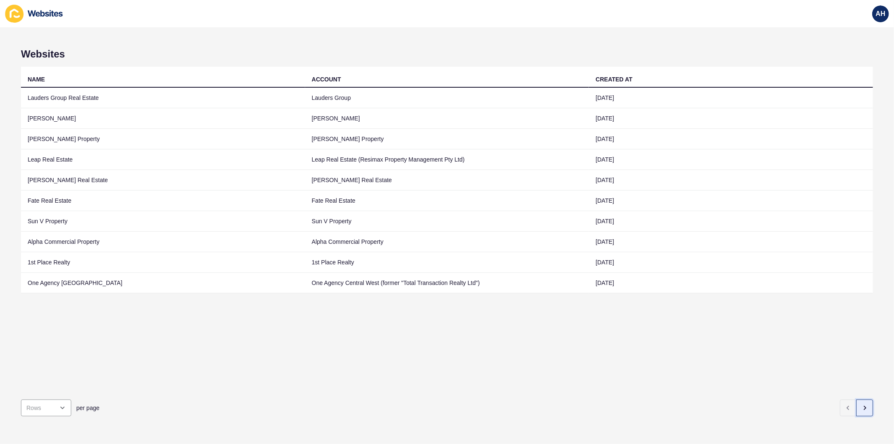
click at [862, 404] on icon "button" at bounding box center [865, 407] width 7 height 7
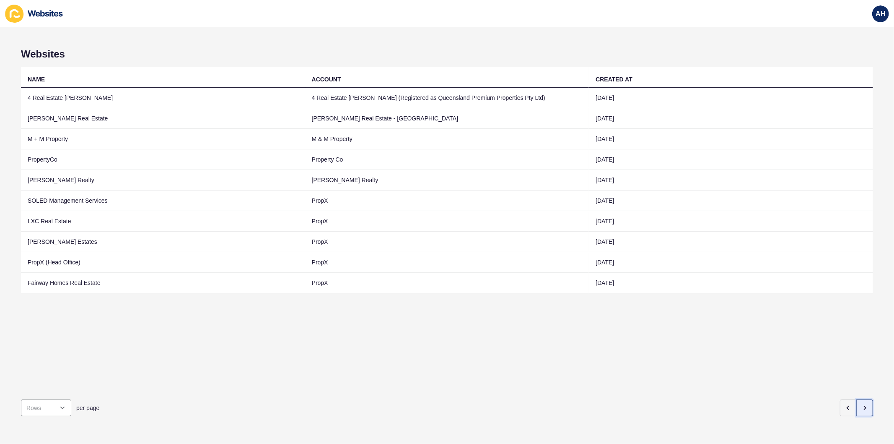
click at [865, 406] on icon "button" at bounding box center [866, 407] width 2 height 3
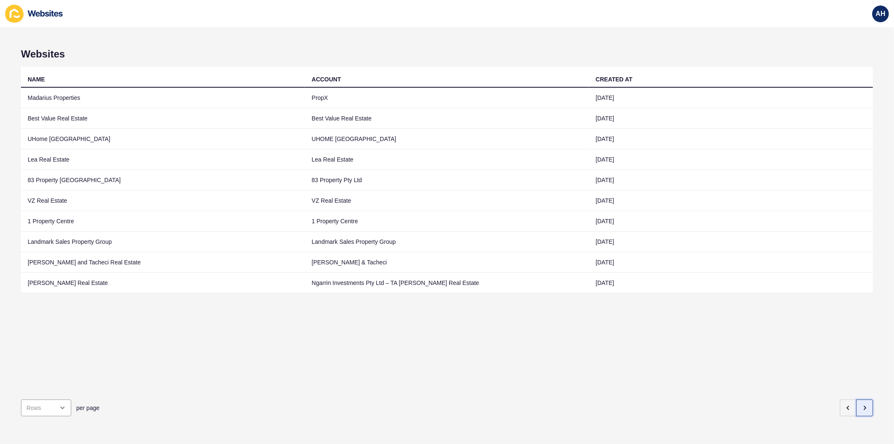
click at [865, 406] on icon "button" at bounding box center [866, 407] width 2 height 3
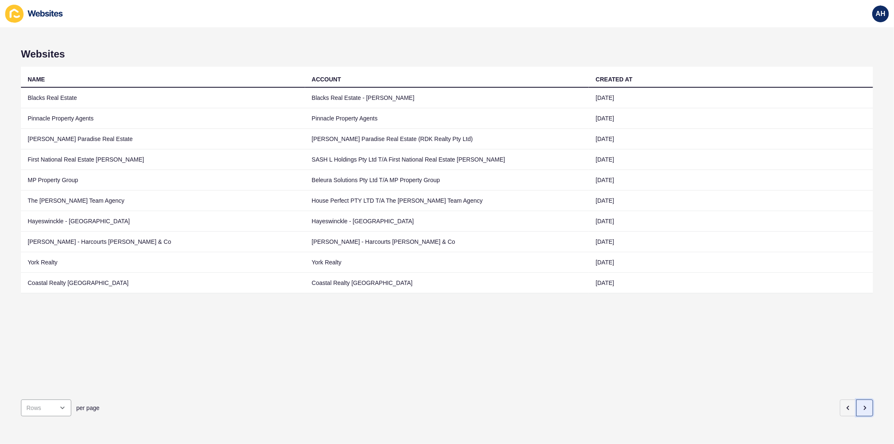
click at [865, 406] on icon "button" at bounding box center [866, 407] width 2 height 3
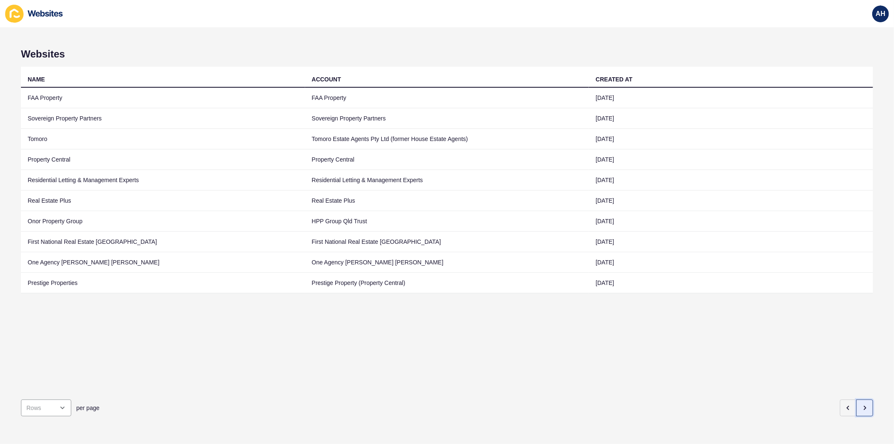
click at [865, 406] on icon "button" at bounding box center [866, 407] width 2 height 3
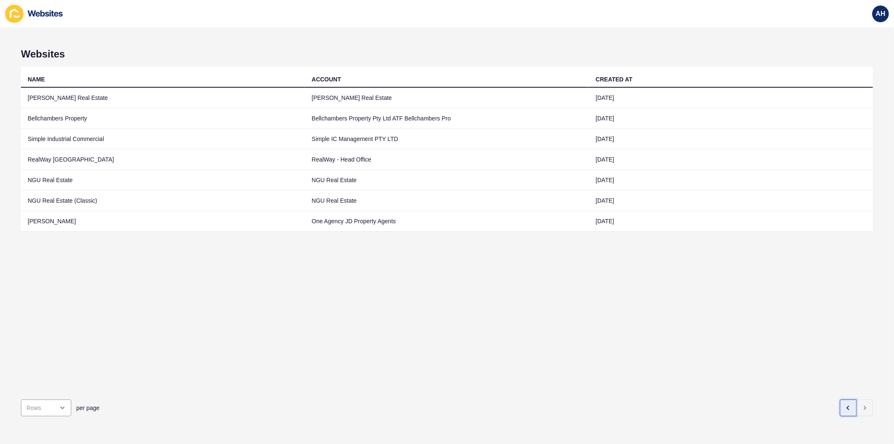
click at [847, 406] on icon "button" at bounding box center [848, 407] width 2 height 3
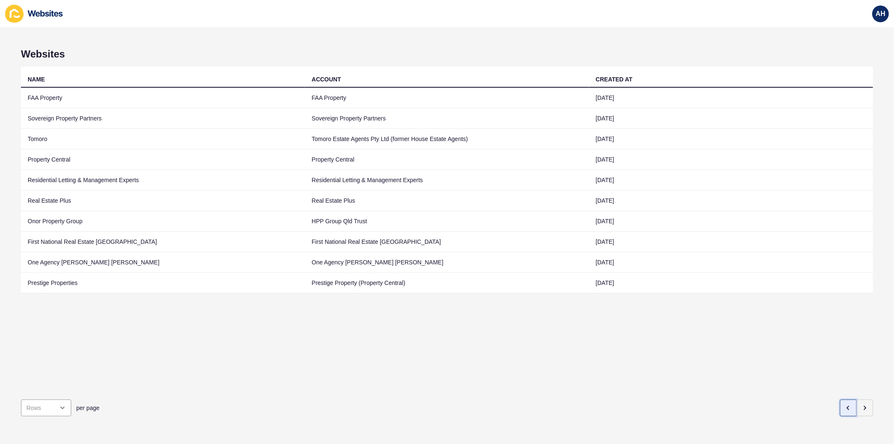
click at [847, 406] on icon "button" at bounding box center [848, 407] width 2 height 3
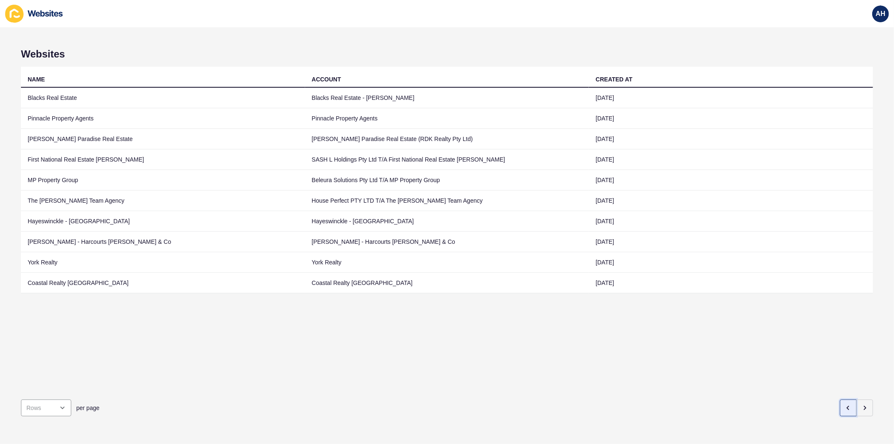
click at [847, 406] on icon "button" at bounding box center [848, 407] width 2 height 3
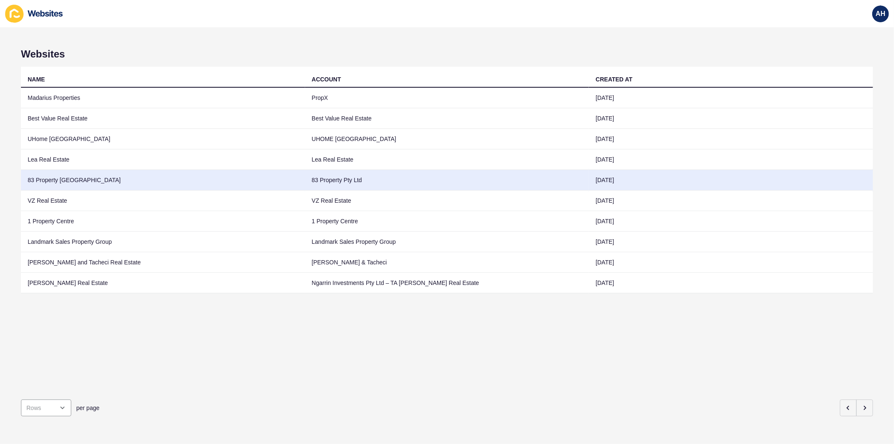
click at [345, 179] on td "83 Property Pty Ltd" at bounding box center [447, 180] width 284 height 21
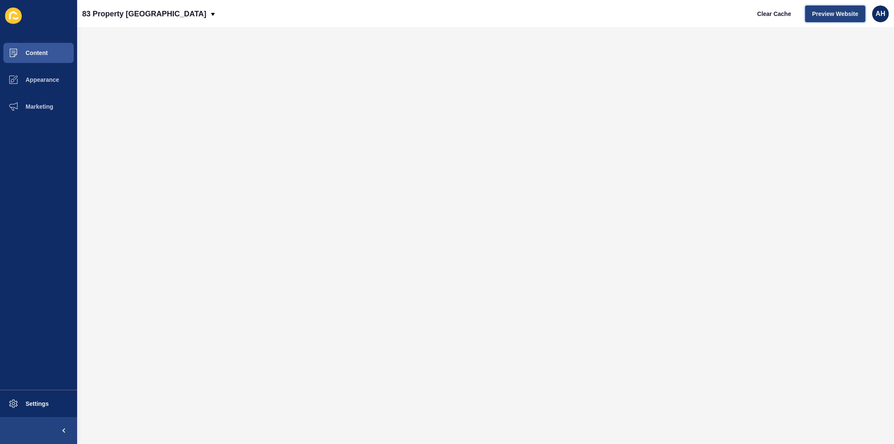
click at [828, 10] on span "Preview Website" at bounding box center [836, 14] width 46 height 8
click at [20, 400] on span at bounding box center [13, 403] width 27 height 27
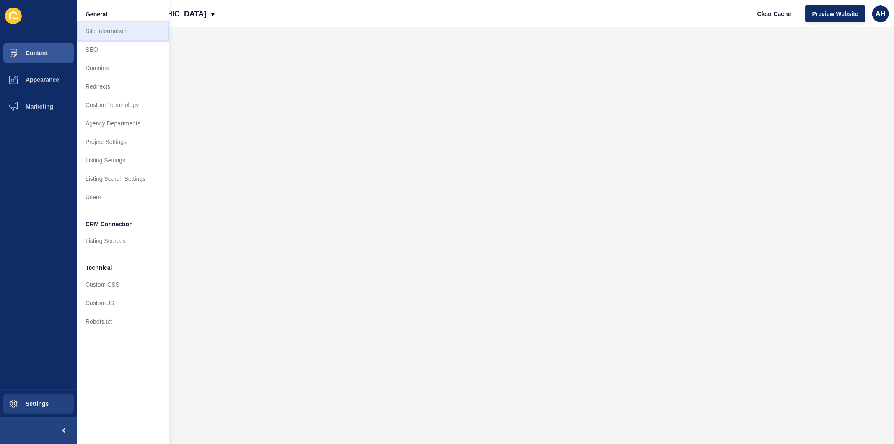
click at [114, 32] on link "Site Information" at bounding box center [123, 31] width 92 height 18
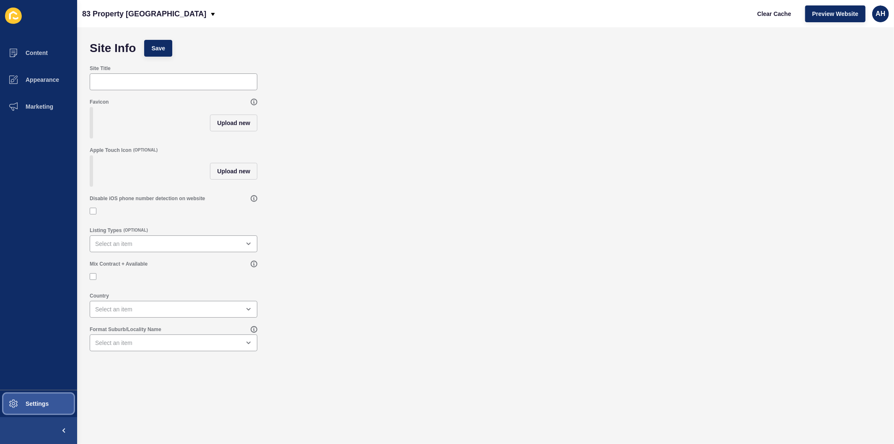
click at [34, 404] on span "Settings" at bounding box center [24, 403] width 50 height 7
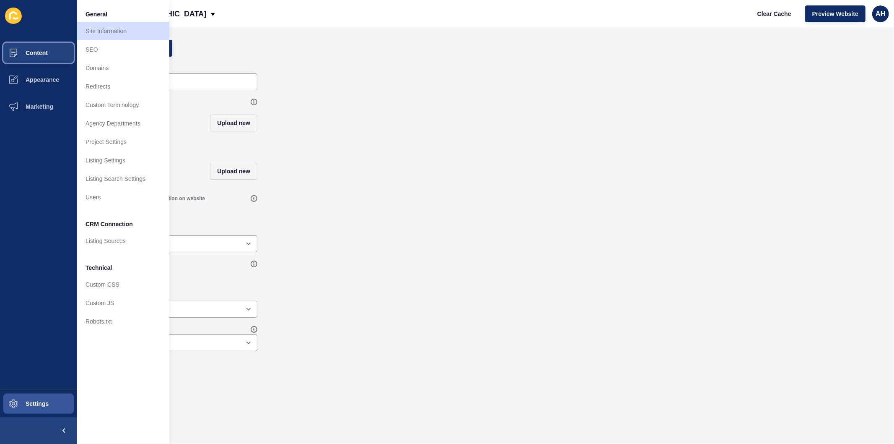
click at [29, 55] on span "Content" at bounding box center [23, 52] width 49 height 7
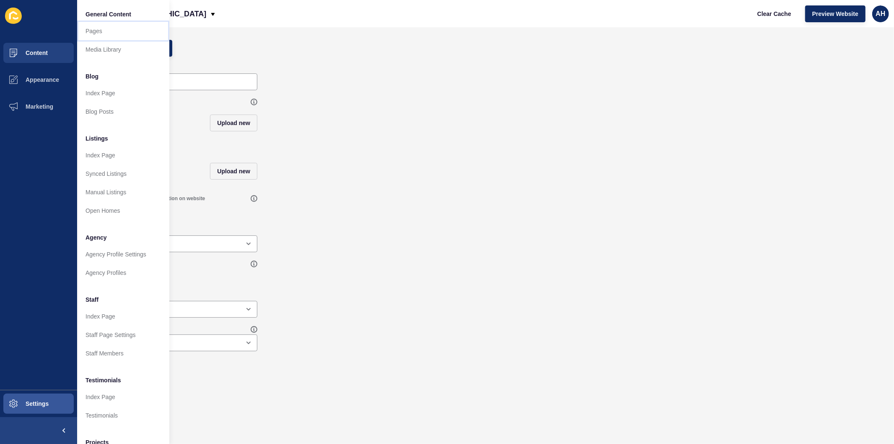
drag, startPoint x: 103, startPoint y: 30, endPoint x: 136, endPoint y: 59, distance: 43.7
click at [104, 30] on link "Pages" at bounding box center [123, 31] width 92 height 18
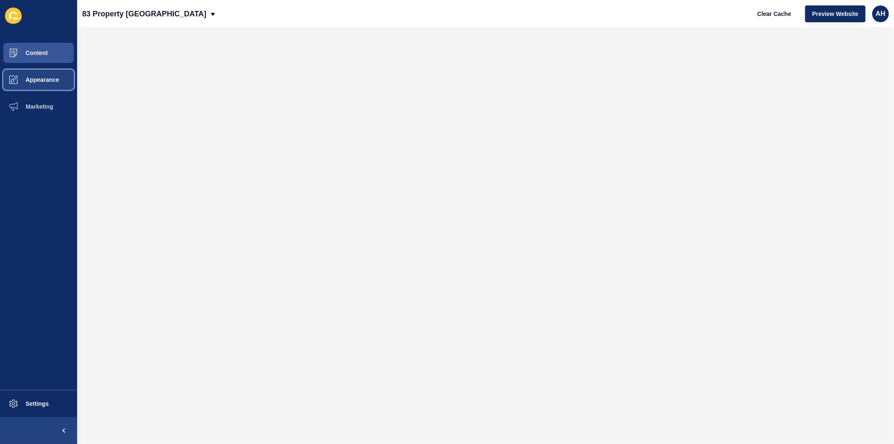
click at [38, 83] on button "Appearance" at bounding box center [38, 79] width 77 height 27
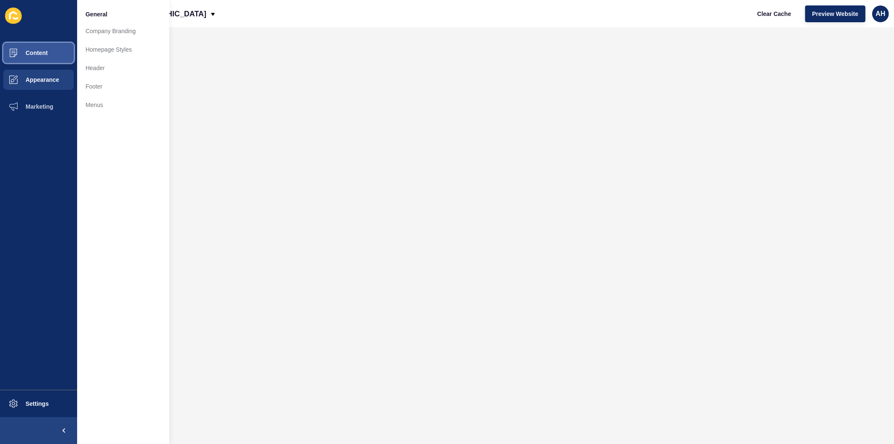
click at [51, 52] on button "Content" at bounding box center [38, 52] width 77 height 27
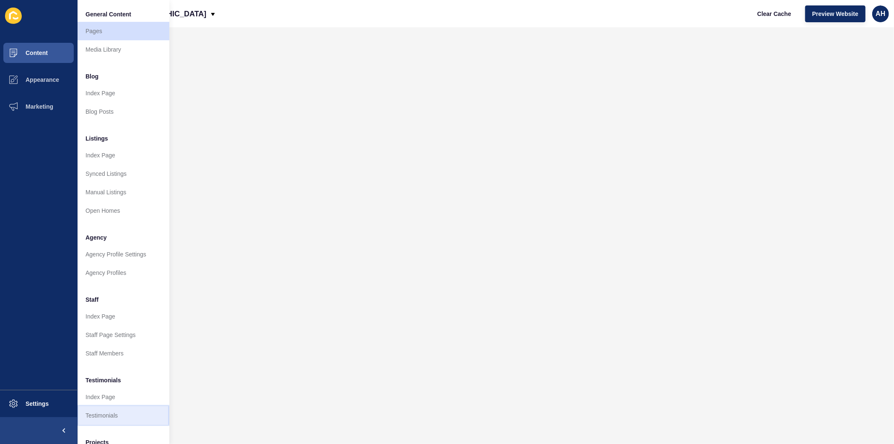
click at [116, 418] on link "Testimonials" at bounding box center [123, 415] width 92 height 18
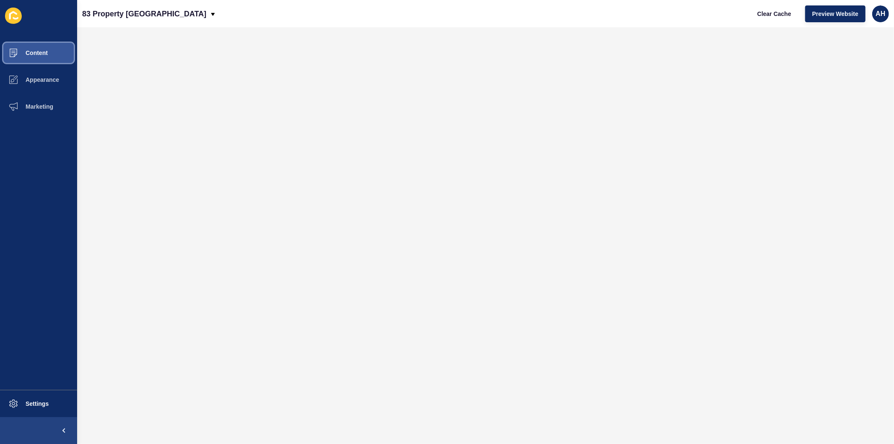
click at [33, 55] on span "Content" at bounding box center [23, 52] width 49 height 7
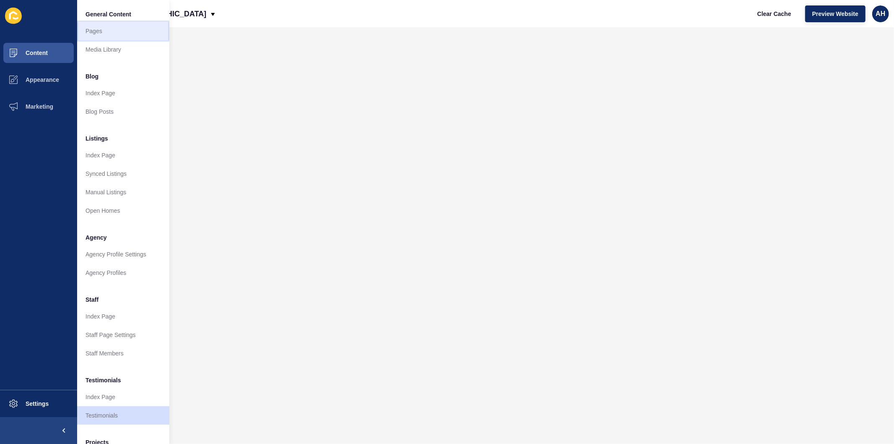
click at [99, 31] on link "Pages" at bounding box center [123, 31] width 92 height 18
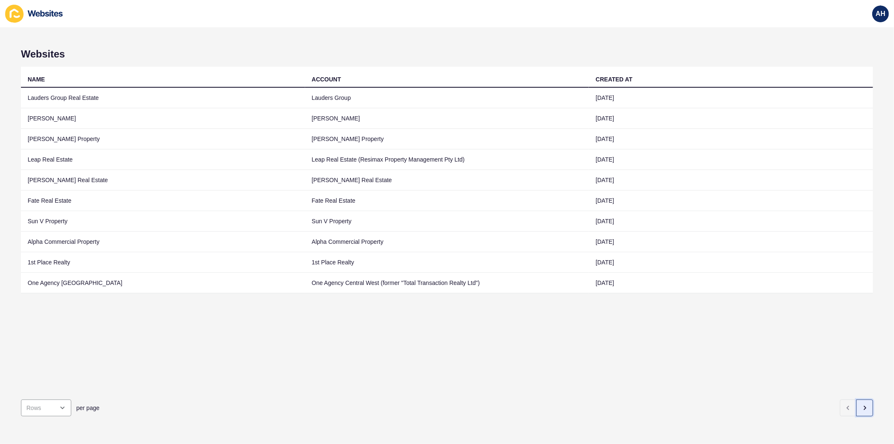
click at [865, 406] on icon "button" at bounding box center [866, 407] width 2 height 3
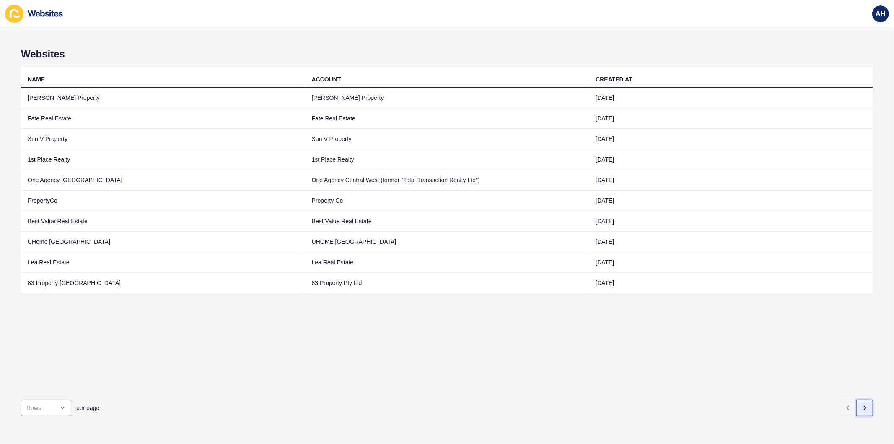
click at [862, 404] on icon "button" at bounding box center [865, 407] width 7 height 7
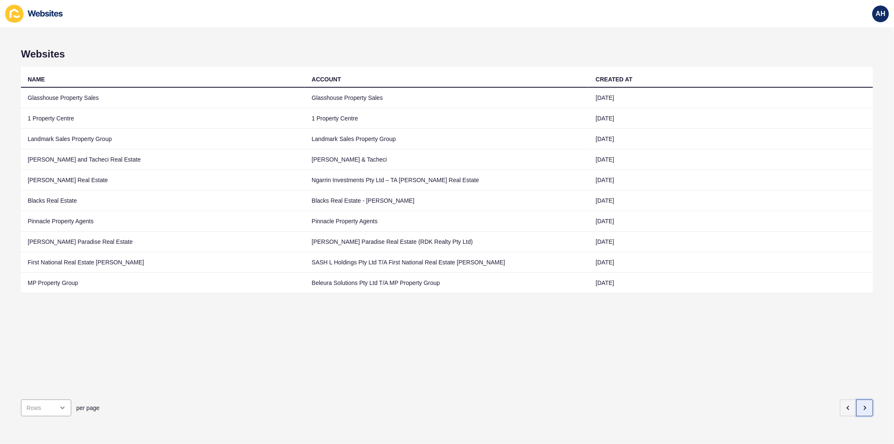
click at [865, 406] on icon "button" at bounding box center [866, 407] width 2 height 3
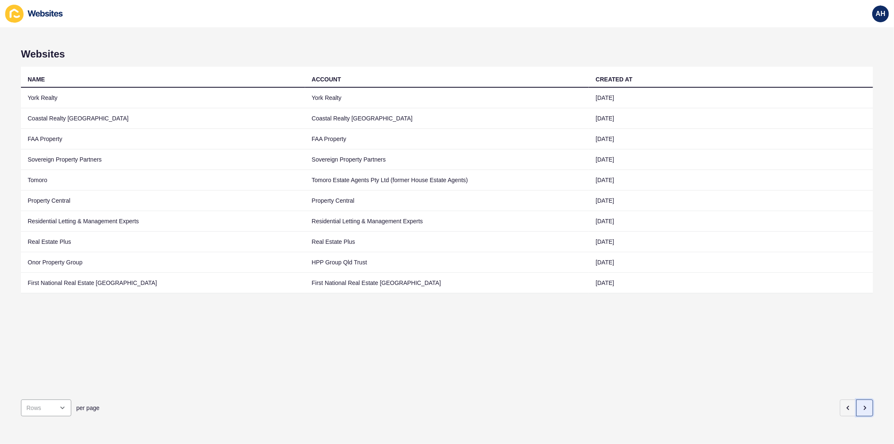
click at [862, 404] on icon "button" at bounding box center [865, 407] width 7 height 7
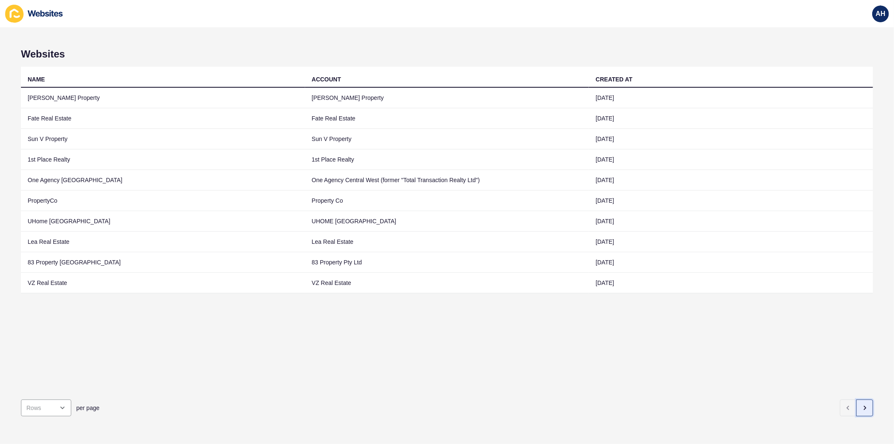
click at [862, 404] on icon "button" at bounding box center [865, 407] width 7 height 7
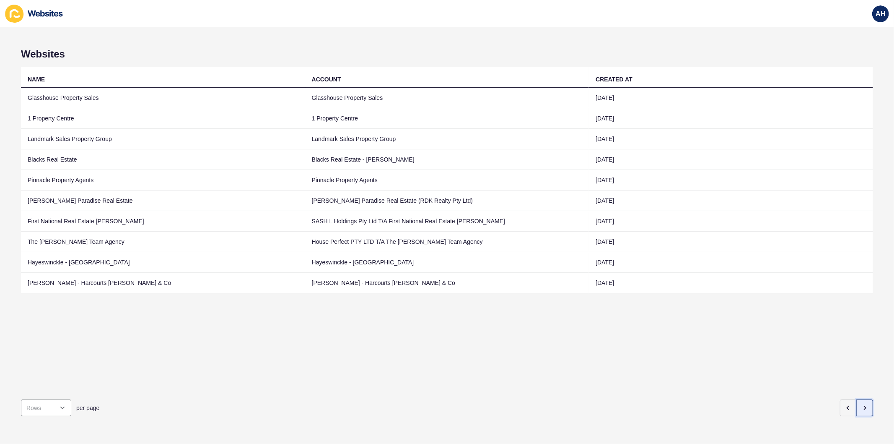
click at [862, 399] on button "button" at bounding box center [865, 407] width 17 height 17
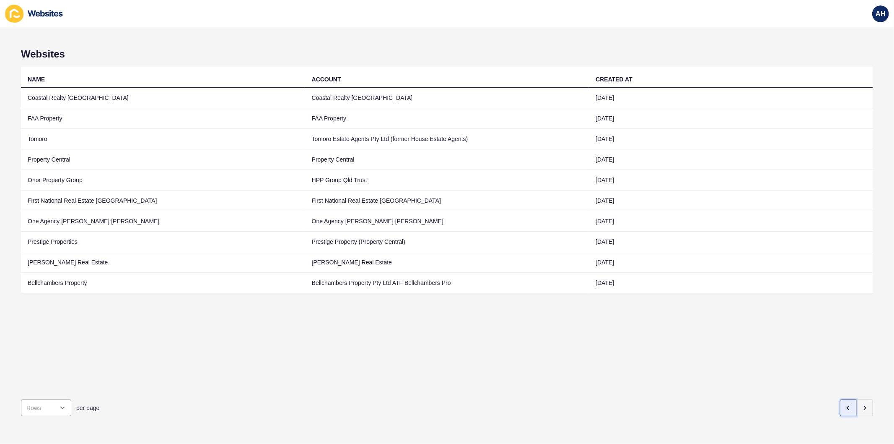
click at [845, 404] on icon "button" at bounding box center [848, 407] width 7 height 7
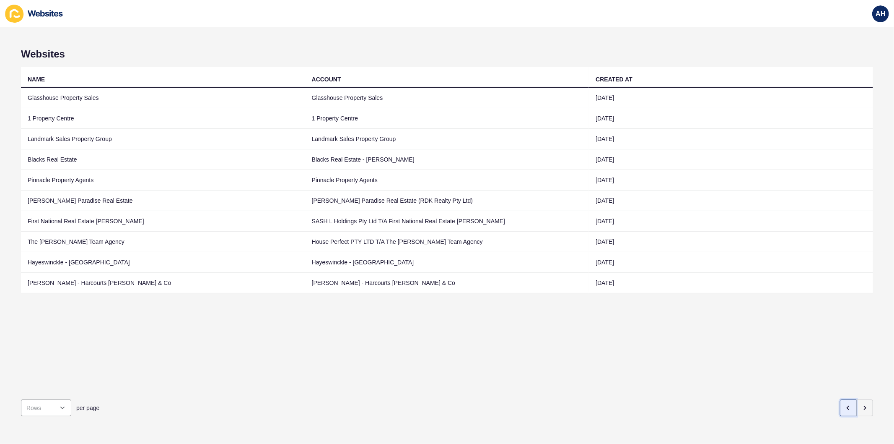
click at [845, 404] on icon "button" at bounding box center [848, 407] width 7 height 7
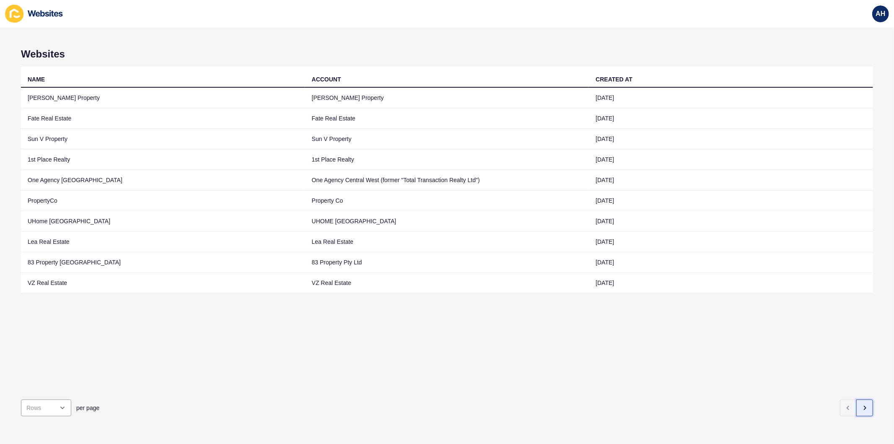
click at [862, 404] on icon "button" at bounding box center [865, 407] width 7 height 7
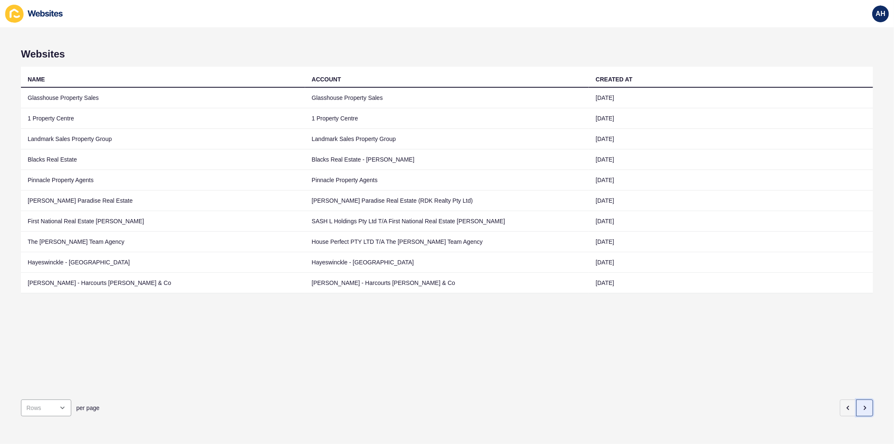
click at [862, 404] on icon "button" at bounding box center [865, 407] width 7 height 7
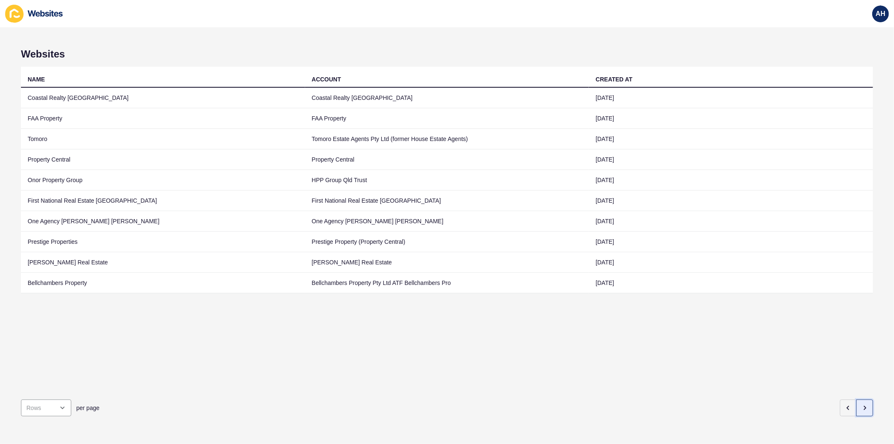
click at [862, 404] on icon "button" at bounding box center [865, 407] width 7 height 7
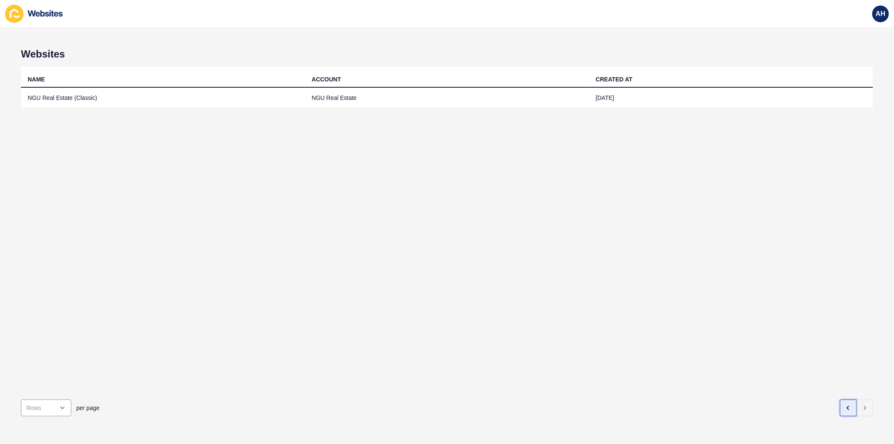
click at [845, 404] on icon "button" at bounding box center [848, 407] width 7 height 7
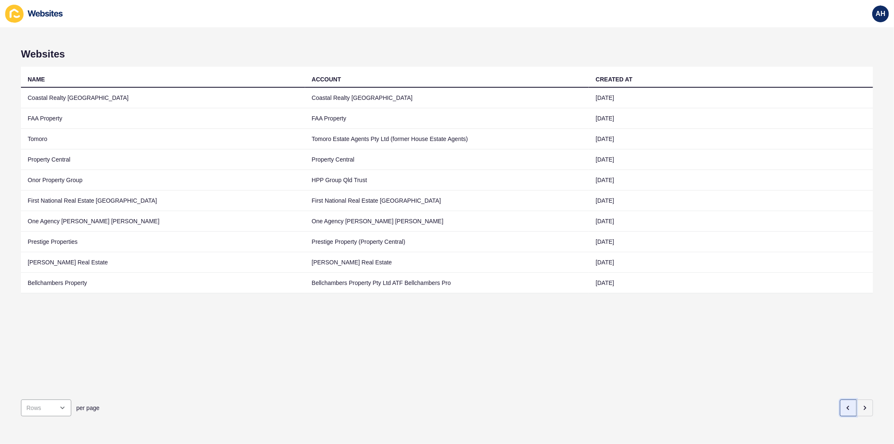
click at [845, 404] on icon "button" at bounding box center [848, 407] width 7 height 7
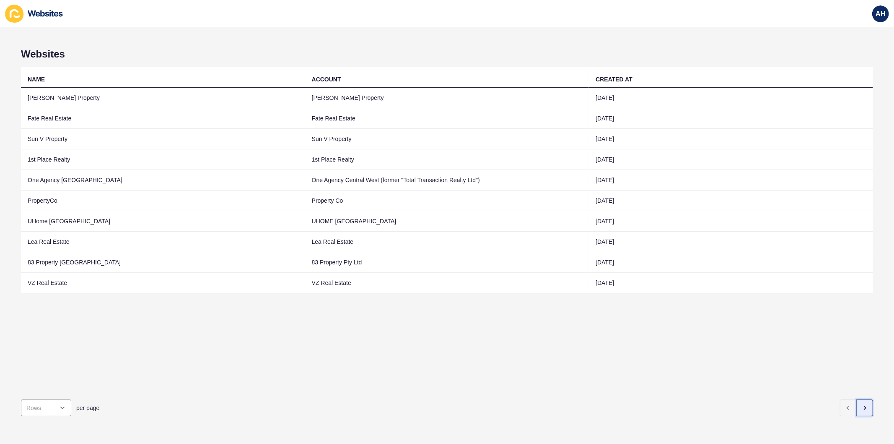
click at [865, 406] on icon "button" at bounding box center [866, 407] width 2 height 3
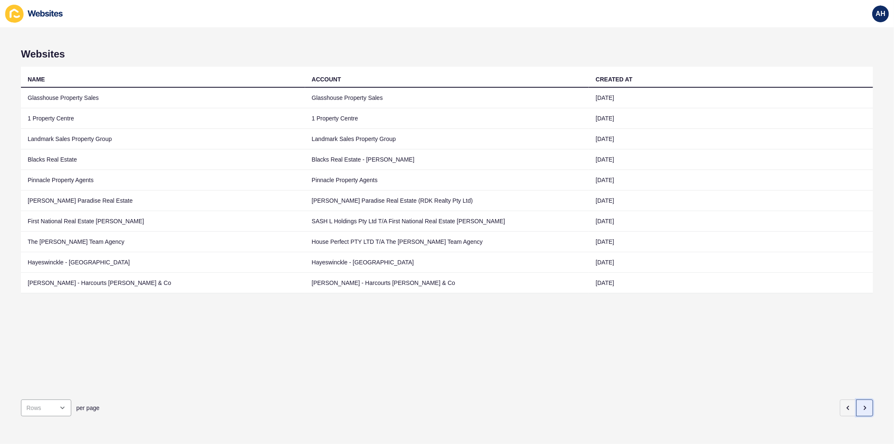
click at [865, 406] on icon "button" at bounding box center [866, 407] width 2 height 3
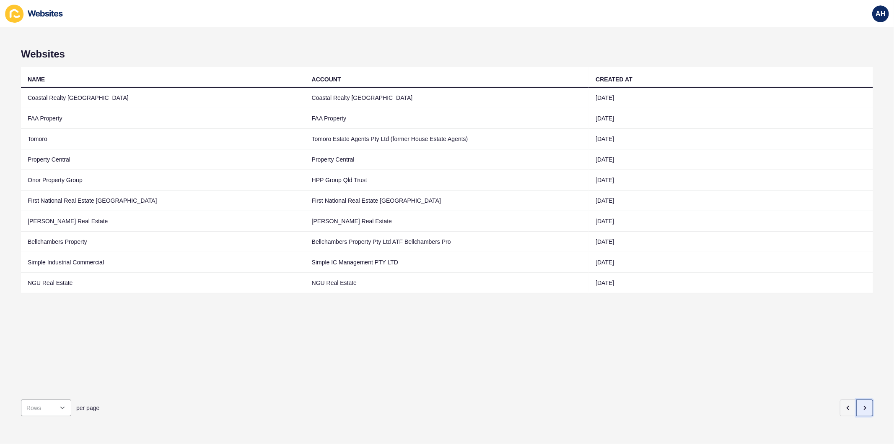
click at [865, 406] on icon "button" at bounding box center [866, 407] width 2 height 3
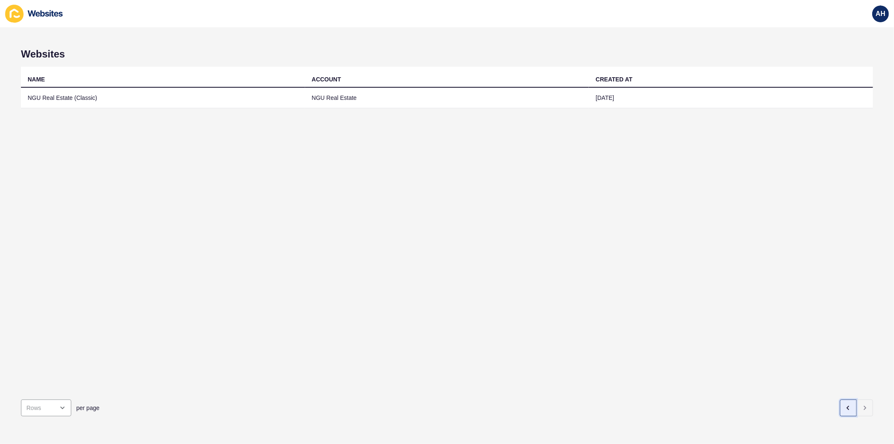
click at [845, 404] on icon "button" at bounding box center [848, 407] width 7 height 7
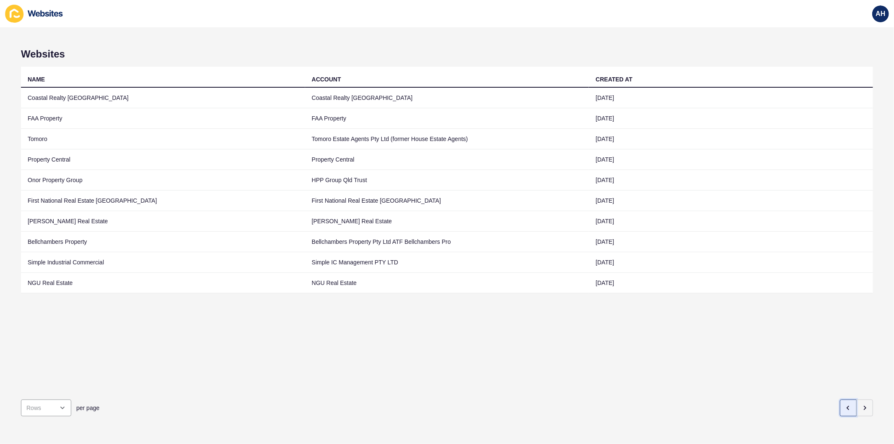
click at [845, 404] on icon "button" at bounding box center [848, 407] width 7 height 7
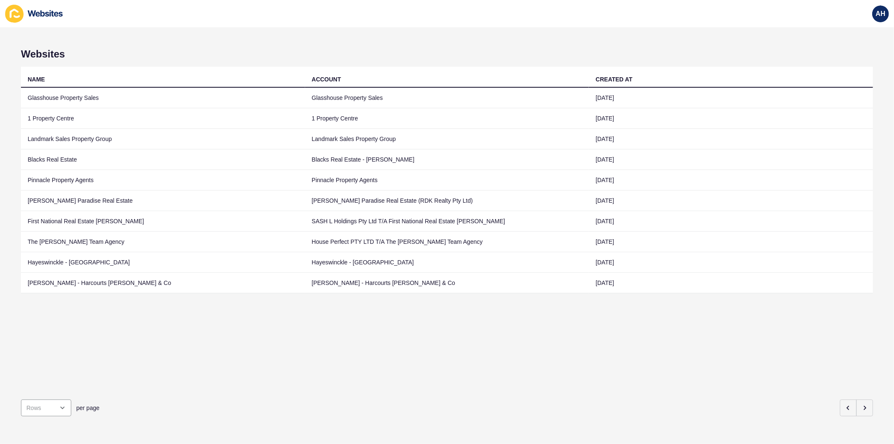
click at [357, 83] on div "ACCOUNT" at bounding box center [447, 79] width 271 height 8
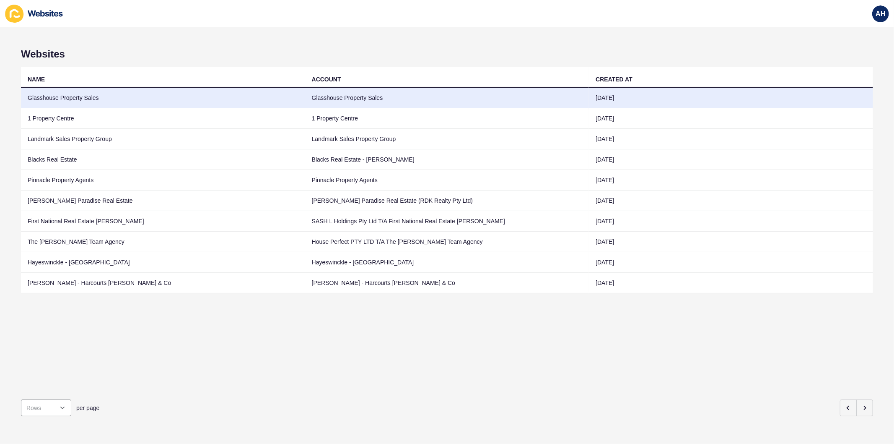
click at [359, 96] on td "Glasshouse Property Sales" at bounding box center [447, 98] width 284 height 21
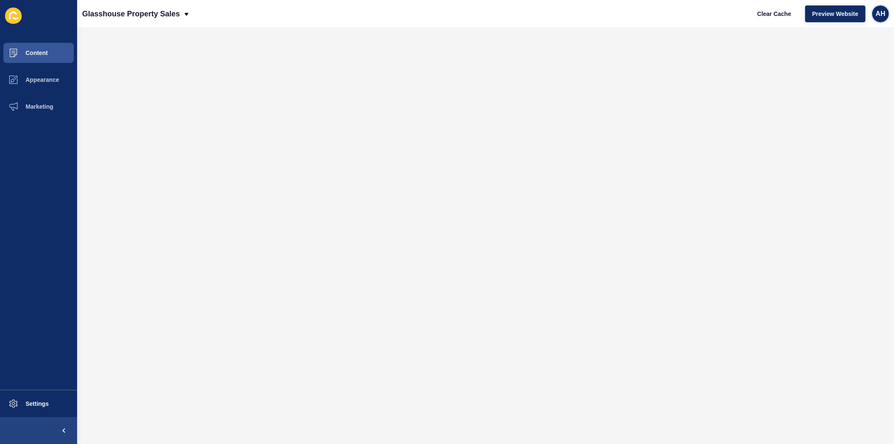
drag, startPoint x: 882, startPoint y: 15, endPoint x: 874, endPoint y: 22, distance: 10.7
click at [881, 15] on span "AH" at bounding box center [881, 14] width 10 height 8
click at [845, 69] on link "Logout" at bounding box center [862, 70] width 62 height 18
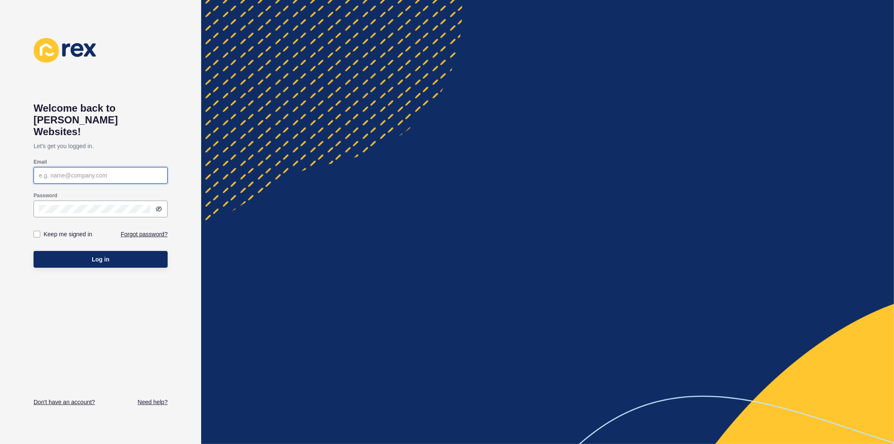
type input "ashley.hilario@rexsoftware.com.au"
click at [36, 231] on label at bounding box center [37, 234] width 7 height 7
click at [36, 231] on input "Keep me signed in" at bounding box center [37, 233] width 5 height 5
checkbox input "true"
click at [77, 259] on div "Log in" at bounding box center [101, 259] width 134 height 25
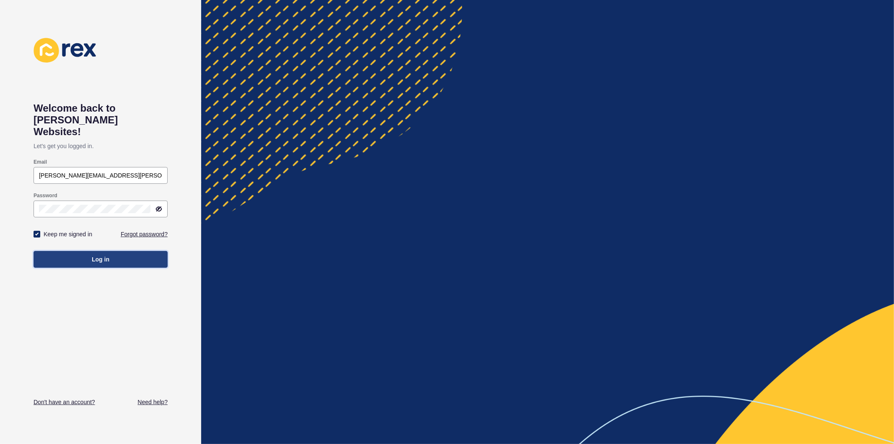
click at [107, 255] on span "Log in" at bounding box center [101, 259] width 18 height 8
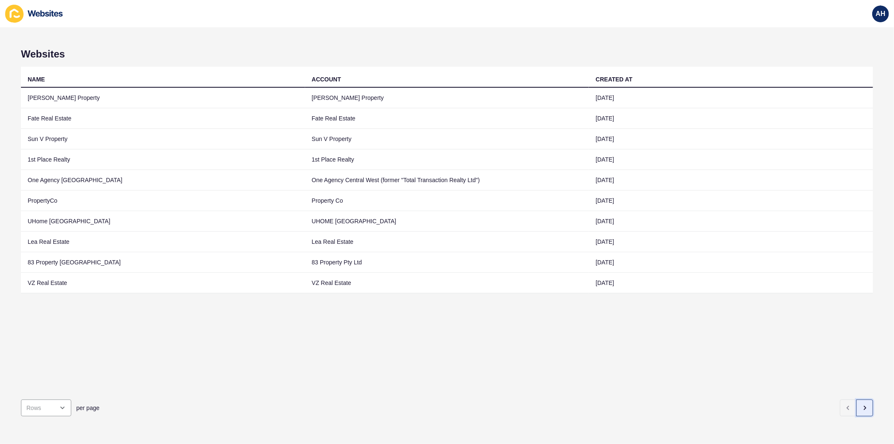
click at [862, 404] on icon "button" at bounding box center [865, 407] width 7 height 7
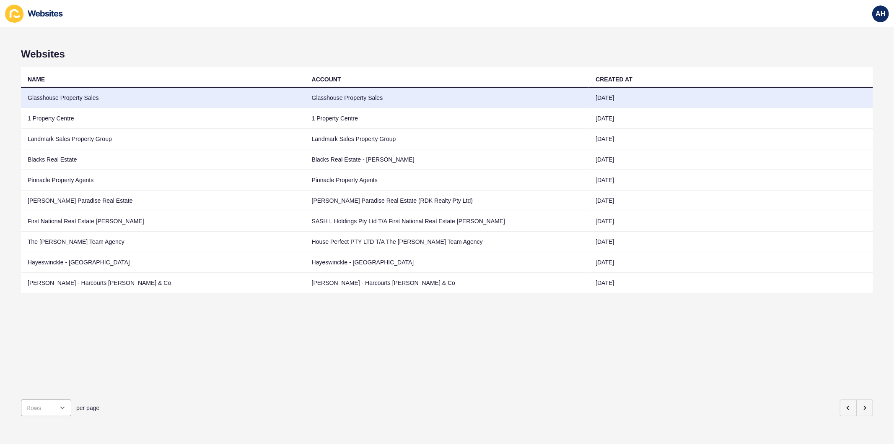
click at [359, 90] on td "Glasshouse Property Sales" at bounding box center [447, 98] width 284 height 21
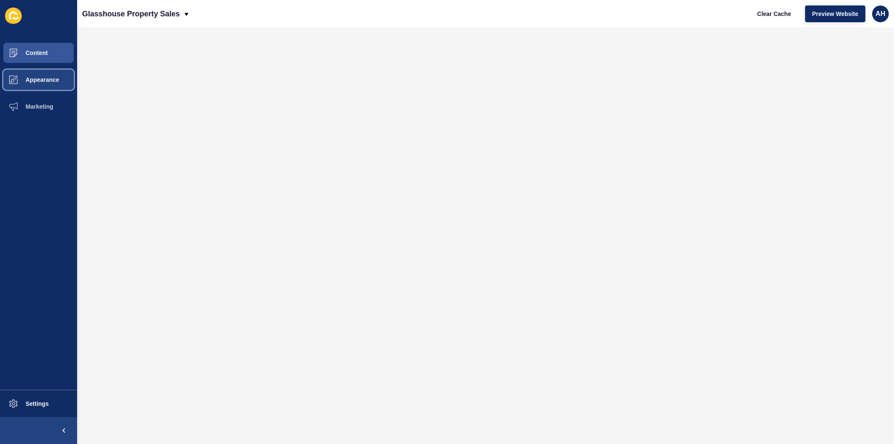
click at [41, 72] on button "Appearance" at bounding box center [38, 79] width 77 height 27
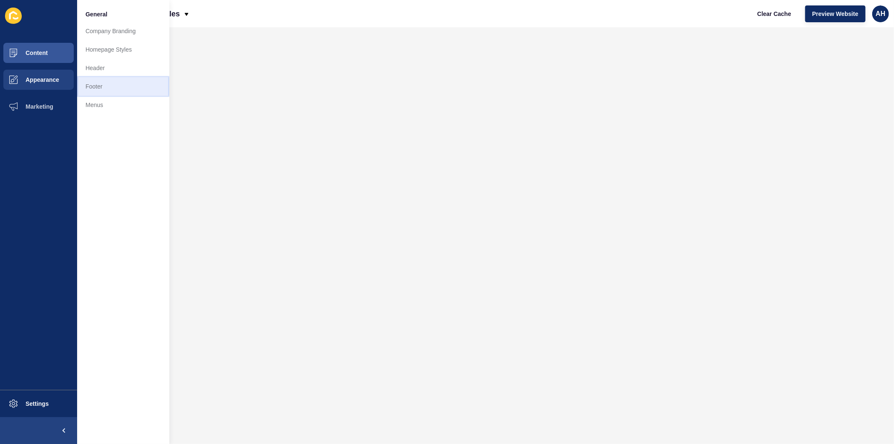
click at [117, 93] on link "Footer" at bounding box center [123, 86] width 92 height 18
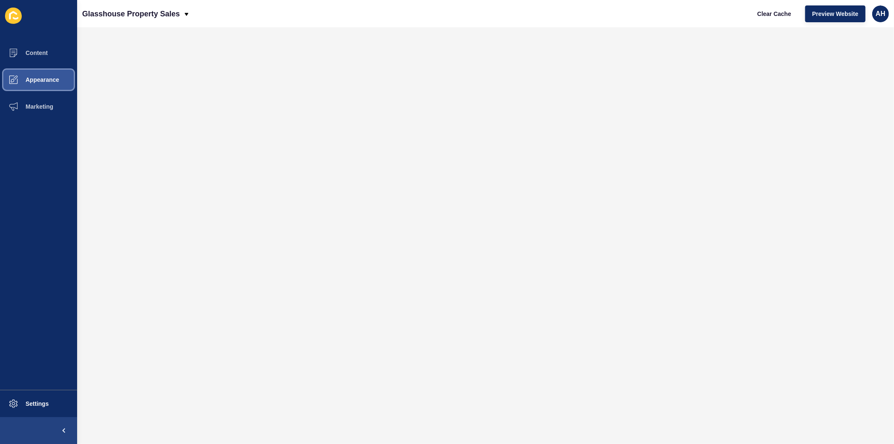
click at [44, 75] on button "Appearance" at bounding box center [38, 79] width 77 height 27
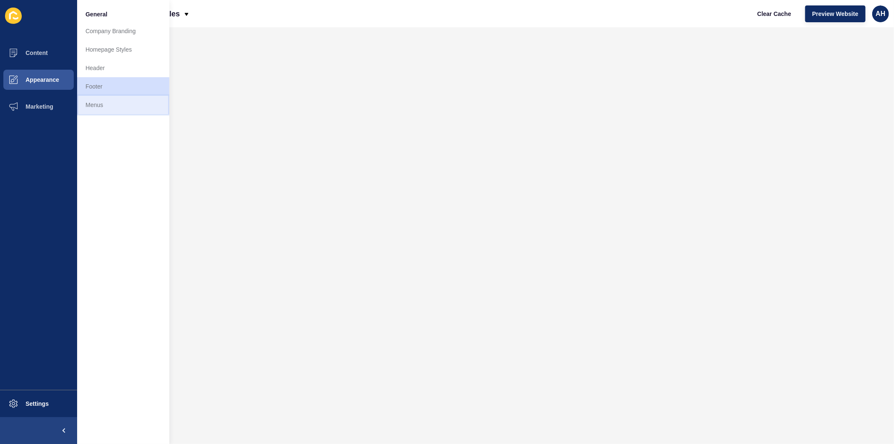
click at [103, 104] on link "Menus" at bounding box center [123, 105] width 92 height 18
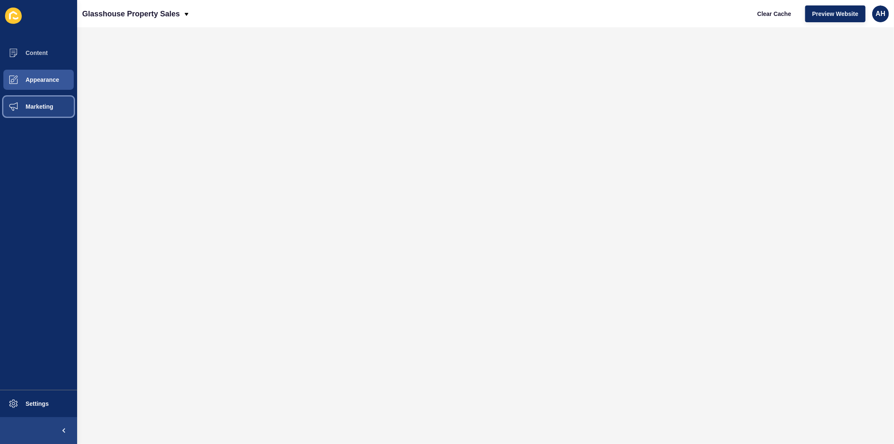
click at [34, 106] on span "Marketing" at bounding box center [26, 106] width 55 height 7
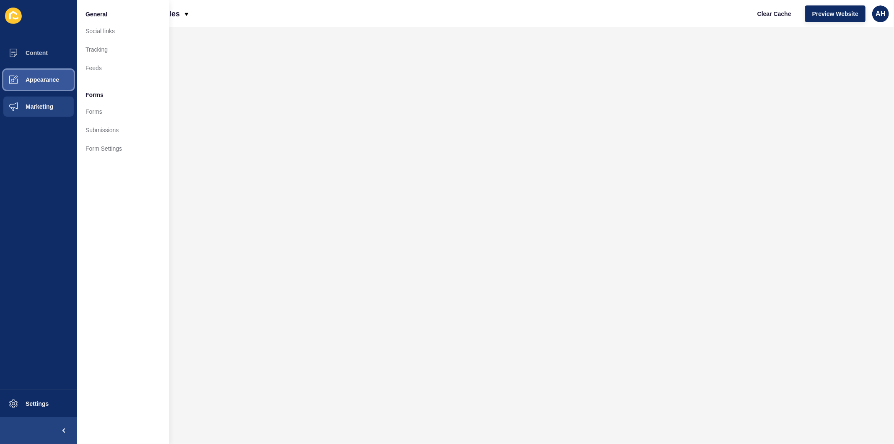
click at [47, 85] on button "Appearance" at bounding box center [38, 79] width 77 height 27
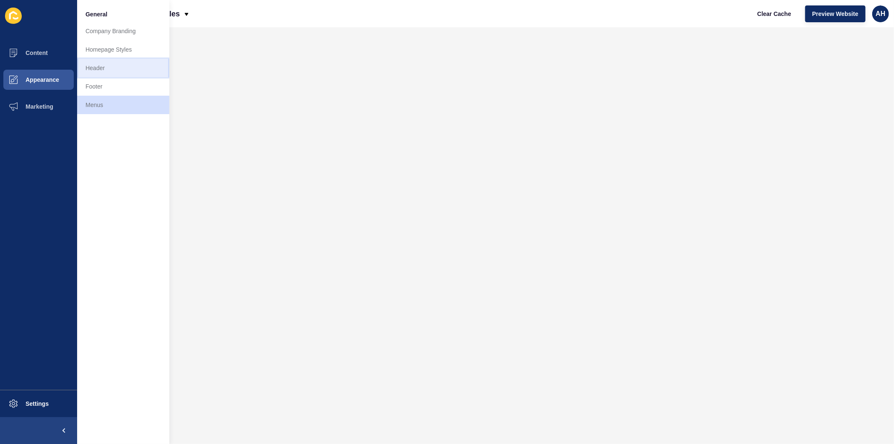
click at [114, 68] on link "Header" at bounding box center [123, 68] width 92 height 18
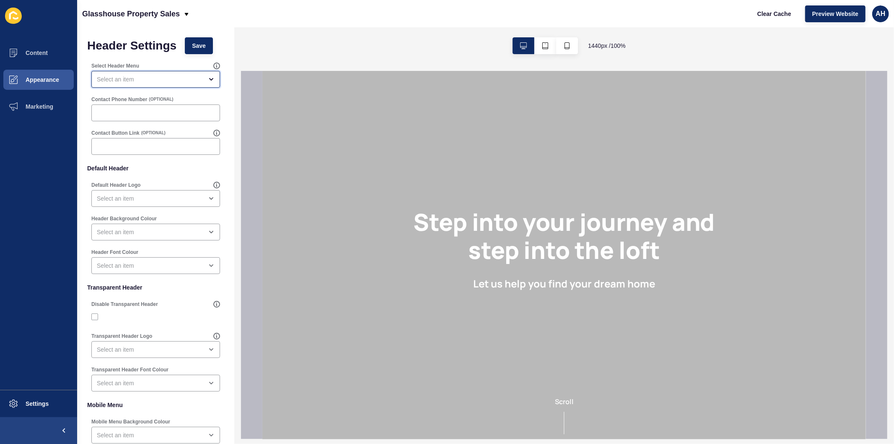
click at [145, 74] on div "open menu" at bounding box center [155, 79] width 129 height 17
click at [145, 77] on div "close menu" at bounding box center [150, 79] width 106 height 8
click at [36, 161] on ul "Content Appearance Marketing" at bounding box center [38, 214] width 77 height 350
click at [51, 48] on button "Content" at bounding box center [38, 52] width 77 height 27
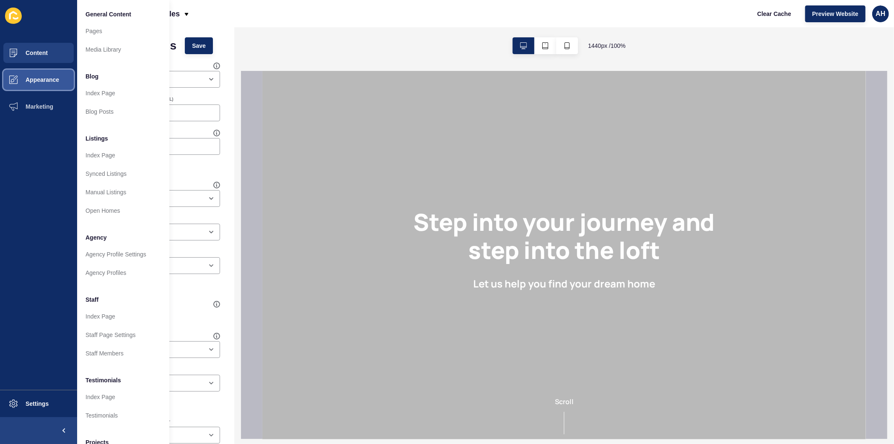
click at [30, 76] on span "Appearance" at bounding box center [29, 79] width 60 height 7
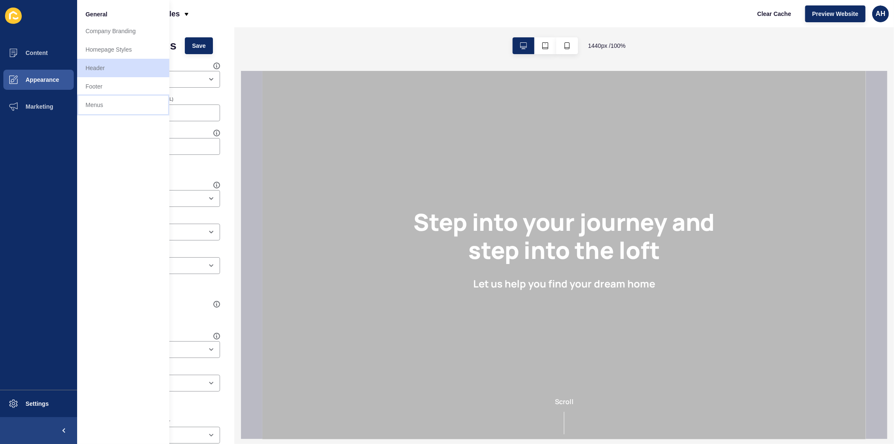
drag, startPoint x: 89, startPoint y: 104, endPoint x: 94, endPoint y: 106, distance: 5.6
click at [89, 104] on link "Menus" at bounding box center [123, 105] width 92 height 18
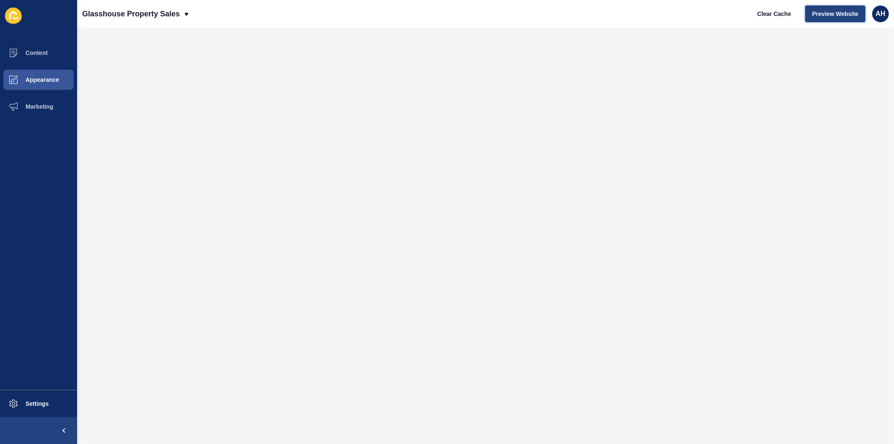
click at [821, 15] on span "Preview Website" at bounding box center [836, 14] width 46 height 8
click at [21, 81] on span "Appearance" at bounding box center [29, 79] width 60 height 7
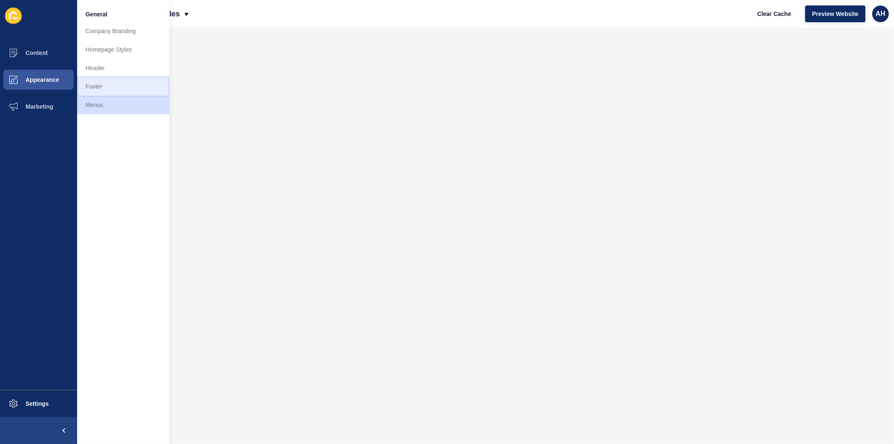
click at [116, 77] on link "Footer" at bounding box center [123, 86] width 92 height 18
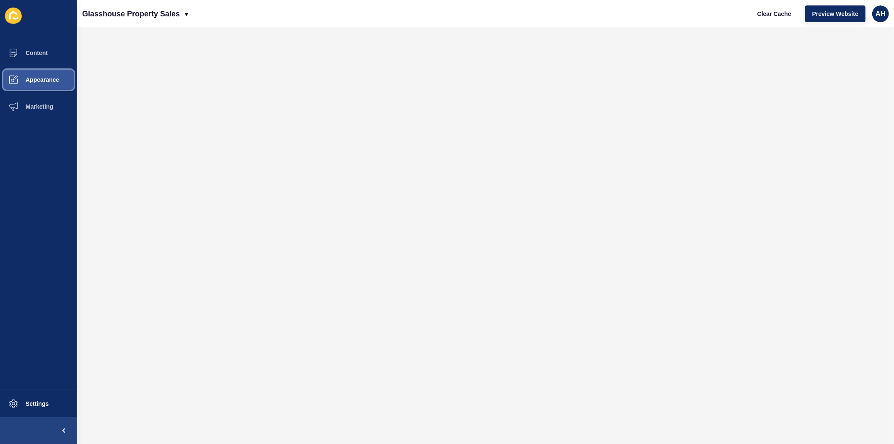
click at [36, 75] on button "Appearance" at bounding box center [38, 79] width 77 height 27
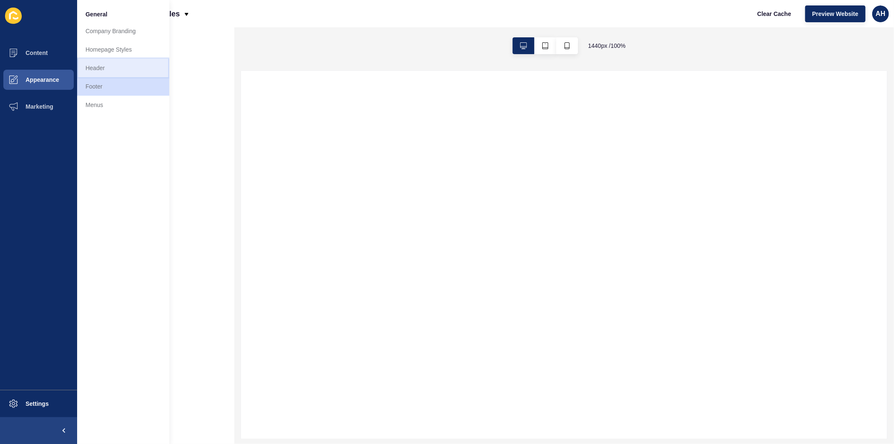
click at [99, 66] on link "Header" at bounding box center [123, 68] width 92 height 18
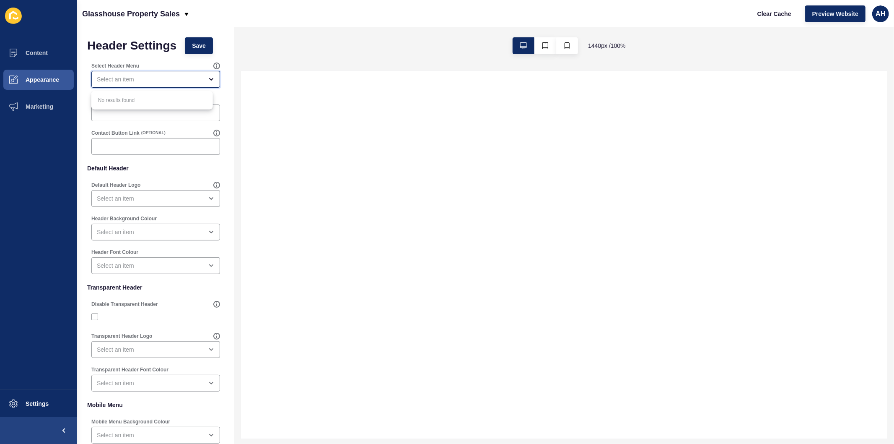
click at [151, 85] on div "close menu" at bounding box center [155, 79] width 129 height 17
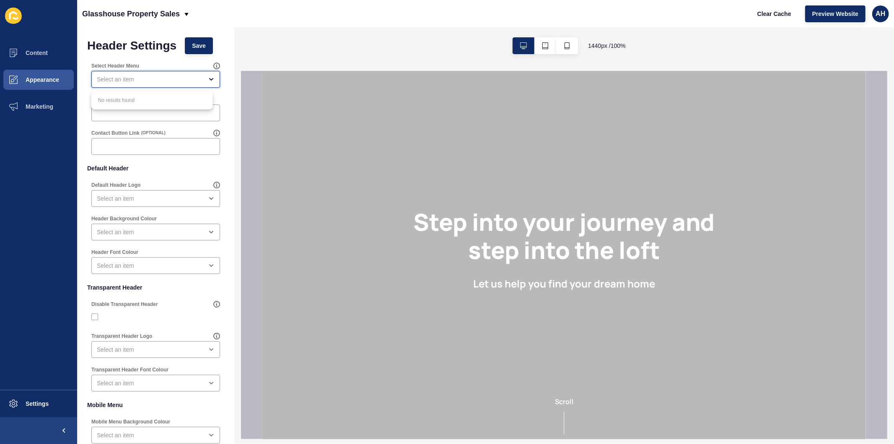
click at [151, 85] on div "close menu" at bounding box center [155, 79] width 129 height 17
click at [53, 51] on button "Content" at bounding box center [38, 52] width 77 height 27
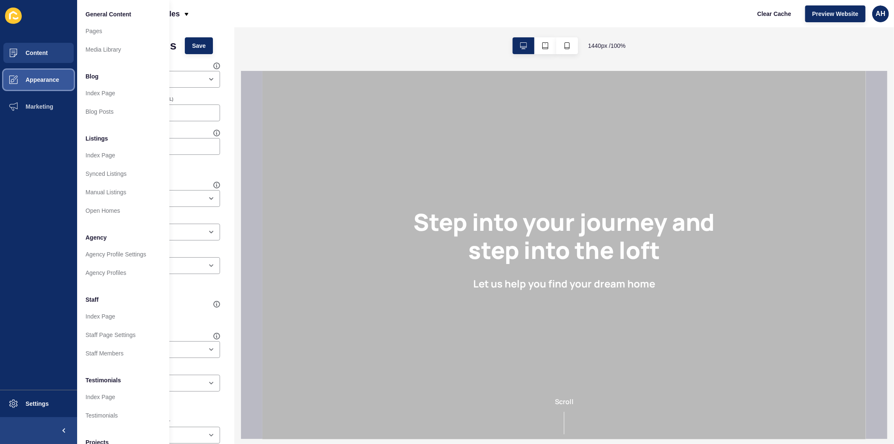
click at [17, 75] on icon at bounding box center [13, 79] width 8 height 8
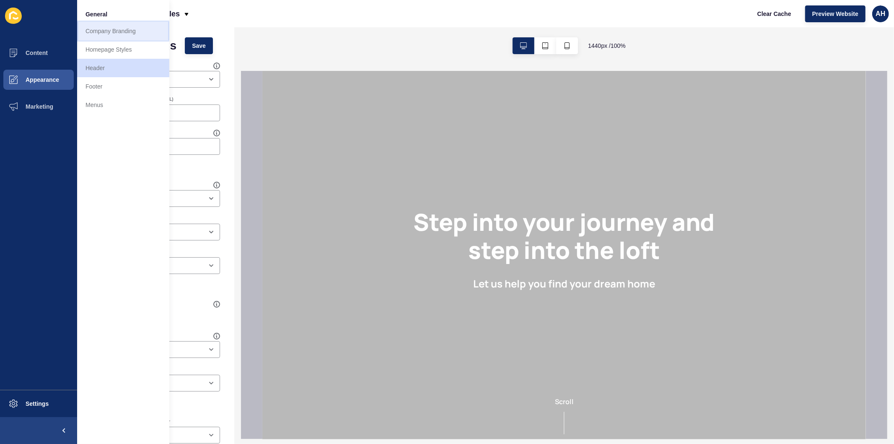
click at [109, 35] on link "Company Branding" at bounding box center [123, 31] width 92 height 18
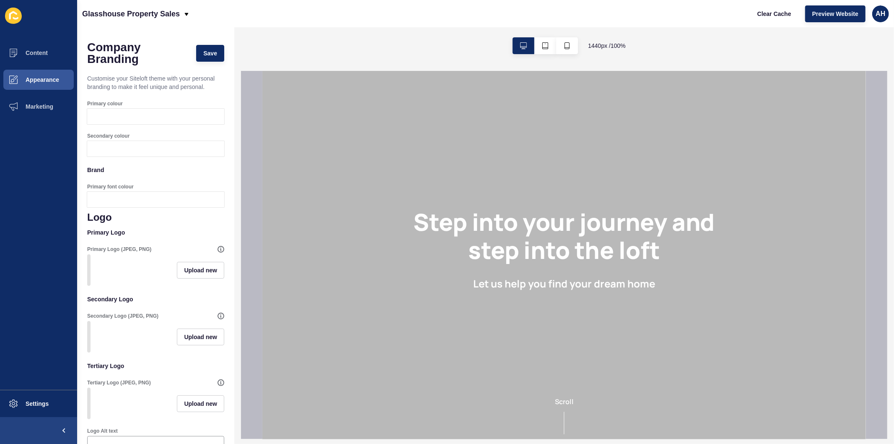
click at [119, 119] on div at bounding box center [164, 117] width 122 height 16
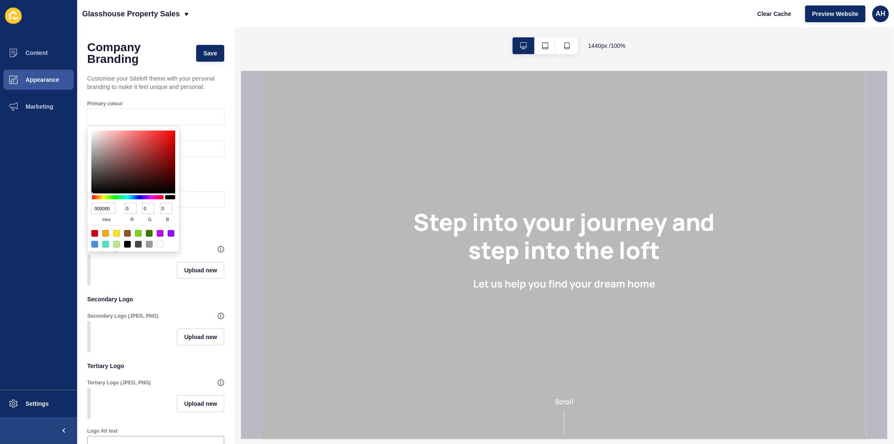
click at [99, 205] on input "000000" at bounding box center [103, 208] width 24 height 11
paste input "108995"
type input "108995"
type input "16"
type input "137"
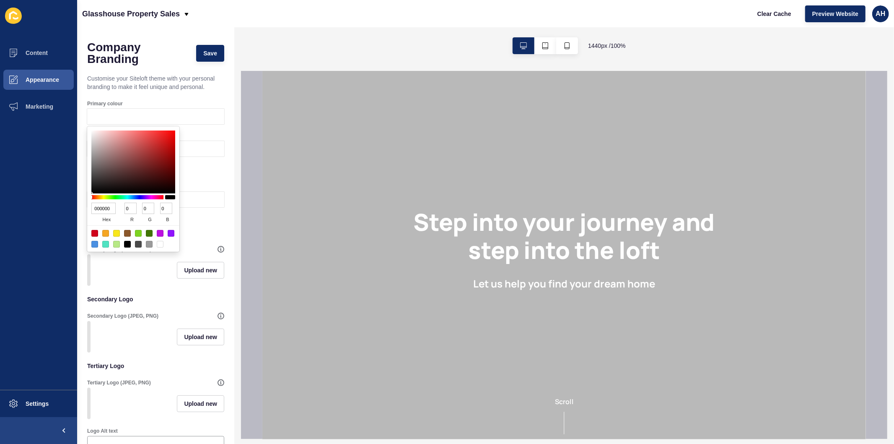
type input "149"
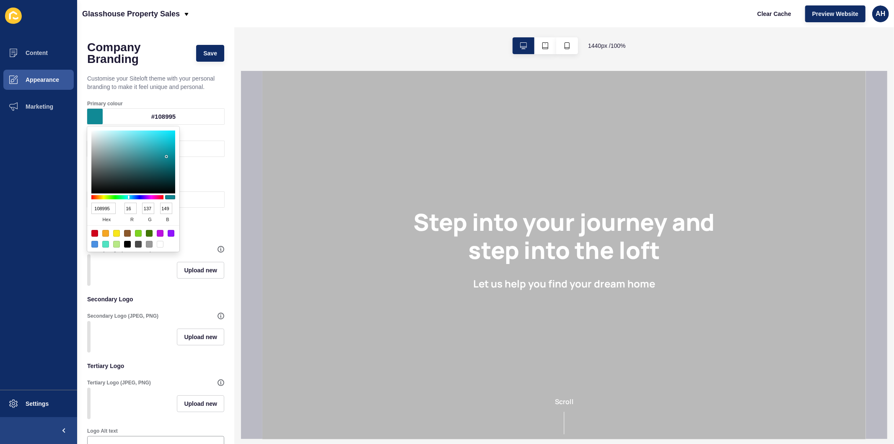
click at [34, 230] on ul "Content Appearance Marketing" at bounding box center [38, 214] width 77 height 350
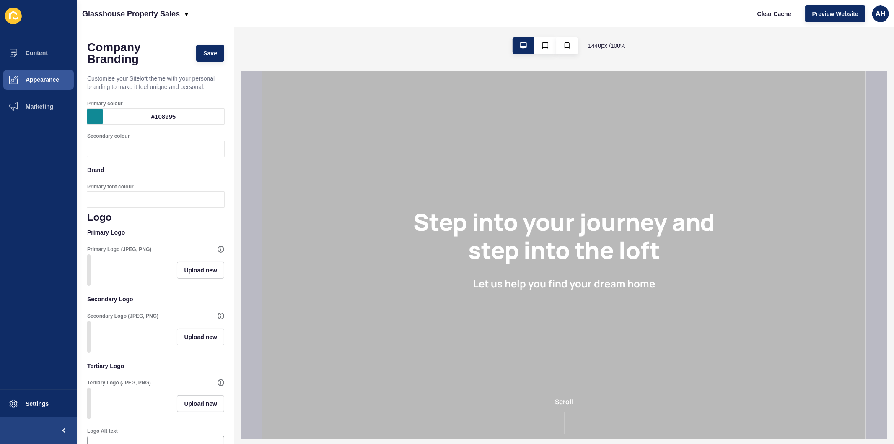
click at [137, 145] on div at bounding box center [164, 149] width 122 height 16
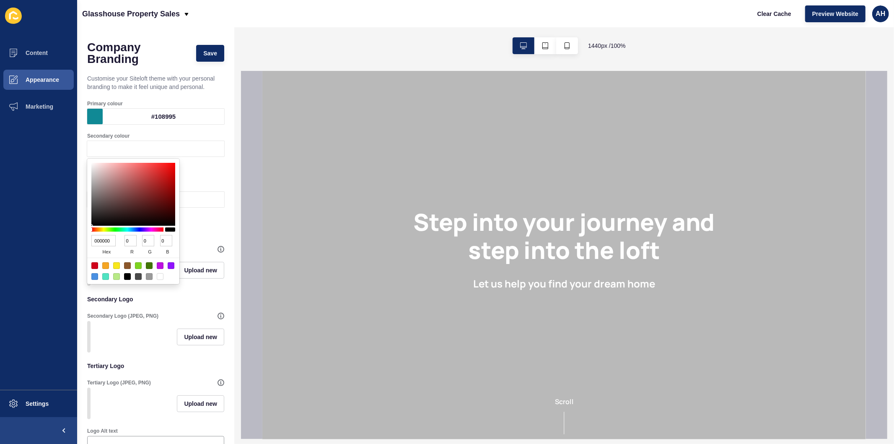
click at [96, 237] on input "000000" at bounding box center [103, 240] width 24 height 11
paste input "a0c0b"
type input "0a0c0b"
type input "10"
type input "12"
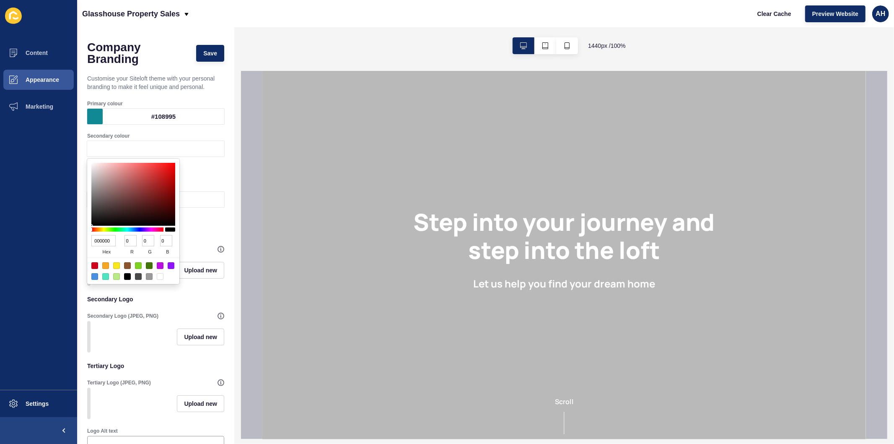
type input "11"
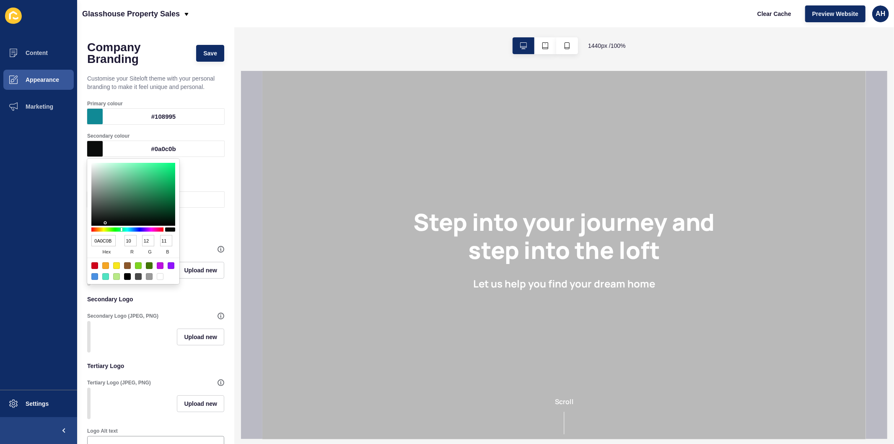
click at [55, 252] on ul "Content Appearance Marketing" at bounding box center [38, 214] width 77 height 350
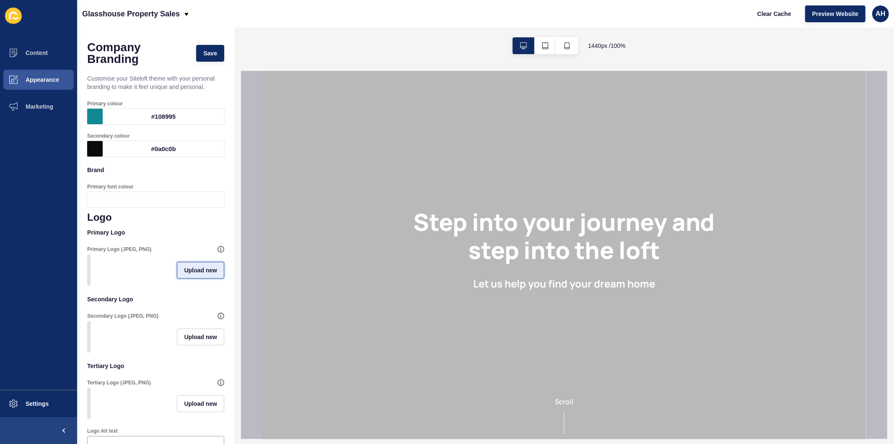
click at [187, 278] on button "Upload new" at bounding box center [200, 270] width 47 height 17
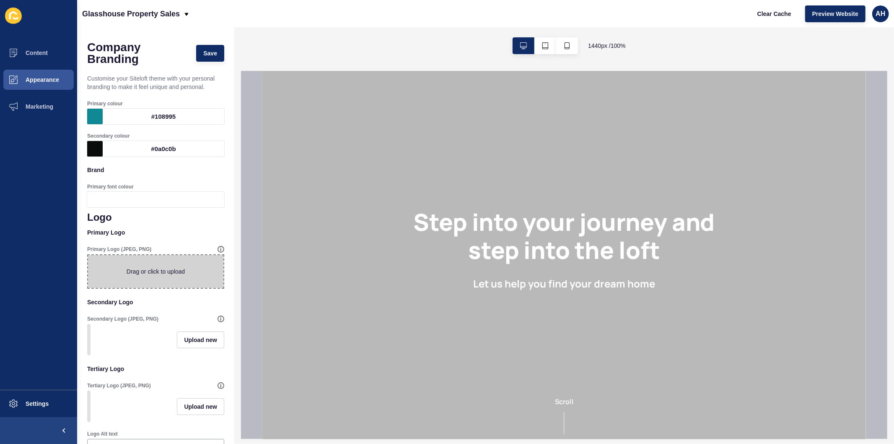
click at [143, 271] on span at bounding box center [155, 271] width 135 height 33
click at [88, 255] on input "Drag or click to upload" at bounding box center [88, 255] width 0 height 0
type input "C:\fakepath\GlassHouseProperty_CMYK_Logo_Inline_black.png"
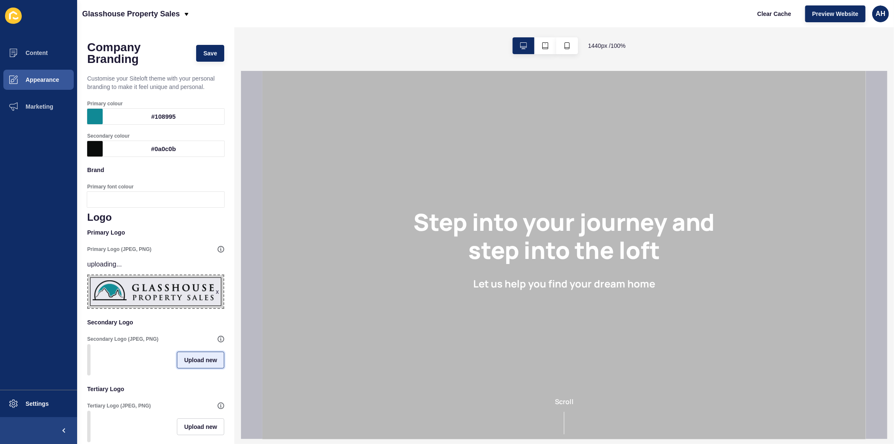
click at [184, 364] on span "Upload new" at bounding box center [200, 360] width 33 height 8
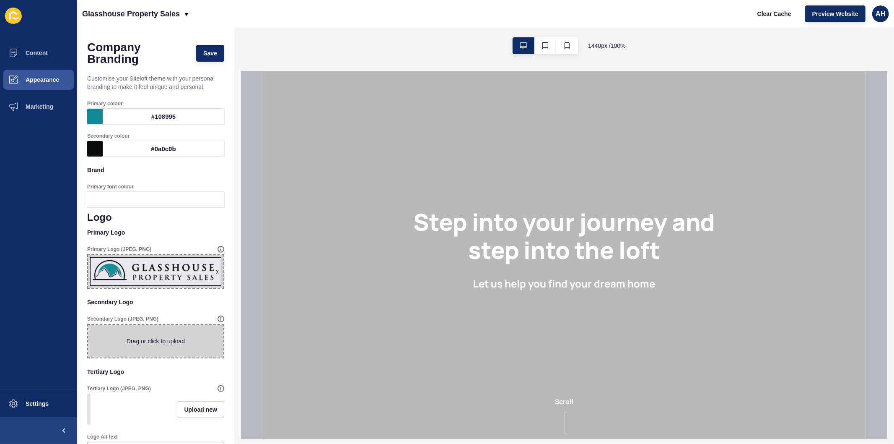
click at [129, 342] on span at bounding box center [155, 341] width 135 height 33
click at [88, 325] on input "Drag or click to upload" at bounding box center [88, 325] width 0 height 0
type input "C:\fakepath\GlassHouseProperty_CMYK_Logo_Black.png"
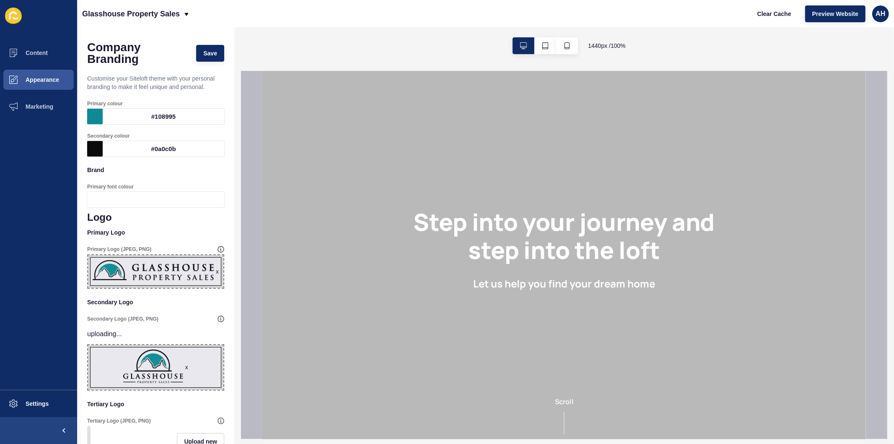
click at [176, 196] on div at bounding box center [164, 200] width 122 height 16
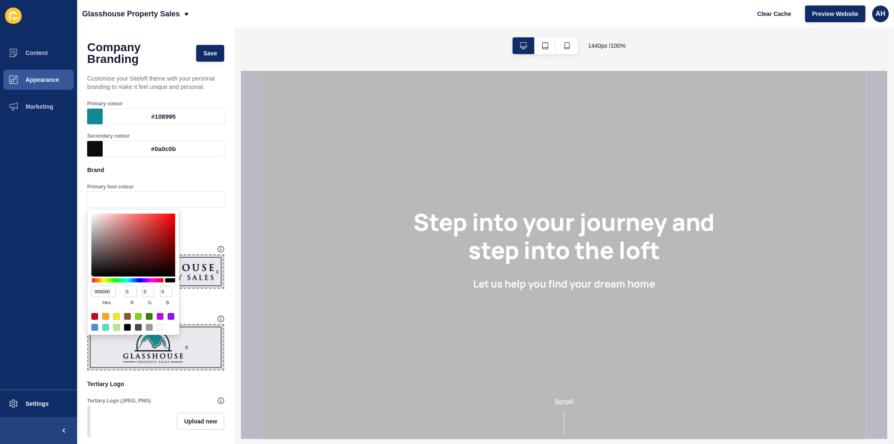
click at [111, 281] on div at bounding box center [127, 280] width 72 height 4
click at [102, 296] on input "000000" at bounding box center [103, 291] width 24 height 11
click at [99, 292] on input "000000" at bounding box center [103, 291] width 24 height 11
paste input "108995"
type input "108995"
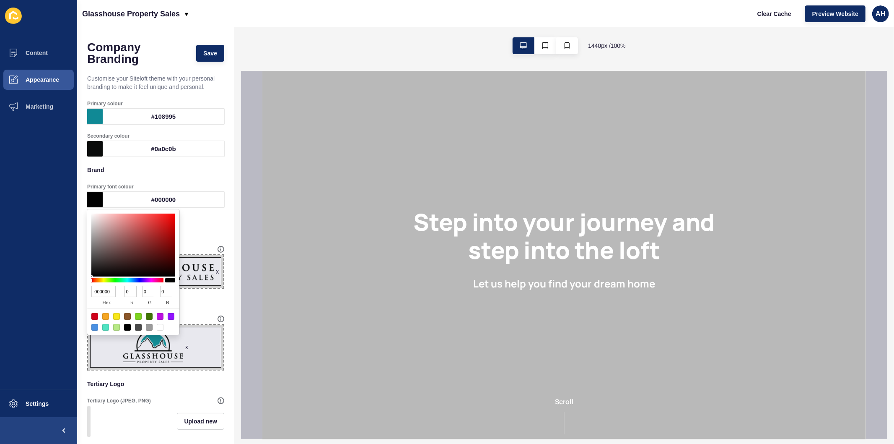
type input "16"
type input "137"
type input "149"
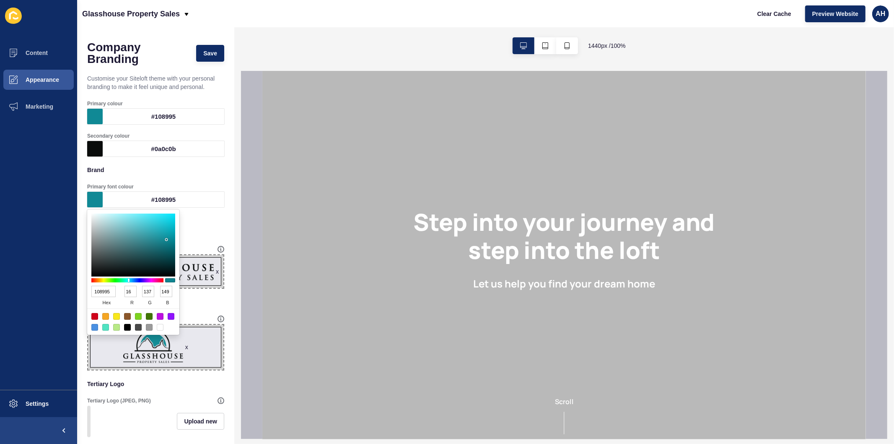
click at [36, 298] on ul "Content Appearance Marketing" at bounding box center [38, 214] width 77 height 350
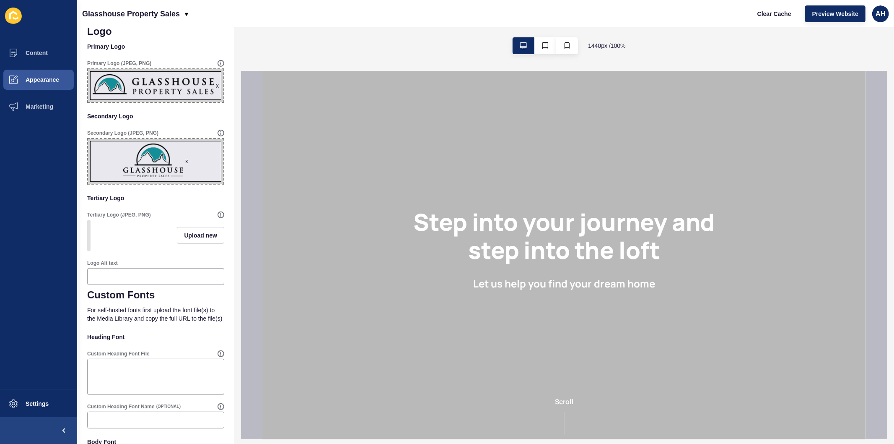
scroll to position [186, 0]
click at [159, 278] on input "Logo Alt text" at bounding box center [156, 276] width 126 height 8
drag, startPoint x: 143, startPoint y: 282, endPoint x: 65, endPoint y: 280, distance: 78.9
click at [65, 280] on div "Content Appearance Marketing Settings Glasshouse Property Sales Clear Cache Pre…" at bounding box center [447, 222] width 894 height 444
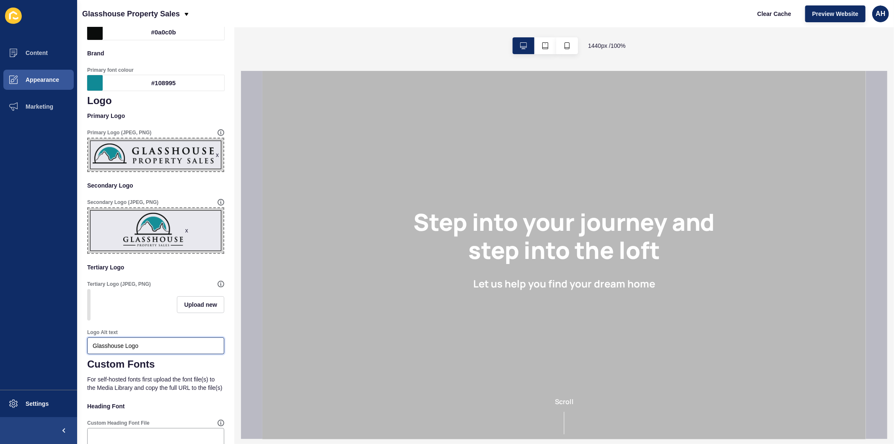
scroll to position [0, 0]
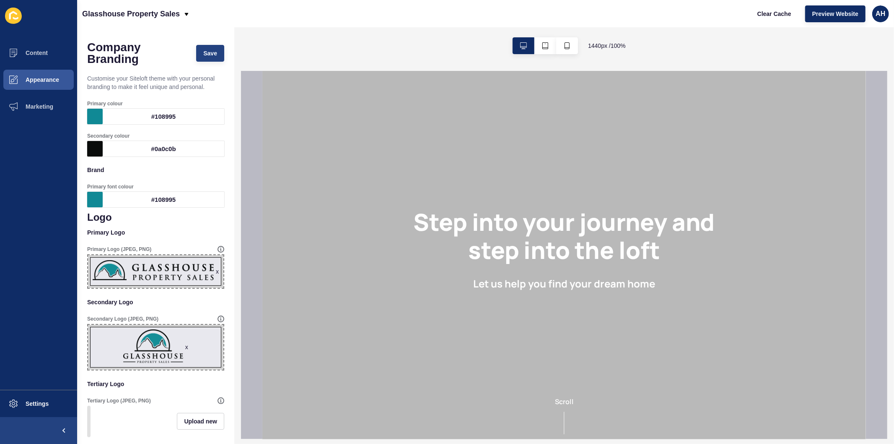
type input "Glasshouse Logo"
click at [203, 52] on span "Save" at bounding box center [210, 53] width 14 height 8
click at [771, 18] on button "Clear Cache" at bounding box center [775, 13] width 48 height 17
click at [21, 74] on span at bounding box center [13, 79] width 27 height 27
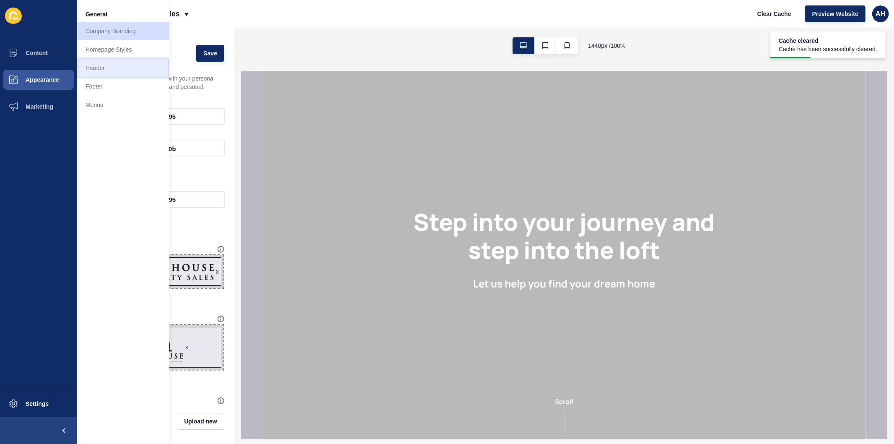
click at [104, 74] on link "Header" at bounding box center [123, 68] width 92 height 18
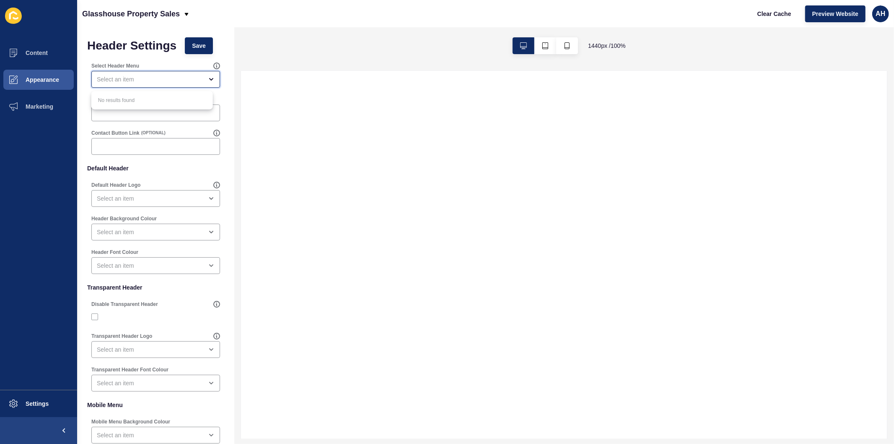
click at [122, 76] on div "close menu" at bounding box center [150, 79] width 106 height 8
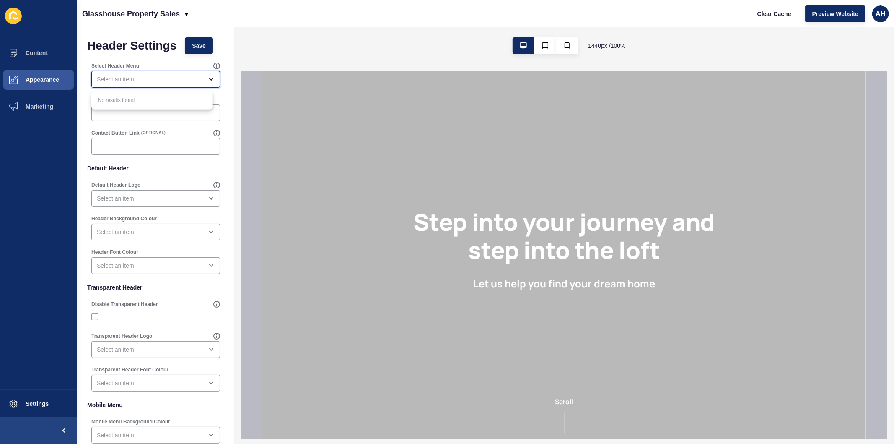
click at [122, 76] on div "close menu" at bounding box center [150, 79] width 106 height 8
click at [45, 78] on span "Appearance" at bounding box center [29, 79] width 60 height 7
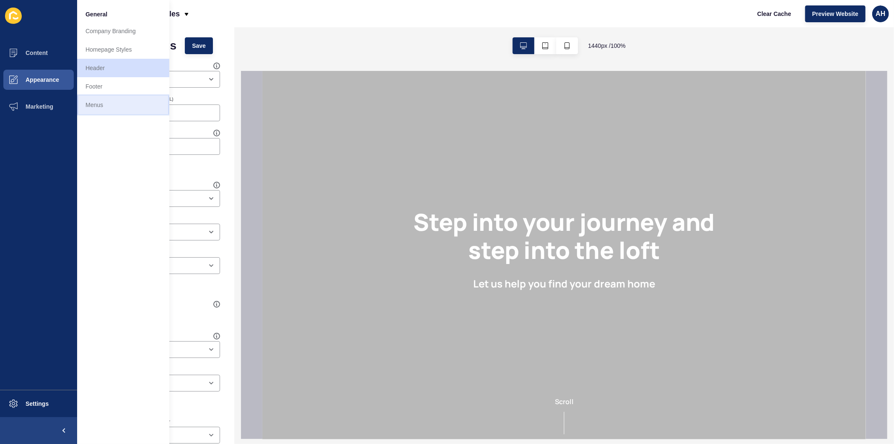
click at [103, 106] on link "Menus" at bounding box center [123, 105] width 92 height 18
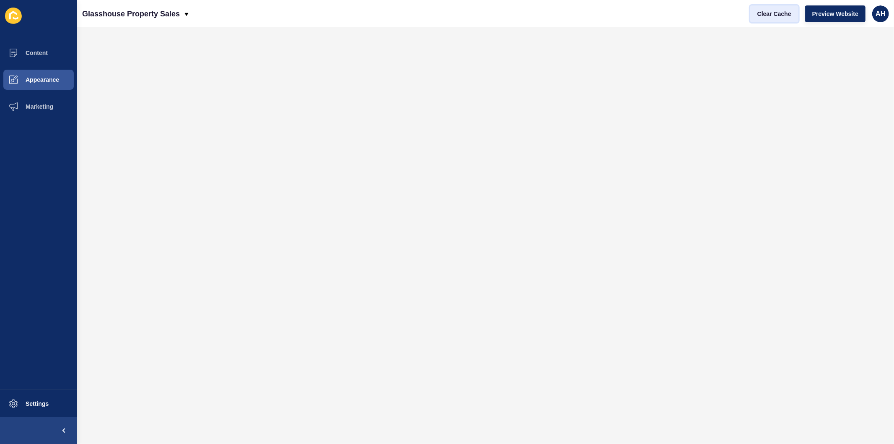
click at [766, 15] on span "Clear Cache" at bounding box center [775, 14] width 34 height 8
click at [40, 75] on button "Appearance" at bounding box center [38, 79] width 77 height 27
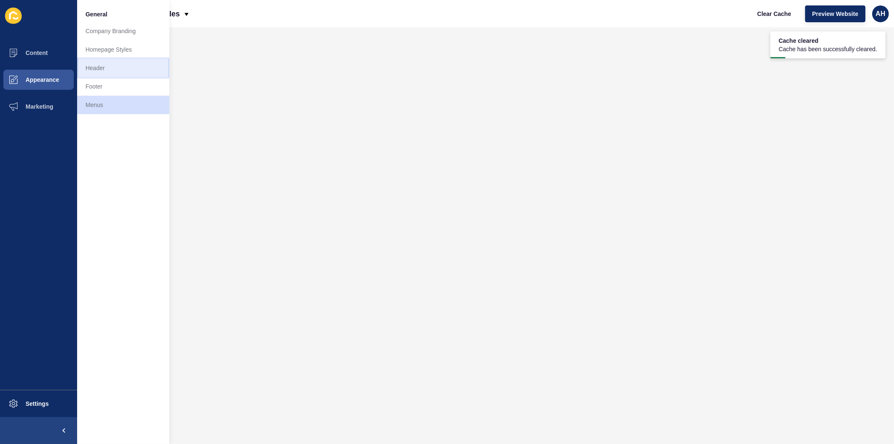
click at [112, 65] on link "Header" at bounding box center [123, 68] width 92 height 18
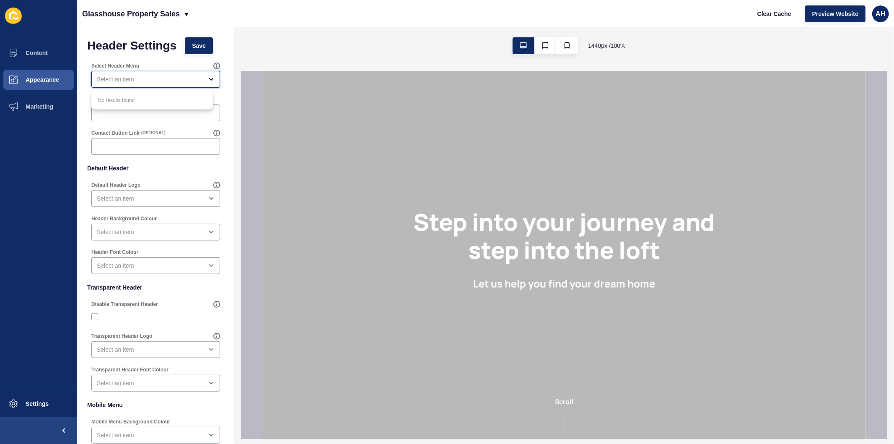
click at [151, 81] on div "close menu" at bounding box center [150, 79] width 106 height 8
click at [151, 81] on div "open menu" at bounding box center [150, 79] width 106 height 8
click at [154, 83] on div "close menu" at bounding box center [150, 79] width 106 height 8
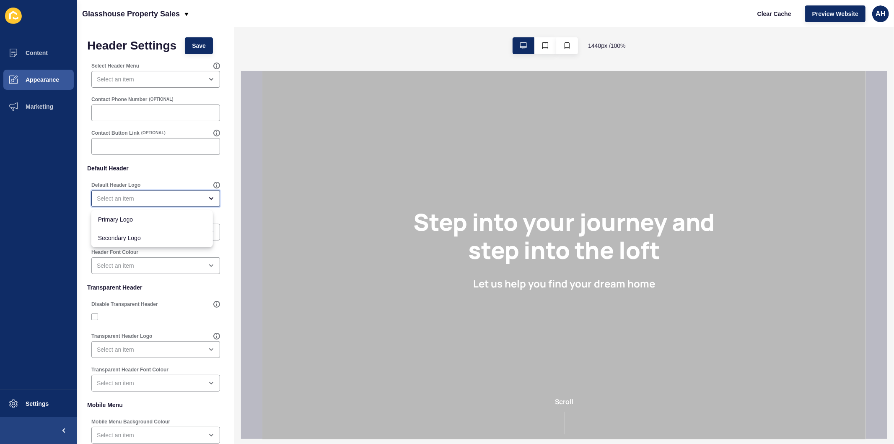
click at [153, 197] on div "close menu" at bounding box center [150, 198] width 106 height 8
click at [155, 223] on div "Primary Logo" at bounding box center [152, 219] width 122 height 18
type input "Primary Logo"
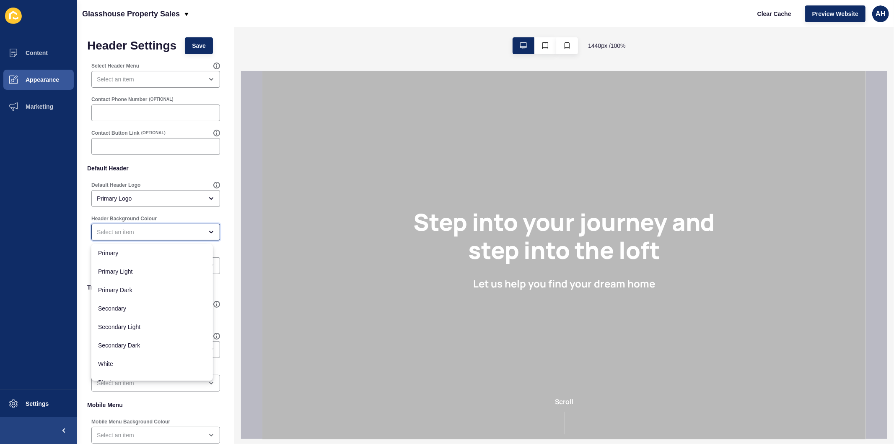
click at [154, 236] on div "close menu" at bounding box center [150, 232] width 106 height 8
click at [138, 354] on span "White" at bounding box center [152, 352] width 108 height 8
type input "White"
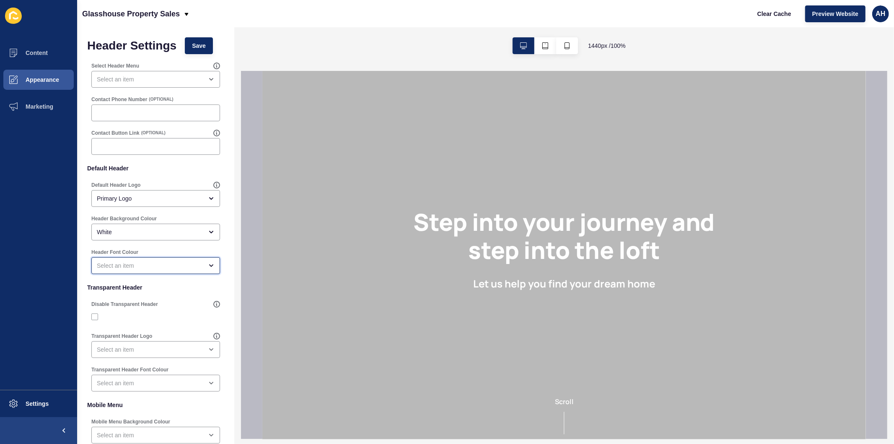
click at [148, 259] on div "open menu" at bounding box center [155, 265] width 129 height 17
click at [143, 286] on span "Primary" at bounding box center [152, 286] width 108 height 8
type input "Primary"
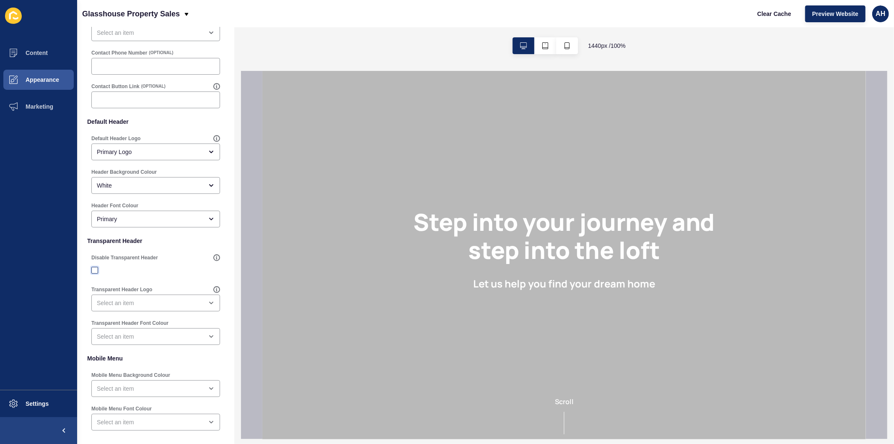
click at [94, 272] on label at bounding box center [94, 270] width 7 height 7
click at [94, 272] on input "Disable Transparent Header" at bounding box center [95, 270] width 5 height 5
checkbox input "true"
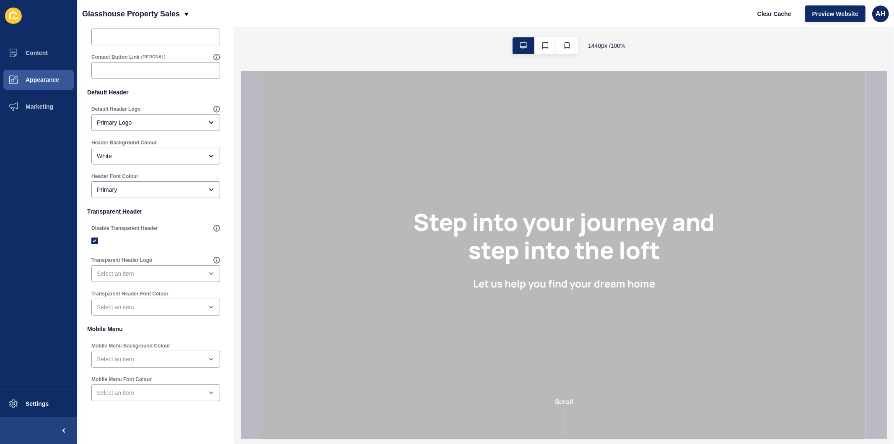
scroll to position [88, 0]
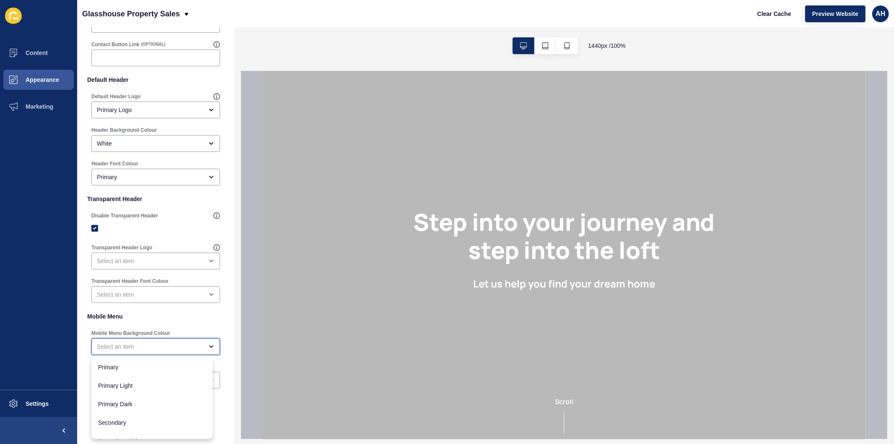
click at [192, 350] on div "close menu" at bounding box center [150, 346] width 106 height 8
click at [191, 347] on div "close menu" at bounding box center [150, 346] width 106 height 8
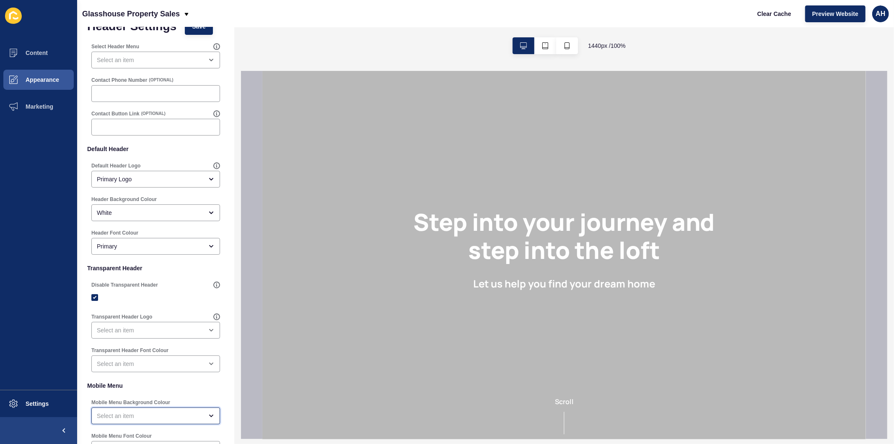
scroll to position [0, 0]
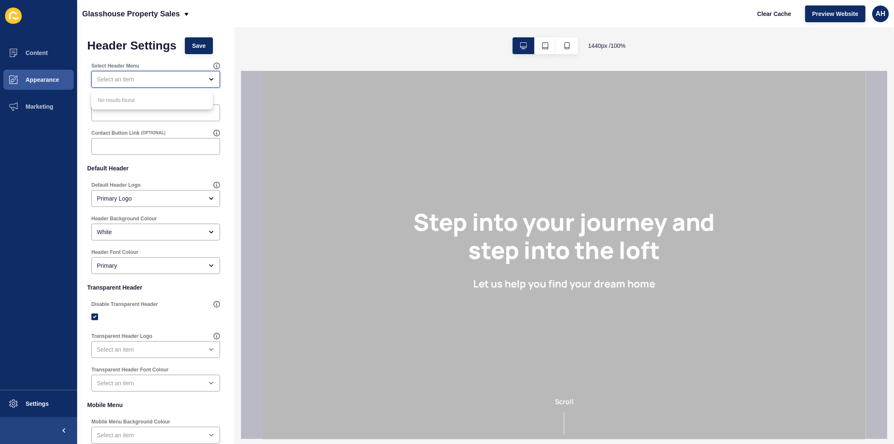
click at [158, 77] on div "close menu" at bounding box center [150, 79] width 106 height 8
click at [192, 44] on span "Save" at bounding box center [199, 46] width 14 height 8
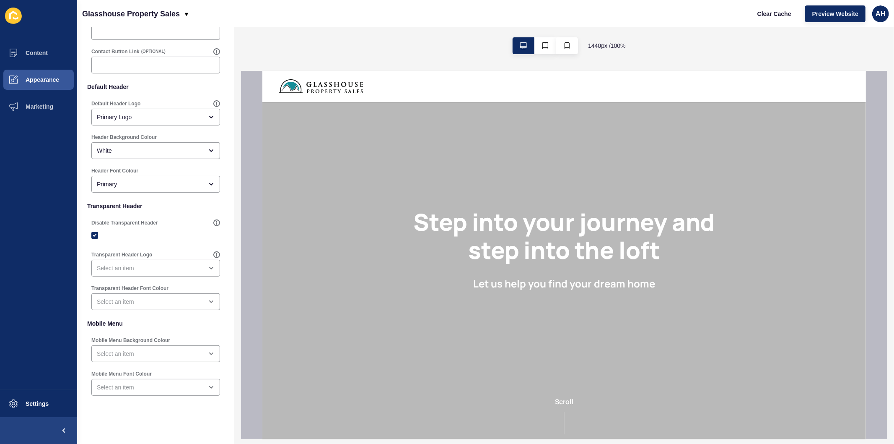
scroll to position [88, 0]
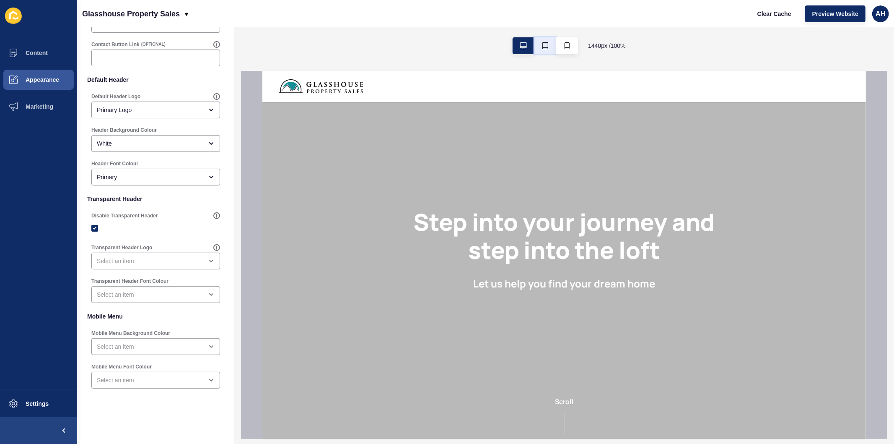
click at [546, 47] on icon "button" at bounding box center [546, 45] width 6 height 7
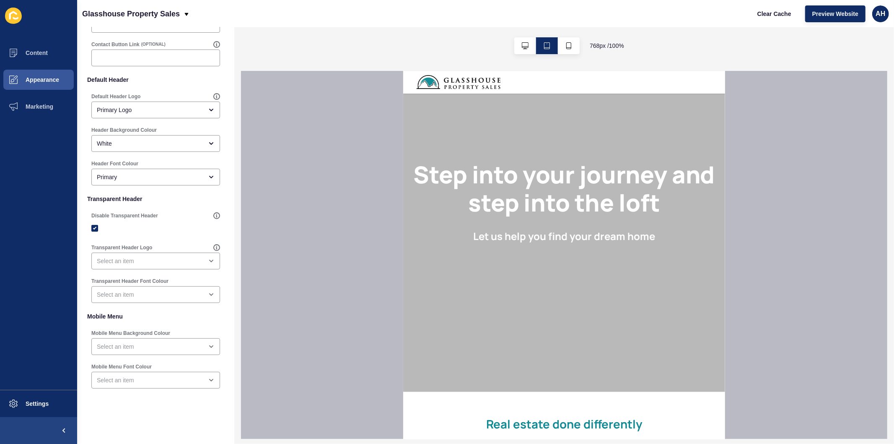
scroll to position [0, 0]
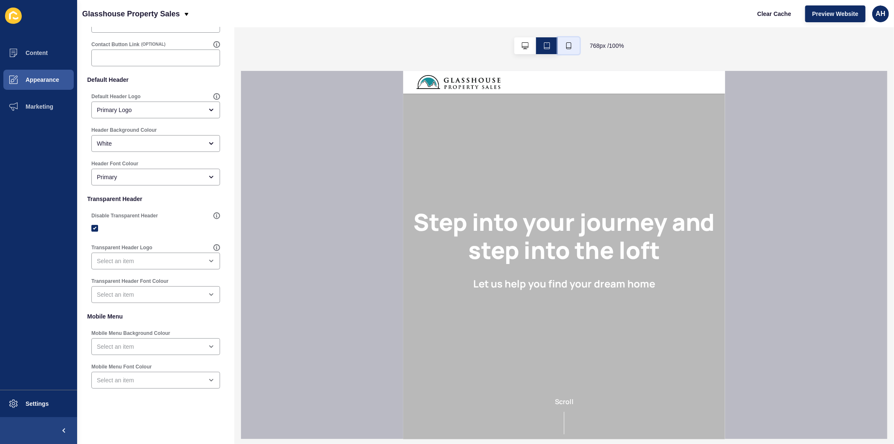
click at [573, 41] on button "button" at bounding box center [569, 45] width 22 height 17
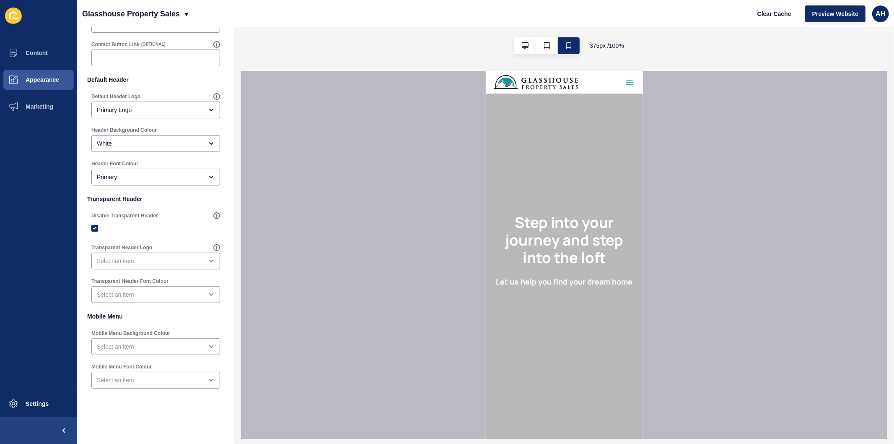
click at [625, 84] on icon "button" at bounding box center [629, 82] width 8 height 8
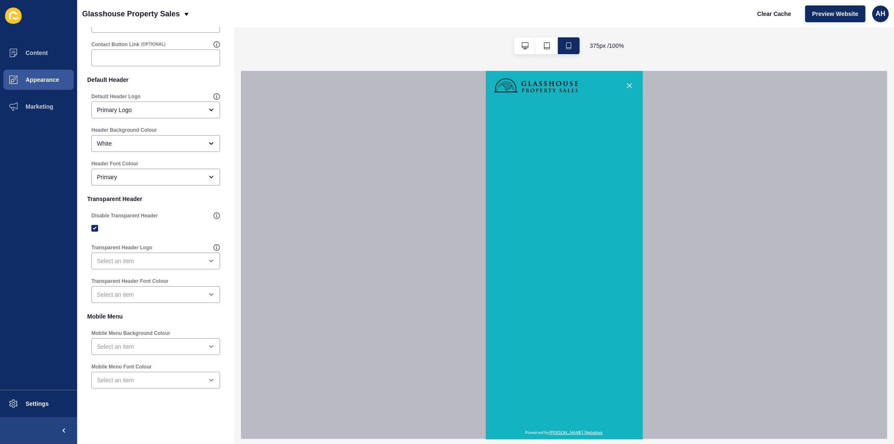
click at [625, 84] on icon "button" at bounding box center [629, 85] width 8 height 8
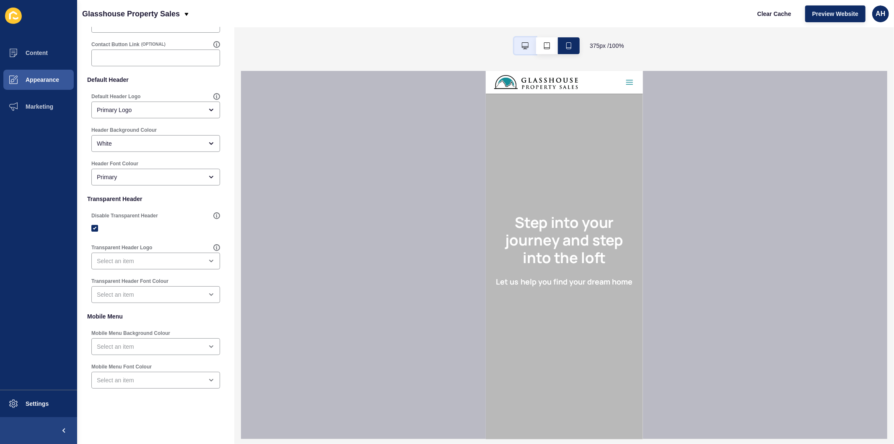
click at [527, 45] on icon "button" at bounding box center [525, 45] width 7 height 7
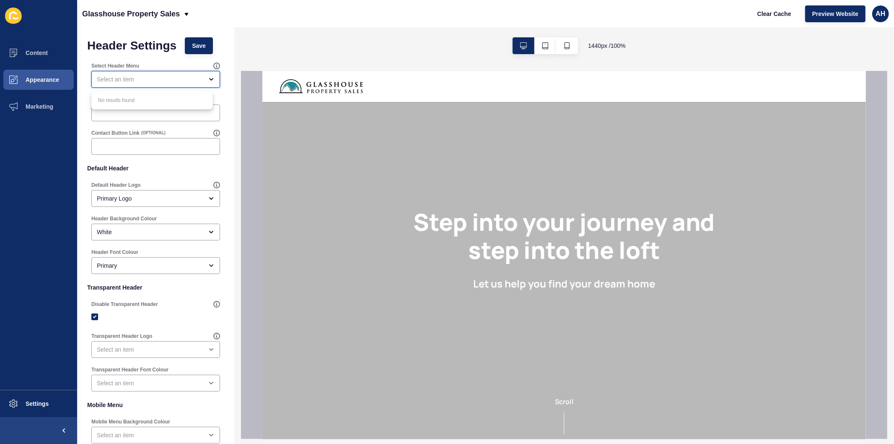
click at [148, 78] on div "close menu" at bounding box center [150, 79] width 106 height 8
click at [147, 100] on div "No results found" at bounding box center [152, 100] width 122 height 18
click at [14, 214] on ul "Content Appearance Marketing" at bounding box center [38, 214] width 77 height 350
click at [142, 80] on div "open menu" at bounding box center [150, 79] width 106 height 8
click at [47, 74] on button "Appearance" at bounding box center [38, 79] width 77 height 27
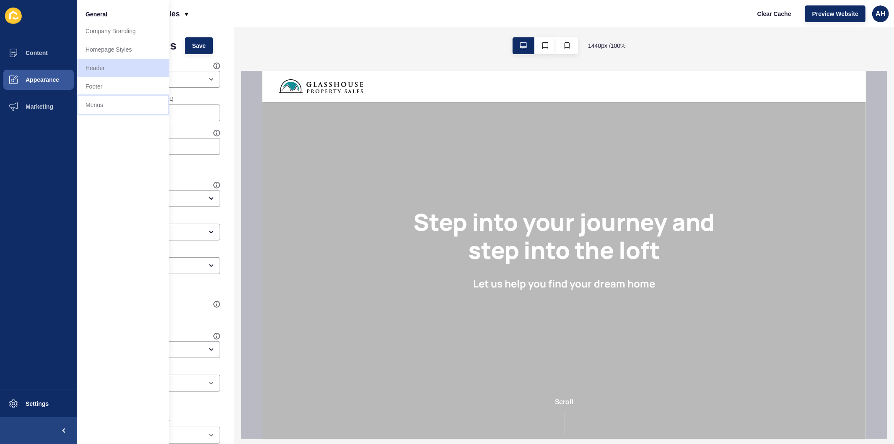
click at [103, 100] on link "Menus" at bounding box center [123, 105] width 92 height 18
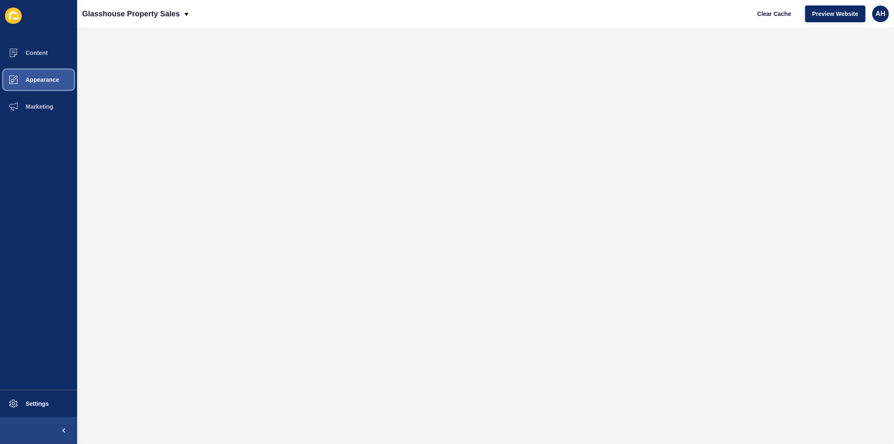
click at [37, 80] on span "Appearance" at bounding box center [29, 79] width 60 height 7
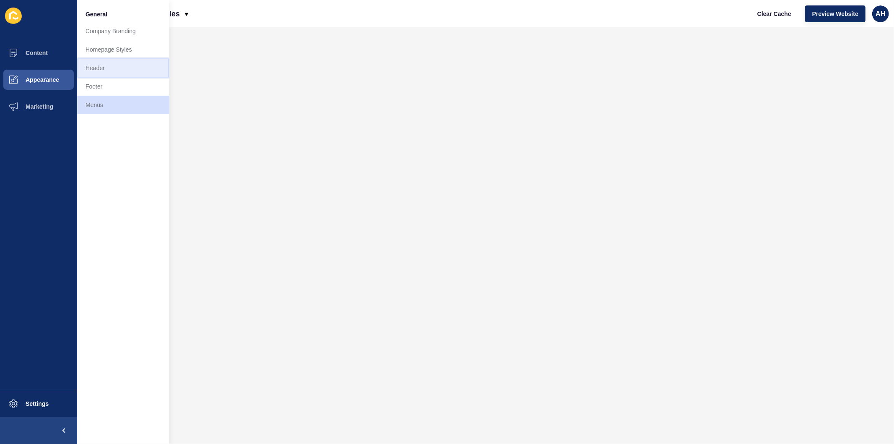
click at [108, 73] on link "Header" at bounding box center [123, 68] width 92 height 18
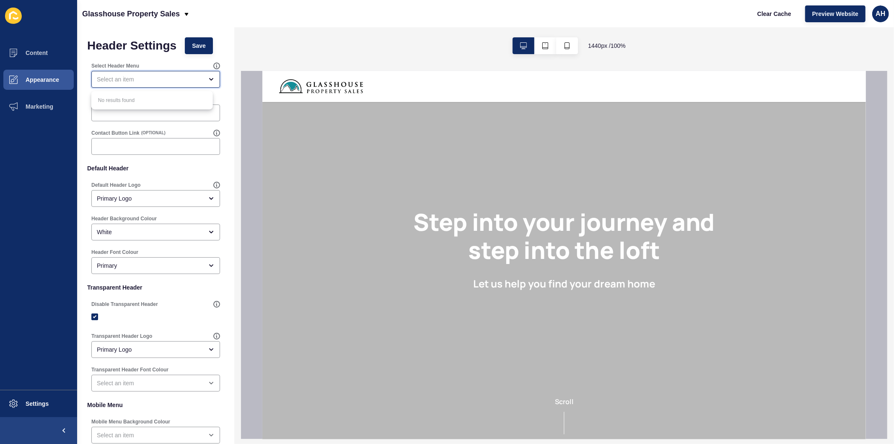
click at [169, 76] on div "close menu" at bounding box center [150, 79] width 106 height 8
click at [47, 81] on span "Appearance" at bounding box center [29, 79] width 60 height 7
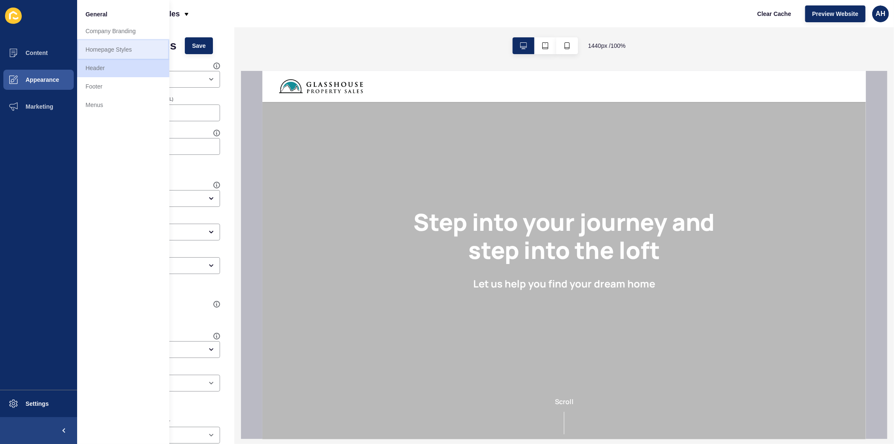
click at [116, 52] on link "Homepage Styles" at bounding box center [123, 49] width 92 height 18
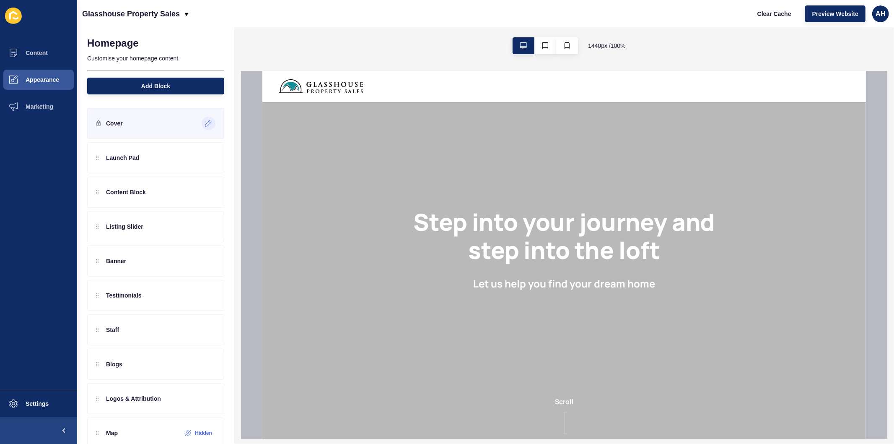
click at [205, 120] on icon at bounding box center [208, 123] width 6 height 6
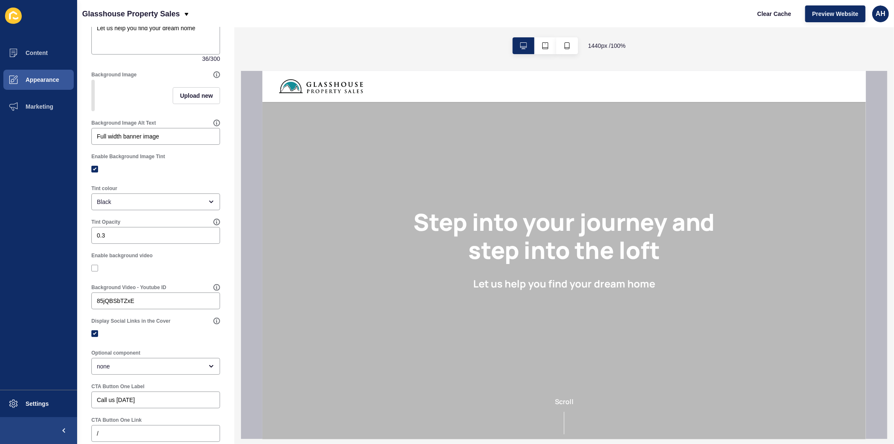
scroll to position [140, 0]
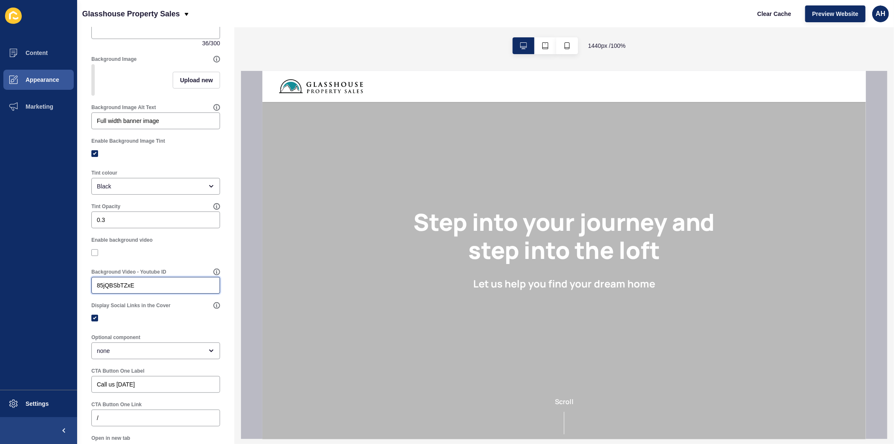
drag, startPoint x: 147, startPoint y: 290, endPoint x: 62, endPoint y: 285, distance: 85.3
click at [62, 285] on div "Content Appearance Marketing Settings Glasshouse Property Sales Clear Cache Pre…" at bounding box center [447, 222] width 894 height 444
paste input "BkHFH1GHSu0"
type input "BkHFH1GHSu0"
click at [95, 256] on label at bounding box center [94, 252] width 7 height 7
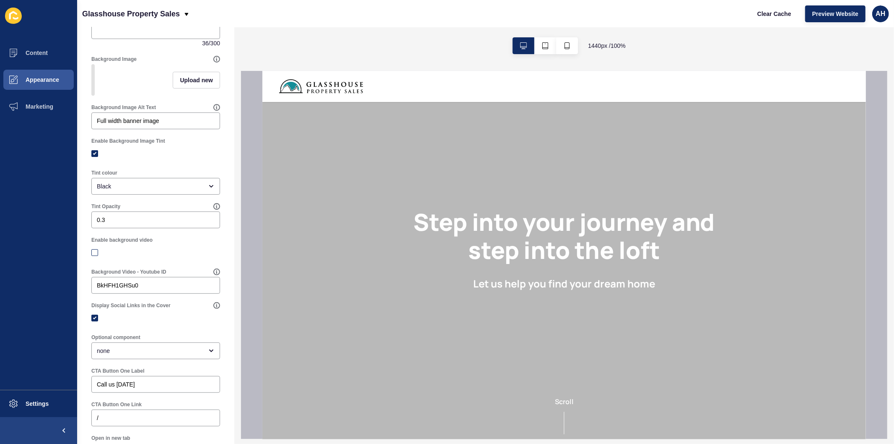
click at [95, 255] on input "Enable background video" at bounding box center [95, 252] width 5 height 5
checkbox input "true"
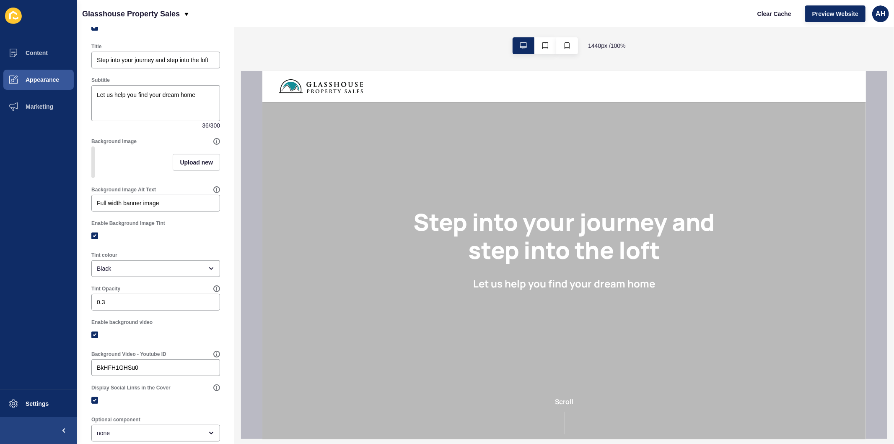
scroll to position [0, 0]
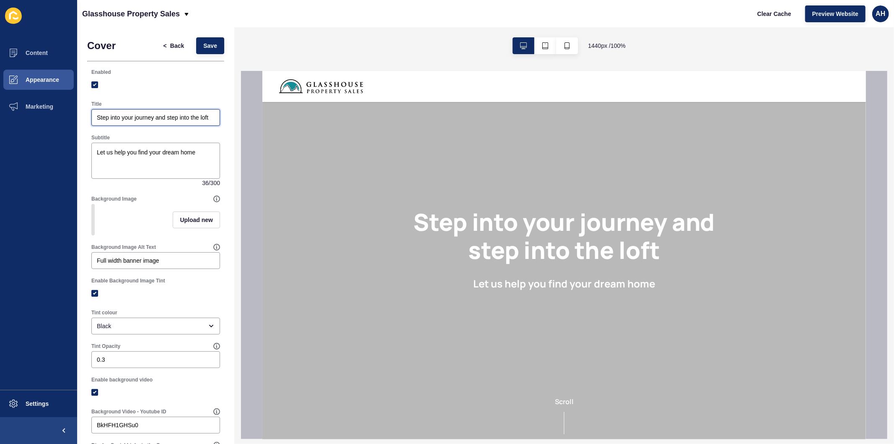
click at [148, 120] on input "Step into your journey and step into the loft" at bounding box center [156, 117] width 118 height 8
click at [159, 157] on textarea "Let us help you find your dream home" at bounding box center [156, 161] width 126 height 34
click at [207, 43] on span "Save" at bounding box center [210, 46] width 14 height 8
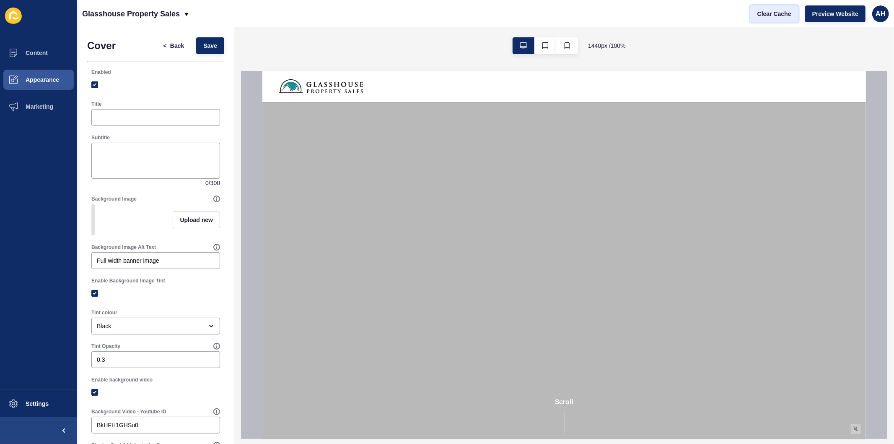
click at [772, 11] on span "Clear Cache" at bounding box center [775, 14] width 34 height 8
click at [772, 13] on span "Clear Cache" at bounding box center [775, 14] width 34 height 8
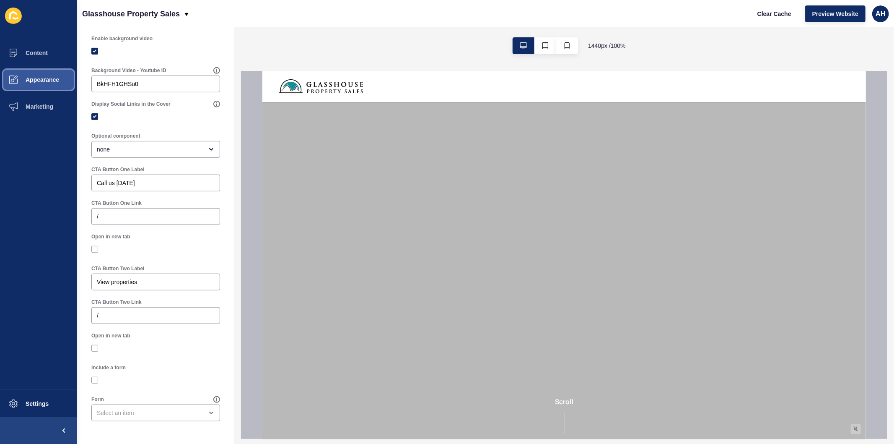
click at [28, 74] on button "Appearance" at bounding box center [38, 79] width 77 height 27
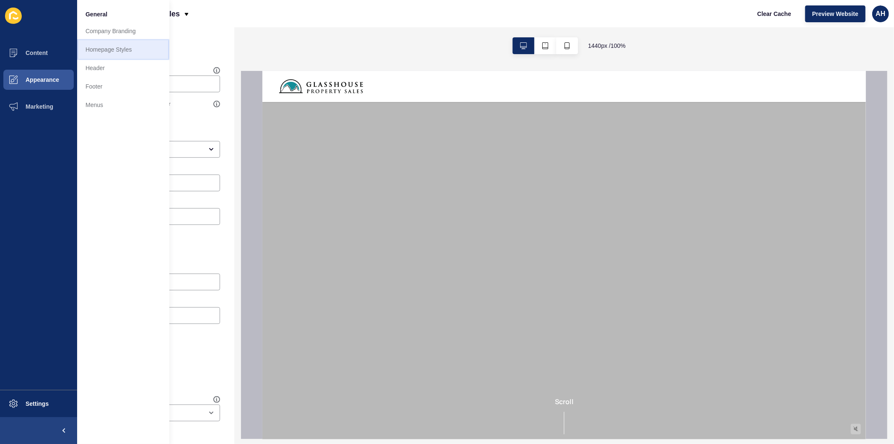
click at [105, 50] on link "Homepage Styles" at bounding box center [123, 49] width 92 height 18
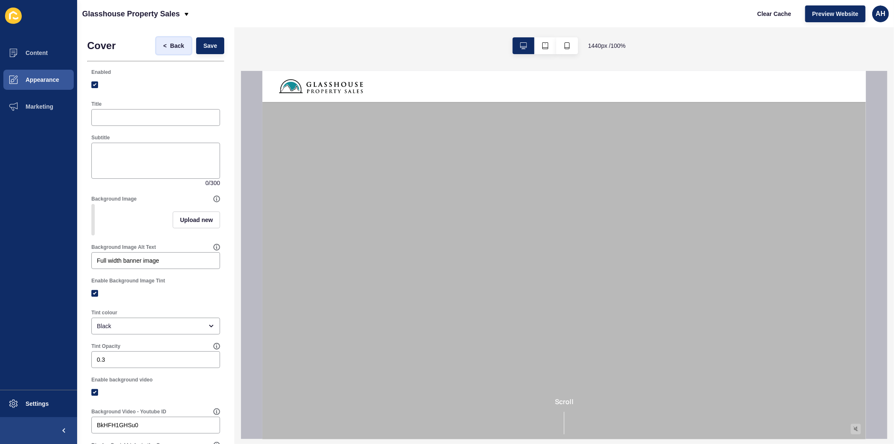
click at [170, 45] on span "Back" at bounding box center [177, 46] width 14 height 8
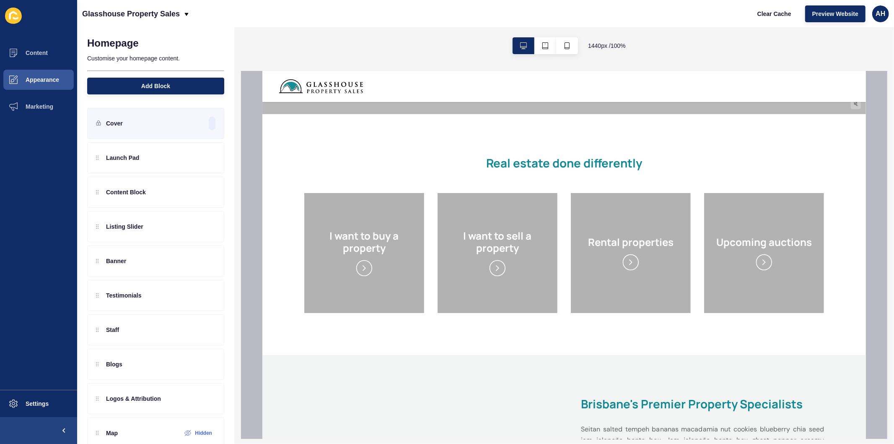
scroll to position [326, 0]
drag, startPoint x: 98, startPoint y: 192, endPoint x: 99, endPoint y: 156, distance: 35.6
click at [99, 156] on div "Launch Pad Content Block Listing Slider Banner Testimonials Staff Blogs Logos &…" at bounding box center [155, 295] width 137 height 306
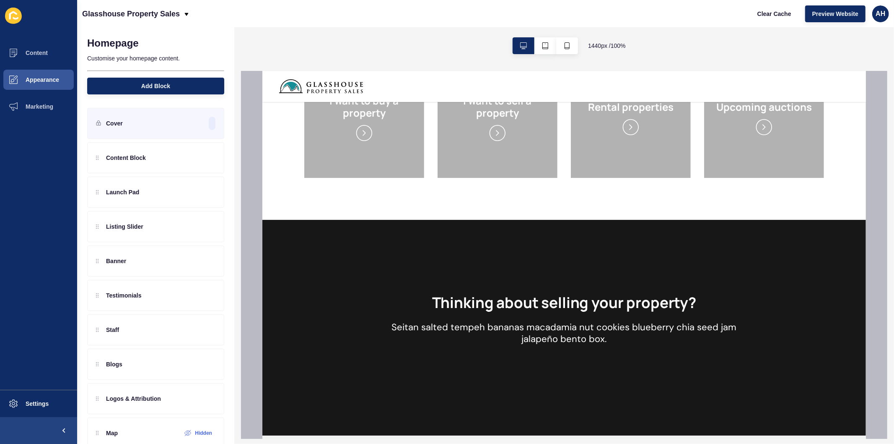
scroll to position [652, 0]
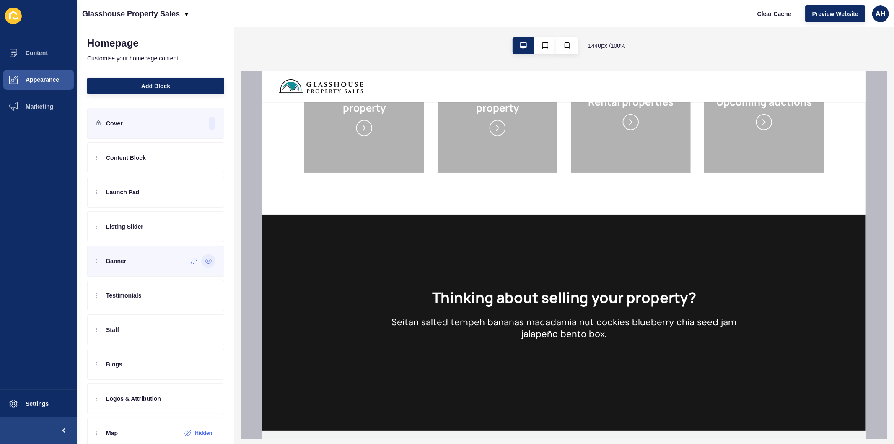
click at [205, 263] on icon at bounding box center [208, 261] width 7 height 5
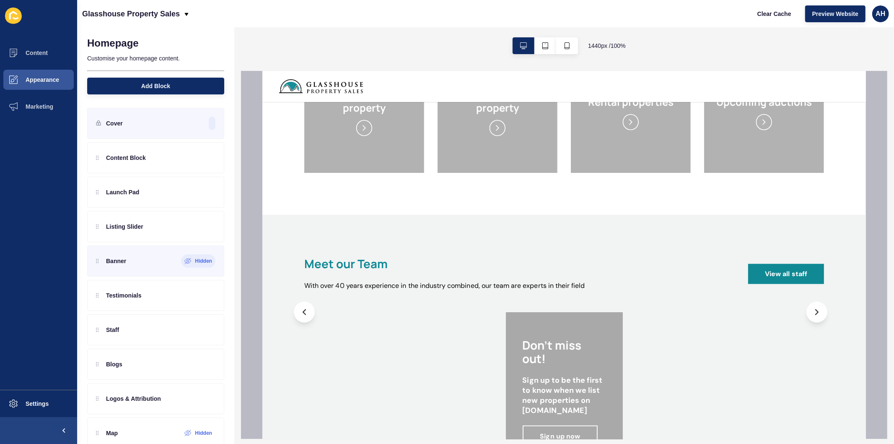
scroll to position [699, 0]
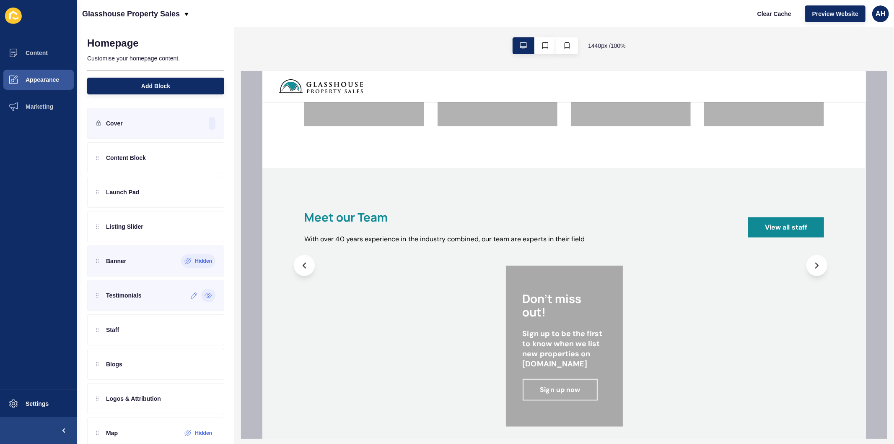
click at [205, 297] on icon at bounding box center [209, 295] width 8 height 7
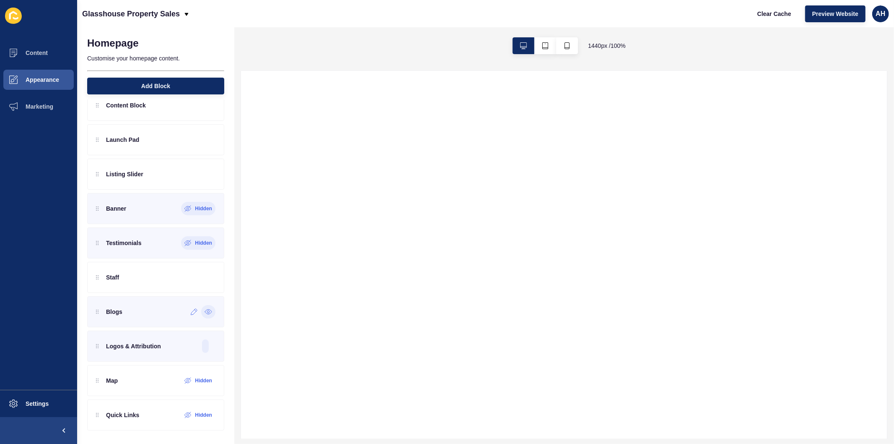
scroll to position [0, 0]
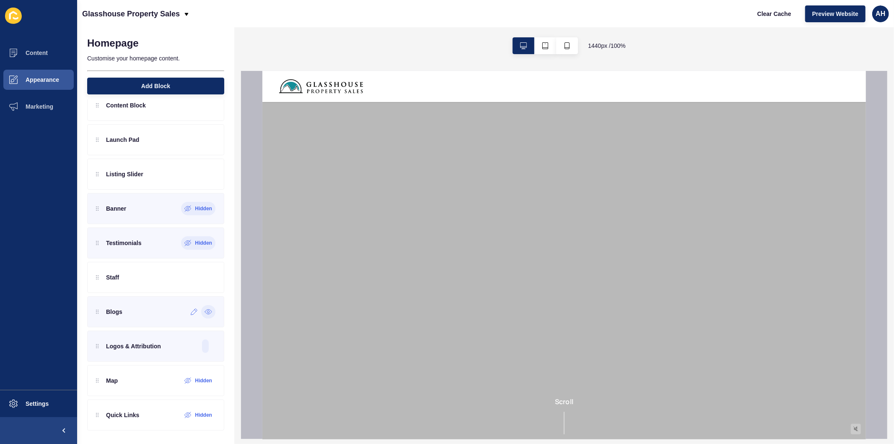
click at [205, 312] on icon at bounding box center [209, 311] width 8 height 7
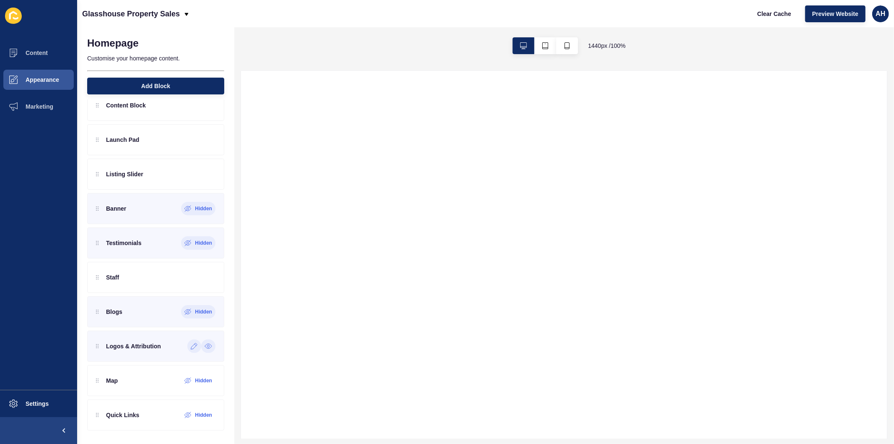
click at [205, 346] on icon at bounding box center [209, 346] width 8 height 7
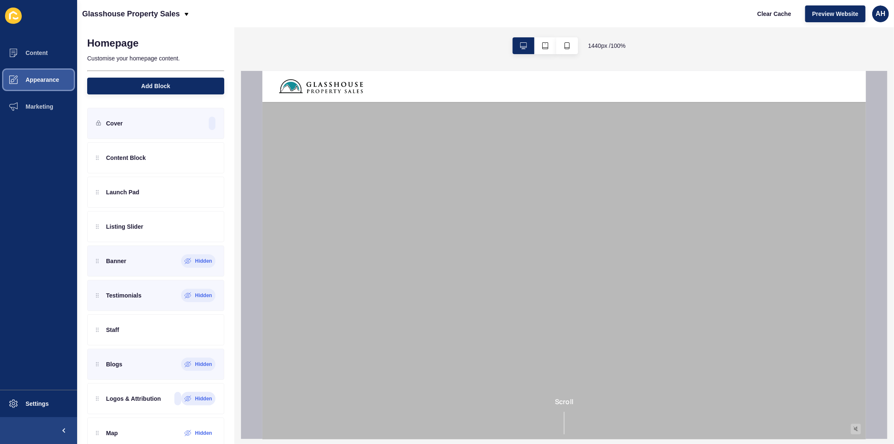
click at [35, 82] on span "Appearance" at bounding box center [29, 79] width 60 height 7
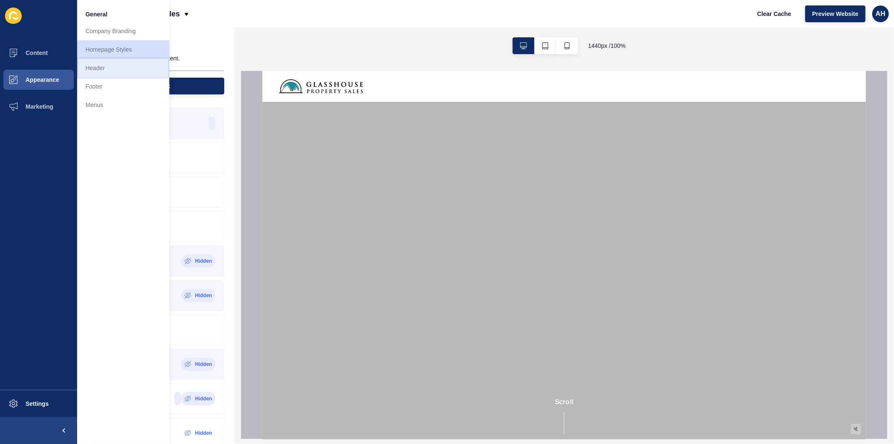
click at [129, 71] on link "Header" at bounding box center [123, 68] width 92 height 18
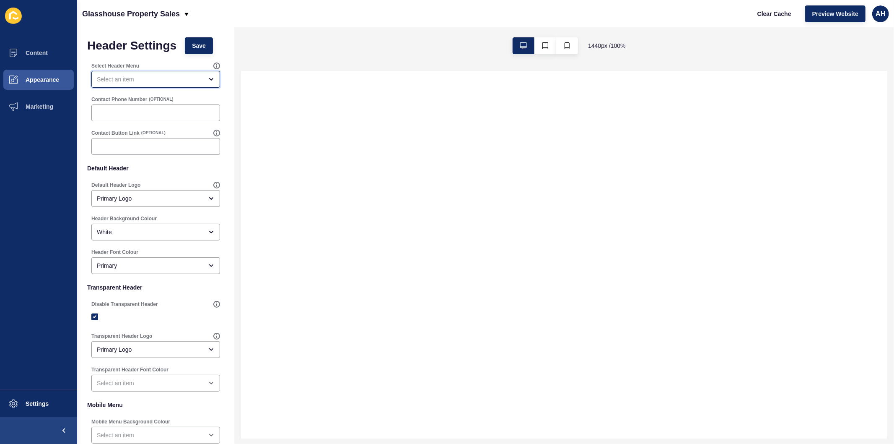
click at [160, 77] on div "open menu" at bounding box center [150, 79] width 106 height 8
click at [160, 77] on div "close menu" at bounding box center [150, 79] width 106 height 8
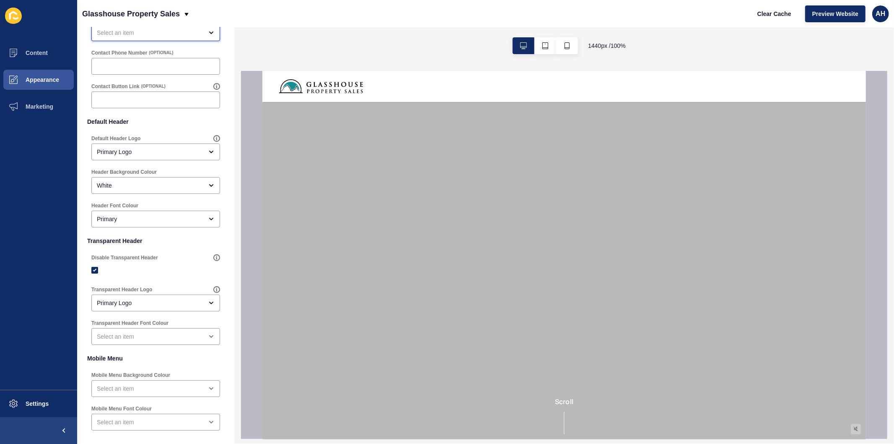
scroll to position [88, 0]
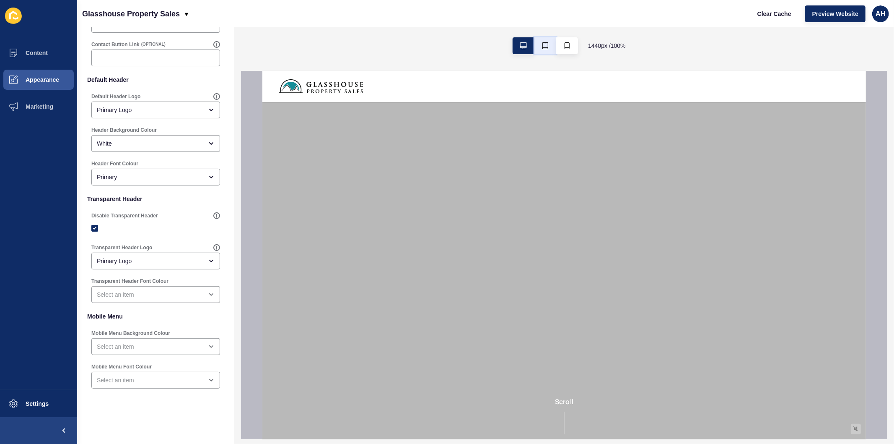
click at [545, 47] on icon "button" at bounding box center [546, 45] width 6 height 7
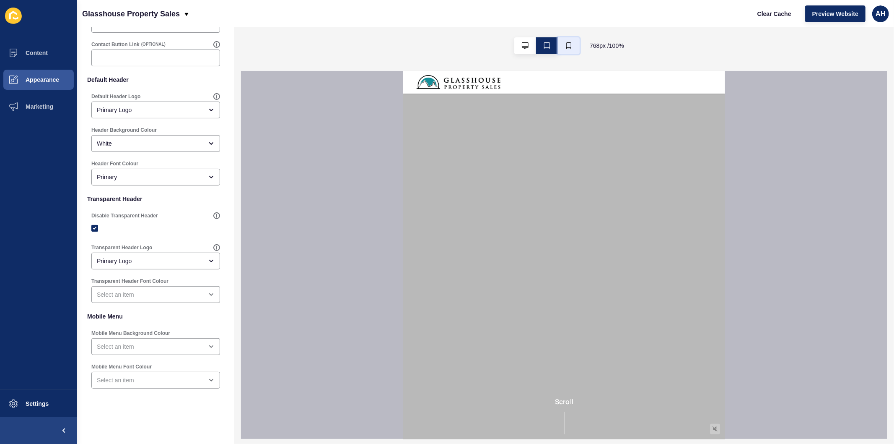
click at [568, 49] on button "button" at bounding box center [569, 45] width 22 height 17
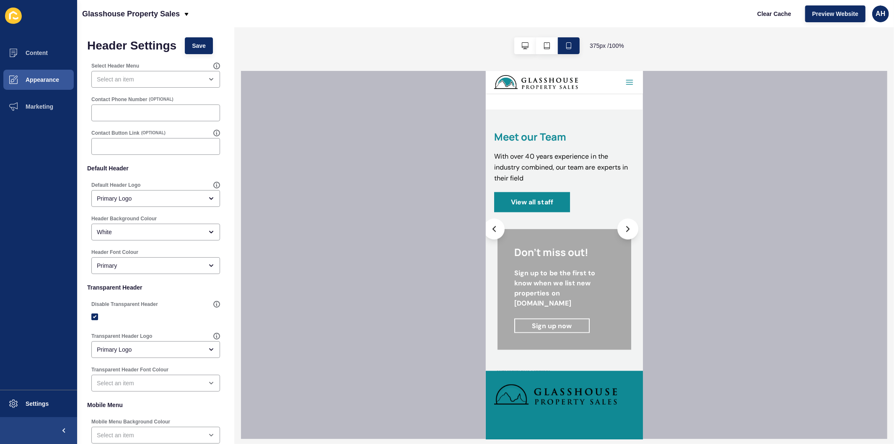
scroll to position [639, 0]
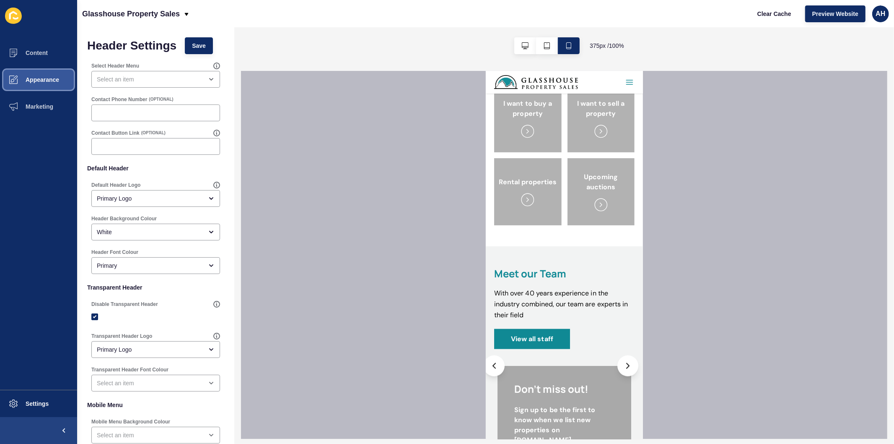
click at [23, 82] on span "Appearance" at bounding box center [29, 79] width 60 height 7
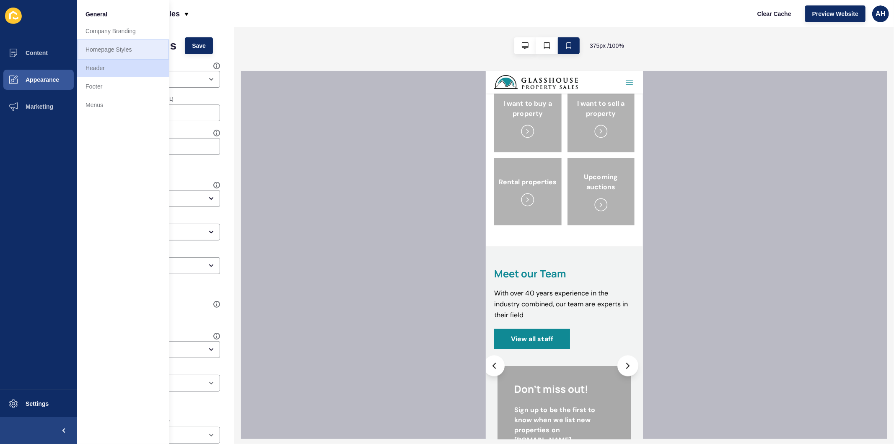
click at [124, 48] on link "Homepage Styles" at bounding box center [123, 49] width 92 height 18
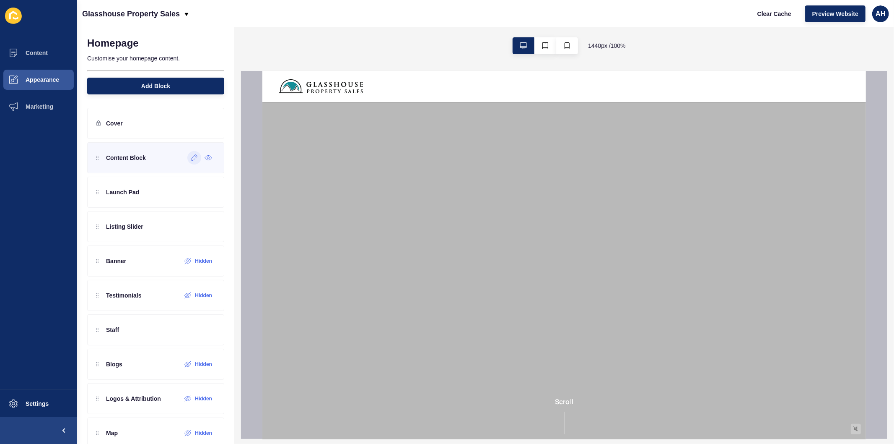
click at [191, 158] on icon at bounding box center [194, 157] width 7 height 7
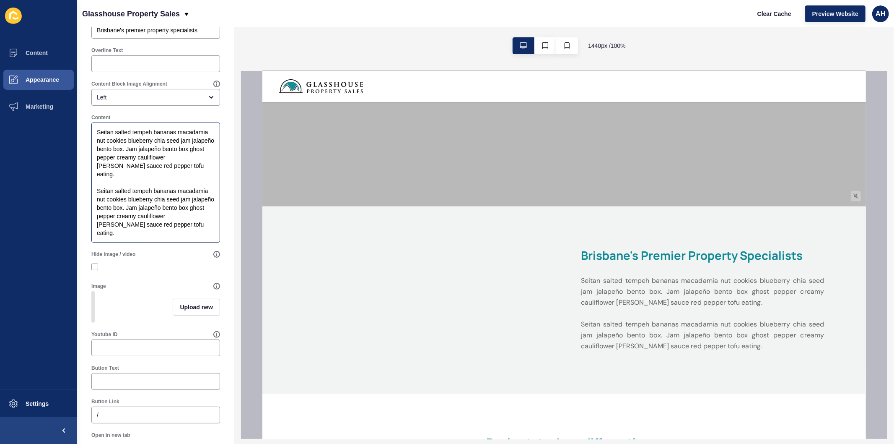
scroll to position [140, 0]
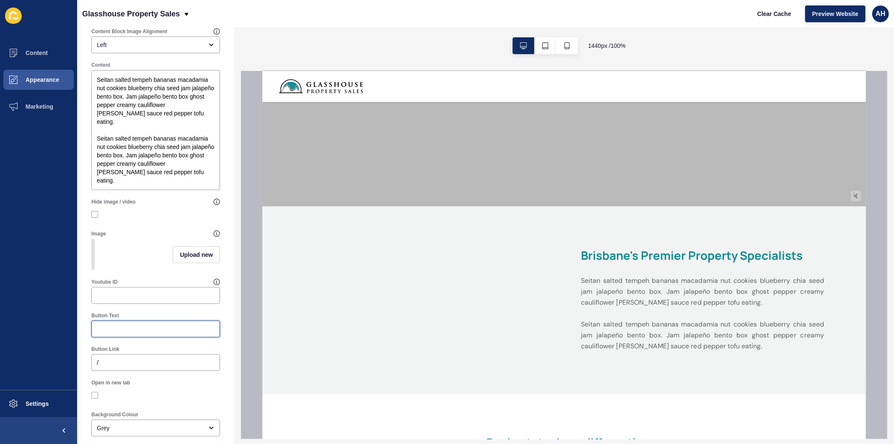
click at [137, 333] on input "Button Text" at bounding box center [156, 329] width 118 height 8
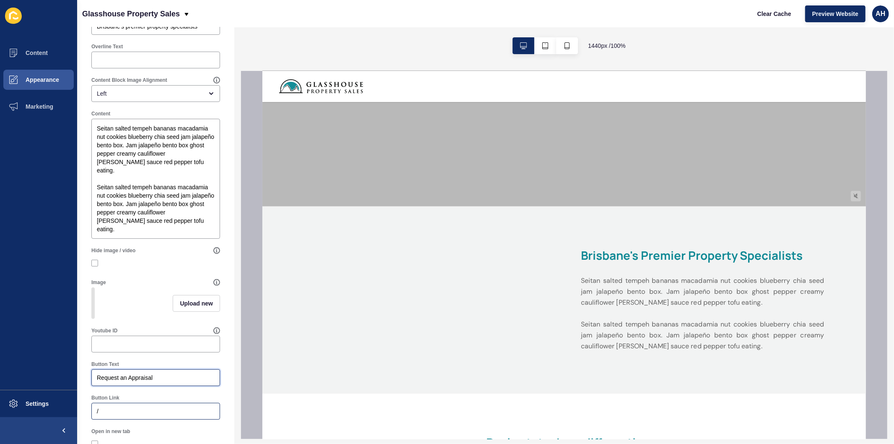
scroll to position [0, 0]
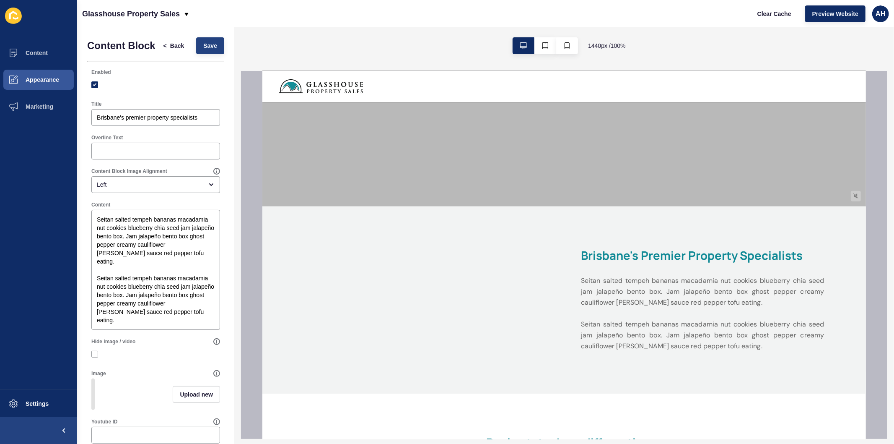
type input "Request an Appraisal"
click at [208, 50] on span "Save" at bounding box center [210, 46] width 14 height 8
click at [762, 13] on span "Clear Cache" at bounding box center [775, 14] width 34 height 8
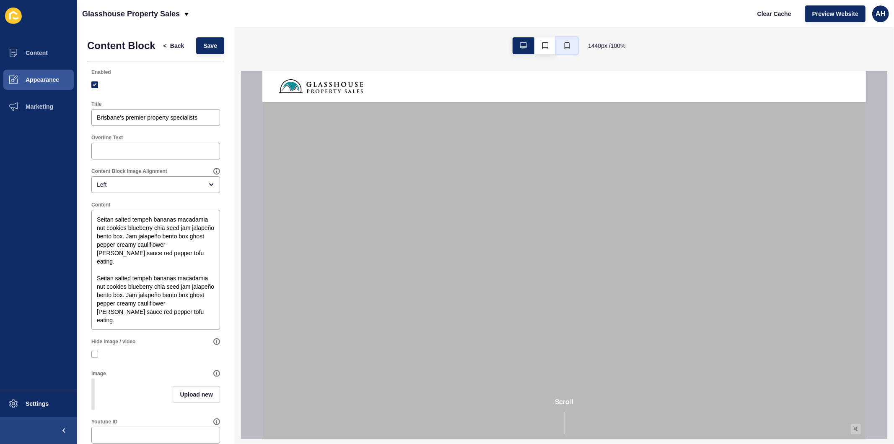
click at [573, 41] on button "button" at bounding box center [567, 45] width 22 height 17
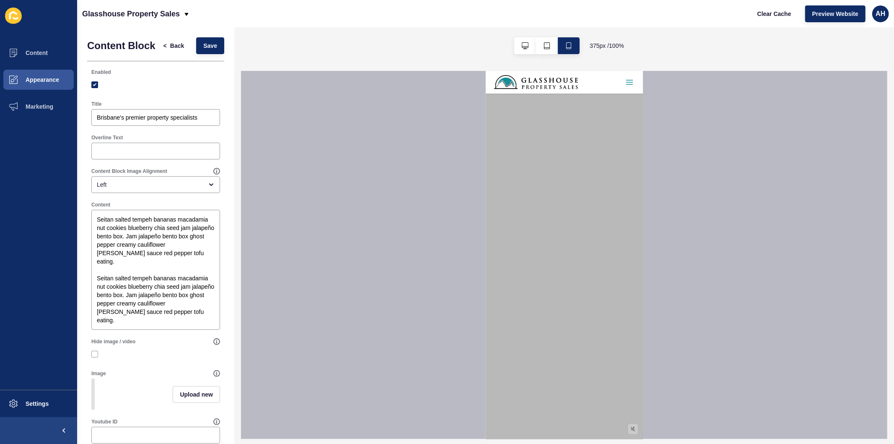
click at [689, 252] on div at bounding box center [564, 255] width 647 height 368
click at [521, 42] on button "button" at bounding box center [525, 45] width 22 height 17
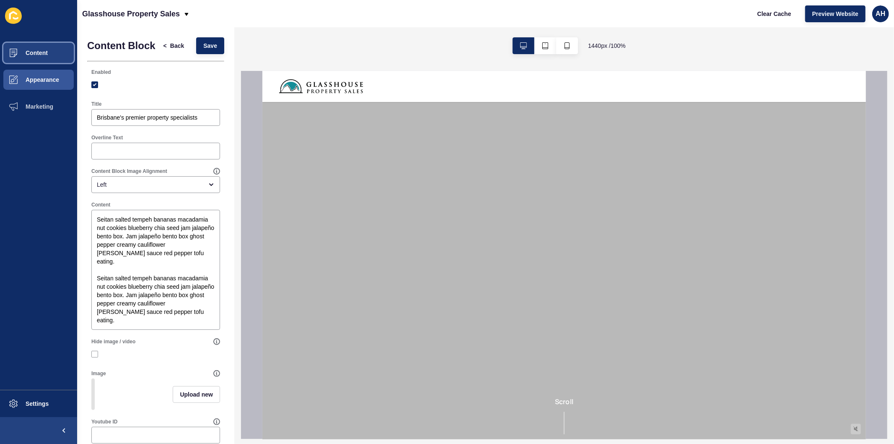
click at [44, 44] on button "Content" at bounding box center [38, 52] width 77 height 27
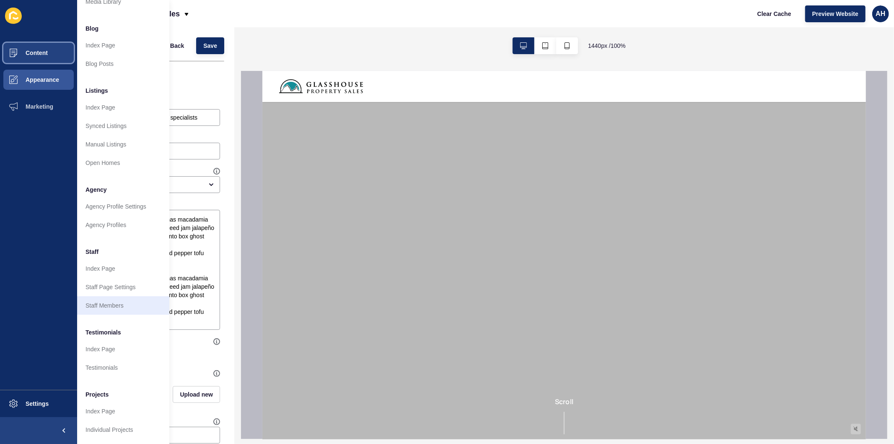
scroll to position [55, 0]
click at [122, 203] on link "Agency Profile Settings" at bounding box center [123, 206] width 92 height 18
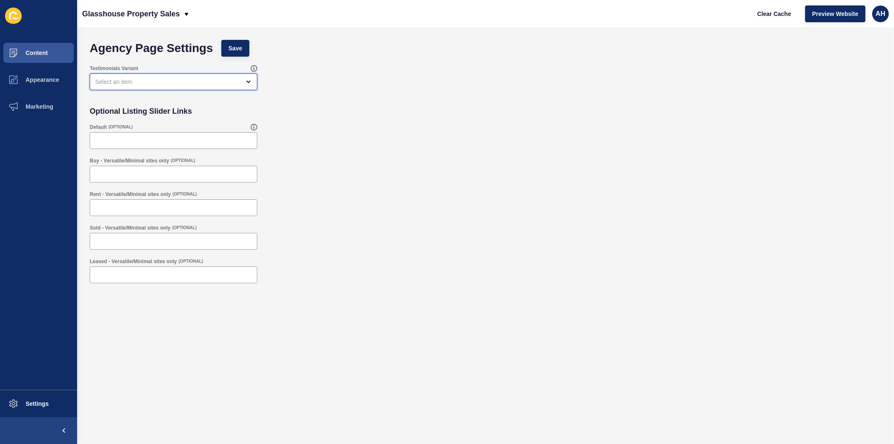
click at [208, 76] on div "open menu" at bounding box center [174, 81] width 168 height 17
click at [353, 146] on div "Default (OPTIONAL)" at bounding box center [486, 136] width 800 height 34
click at [39, 53] on span "Content" at bounding box center [23, 52] width 49 height 7
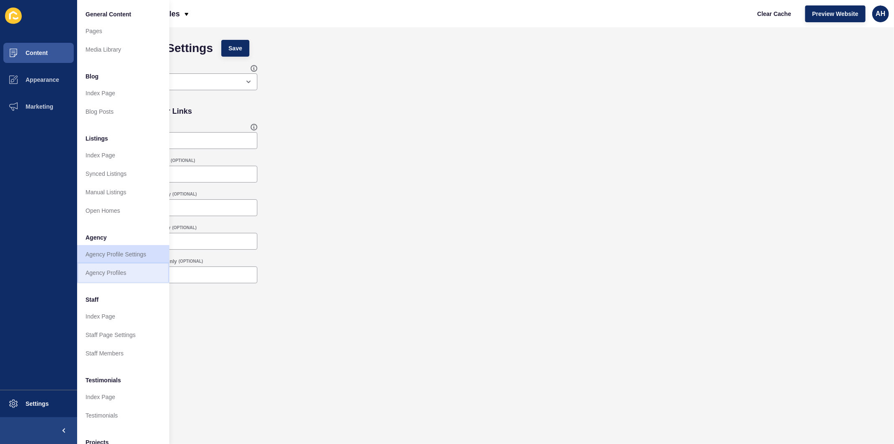
click at [101, 274] on link "Agency Profiles" at bounding box center [123, 272] width 92 height 18
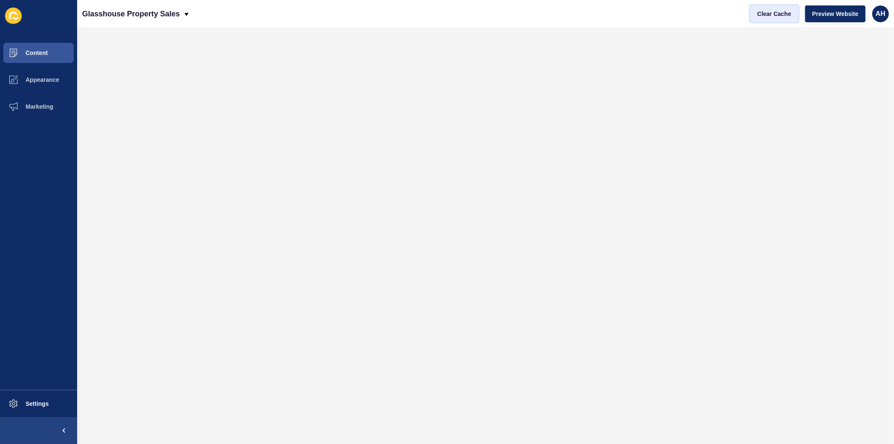
click at [765, 13] on span "Clear Cache" at bounding box center [775, 14] width 34 height 8
click at [50, 80] on span "Appearance" at bounding box center [29, 79] width 60 height 7
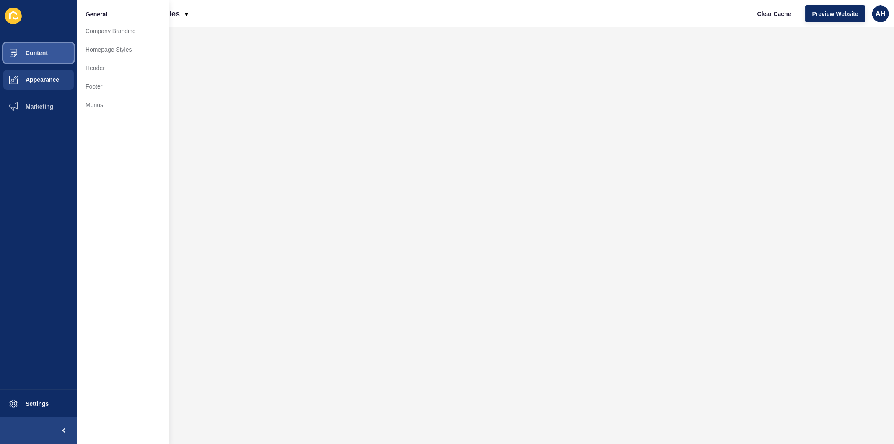
click at [23, 49] on span at bounding box center [13, 52] width 27 height 27
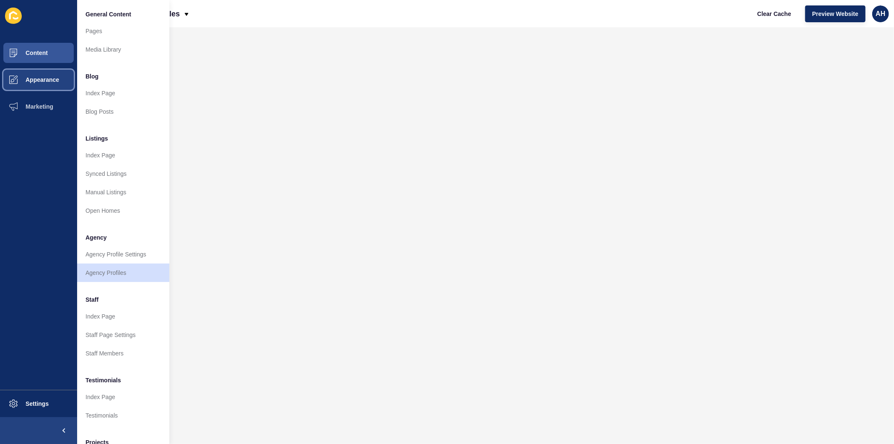
click at [23, 72] on span at bounding box center [13, 79] width 27 height 27
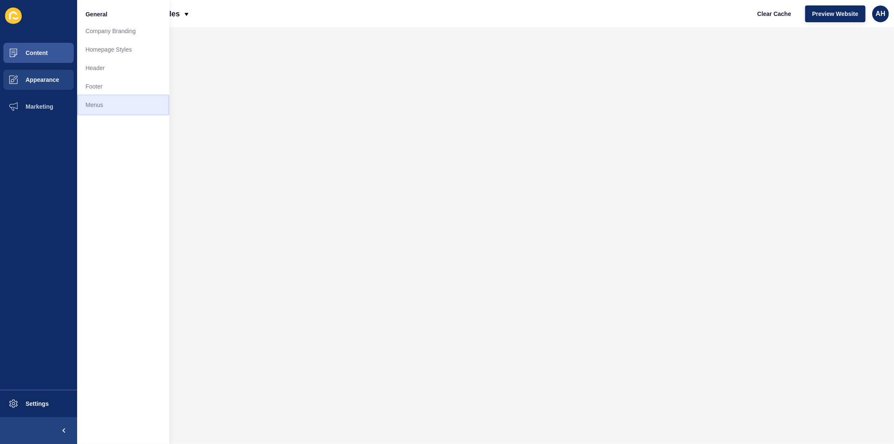
click at [103, 102] on link "Menus" at bounding box center [123, 105] width 92 height 18
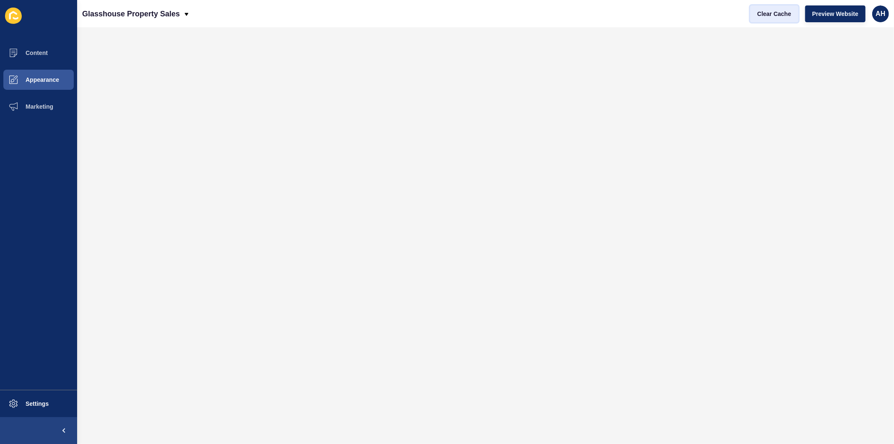
click at [777, 15] on span "Clear Cache" at bounding box center [775, 14] width 34 height 8
click at [39, 76] on span "Appearance" at bounding box center [29, 79] width 60 height 7
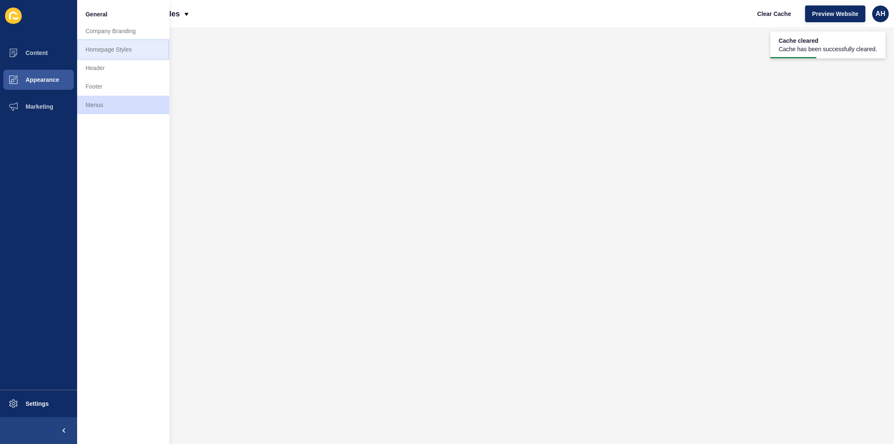
click at [123, 56] on link "Homepage Styles" at bounding box center [123, 49] width 92 height 18
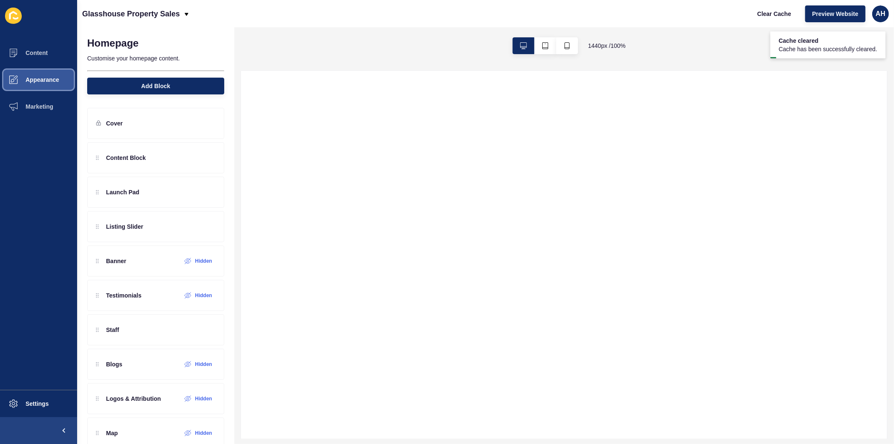
click at [32, 76] on span "Appearance" at bounding box center [29, 79] width 60 height 7
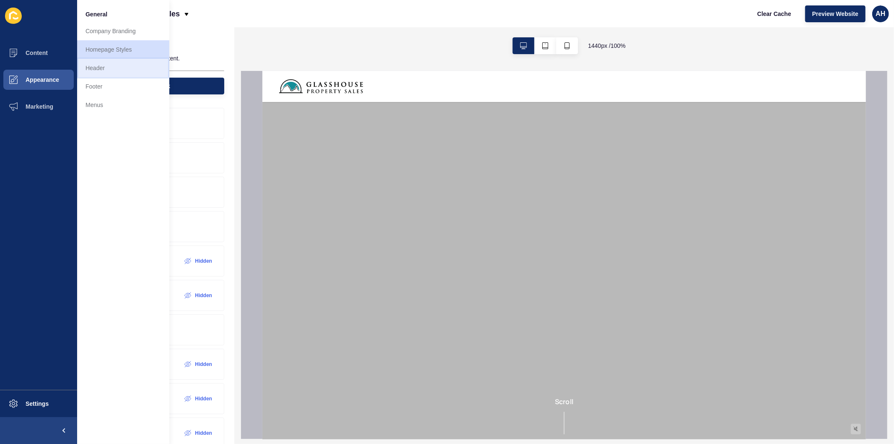
click at [115, 69] on link "Header" at bounding box center [123, 68] width 92 height 18
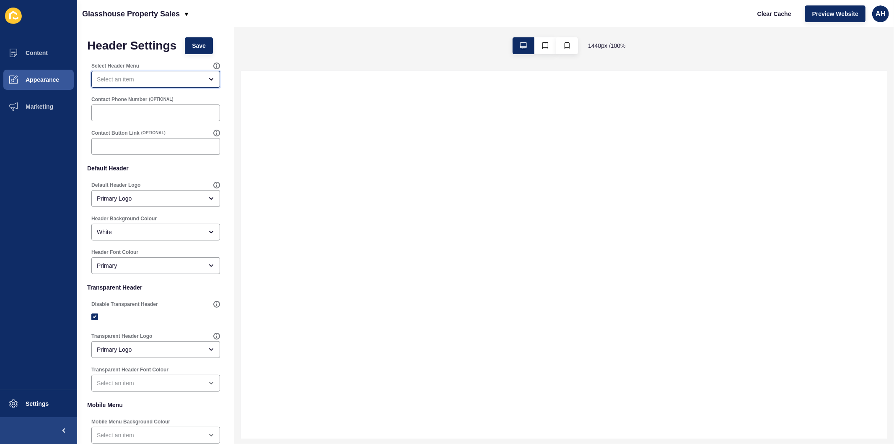
click at [183, 78] on div "open menu" at bounding box center [150, 79] width 106 height 8
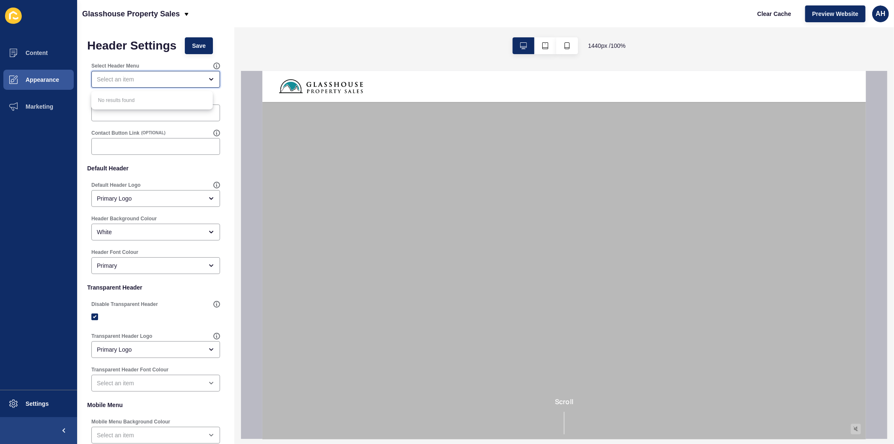
click at [183, 78] on div "close menu" at bounding box center [150, 79] width 106 height 8
click at [183, 78] on div "open menu" at bounding box center [150, 79] width 106 height 8
click at [183, 78] on div "close menu" at bounding box center [150, 79] width 106 height 8
click at [435, 60] on div "1440 px / 100 %" at bounding box center [564, 45] width 660 height 37
click at [32, 50] on span "Content" at bounding box center [23, 52] width 49 height 7
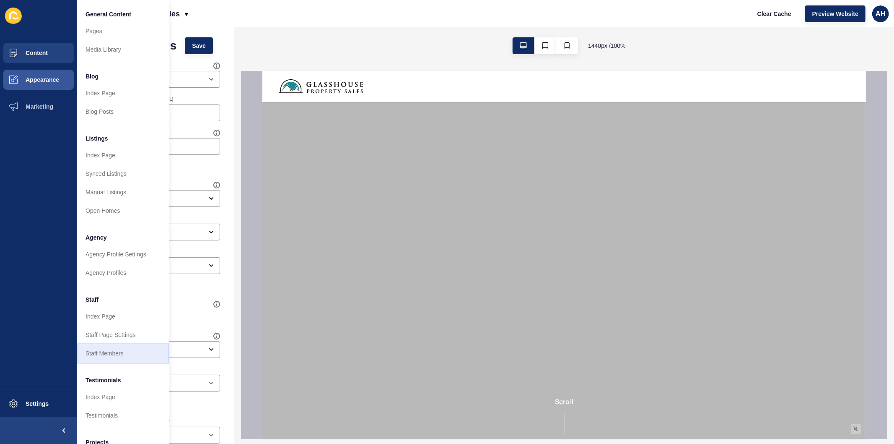
click at [105, 354] on link "Staff Members" at bounding box center [123, 353] width 92 height 18
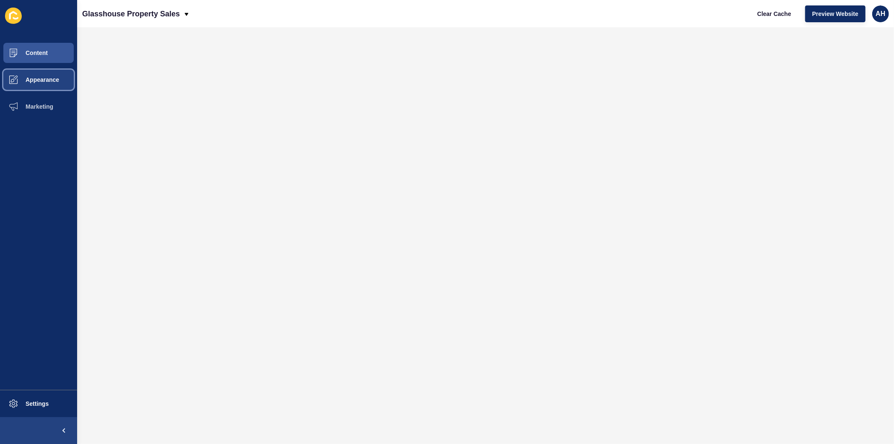
click at [41, 85] on button "Appearance" at bounding box center [38, 79] width 77 height 27
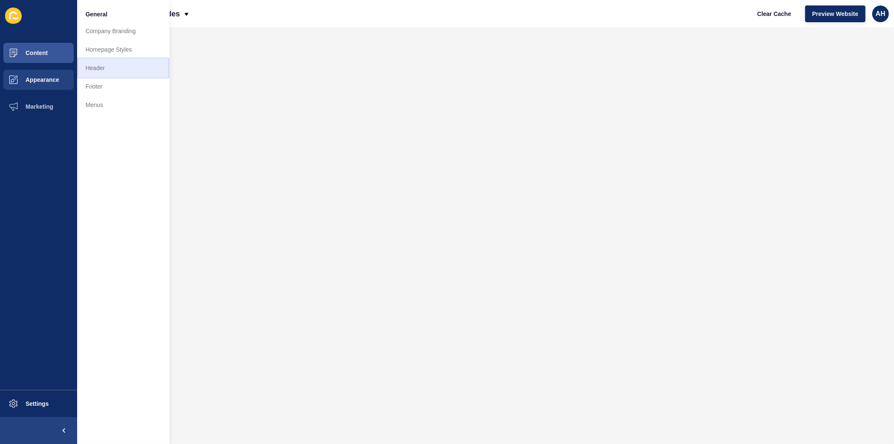
click at [110, 66] on link "Header" at bounding box center [123, 68] width 92 height 18
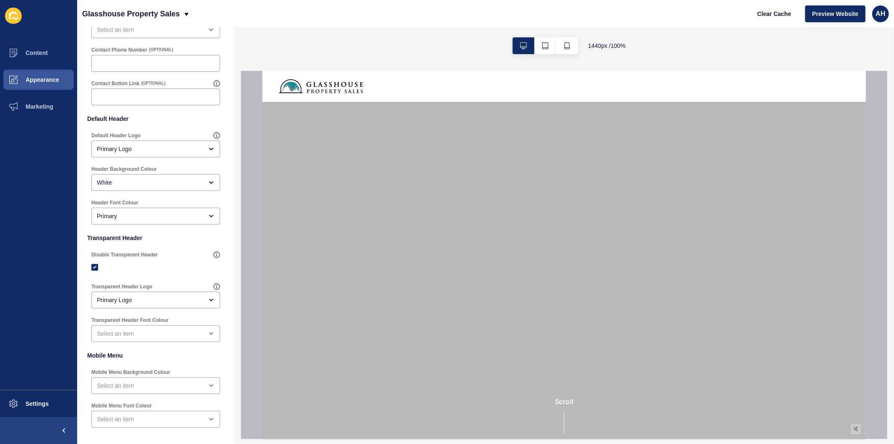
scroll to position [88, 0]
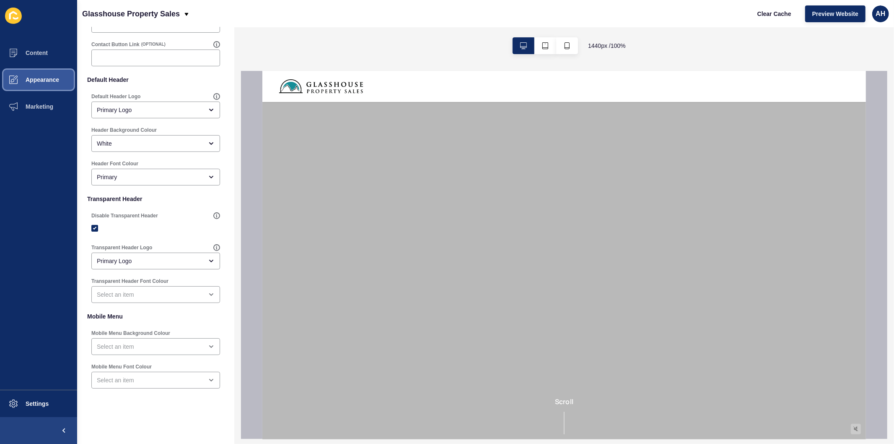
click at [45, 77] on span "Appearance" at bounding box center [29, 79] width 60 height 7
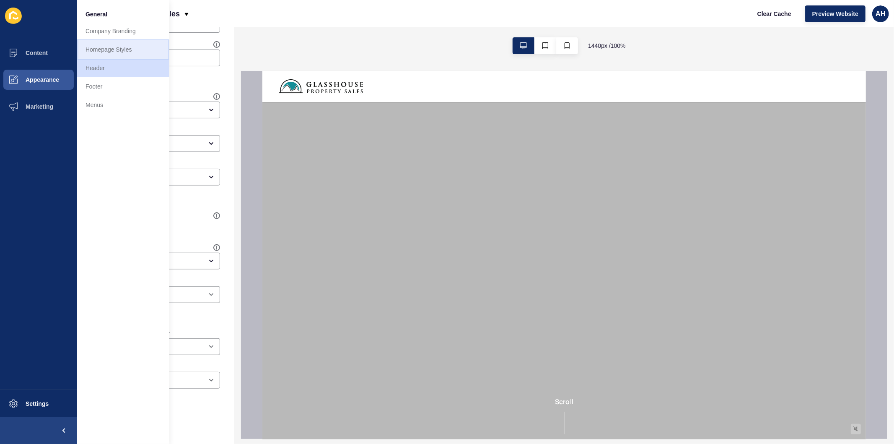
click at [108, 53] on link "Homepage Styles" at bounding box center [123, 49] width 92 height 18
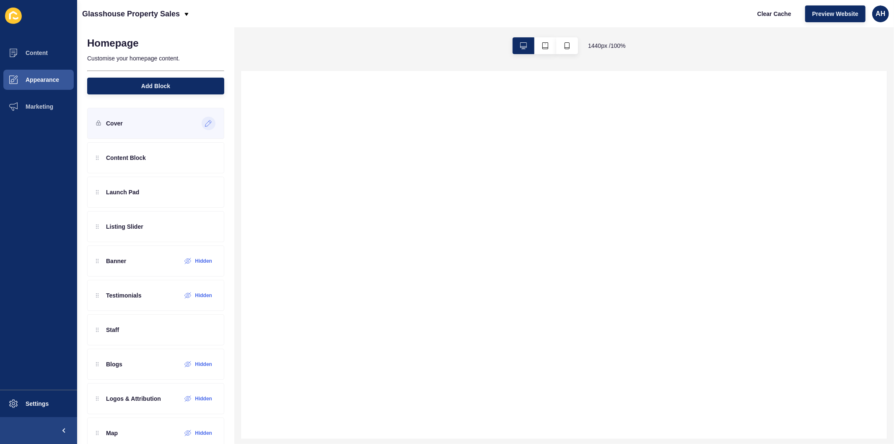
click at [205, 122] on icon at bounding box center [208, 123] width 7 height 7
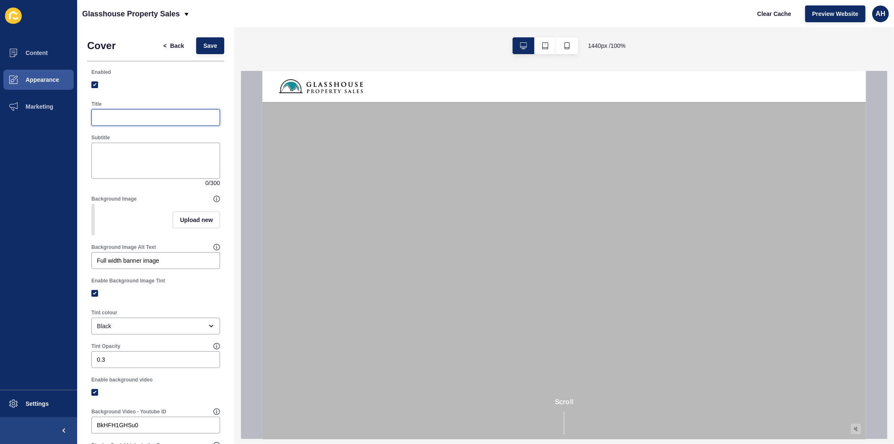
click at [153, 121] on input "Title" at bounding box center [156, 117] width 118 height 8
paste input "Glass House Mountains Real Estate"
type input "Glass House Mountains Real Estate"
click at [206, 47] on span "Save" at bounding box center [210, 46] width 14 height 8
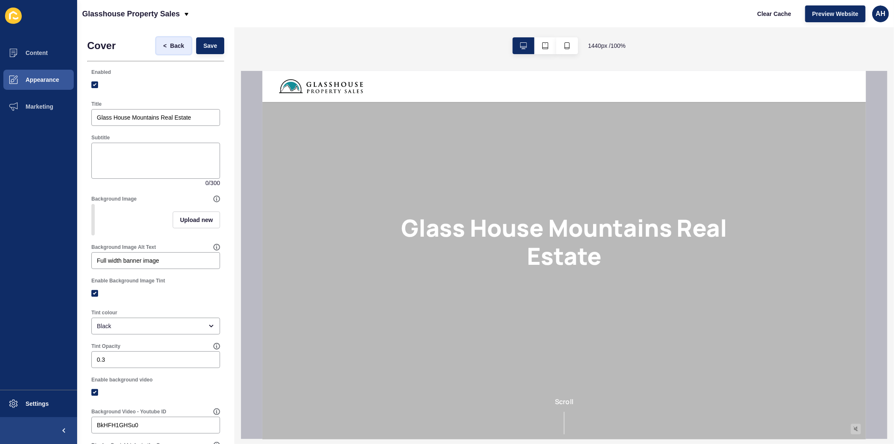
click at [170, 44] on span "Back" at bounding box center [177, 46] width 14 height 8
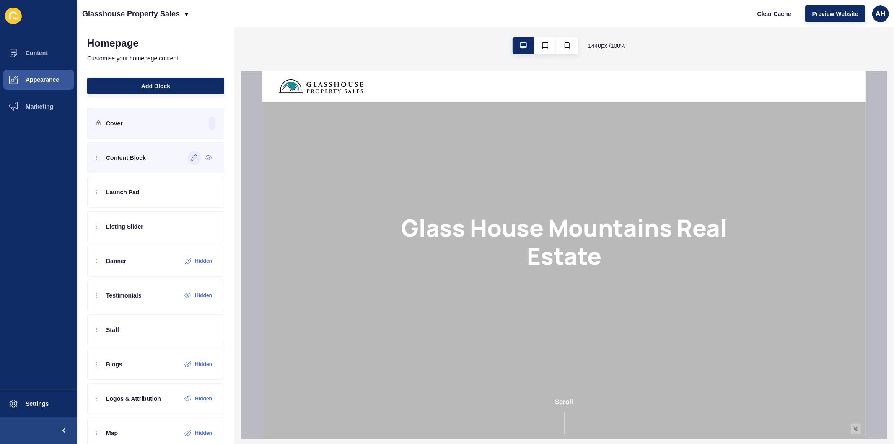
click at [191, 157] on icon at bounding box center [194, 157] width 7 height 7
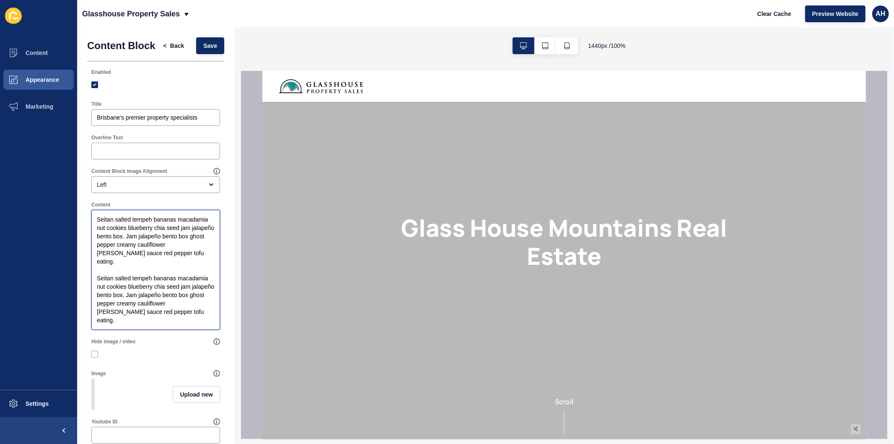
click at [129, 274] on textarea "Seitan salted tempeh bananas macadamia nut cookies blueberry chia seed jam jala…" at bounding box center [156, 269] width 126 height 117
paste textarea "Welcome to Glasshouse Property Sales – Your Local Experts in Buying and Selling…"
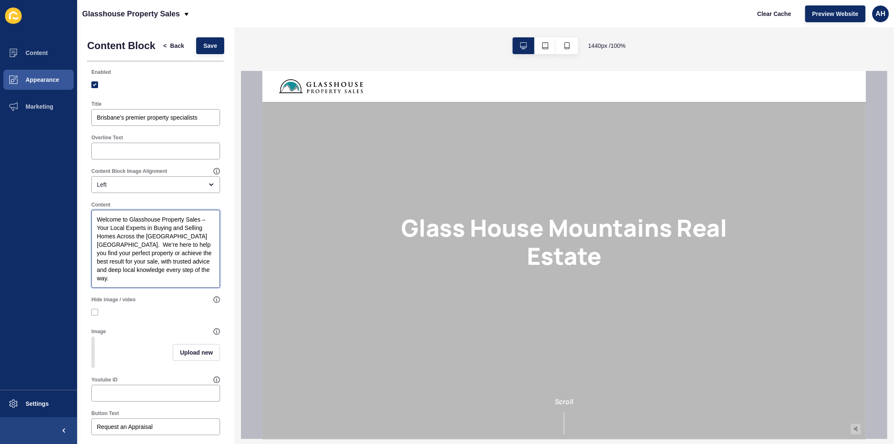
drag, startPoint x: 200, startPoint y: 225, endPoint x: 75, endPoint y: 213, distance: 125.9
click at [75, 213] on div "Content Appearance Marketing Settings Glasshouse Property Sales Clear Cache Pre…" at bounding box center [447, 222] width 894 height 444
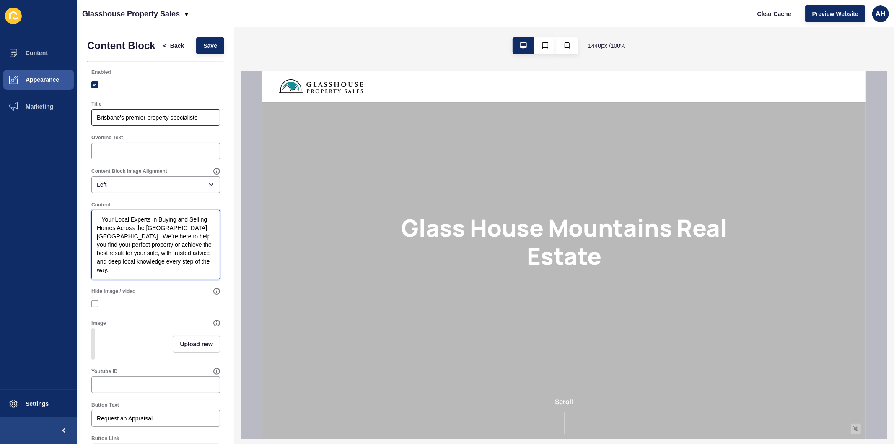
type textarea "– Your Local Experts in Buying and Selling Homes Across the Sunshine Coast Hint…"
click at [145, 118] on div "Brisbane's premier property specialists" at bounding box center [155, 117] width 129 height 17
paste input "Welcome to Glasshouse Property Sale"
type input "Welcome to Glasshouse Property Sales"
click at [103, 223] on textarea "– Your Local Experts in Buying and Selling Homes Across the Sunshine Coast Hint…" at bounding box center [156, 244] width 126 height 67
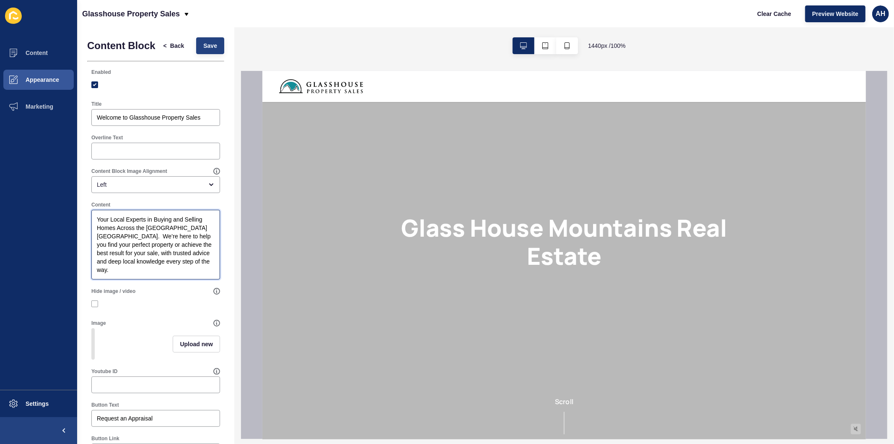
type textarea "Your Local Experts in Buying and Selling Homes Across the Sunshine Coast Hinter…"
click at [203, 50] on span "Save" at bounding box center [210, 46] width 14 height 8
click at [170, 47] on span "Back" at bounding box center [177, 46] width 14 height 8
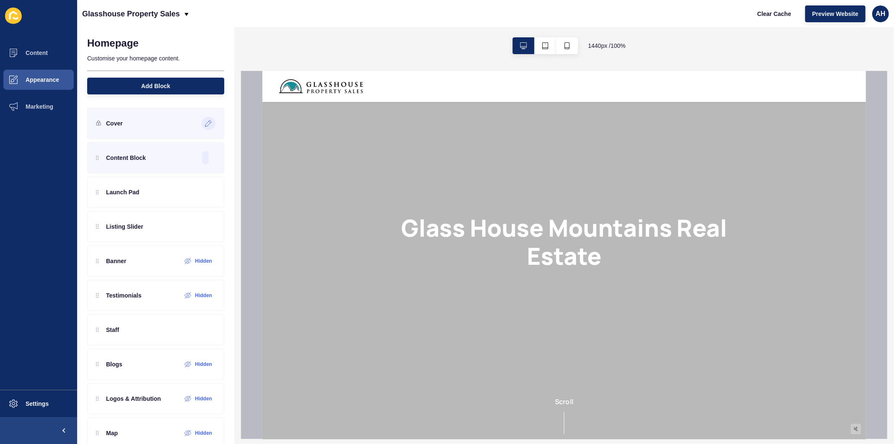
click at [205, 120] on icon at bounding box center [208, 123] width 7 height 7
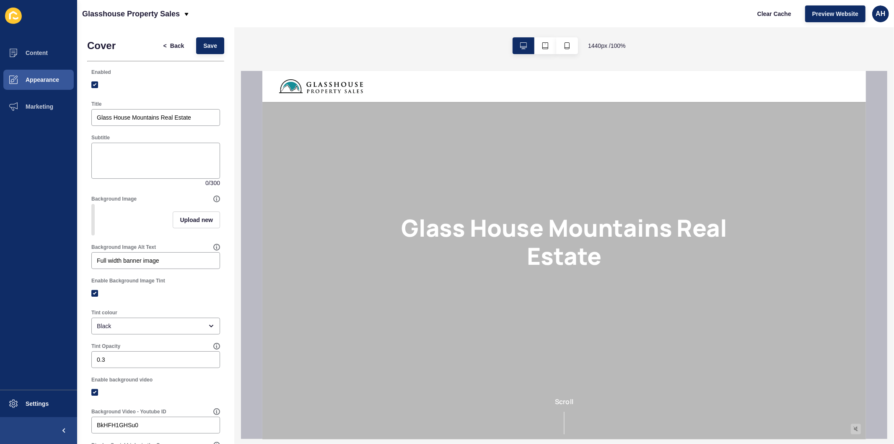
click at [164, 107] on div "Title Glass House Mountains Real Estate" at bounding box center [156, 113] width 130 height 27
click at [168, 119] on input "Glass House Mountains Real Estate" at bounding box center [156, 117] width 118 height 8
click at [208, 44] on span "Save" at bounding box center [210, 46] width 14 height 8
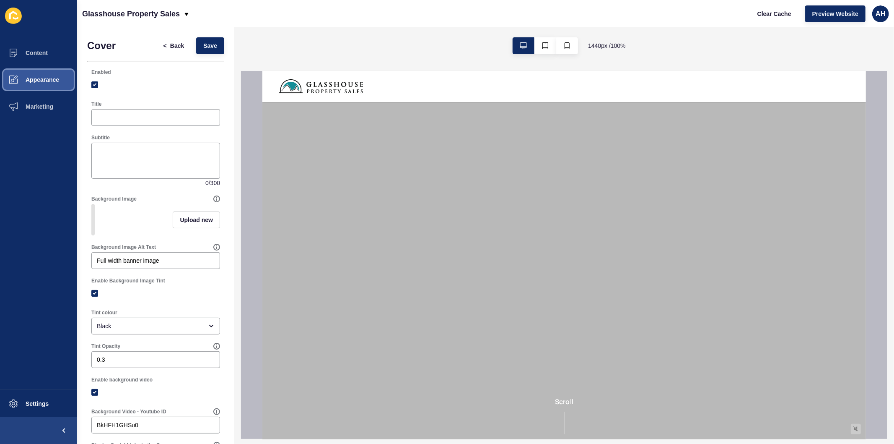
click at [49, 78] on span "Appearance" at bounding box center [29, 79] width 60 height 7
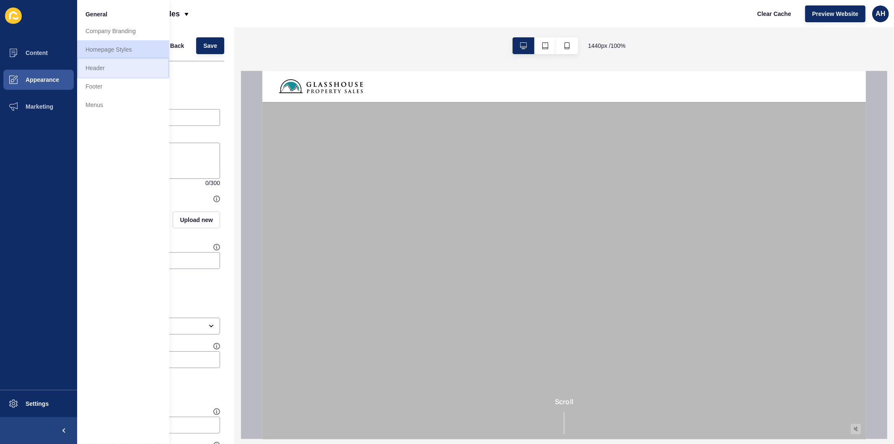
click at [123, 72] on link "Header" at bounding box center [123, 68] width 92 height 18
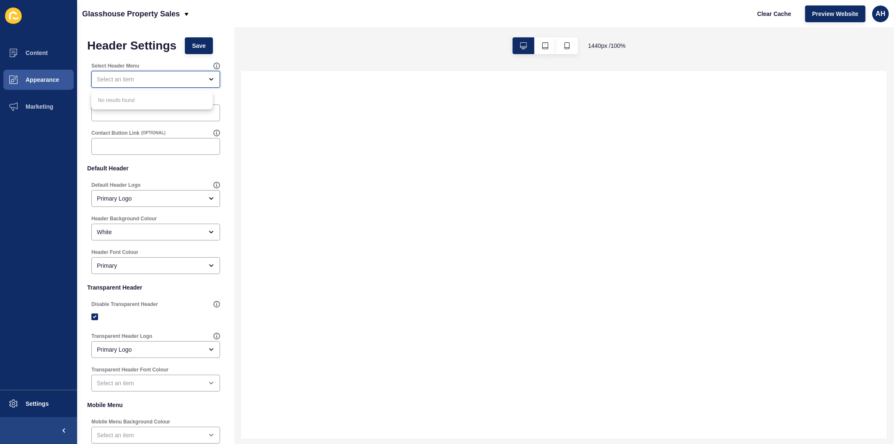
click at [165, 76] on div "close menu" at bounding box center [150, 79] width 106 height 8
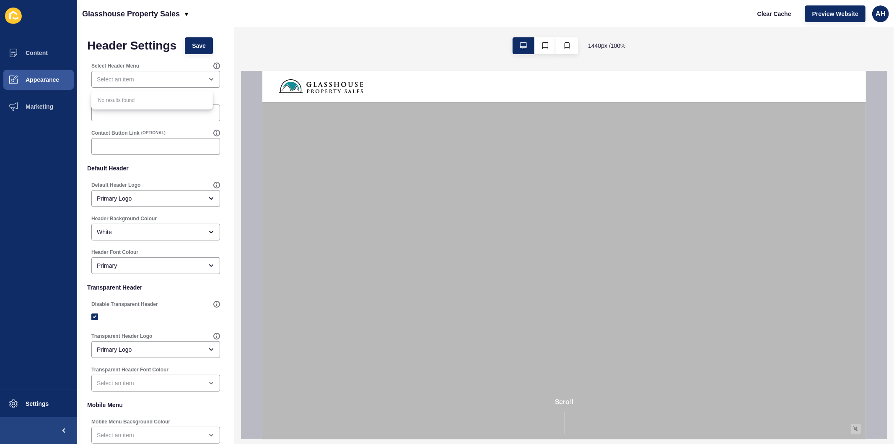
click at [157, 100] on div "No results found" at bounding box center [152, 100] width 122 height 18
drag, startPoint x: 329, startPoint y: 37, endPoint x: 556, endPoint y: 42, distance: 226.9
click at [329, 37] on div "1440 px / 100 %" at bounding box center [564, 45] width 660 height 37
click at [881, 14] on span "AH" at bounding box center [881, 14] width 10 height 8
click at [845, 68] on link "Logout" at bounding box center [862, 70] width 62 height 18
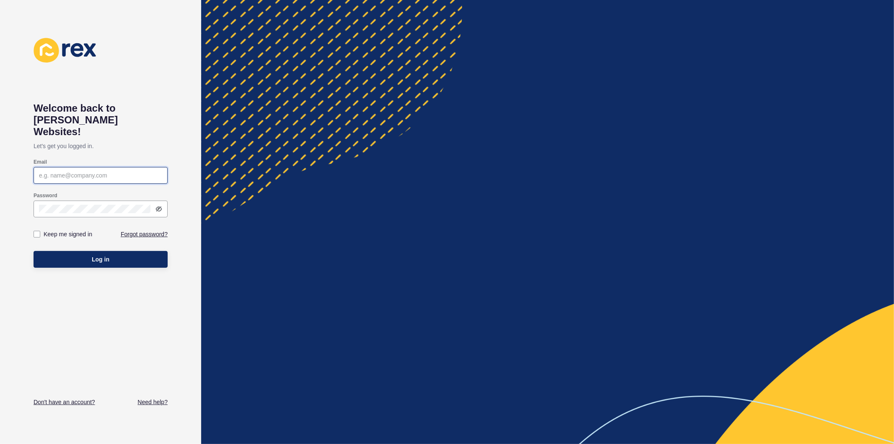
type input "ashley.hilario@rexsoftware.com.au"
click at [39, 229] on div "Keep me signed in" at bounding box center [67, 233] width 67 height 9
click at [35, 231] on label at bounding box center [37, 234] width 7 height 7
click at [35, 231] on input "Keep me signed in" at bounding box center [37, 233] width 5 height 5
checkbox input "true"
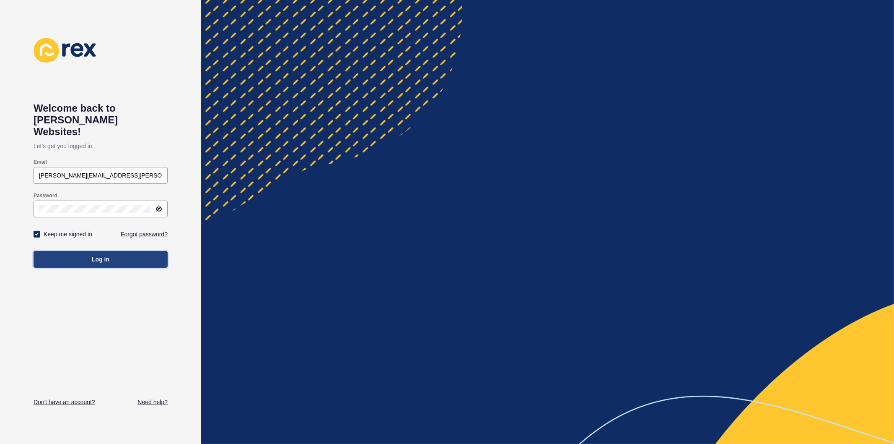
click at [104, 255] on span "Log in" at bounding box center [101, 259] width 18 height 8
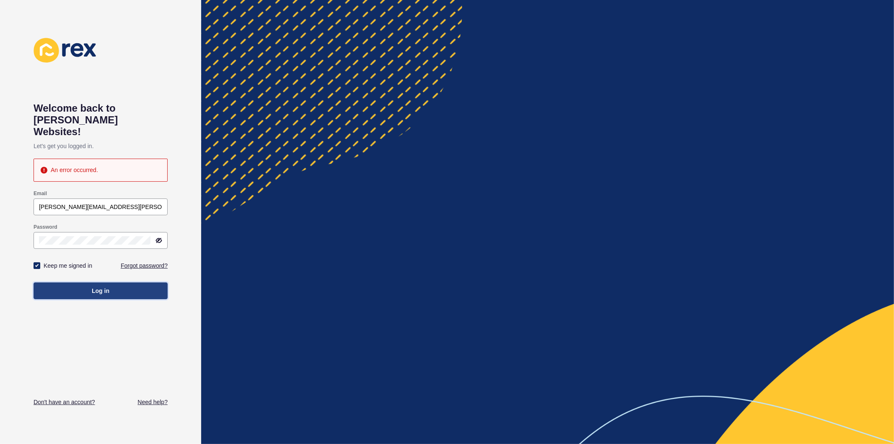
click at [84, 282] on button "Log in" at bounding box center [101, 290] width 134 height 17
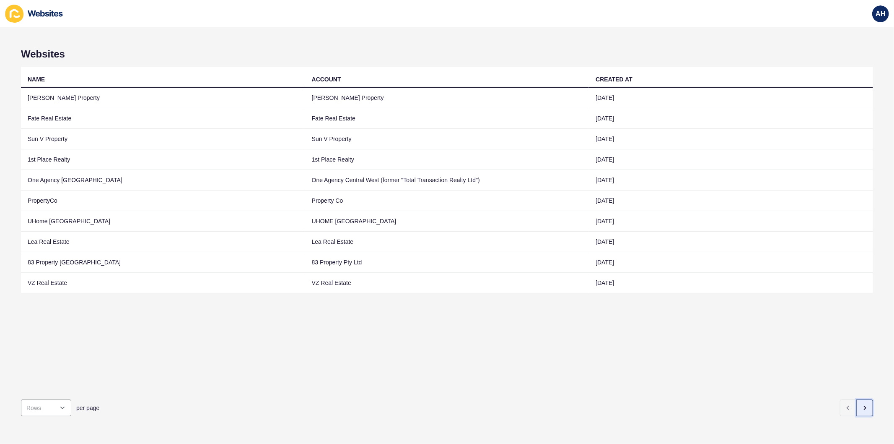
click at [857, 405] on button "button" at bounding box center [865, 407] width 17 height 17
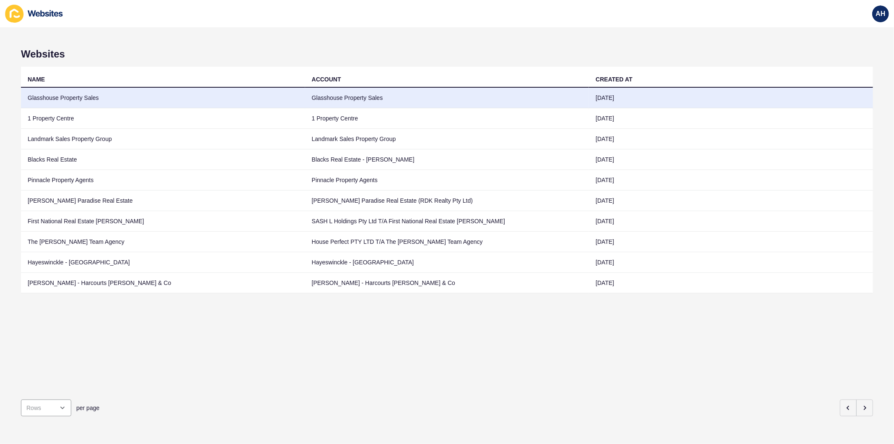
click at [383, 93] on td "Glasshouse Property Sales" at bounding box center [447, 98] width 284 height 21
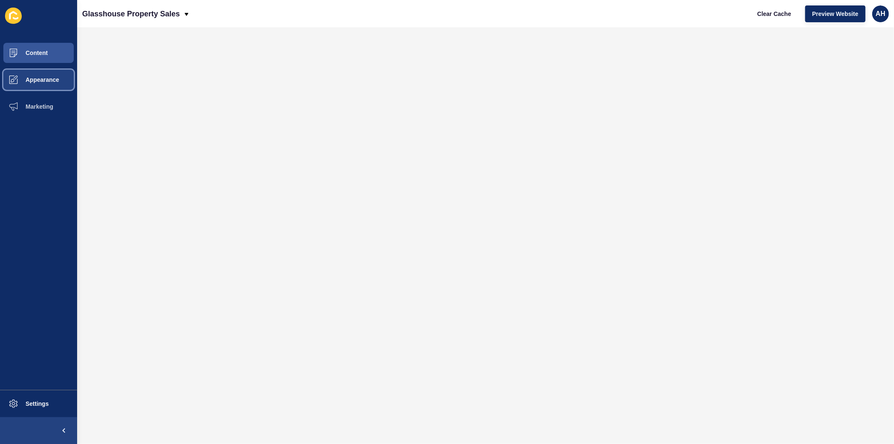
click at [34, 85] on button "Appearance" at bounding box center [38, 79] width 77 height 27
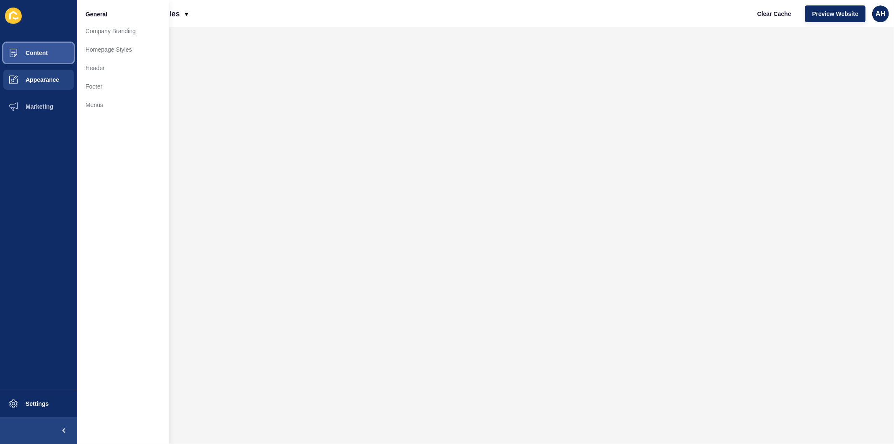
click at [40, 49] on span "Content" at bounding box center [23, 52] width 49 height 7
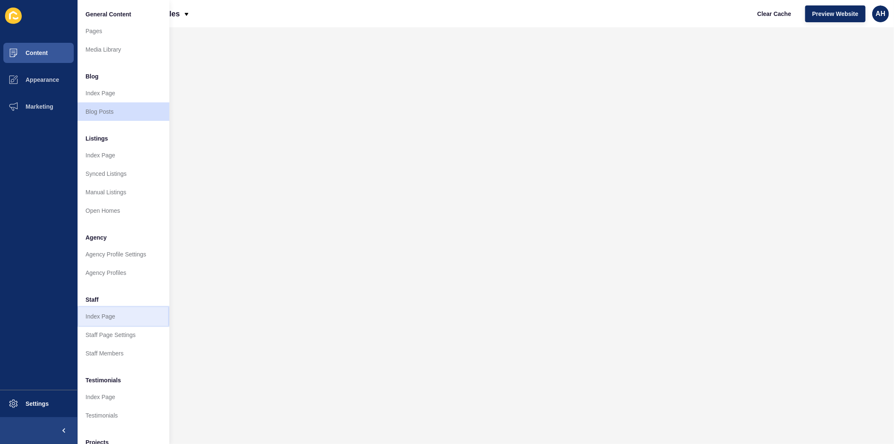
click at [114, 312] on link "Index Page" at bounding box center [123, 316] width 92 height 18
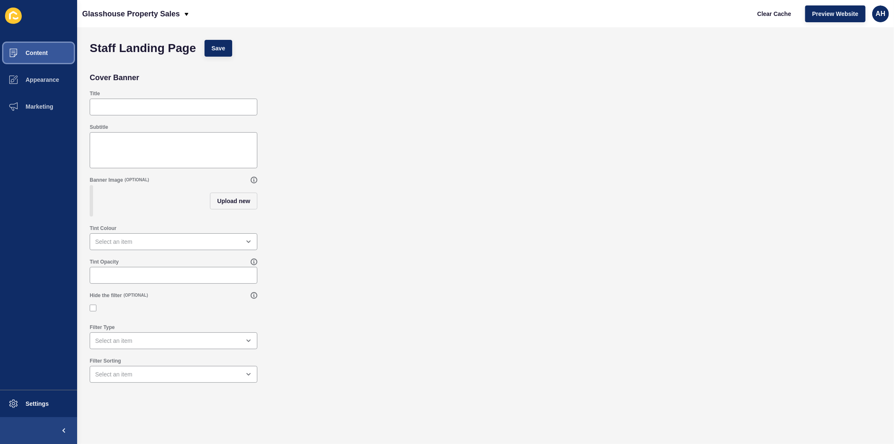
click at [39, 55] on span "Content" at bounding box center [23, 52] width 49 height 7
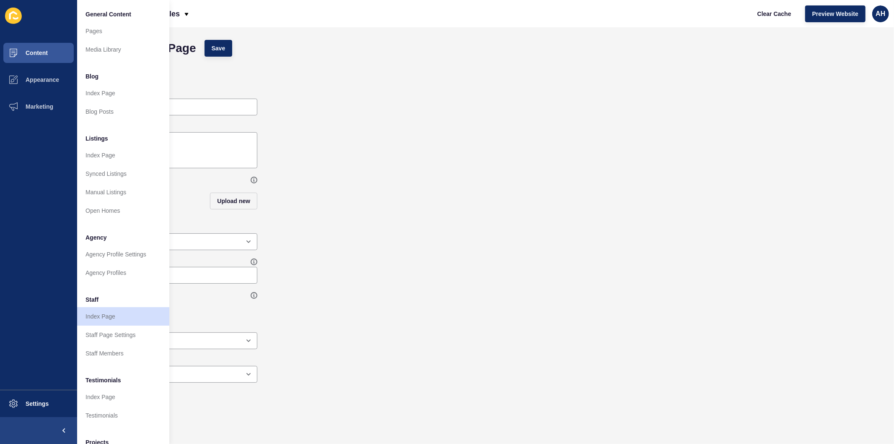
click at [389, 340] on div "Filter Type" at bounding box center [486, 336] width 800 height 34
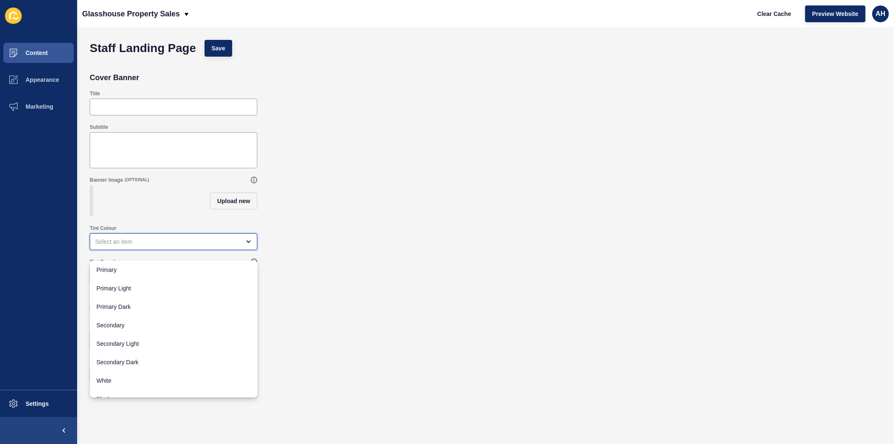
click at [174, 246] on div "close menu" at bounding box center [167, 241] width 145 height 8
click at [159, 270] on span "Primary" at bounding box center [173, 269] width 154 height 8
type input "Primary"
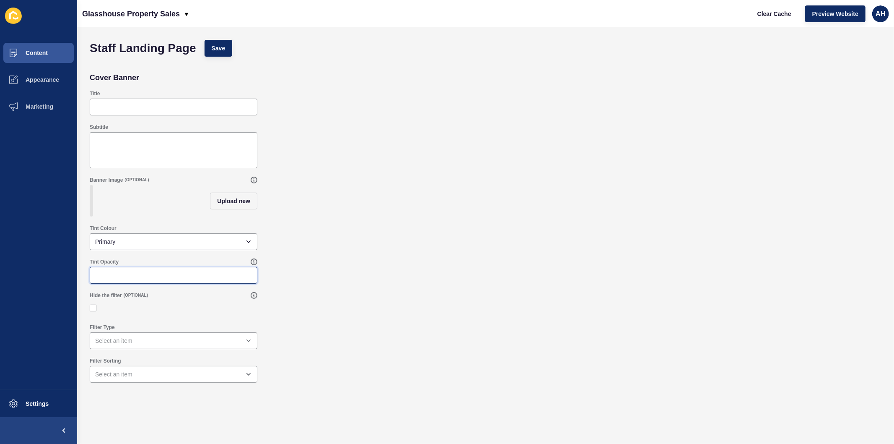
click at [158, 279] on input "Tint Opacity" at bounding box center [173, 275] width 157 height 8
type input "100"
click at [208, 49] on button "Save" at bounding box center [219, 48] width 28 height 17
click at [37, 55] on span "Content" at bounding box center [23, 52] width 49 height 7
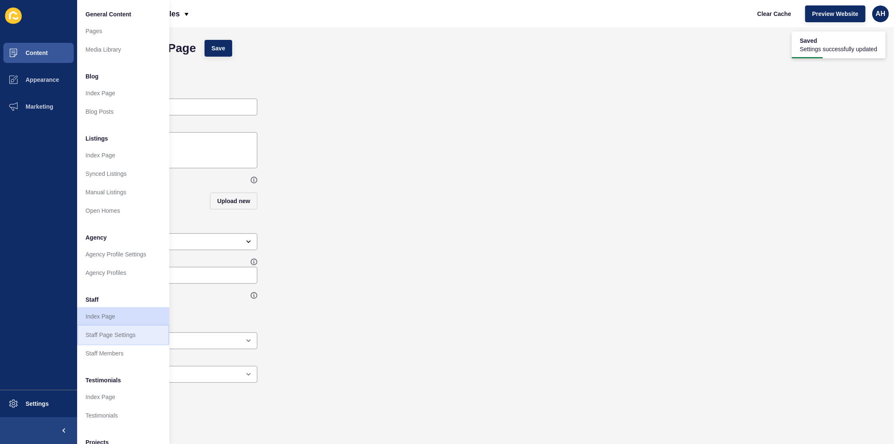
click at [114, 330] on link "Staff Page Settings" at bounding box center [123, 334] width 92 height 18
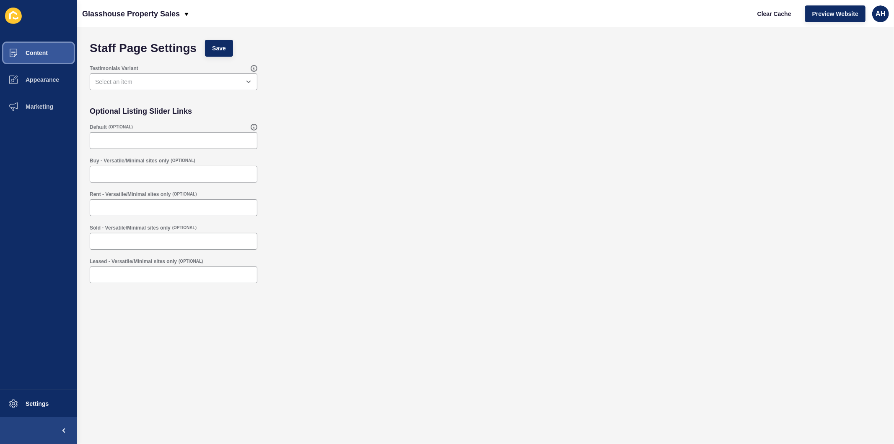
click at [38, 55] on span "Content" at bounding box center [23, 52] width 49 height 7
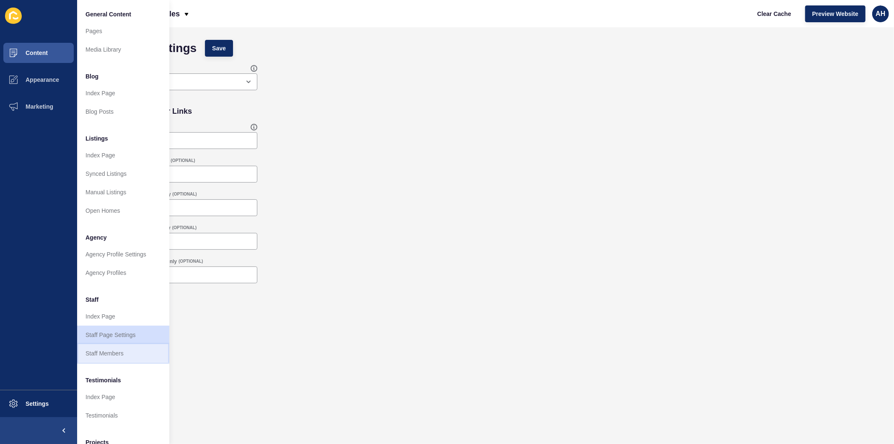
drag, startPoint x: 103, startPoint y: 354, endPoint x: 107, endPoint y: 353, distance: 4.3
click at [103, 354] on link "Staff Members" at bounding box center [123, 353] width 92 height 18
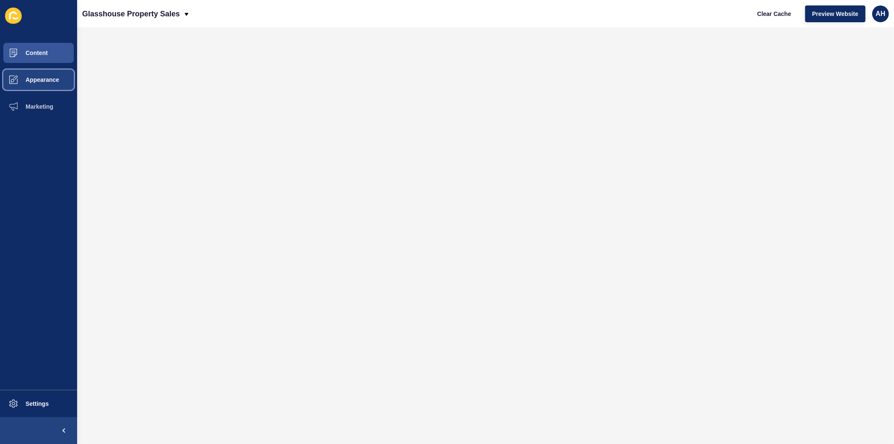
click at [41, 78] on span "Appearance" at bounding box center [29, 79] width 60 height 7
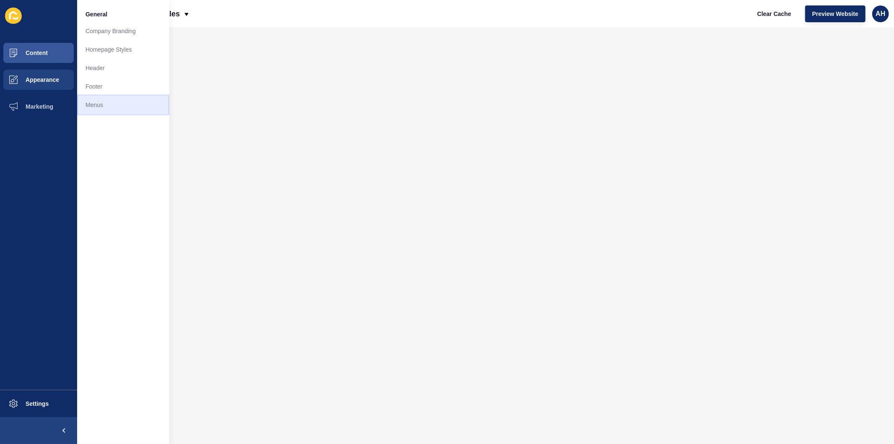
click at [91, 99] on link "Menus" at bounding box center [123, 105] width 92 height 18
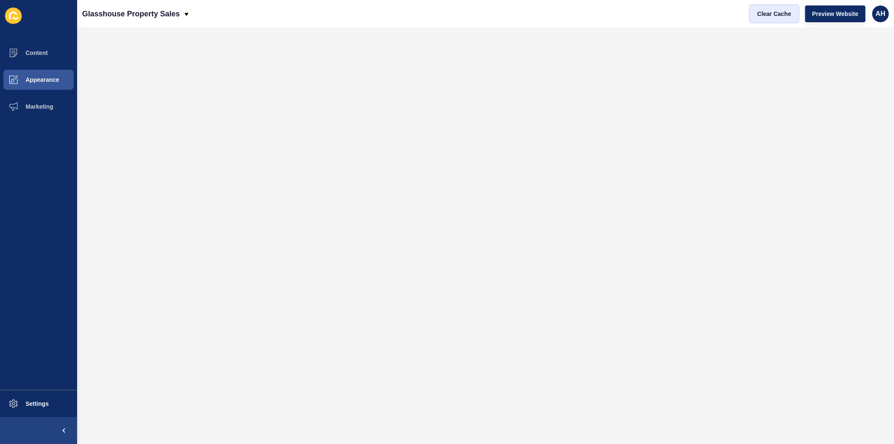
click at [767, 11] on span "Clear Cache" at bounding box center [775, 14] width 34 height 8
click at [36, 76] on span "Appearance" at bounding box center [29, 79] width 60 height 7
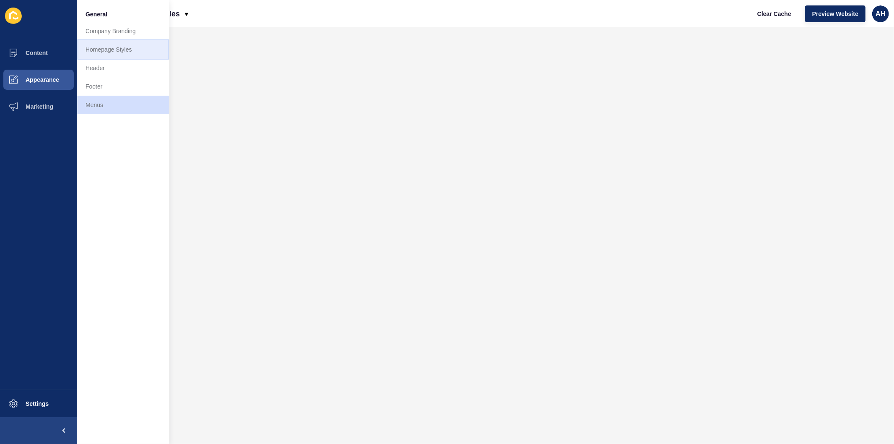
click at [104, 51] on link "Homepage Styles" at bounding box center [123, 49] width 92 height 18
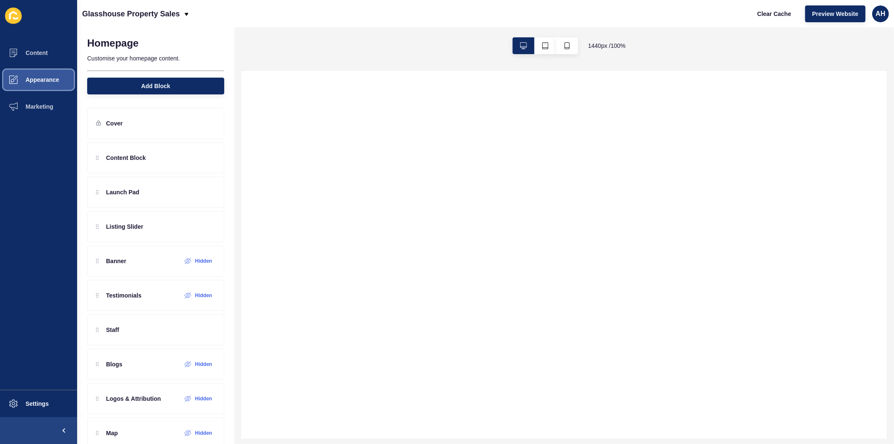
click at [32, 87] on button "Appearance" at bounding box center [38, 79] width 77 height 27
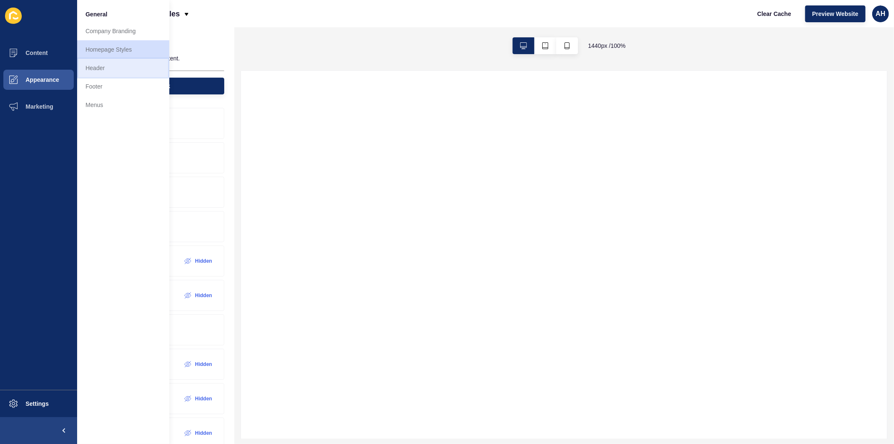
click at [107, 70] on link "Header" at bounding box center [123, 68] width 92 height 18
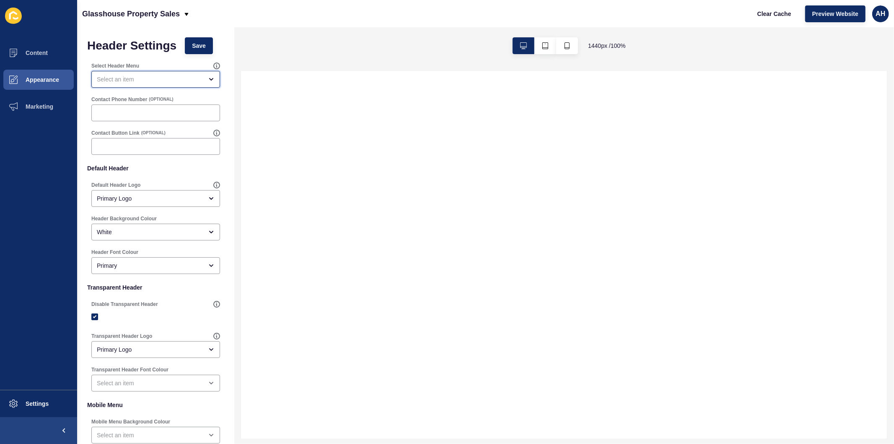
click at [164, 78] on div "open menu" at bounding box center [150, 79] width 106 height 8
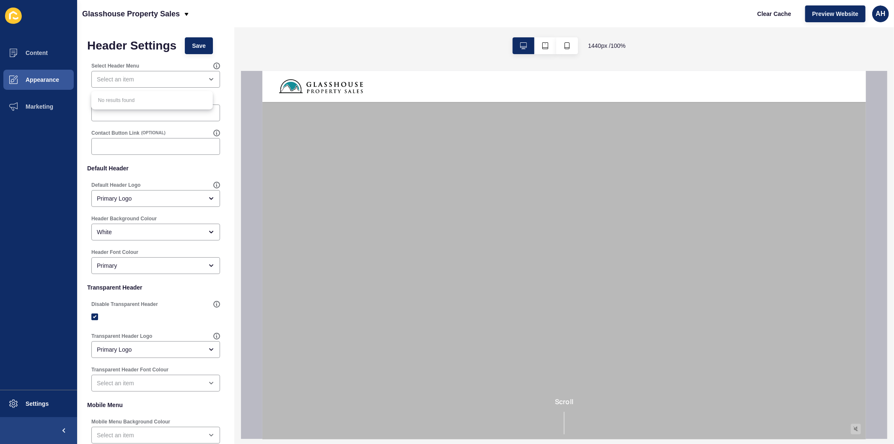
click at [185, 175] on p "Default Header" at bounding box center [155, 168] width 137 height 18
click at [41, 80] on span "Appearance" at bounding box center [29, 79] width 60 height 7
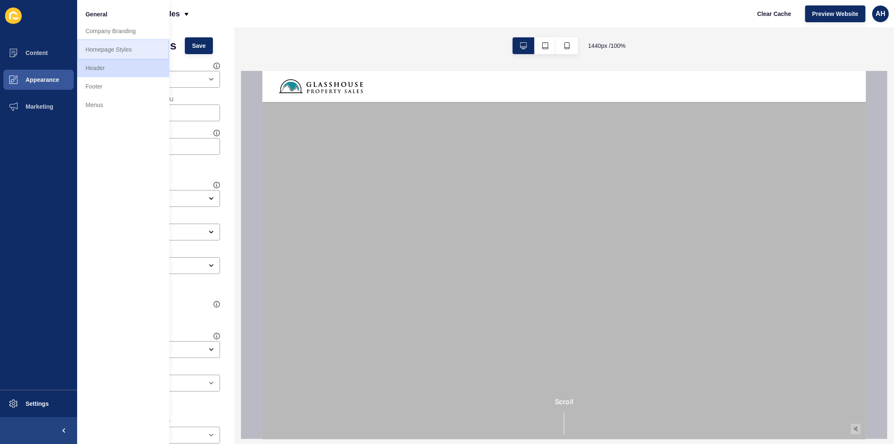
click at [106, 51] on link "Homepage Styles" at bounding box center [123, 49] width 92 height 18
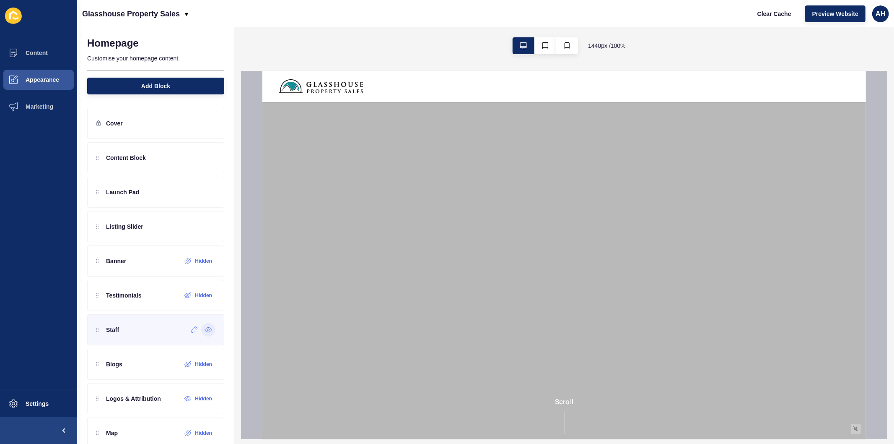
click at [205, 327] on icon at bounding box center [209, 329] width 8 height 7
click at [26, 106] on span "Marketing" at bounding box center [26, 106] width 55 height 7
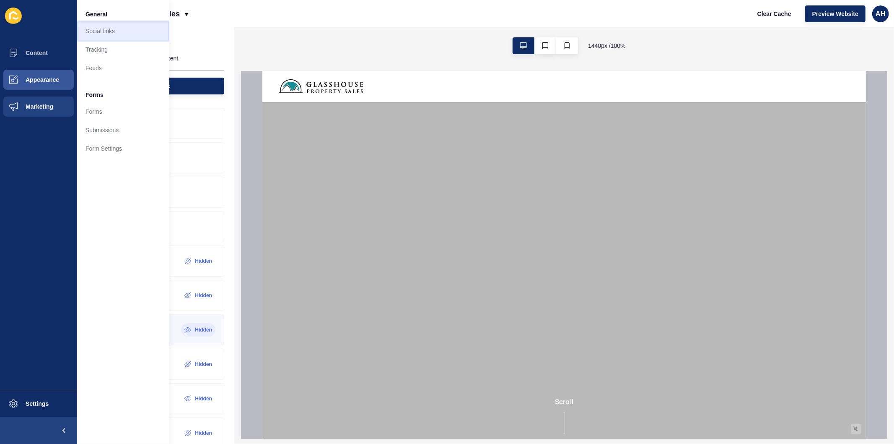
click at [95, 29] on link "Social links" at bounding box center [123, 31] width 92 height 18
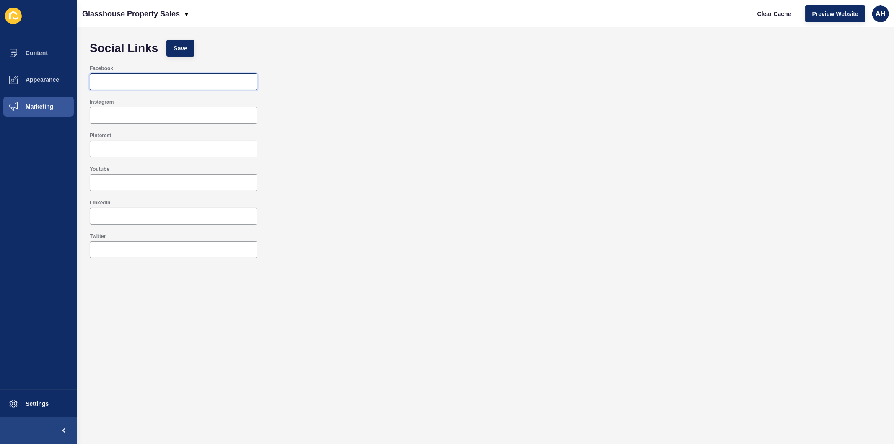
click at [218, 82] on input "Facebook" at bounding box center [173, 82] width 157 height 8
paste input "https://www.facebook.com/glasshousepropertysales/ Received Files: No file"
type input "https://www.facebook.com/glasshousepropertysales/"
click at [178, 47] on span "Save" at bounding box center [181, 48] width 14 height 8
click at [32, 73] on button "Appearance" at bounding box center [38, 79] width 77 height 27
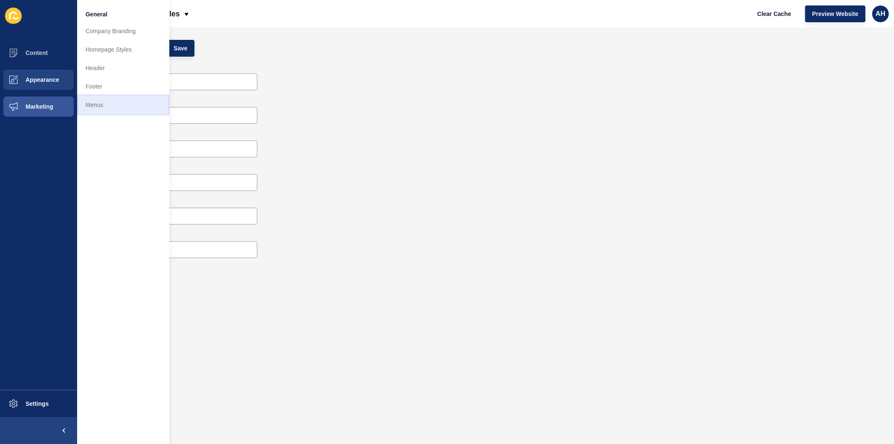
click at [98, 99] on link "Menus" at bounding box center [123, 105] width 92 height 18
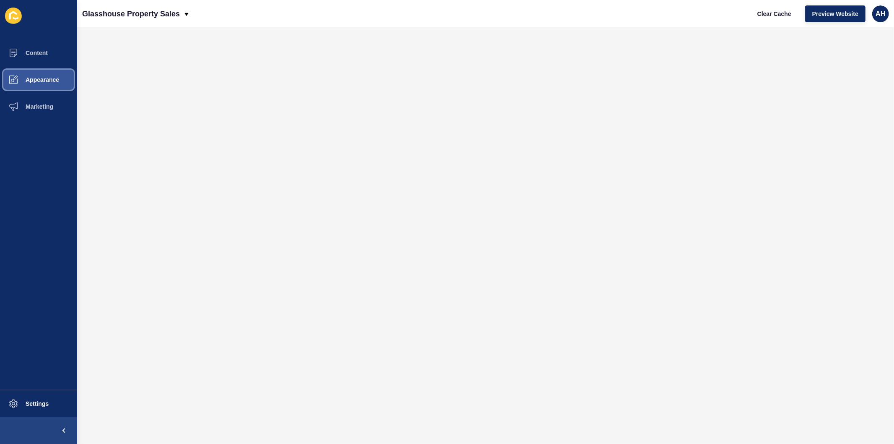
click at [36, 81] on span "Appearance" at bounding box center [29, 79] width 60 height 7
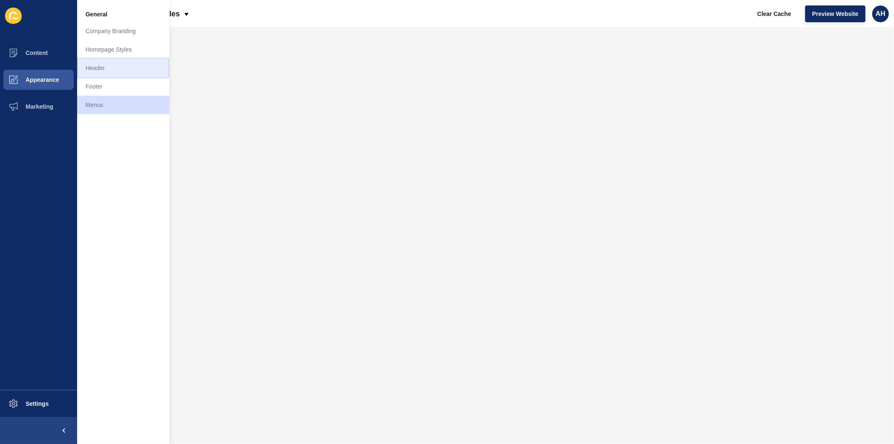
click at [119, 63] on link "Header" at bounding box center [123, 68] width 92 height 18
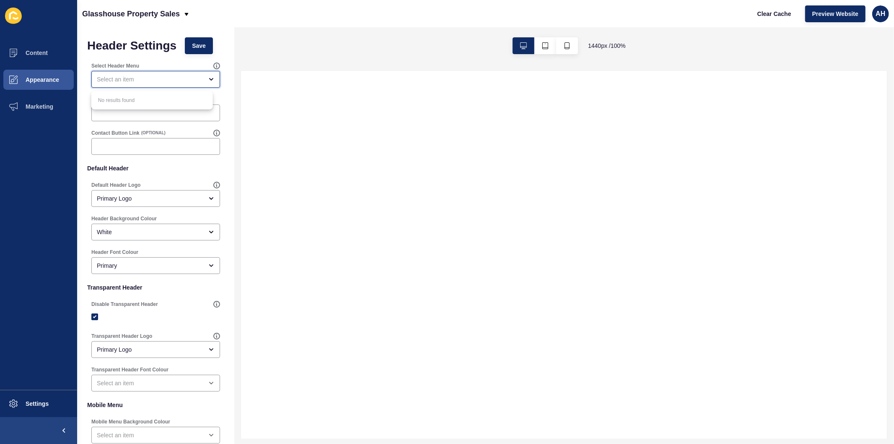
click at [151, 77] on div "close menu" at bounding box center [150, 79] width 106 height 8
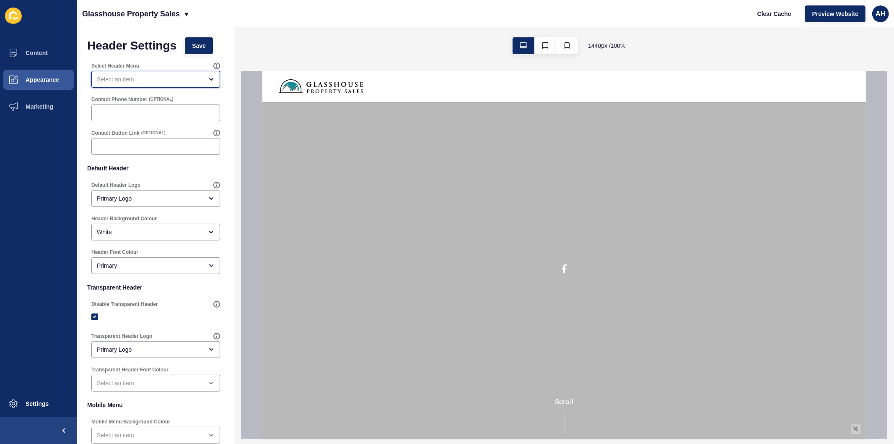
click at [151, 77] on div "open menu" at bounding box center [150, 79] width 106 height 8
click at [151, 77] on div "close menu" at bounding box center [150, 79] width 106 height 8
click at [143, 109] on input "Contact Phone Number" at bounding box center [156, 113] width 118 height 8
paste input "07 5438 7722"
type input "07 5438 7722"
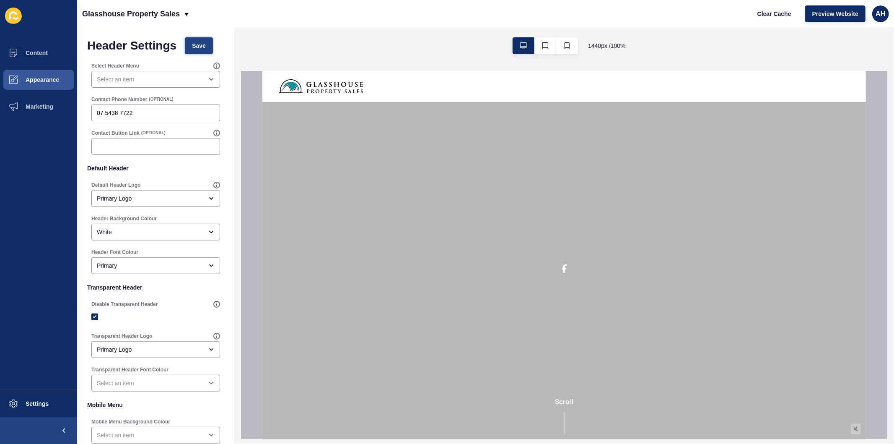
click at [194, 41] on button "Save" at bounding box center [199, 45] width 28 height 17
click at [772, 13] on span "Clear Cache" at bounding box center [775, 14] width 34 height 8
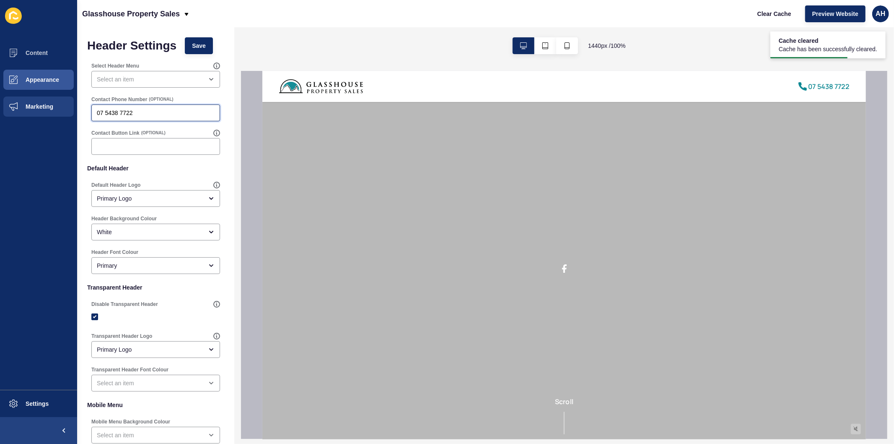
drag, startPoint x: 153, startPoint y: 114, endPoint x: 0, endPoint y: 93, distance: 154.5
click at [0, 93] on div "Content Appearance Marketing Settings Glasshouse Property Sales Clear Cache Pre…" at bounding box center [447, 222] width 894 height 444
click at [204, 44] on span "Save" at bounding box center [199, 46] width 14 height 8
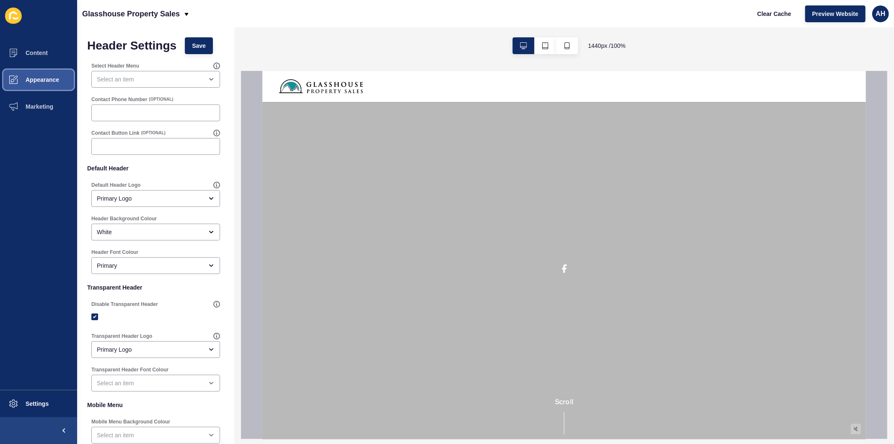
click at [42, 77] on span "Appearance" at bounding box center [29, 79] width 60 height 7
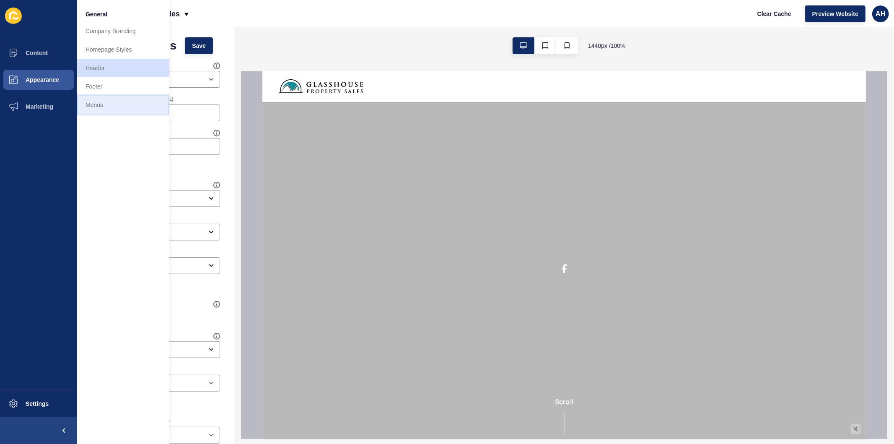
click at [92, 104] on link "Menus" at bounding box center [123, 105] width 92 height 18
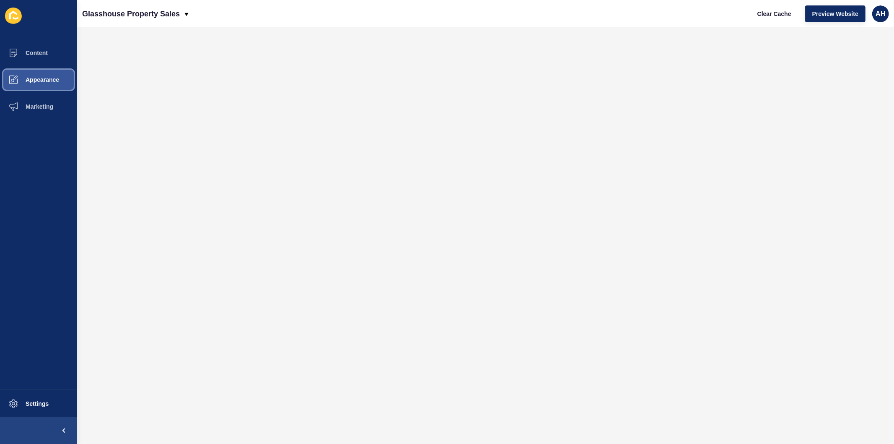
click at [29, 78] on span "Appearance" at bounding box center [29, 79] width 60 height 7
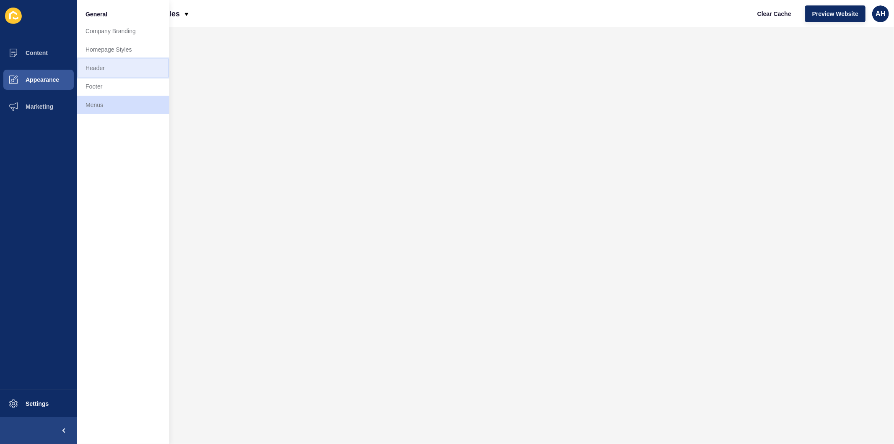
click at [111, 65] on link "Header" at bounding box center [123, 68] width 92 height 18
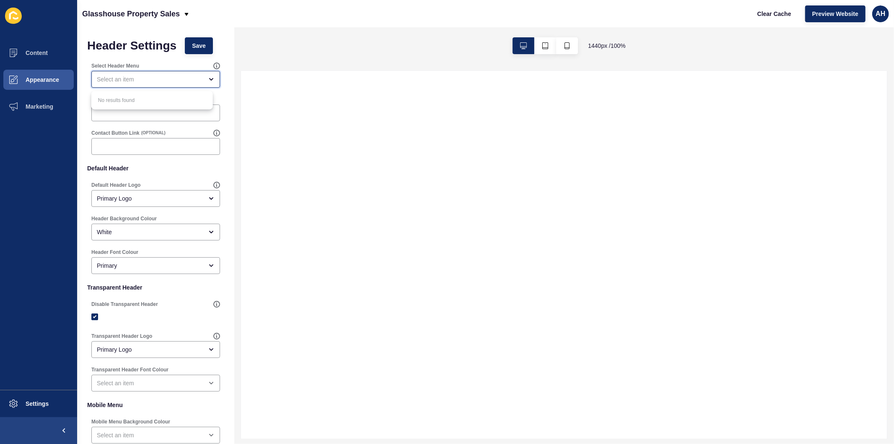
click at [181, 74] on div "close menu" at bounding box center [155, 79] width 129 height 17
click at [181, 73] on div "close menu" at bounding box center [155, 79] width 129 height 17
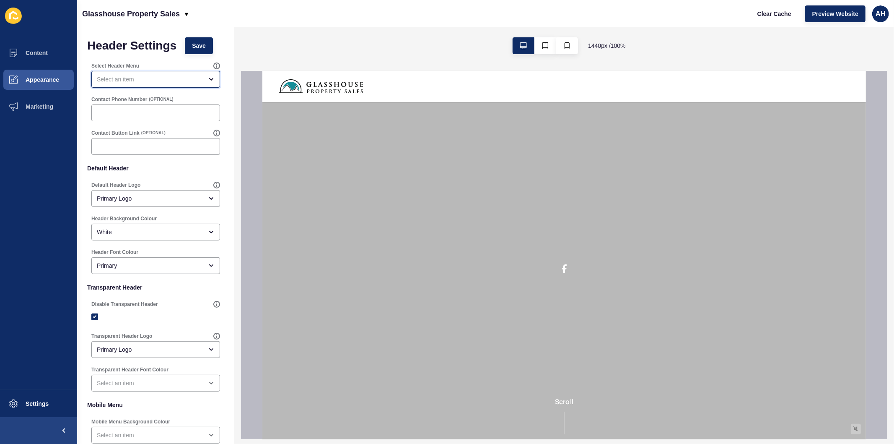
click at [168, 78] on div "open menu" at bounding box center [150, 79] width 106 height 8
click at [168, 78] on div "close menu" at bounding box center [150, 79] width 106 height 8
click at [168, 78] on div "open menu" at bounding box center [150, 79] width 106 height 8
click at [36, 147] on ul "Content Appearance Marketing" at bounding box center [38, 214] width 77 height 350
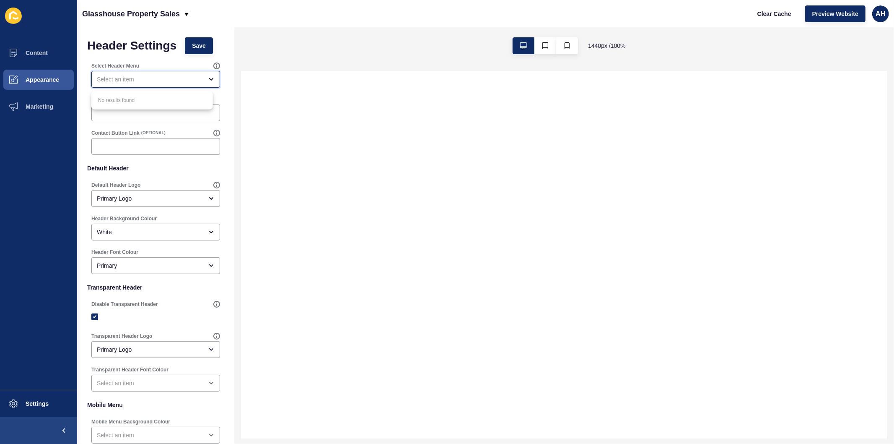
click at [175, 76] on div "close menu" at bounding box center [150, 79] width 106 height 8
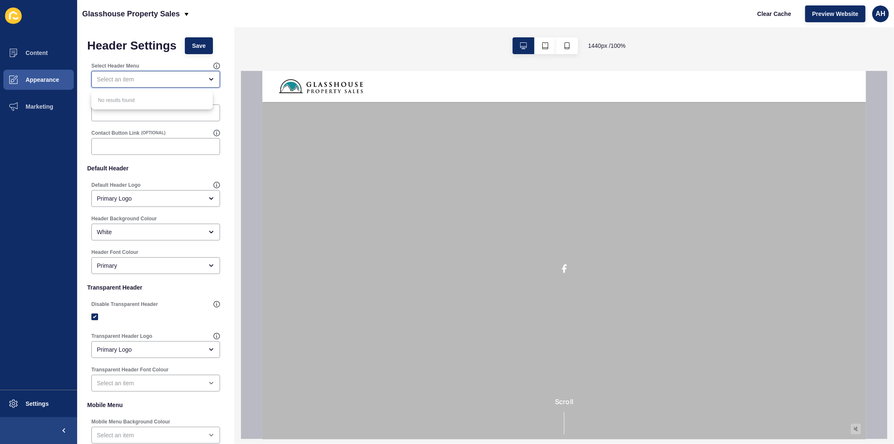
click at [175, 76] on div "close menu" at bounding box center [150, 79] width 106 height 8
click at [130, 77] on div "open menu" at bounding box center [150, 79] width 106 height 8
click at [130, 77] on div "close menu" at bounding box center [150, 79] width 106 height 8
click at [44, 73] on button "Appearance" at bounding box center [38, 79] width 77 height 27
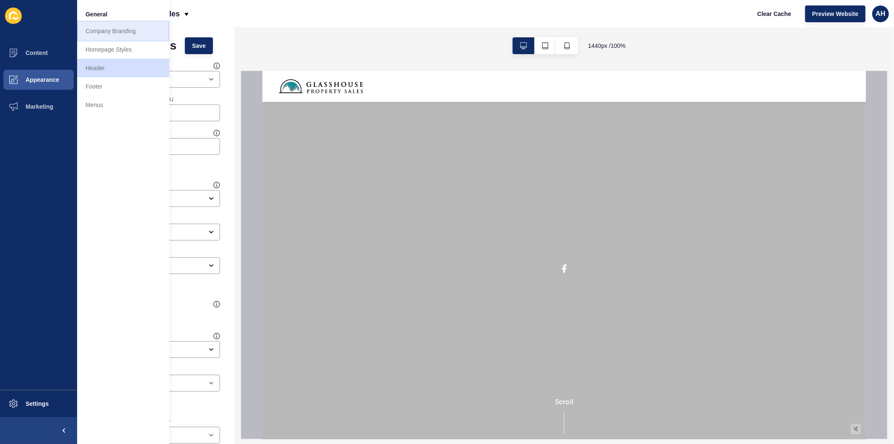
click at [118, 31] on link "Company Branding" at bounding box center [123, 31] width 92 height 18
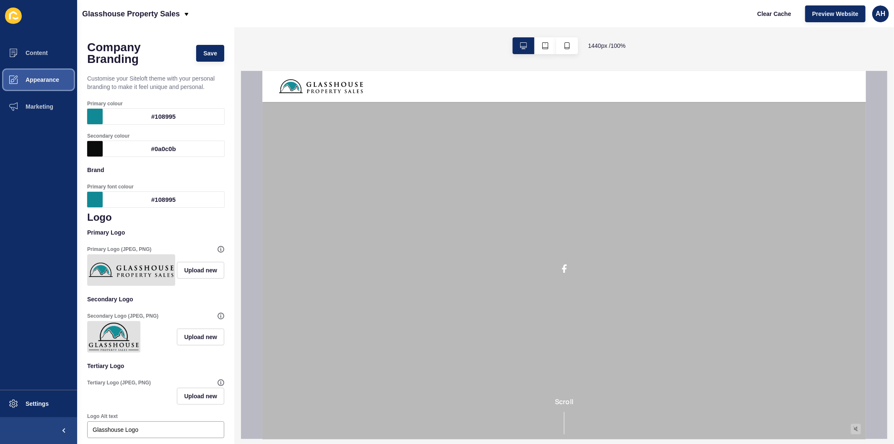
click at [44, 73] on button "Appearance" at bounding box center [38, 79] width 77 height 27
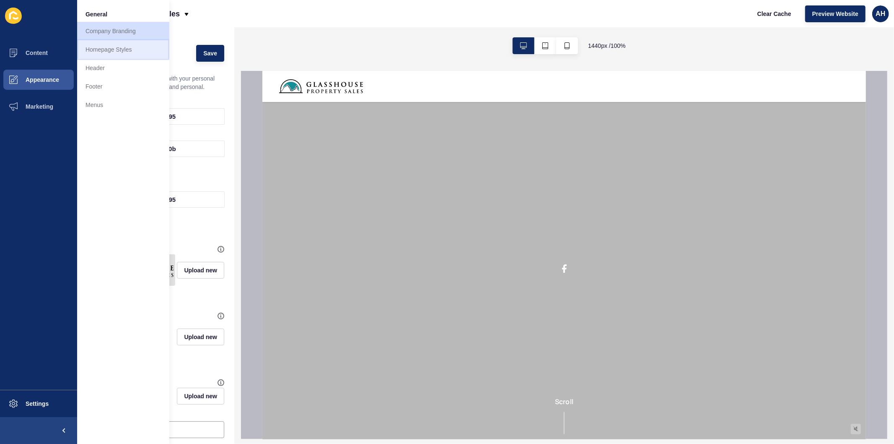
click at [136, 53] on link "Homepage Styles" at bounding box center [123, 49] width 92 height 18
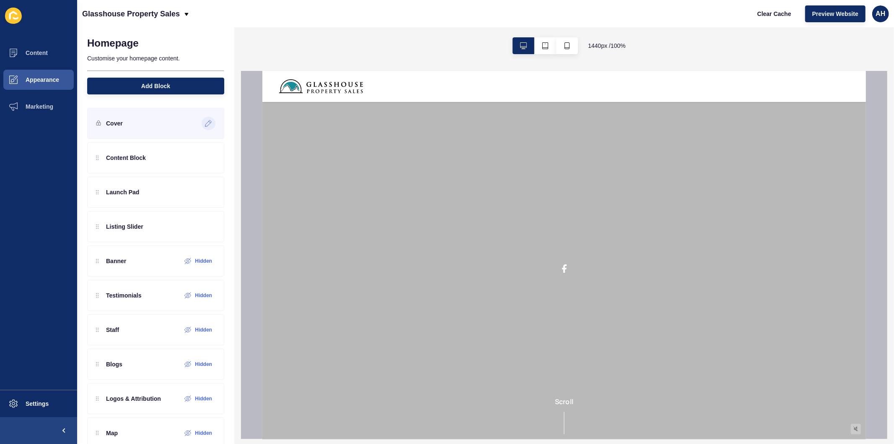
click at [205, 123] on icon at bounding box center [208, 123] width 6 height 6
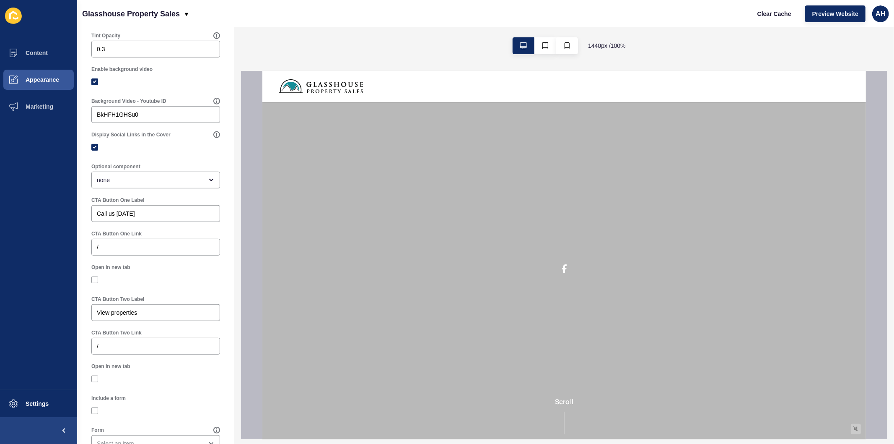
scroll to position [326, 0]
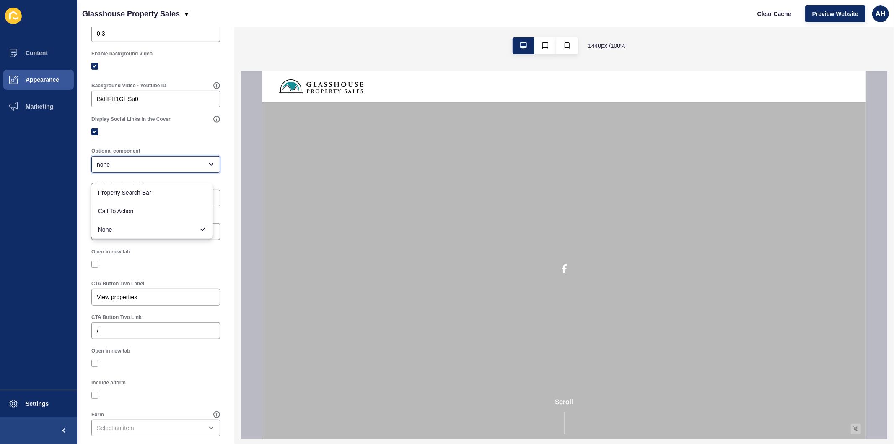
click at [153, 169] on div "none" at bounding box center [150, 164] width 106 height 8
click at [136, 207] on span "Call To Action" at bounding box center [152, 211] width 108 height 8
type input "Call To Action"
click at [155, 202] on input "Call us today" at bounding box center [156, 198] width 118 height 8
type input "Book a Free Appraisal"
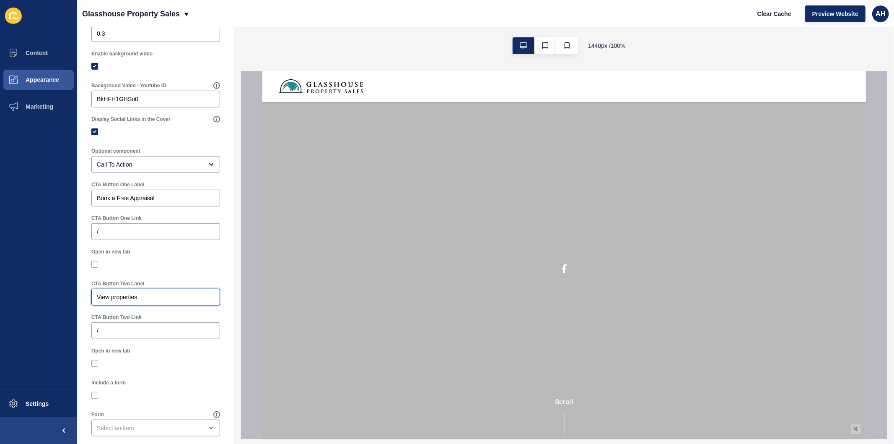
click at [150, 301] on input "View properties" at bounding box center [156, 297] width 118 height 8
type input "Register for Buyer Alerts"
click at [97, 268] on label at bounding box center [94, 264] width 7 height 7
click at [97, 267] on input "Open in new tab" at bounding box center [95, 264] width 5 height 5
checkbox input "true"
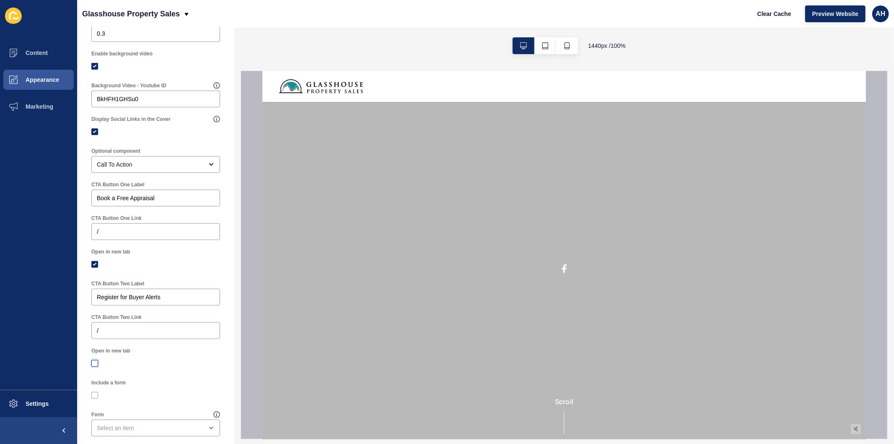
click at [97, 366] on label at bounding box center [94, 363] width 7 height 7
click at [97, 366] on input "Open in new tab" at bounding box center [95, 363] width 5 height 5
checkbox input "true"
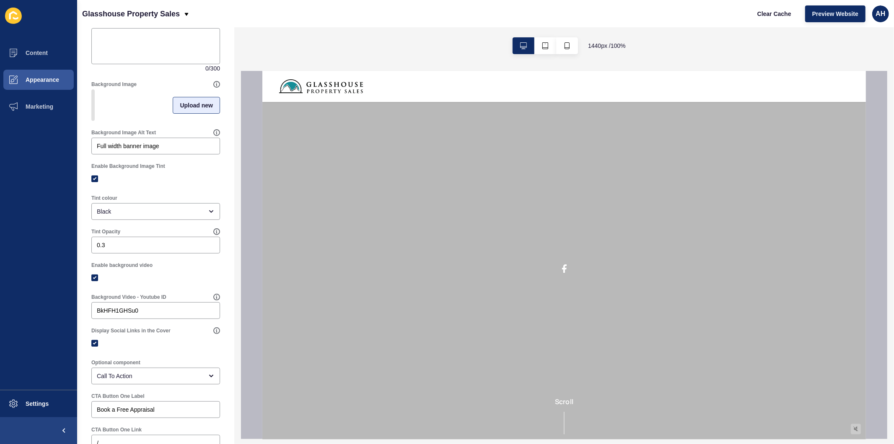
scroll to position [0, 0]
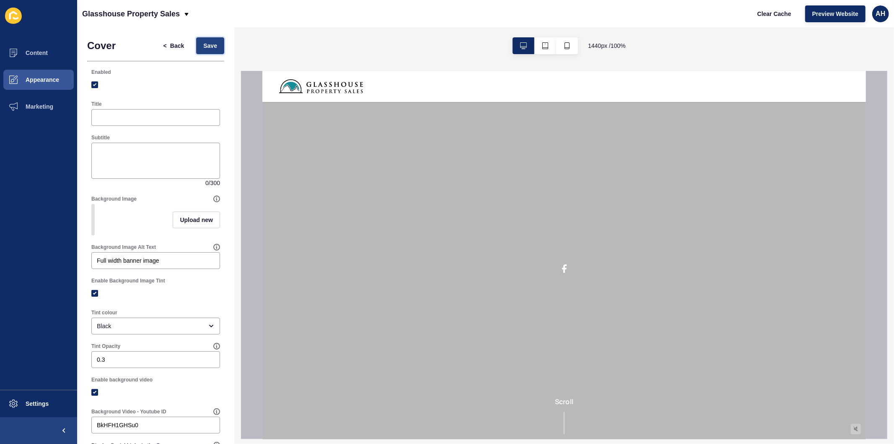
click at [204, 48] on span "Save" at bounding box center [210, 46] width 14 height 8
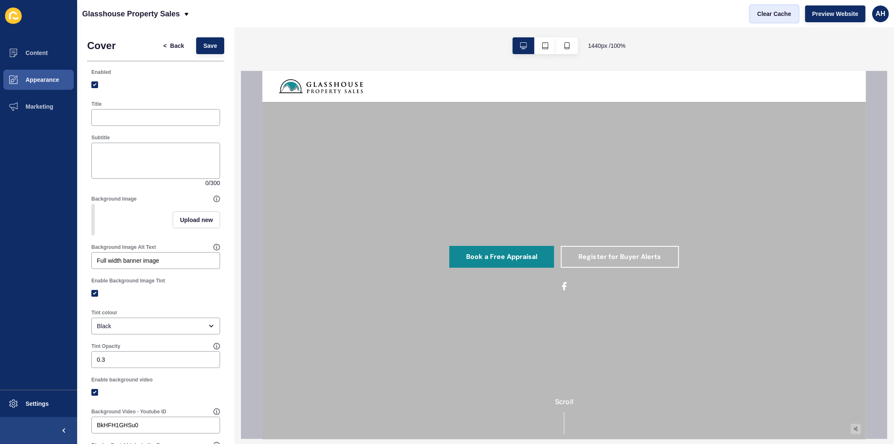
click at [769, 18] on span "Clear Cache" at bounding box center [775, 14] width 34 height 8
click at [34, 82] on span "Appearance" at bounding box center [29, 79] width 60 height 7
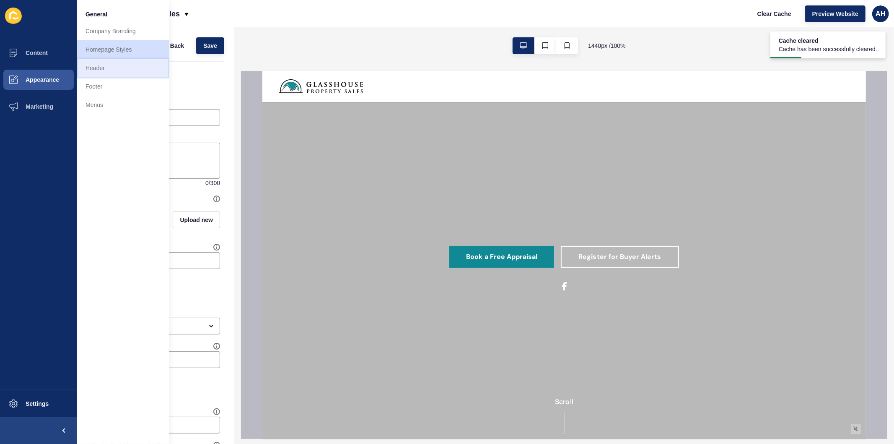
click at [118, 70] on link "Header" at bounding box center [123, 68] width 92 height 18
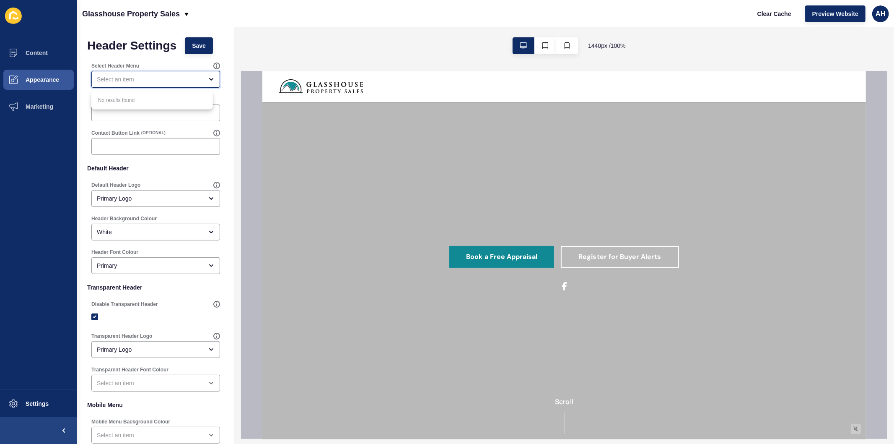
click at [168, 75] on div "close menu" at bounding box center [150, 79] width 106 height 8
click at [208, 78] on icon "open menu" at bounding box center [211, 79] width 7 height 7
click at [208, 78] on icon "close menu" at bounding box center [211, 79] width 7 height 7
click at [66, 255] on ul "Content Appearance Marketing" at bounding box center [38, 214] width 77 height 350
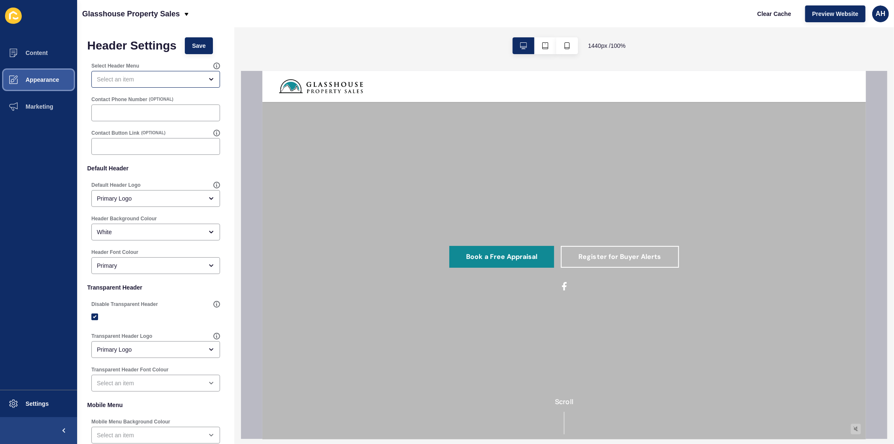
click at [48, 74] on button "Appearance" at bounding box center [38, 79] width 77 height 27
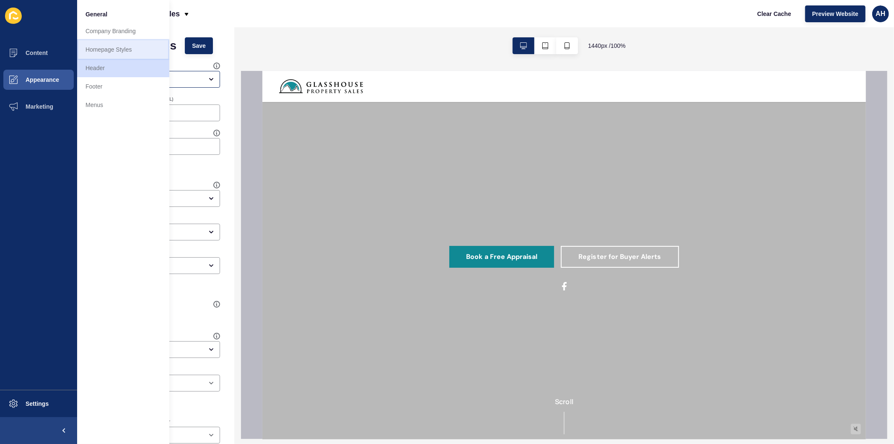
click at [132, 45] on link "Homepage Styles" at bounding box center [123, 49] width 92 height 18
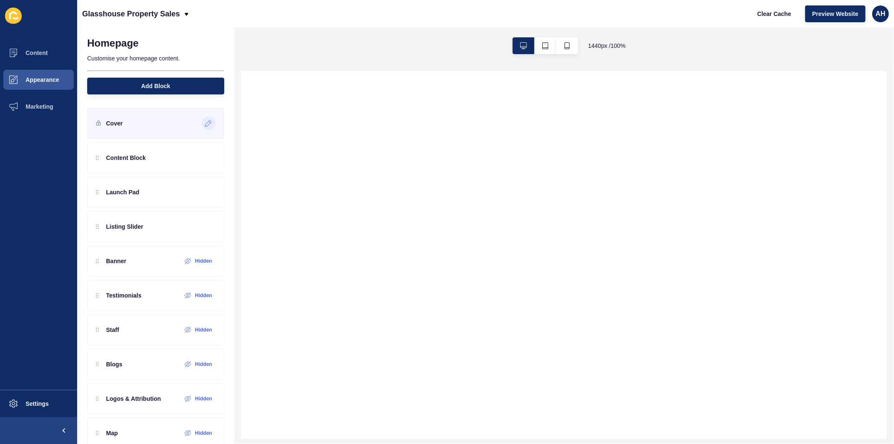
click at [209, 122] on icon at bounding box center [210, 122] width 2 height 2
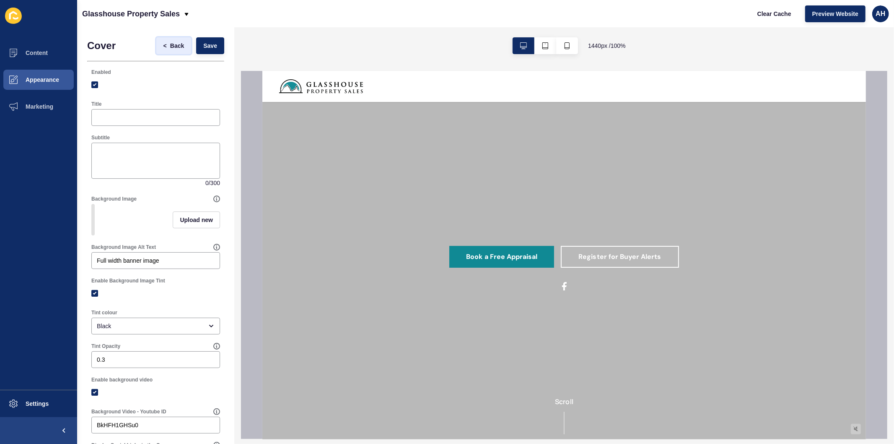
click at [164, 42] on span "<" at bounding box center [167, 46] width 7 height 8
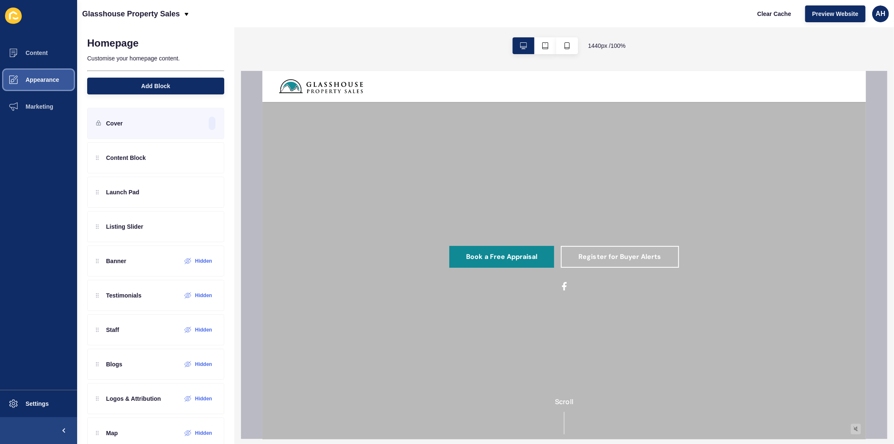
click at [41, 78] on span "Appearance" at bounding box center [29, 79] width 60 height 7
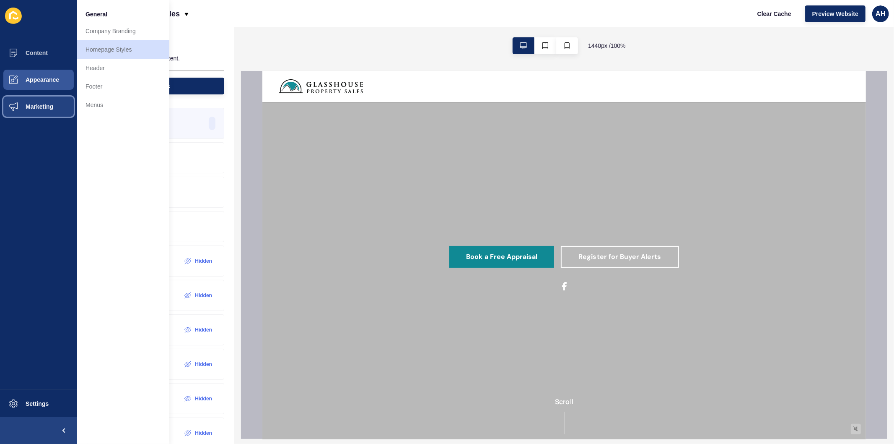
click at [48, 105] on span "Marketing" at bounding box center [26, 106] width 55 height 7
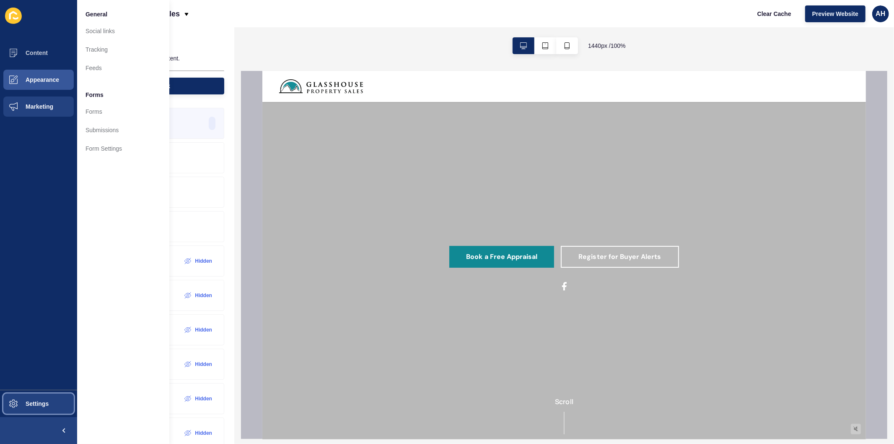
click at [34, 399] on button "Settings" at bounding box center [38, 403] width 77 height 27
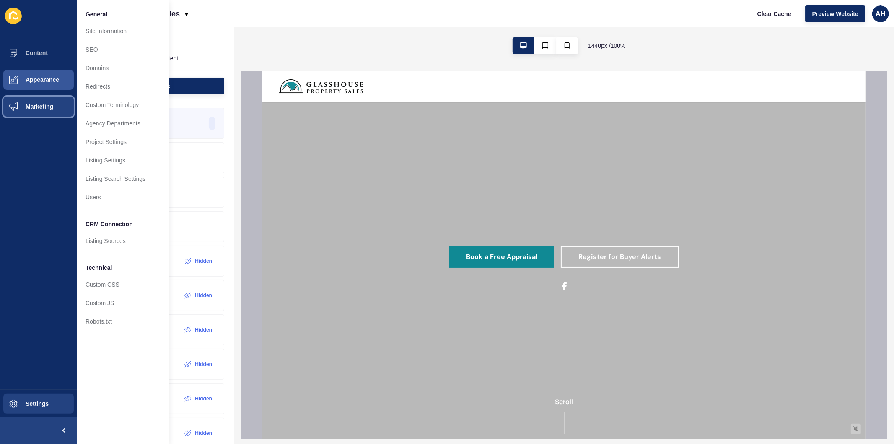
click at [30, 105] on span "Marketing" at bounding box center [26, 106] width 55 height 7
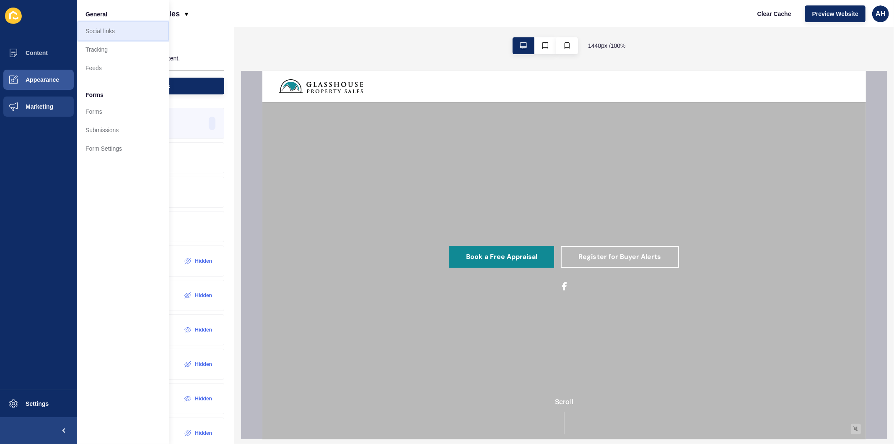
click at [104, 27] on link "Social links" at bounding box center [123, 31] width 92 height 18
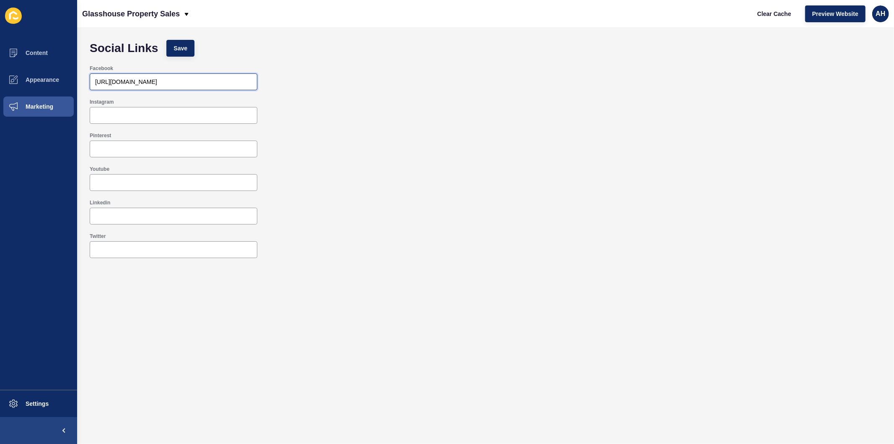
click at [168, 82] on input "https://www.facebook.com/glasshousepropertysales/" at bounding box center [173, 82] width 157 height 8
click at [182, 51] on span "Save" at bounding box center [181, 48] width 14 height 8
click at [769, 15] on span "Clear Cache" at bounding box center [775, 14] width 34 height 8
click at [34, 84] on button "Appearance" at bounding box center [38, 79] width 77 height 27
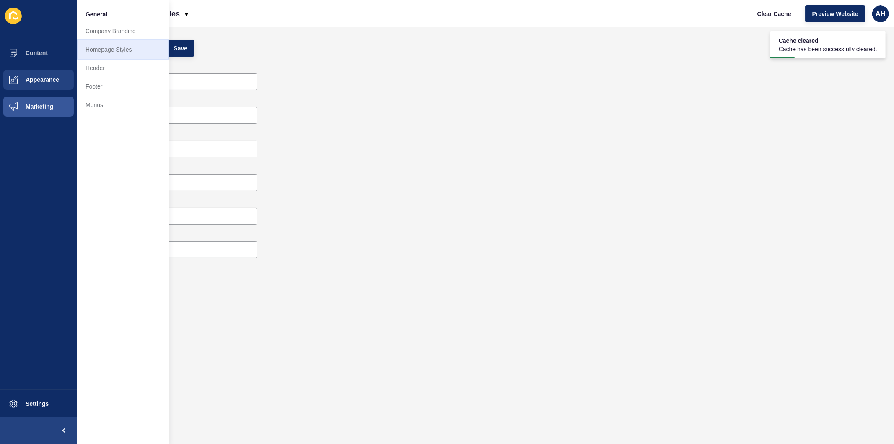
click at [114, 51] on link "Homepage Styles" at bounding box center [123, 49] width 92 height 18
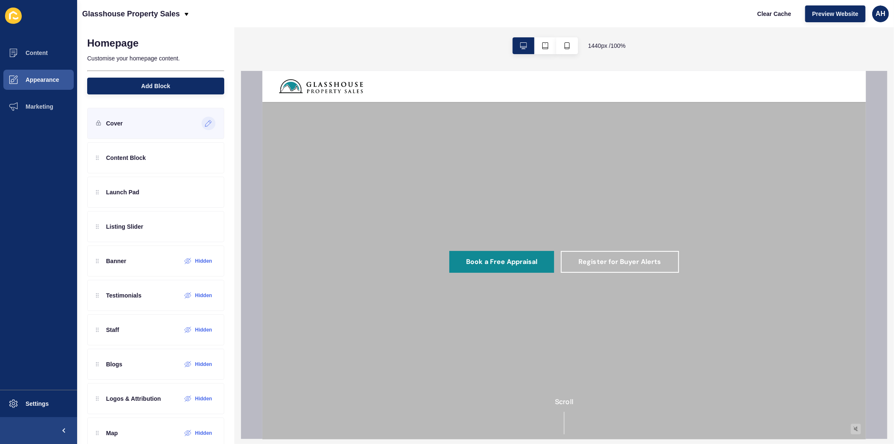
click at [205, 122] on icon at bounding box center [208, 123] width 7 height 7
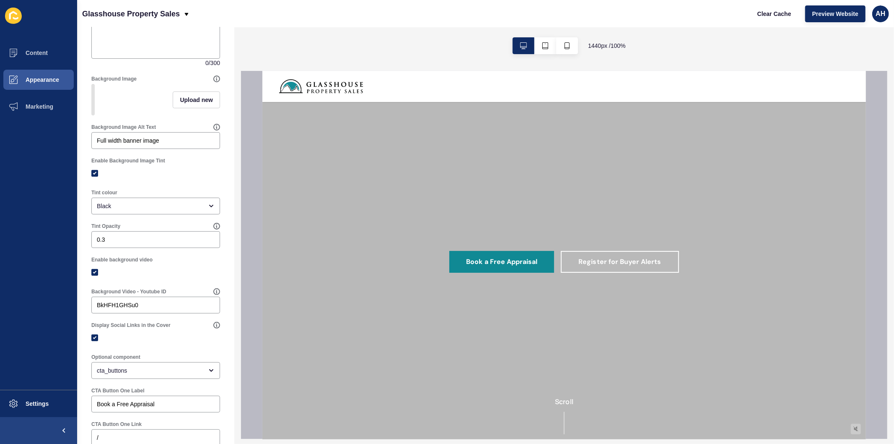
scroll to position [140, 0]
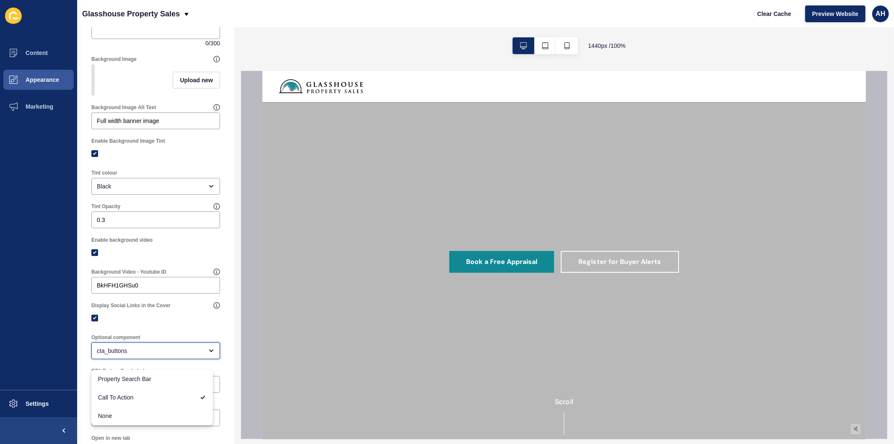
click at [153, 355] on div "cta_buttons" at bounding box center [150, 350] width 106 height 8
click at [150, 412] on span "None" at bounding box center [152, 415] width 108 height 8
type input "None"
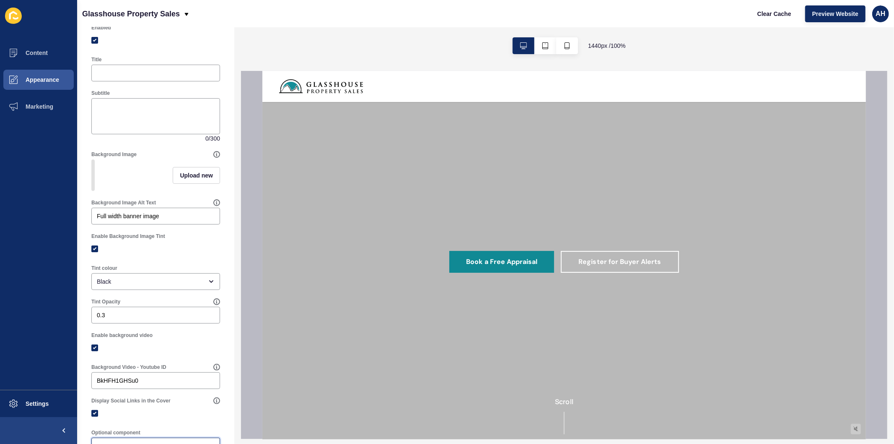
scroll to position [0, 0]
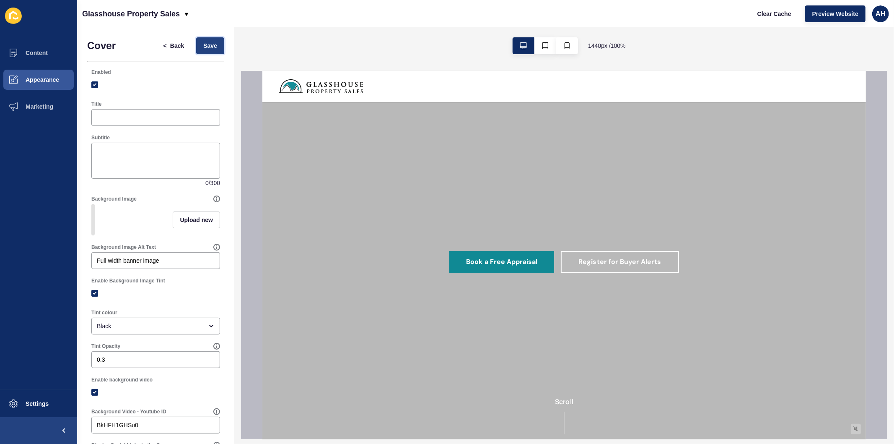
click at [211, 40] on button "Save" at bounding box center [210, 45] width 28 height 17
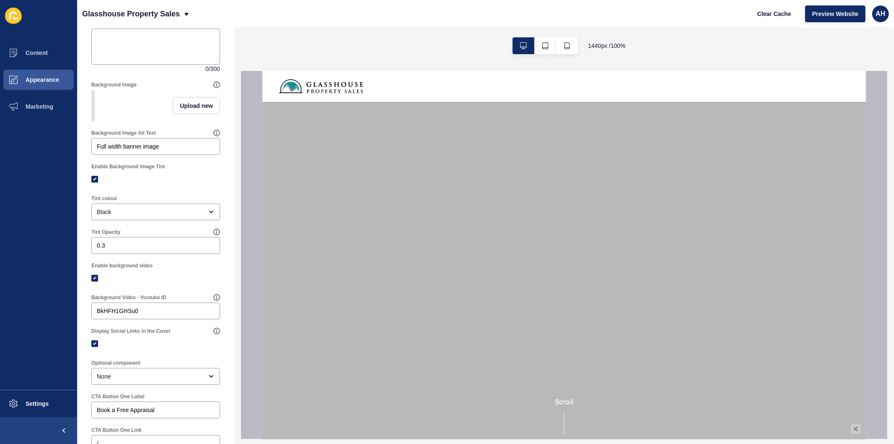
scroll to position [279, 0]
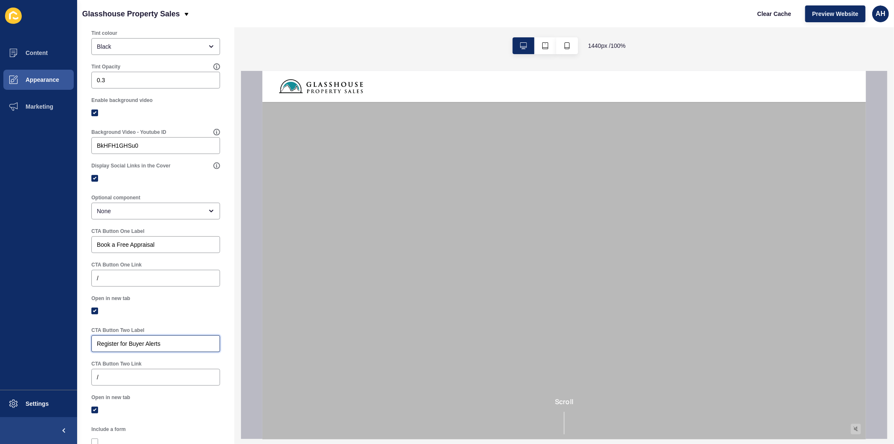
click at [160, 347] on input "Register for Buyer Alerts" at bounding box center [156, 343] width 118 height 8
click at [185, 249] on input "Book a Free Appraisal" at bounding box center [156, 244] width 118 height 8
click at [97, 314] on label at bounding box center [94, 310] width 7 height 7
click at [97, 314] on input "Open in new tab" at bounding box center [95, 310] width 5 height 5
checkbox input "false"
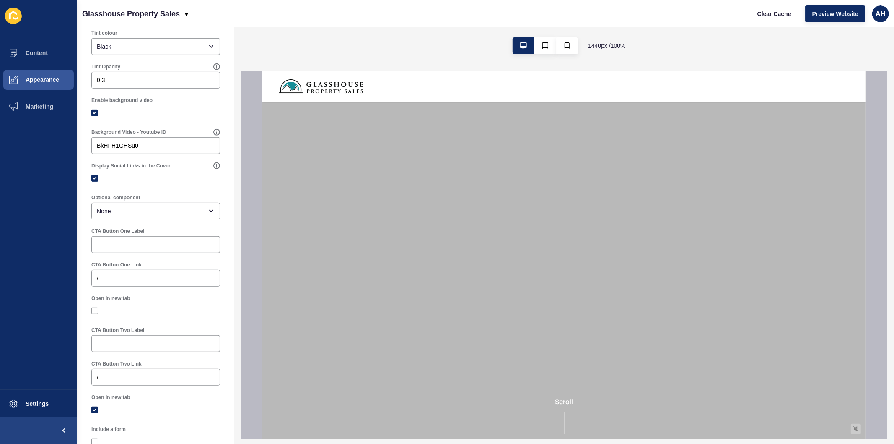
click at [94, 412] on div at bounding box center [155, 410] width 129 height 8
click at [95, 413] on label at bounding box center [94, 409] width 7 height 7
click at [95, 413] on input "Open in new tab" at bounding box center [95, 409] width 5 height 5
checkbox input "false"
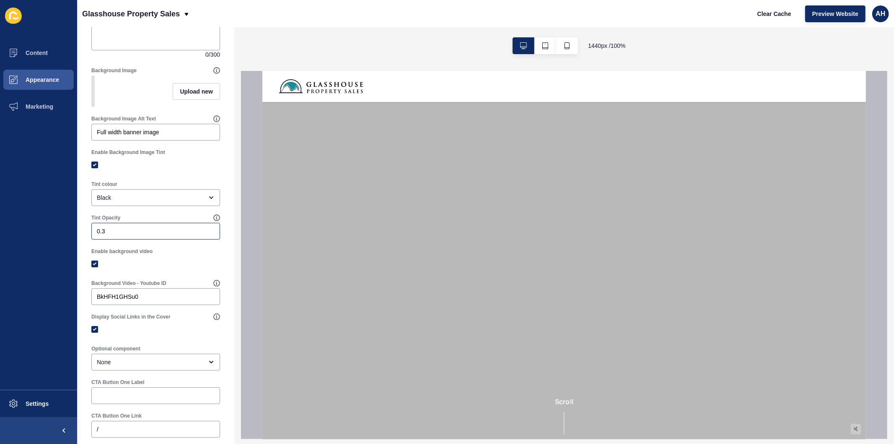
scroll to position [0, 0]
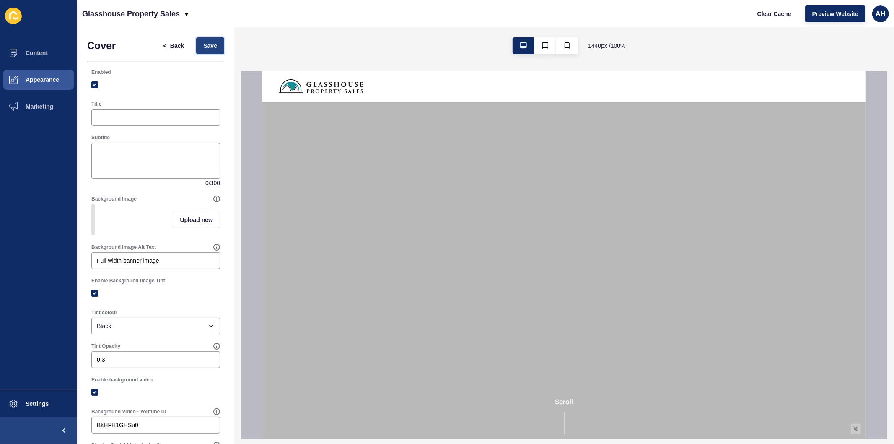
click at [206, 49] on span "Save" at bounding box center [210, 46] width 14 height 8
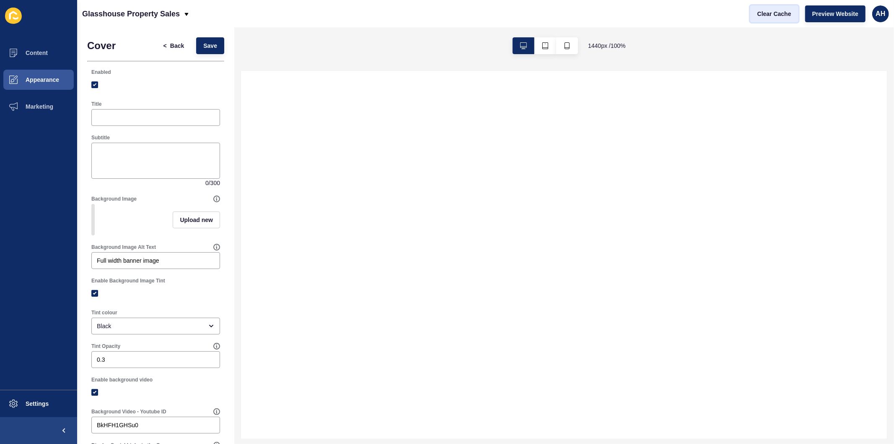
click at [761, 13] on span "Clear Cache" at bounding box center [775, 14] width 34 height 8
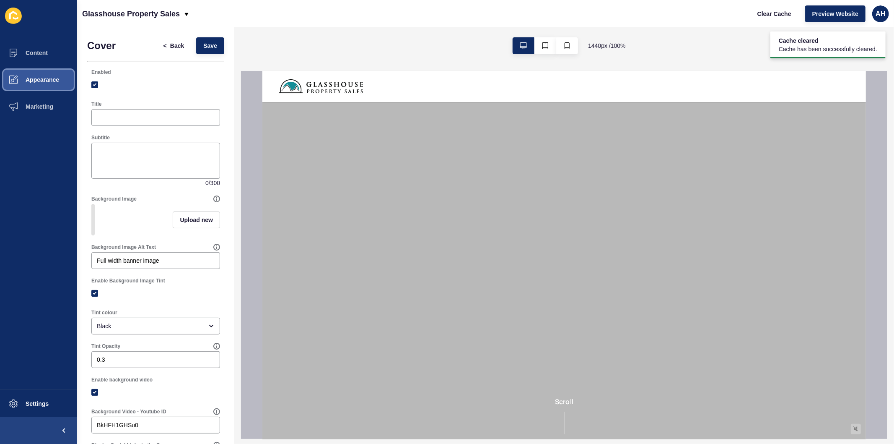
click at [39, 73] on button "Appearance" at bounding box center [38, 79] width 77 height 27
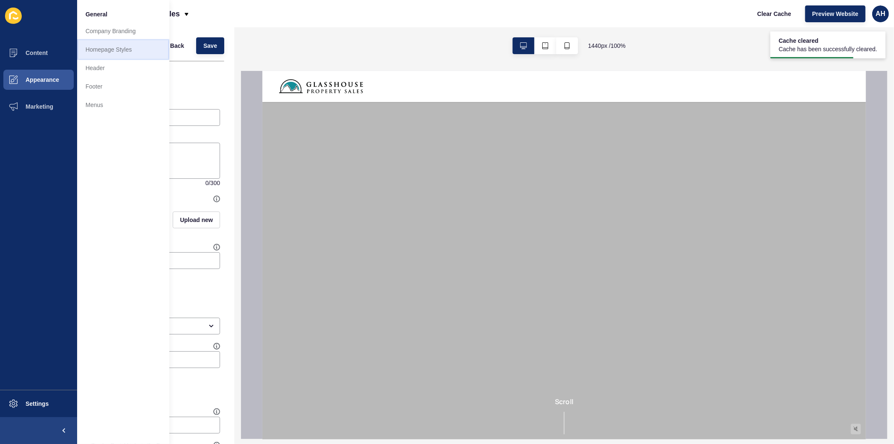
click at [110, 48] on link "Homepage Styles" at bounding box center [123, 49] width 92 height 18
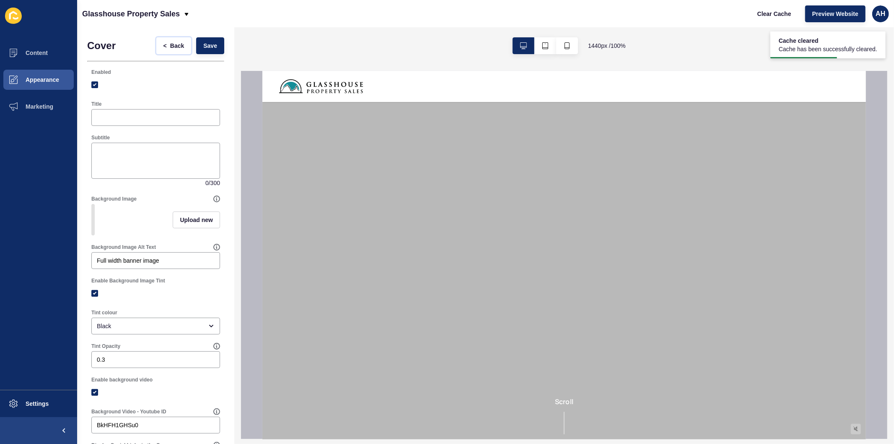
drag, startPoint x: 169, startPoint y: 43, endPoint x: 177, endPoint y: 66, distance: 23.9
click at [170, 44] on span "Back" at bounding box center [177, 46] width 14 height 8
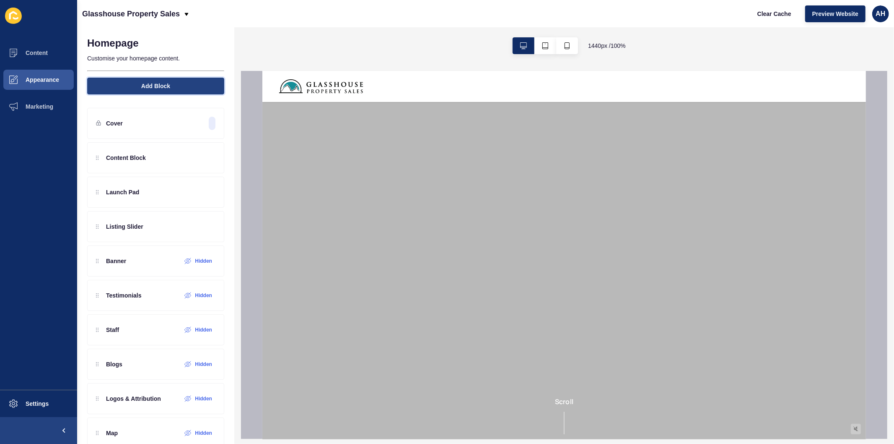
click at [166, 87] on button "Add Block" at bounding box center [155, 86] width 137 height 17
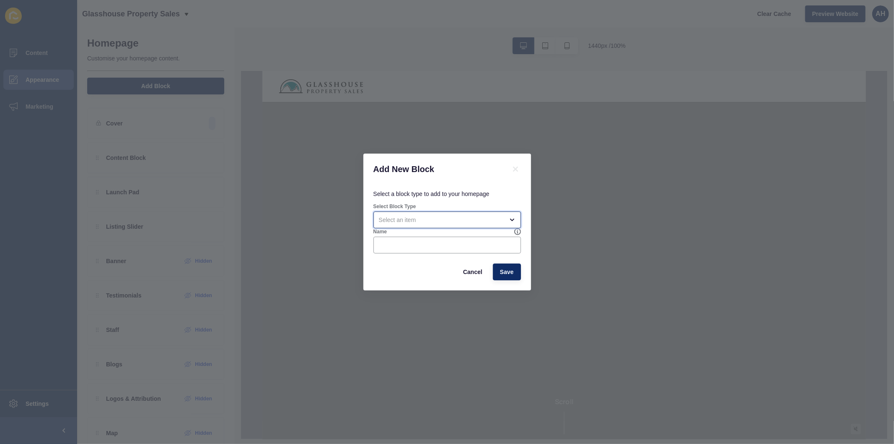
click at [420, 222] on div "open menu" at bounding box center [441, 220] width 125 height 8
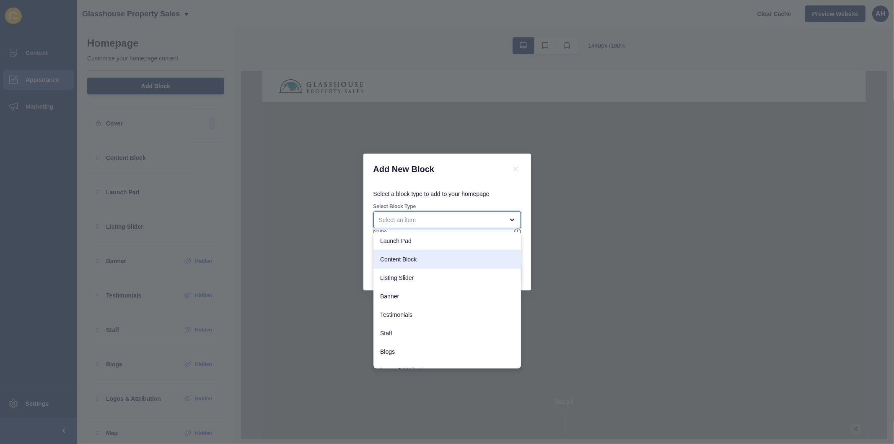
click at [414, 258] on span "Content Block" at bounding box center [447, 259] width 134 height 8
type input "Content Block"
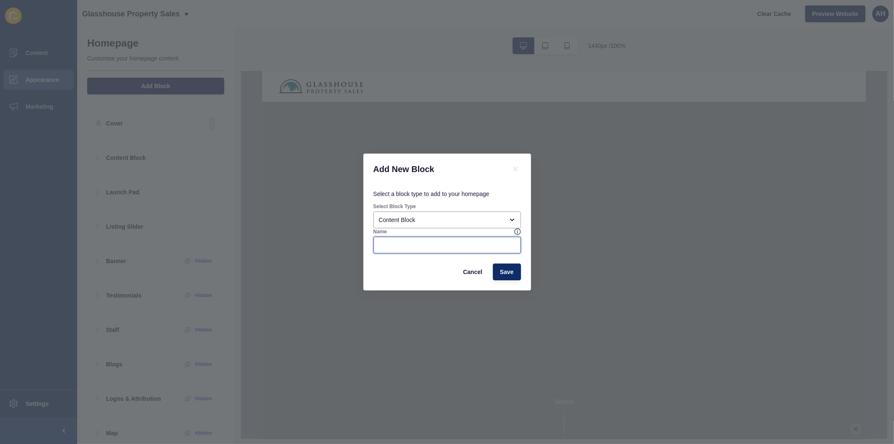
click at [411, 242] on input "Name" at bounding box center [447, 245] width 137 height 8
type input "c"
type input "CTA"
click at [430, 206] on div "Select Block Type" at bounding box center [448, 206] width 148 height 7
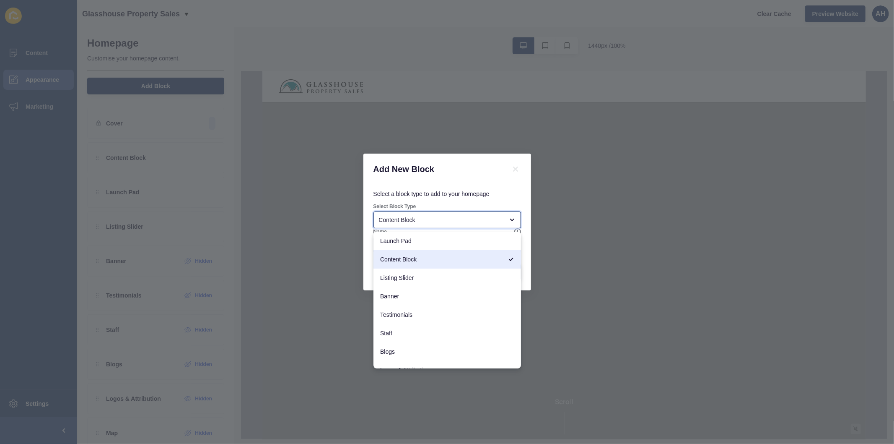
click at [430, 215] on div "Content Block" at bounding box center [448, 219] width 148 height 17
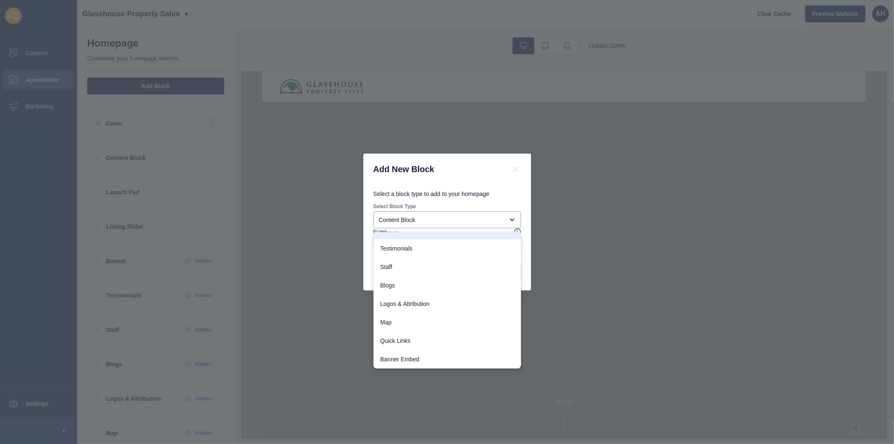
click at [460, 166] on h1 "Add New Block" at bounding box center [437, 169] width 127 height 11
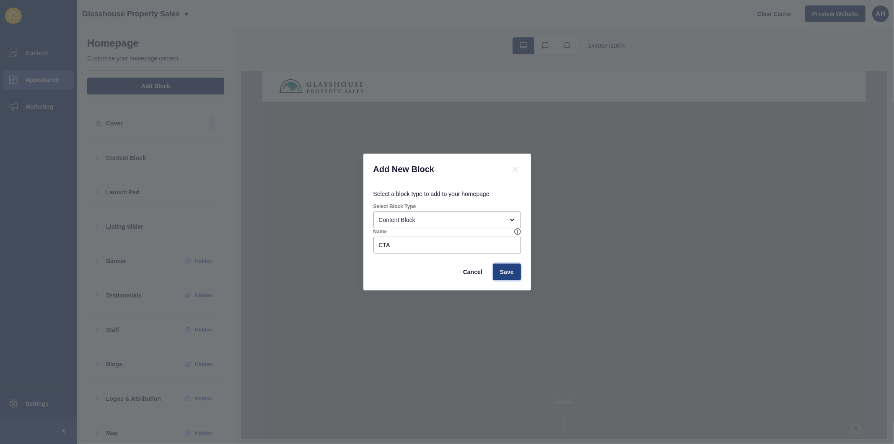
click at [506, 273] on span "Save" at bounding box center [507, 272] width 14 height 8
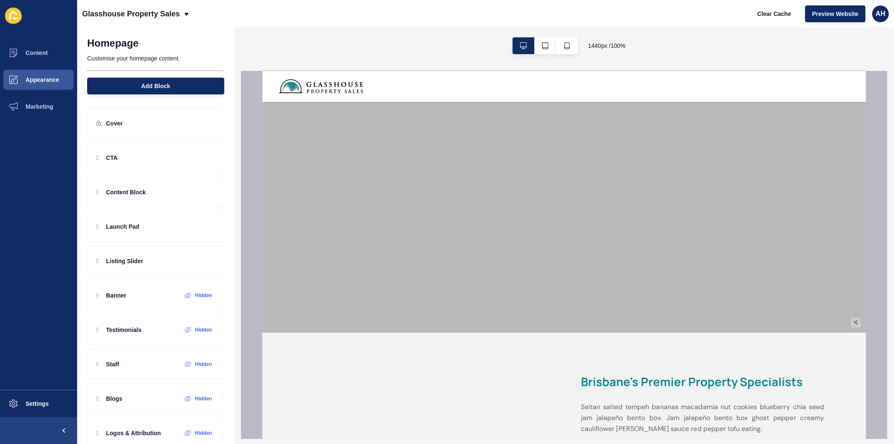
scroll to position [93, 0]
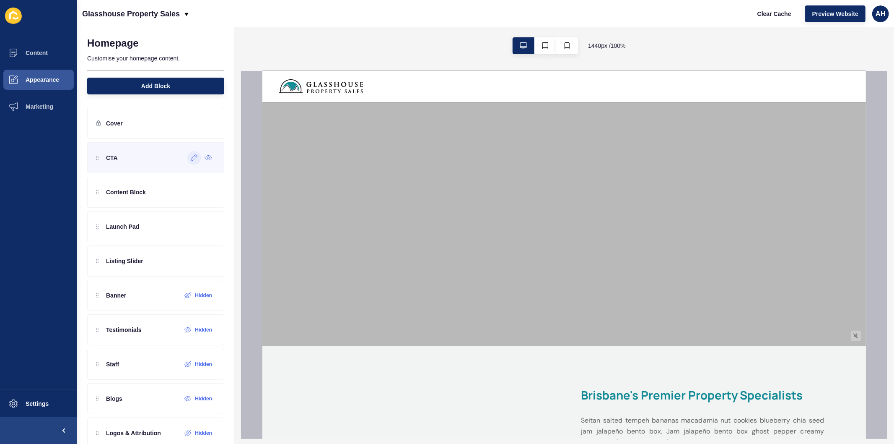
click at [191, 159] on icon at bounding box center [194, 157] width 7 height 7
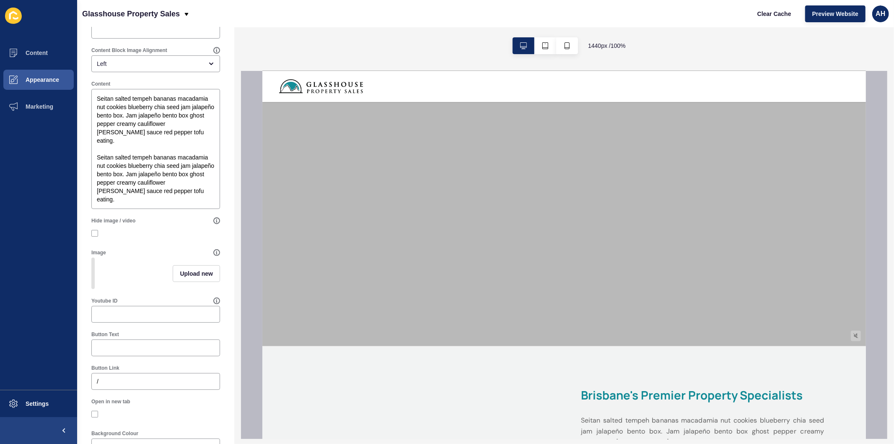
scroll to position [178, 0]
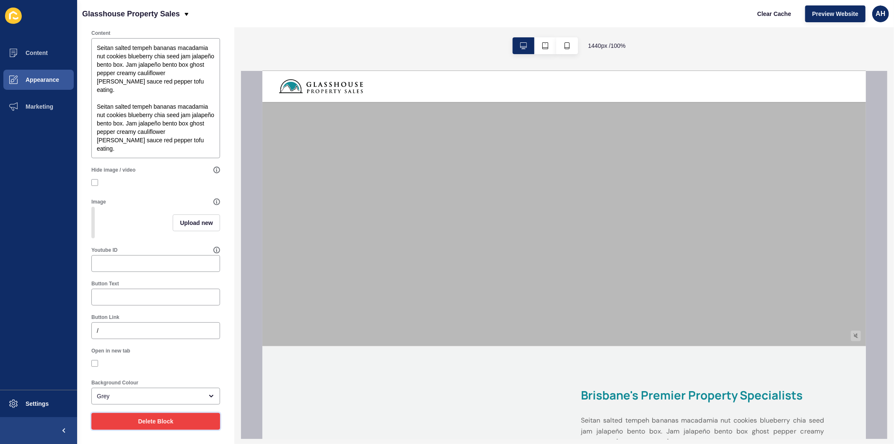
click at [151, 421] on span "Delete Block" at bounding box center [155, 421] width 35 height 8
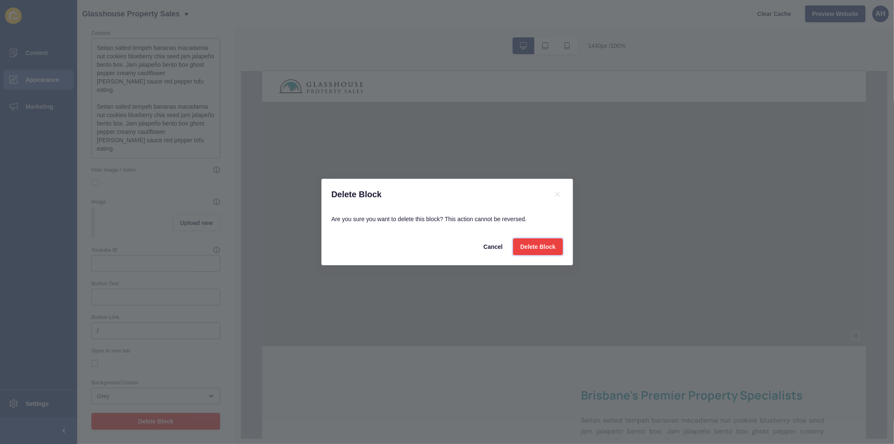
click at [524, 249] on span "Delete Block" at bounding box center [537, 246] width 35 height 8
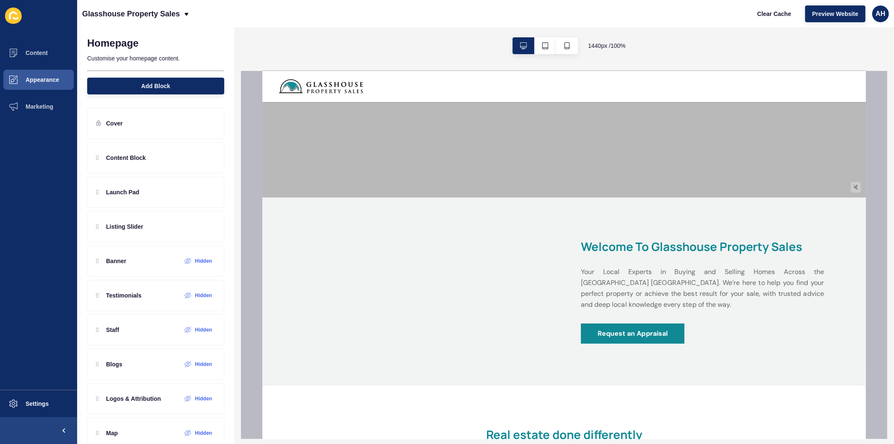
scroll to position [0, 0]
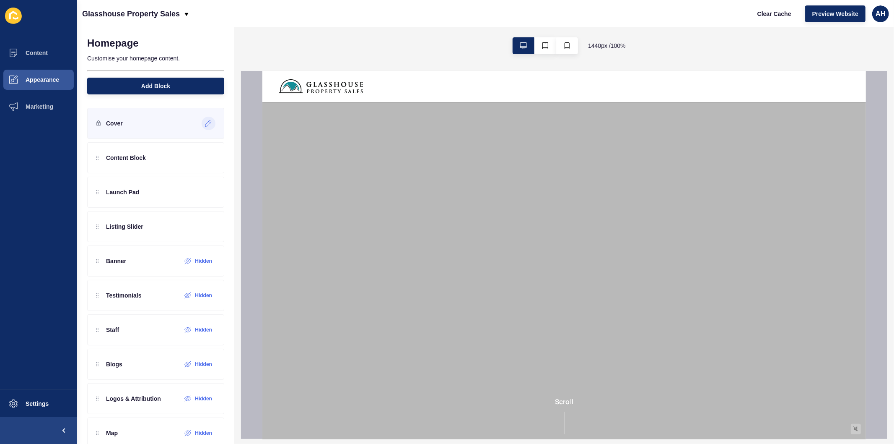
click at [205, 122] on icon at bounding box center [208, 123] width 7 height 7
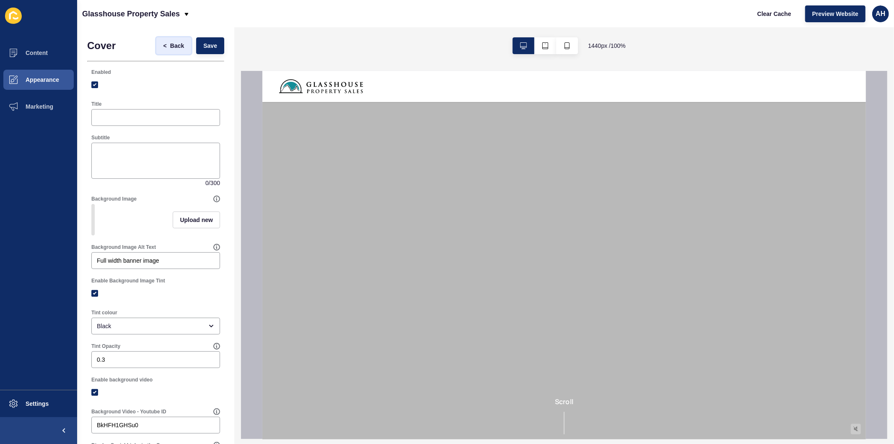
click at [170, 45] on span "Back" at bounding box center [177, 46] width 14 height 8
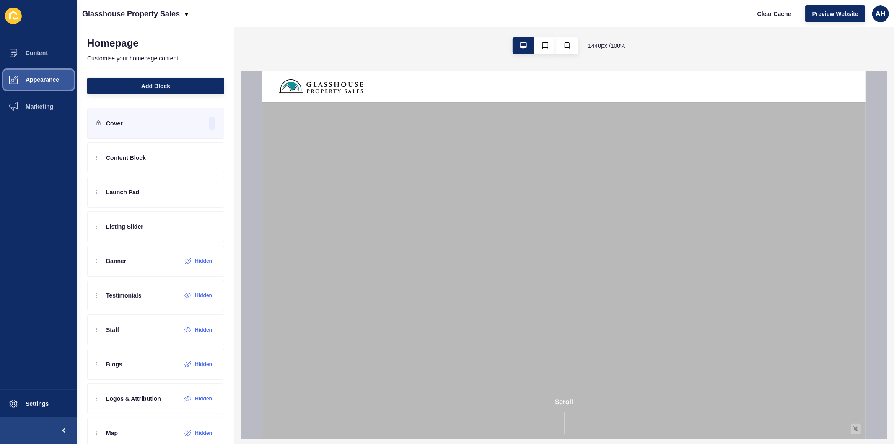
click at [43, 70] on button "Appearance" at bounding box center [38, 79] width 77 height 27
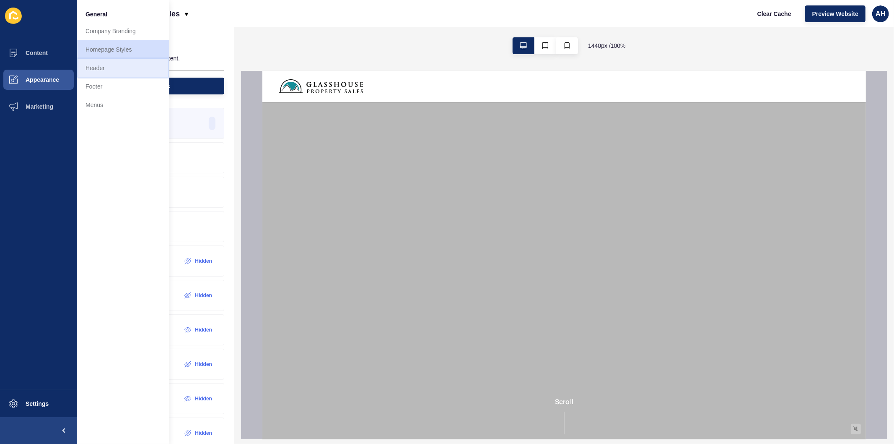
click at [137, 65] on link "Header" at bounding box center [123, 68] width 92 height 18
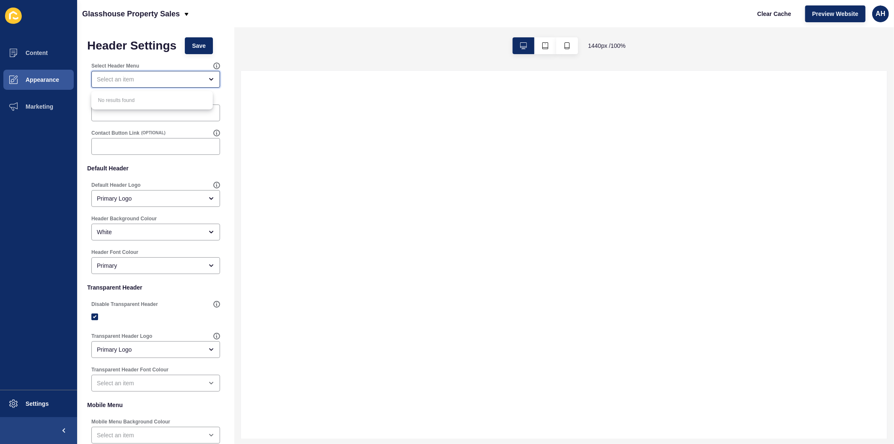
click at [169, 77] on div "close menu" at bounding box center [150, 79] width 106 height 8
click at [159, 119] on div at bounding box center [155, 112] width 129 height 17
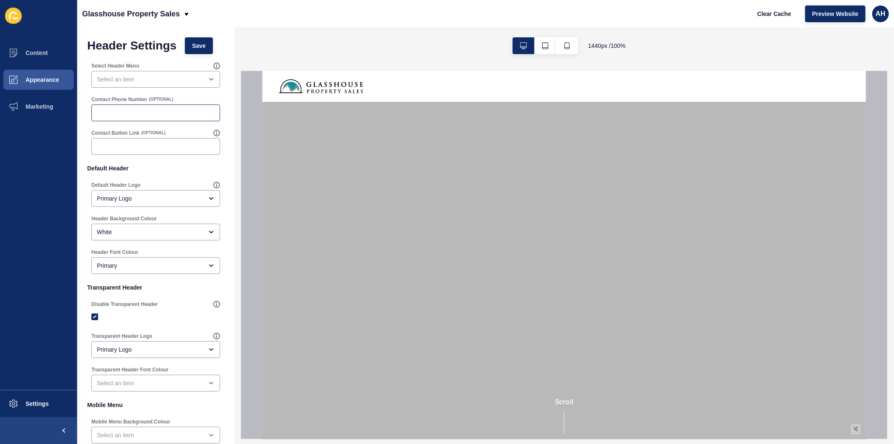
click at [156, 108] on div at bounding box center [155, 112] width 129 height 17
paste input "07 5438 7722"
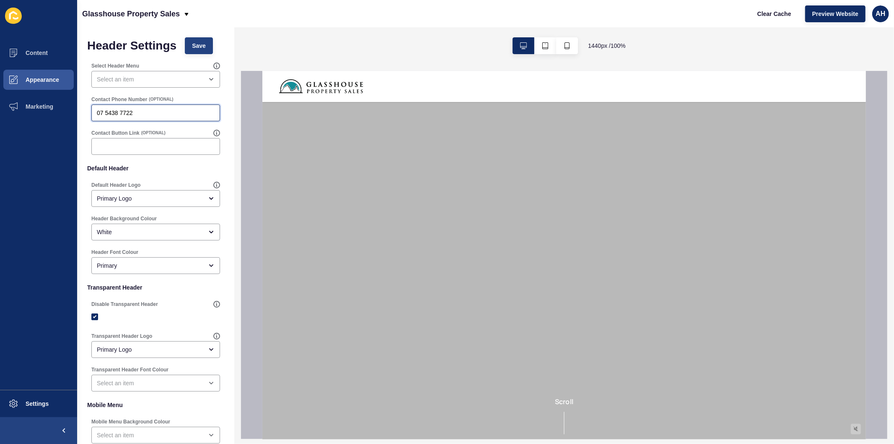
type input "07 5438 7722"
click at [205, 47] on span "Save" at bounding box center [199, 46] width 14 height 8
click at [764, 19] on button "Clear Cache" at bounding box center [775, 13] width 48 height 17
click at [173, 73] on div "open menu" at bounding box center [155, 79] width 129 height 17
click at [170, 169] on p "Default Header" at bounding box center [155, 168] width 137 height 18
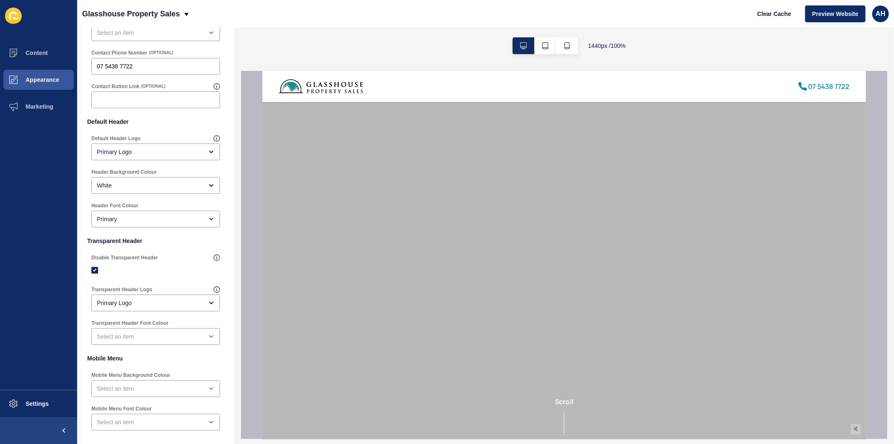
scroll to position [88, 0]
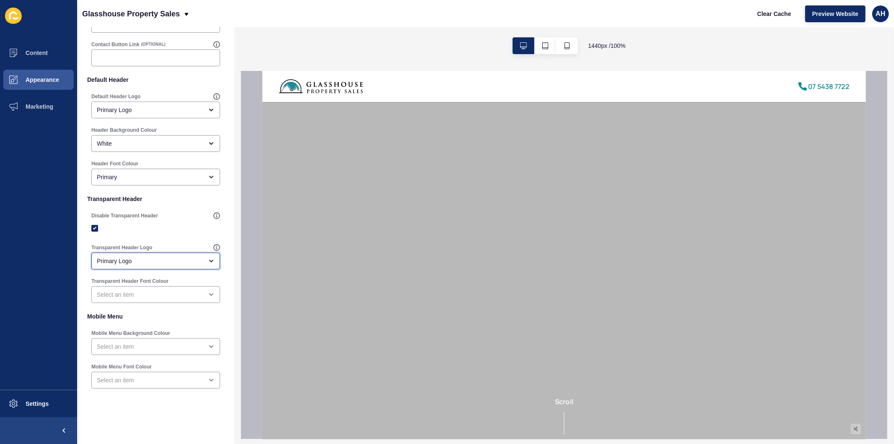
click at [156, 257] on div "Primary Logo" at bounding box center [150, 261] width 106 height 8
click at [165, 294] on div "open menu" at bounding box center [150, 294] width 106 height 8
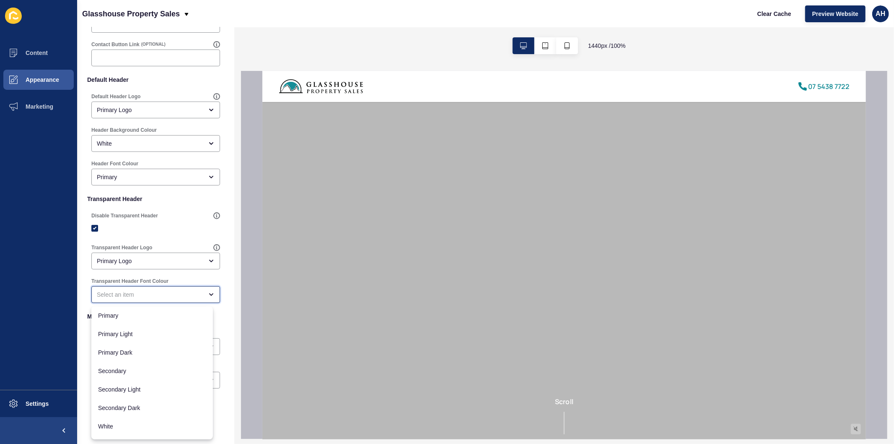
click at [165, 294] on div "close menu" at bounding box center [150, 294] width 106 height 8
click at [166, 229] on div at bounding box center [155, 228] width 129 height 8
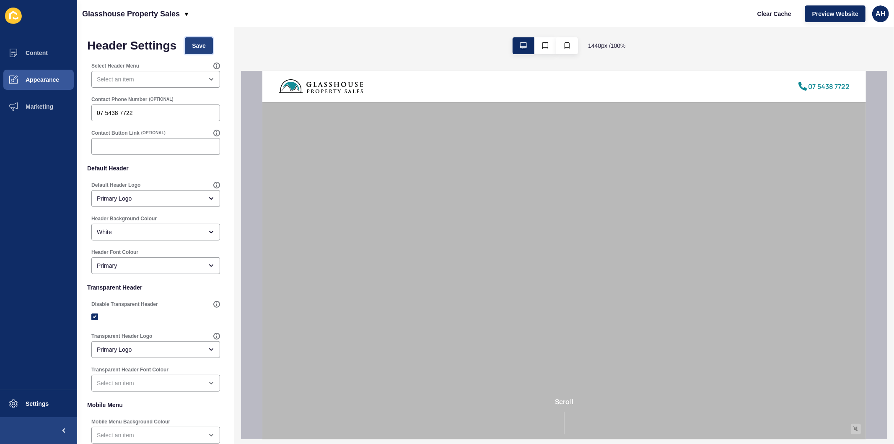
click at [195, 49] on span "Save" at bounding box center [199, 46] width 14 height 8
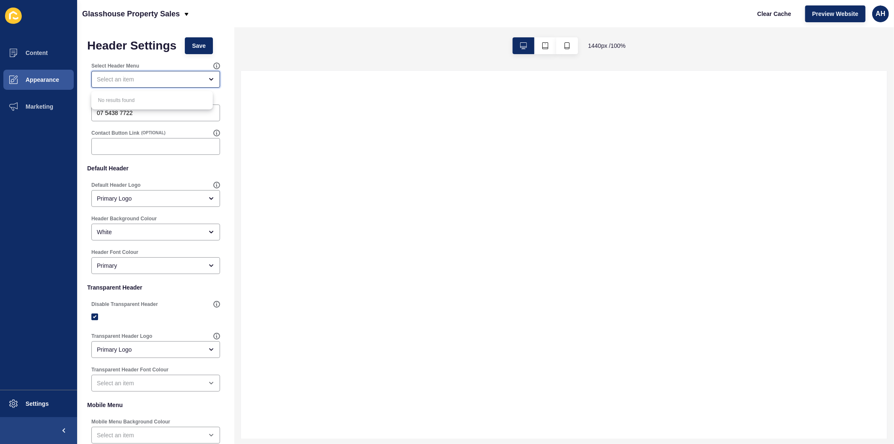
click at [144, 78] on div "close menu" at bounding box center [150, 79] width 106 height 8
click at [33, 81] on span "Appearance" at bounding box center [29, 79] width 60 height 7
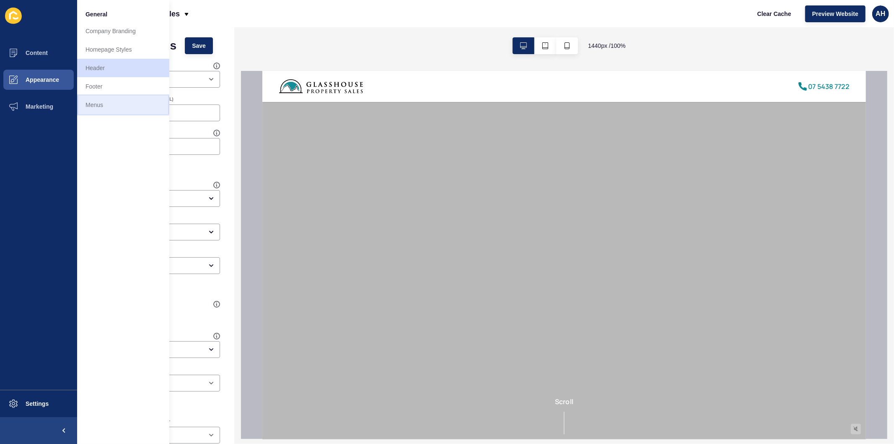
click at [101, 106] on link "Menus" at bounding box center [123, 105] width 92 height 18
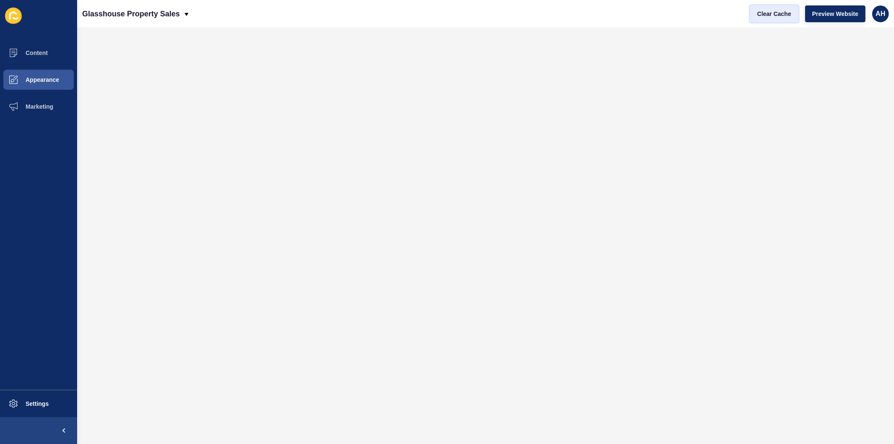
click at [770, 15] on span "Clear Cache" at bounding box center [775, 14] width 34 height 8
click at [39, 98] on button "Marketing" at bounding box center [38, 106] width 77 height 27
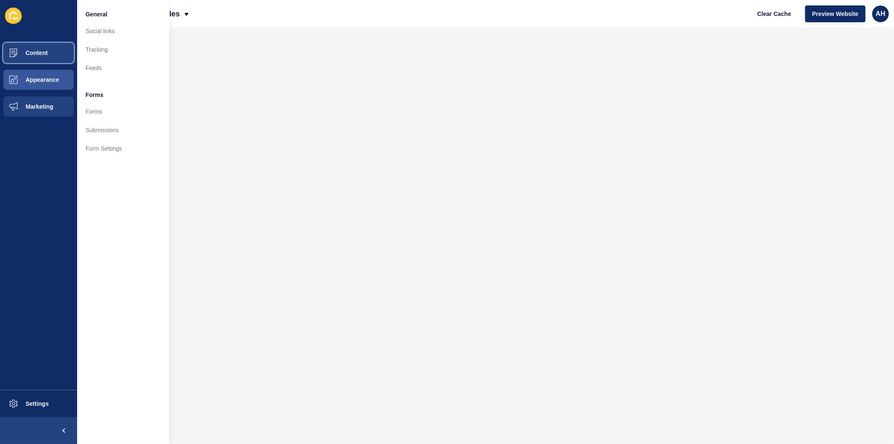
click at [37, 48] on button "Content" at bounding box center [38, 52] width 77 height 27
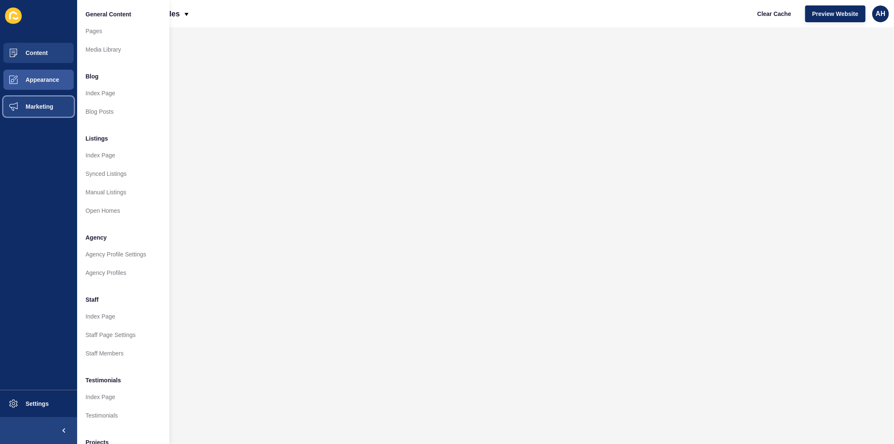
click at [43, 106] on span "Marketing" at bounding box center [26, 106] width 55 height 7
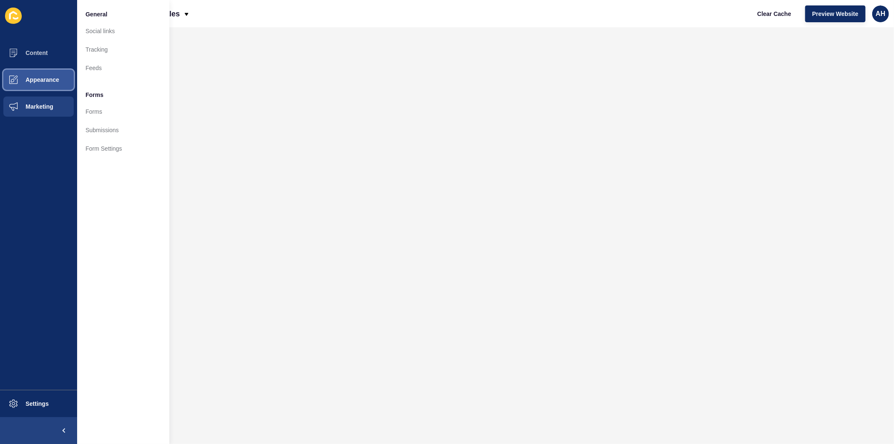
click at [58, 74] on button "Appearance" at bounding box center [38, 79] width 77 height 27
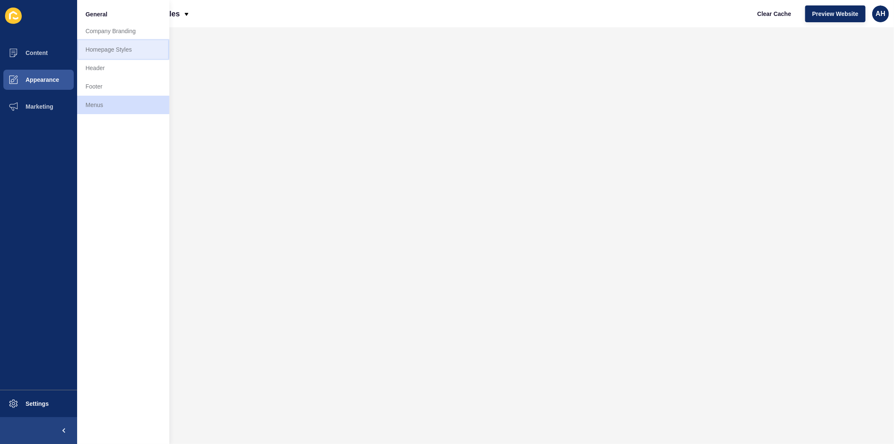
click at [122, 53] on link "Homepage Styles" at bounding box center [123, 49] width 92 height 18
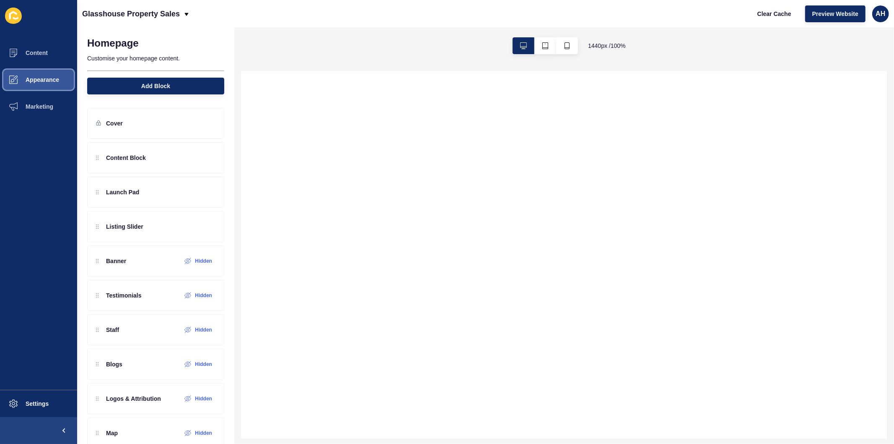
click at [36, 80] on span "Appearance" at bounding box center [29, 79] width 60 height 7
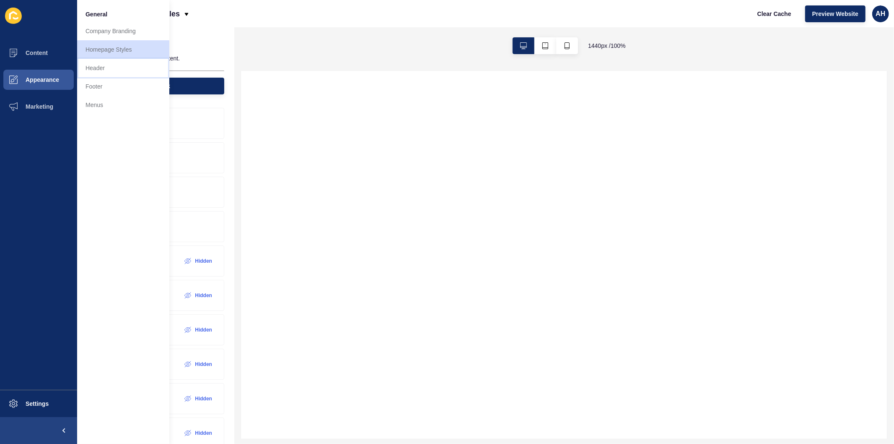
drag, startPoint x: 114, startPoint y: 69, endPoint x: 131, endPoint y: 80, distance: 20.2
click at [115, 69] on link "Header" at bounding box center [123, 68] width 92 height 18
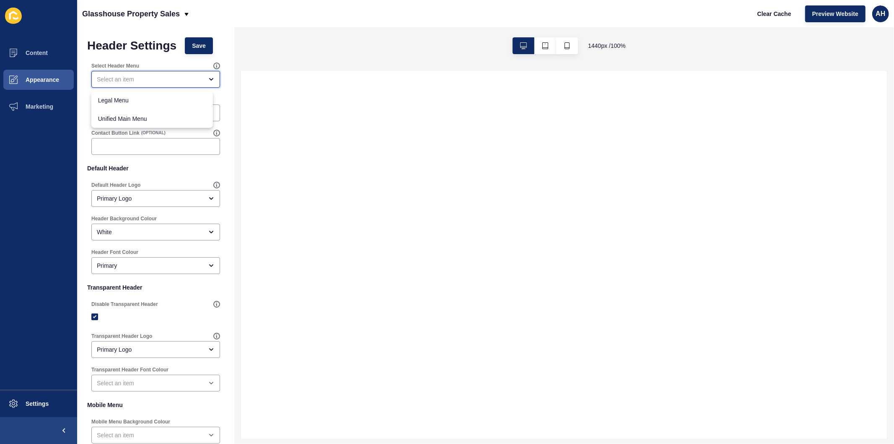
click at [201, 83] on div "close menu" at bounding box center [155, 79] width 129 height 17
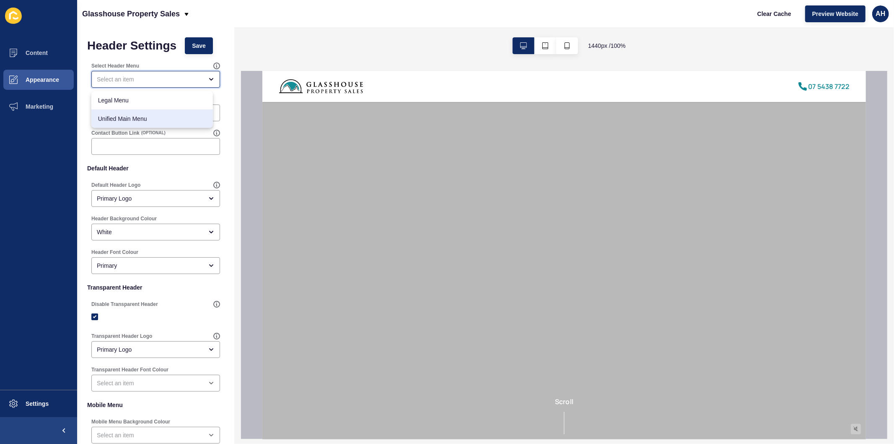
click at [157, 114] on div "Unified Main Menu" at bounding box center [152, 118] width 122 height 18
type input "Unified Main Menu"
click at [189, 50] on button "Save" at bounding box center [199, 45] width 28 height 17
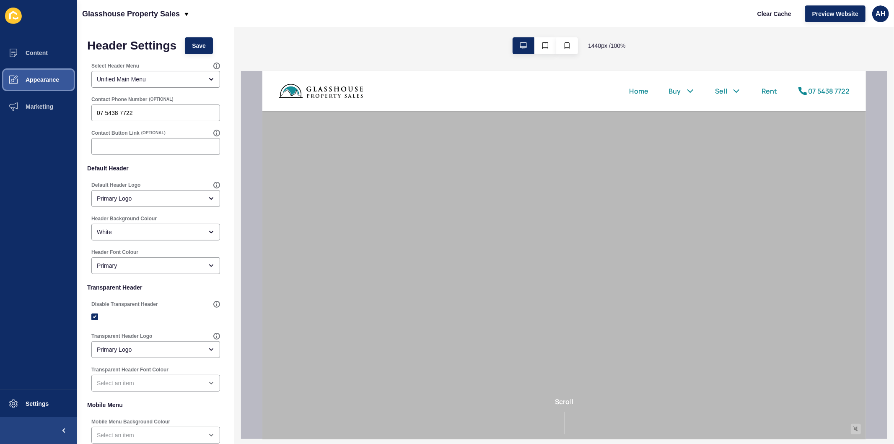
click at [44, 80] on span "Appearance" at bounding box center [29, 79] width 60 height 7
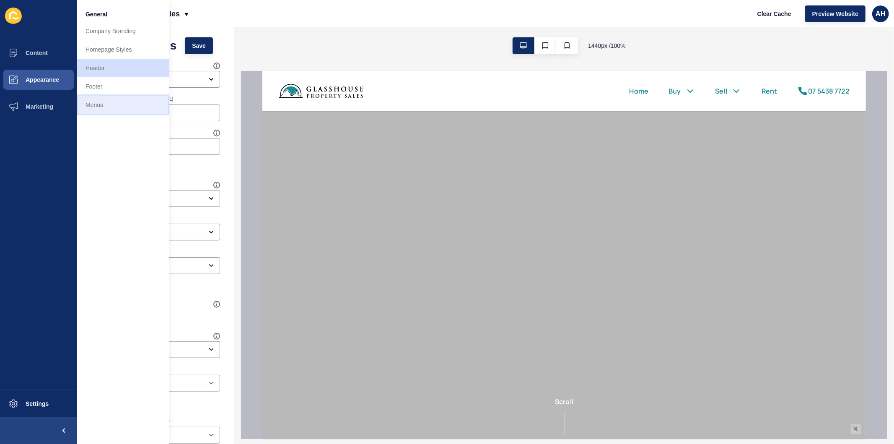
click at [86, 111] on link "Menus" at bounding box center [123, 105] width 92 height 18
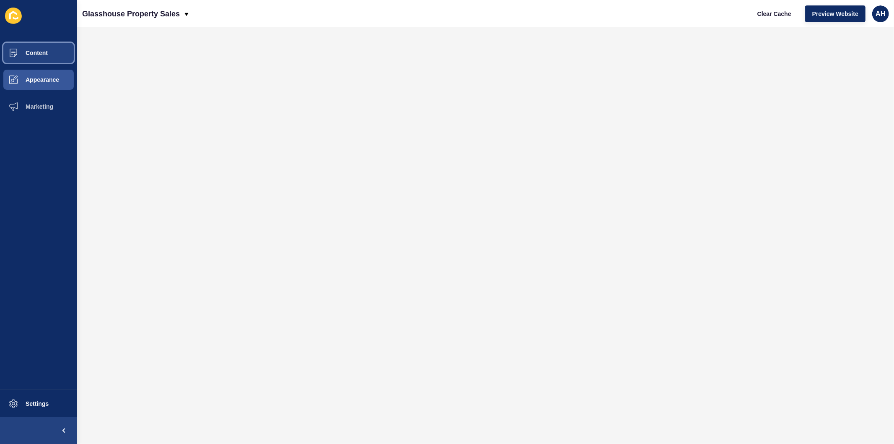
click at [42, 52] on span "Content" at bounding box center [23, 52] width 49 height 7
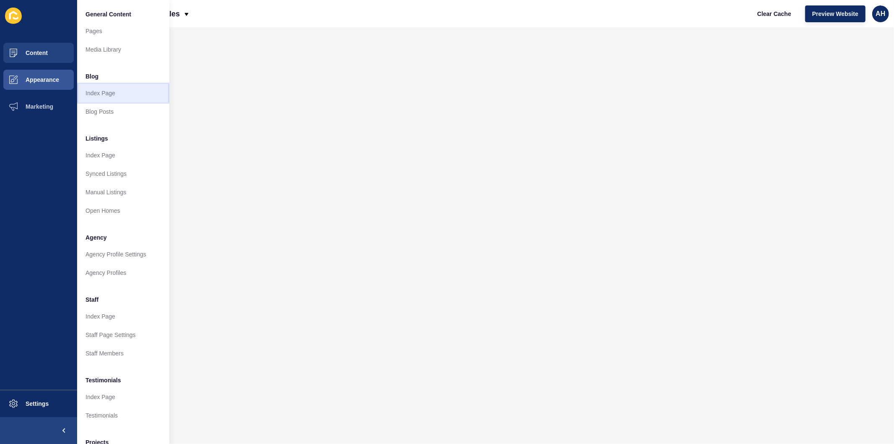
click at [119, 93] on link "Index Page" at bounding box center [123, 93] width 92 height 18
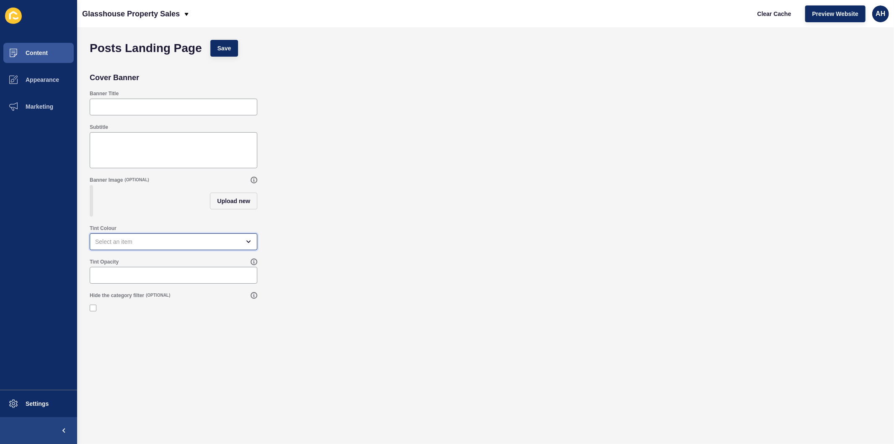
click at [164, 246] on div "open menu" at bounding box center [167, 241] width 145 height 8
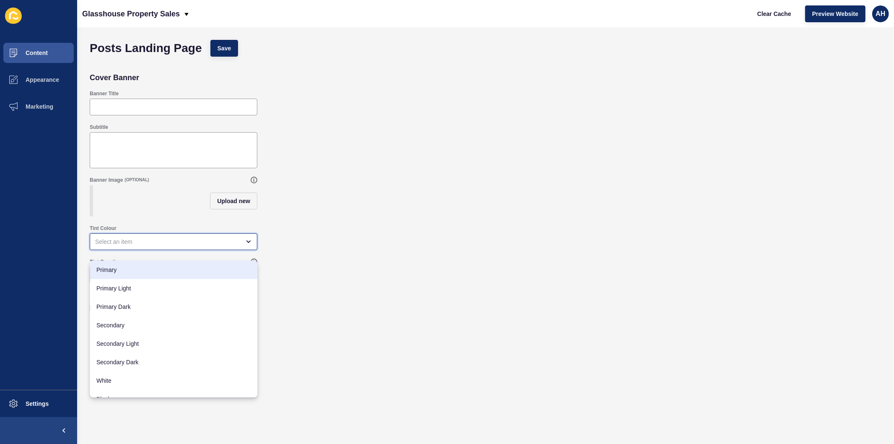
click at [153, 268] on span "Primary" at bounding box center [173, 269] width 154 height 8
type input "Primary"
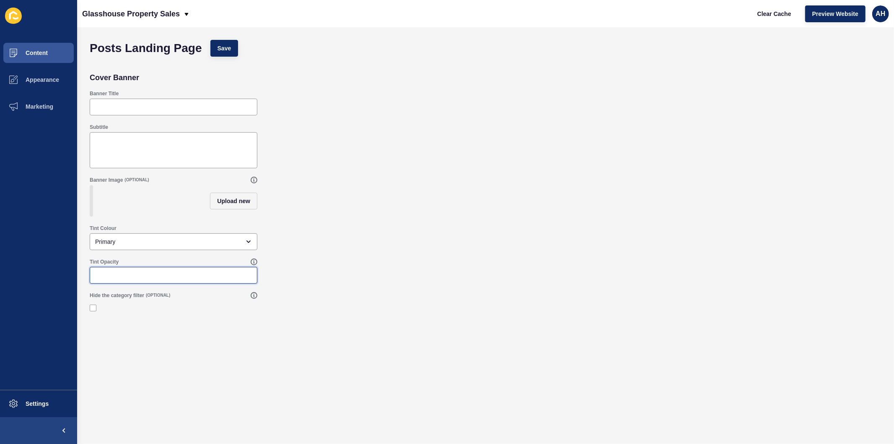
click at [153, 279] on input "Tint Opacity" at bounding box center [173, 275] width 157 height 8
type input "100"
click at [228, 50] on span "Save" at bounding box center [225, 48] width 14 height 8
click at [45, 47] on button "Content" at bounding box center [38, 52] width 77 height 27
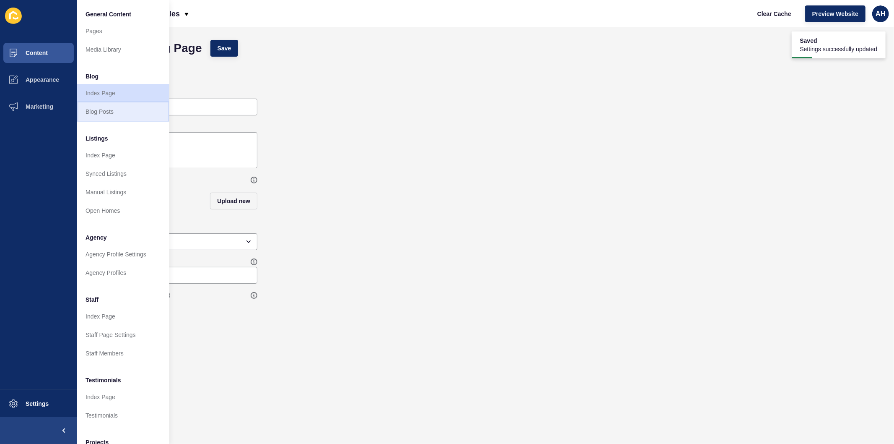
click at [105, 113] on link "Blog Posts" at bounding box center [123, 111] width 92 height 18
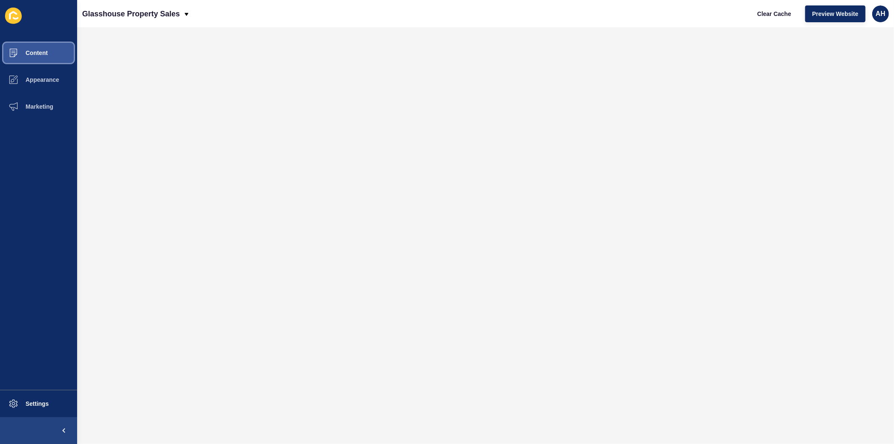
click at [36, 52] on span "Content" at bounding box center [23, 52] width 49 height 7
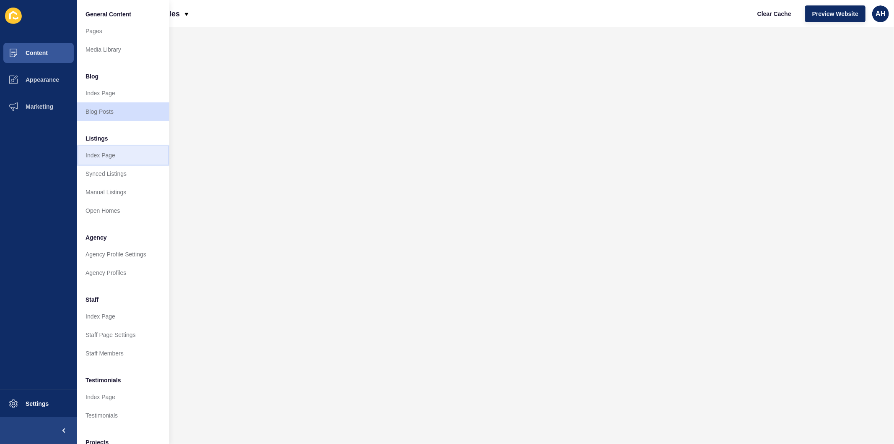
click at [114, 157] on link "Index Page" at bounding box center [123, 155] width 92 height 18
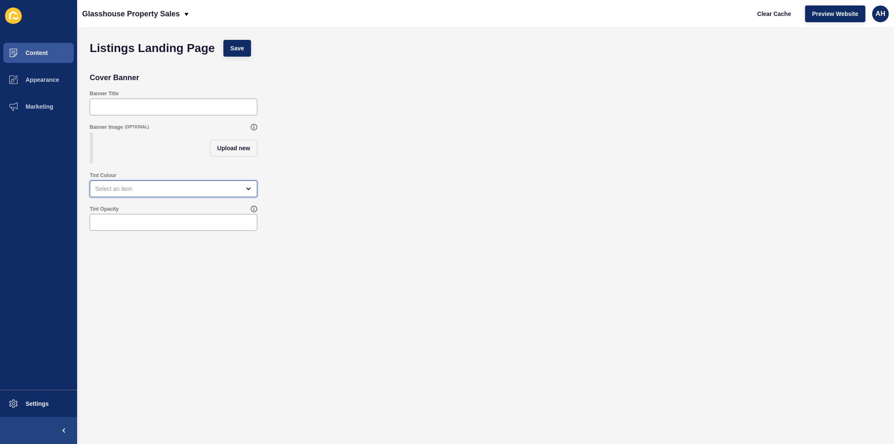
click at [191, 193] on div "open menu" at bounding box center [167, 188] width 145 height 8
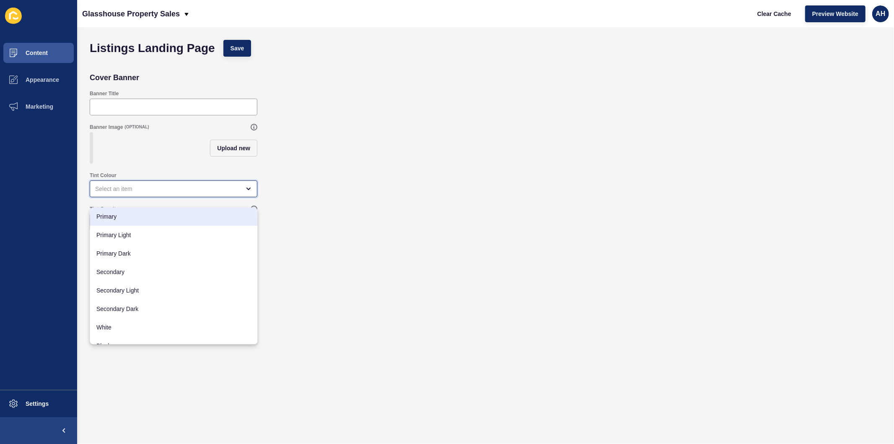
click at [156, 215] on span "Primary" at bounding box center [173, 216] width 154 height 8
type input "Primary"
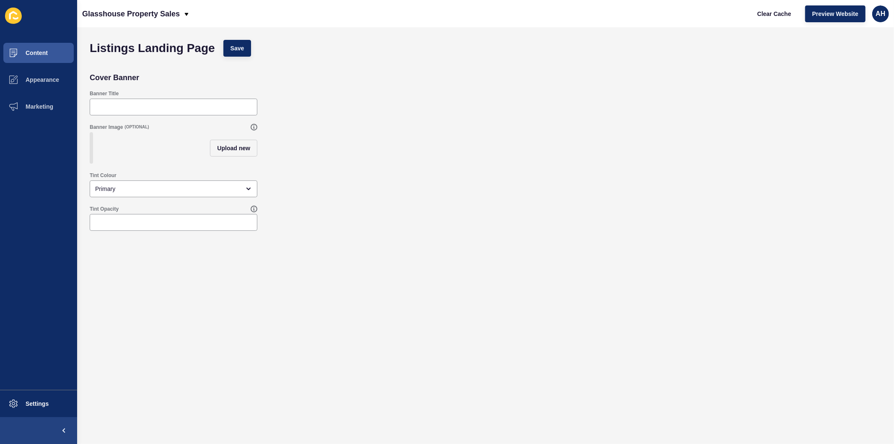
click at [157, 212] on div "Tint Opacity" at bounding box center [170, 208] width 161 height 7
click at [158, 224] on div at bounding box center [174, 222] width 168 height 17
type input "100"
click at [244, 52] on span "Save" at bounding box center [238, 48] width 14 height 8
click at [42, 55] on span "Content" at bounding box center [23, 52] width 49 height 7
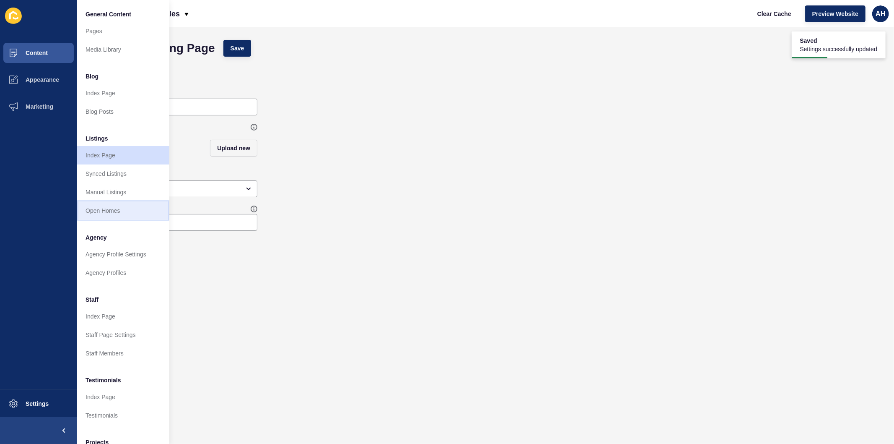
click at [121, 210] on link "Open Homes" at bounding box center [123, 210] width 92 height 18
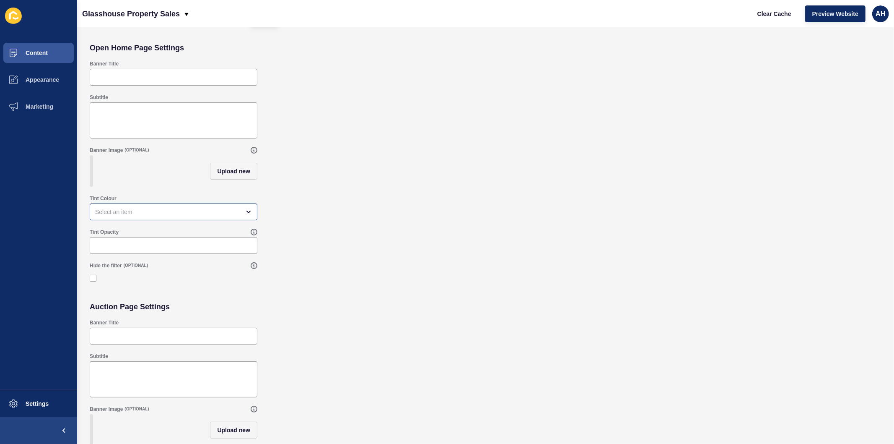
scroll to position [47, 0]
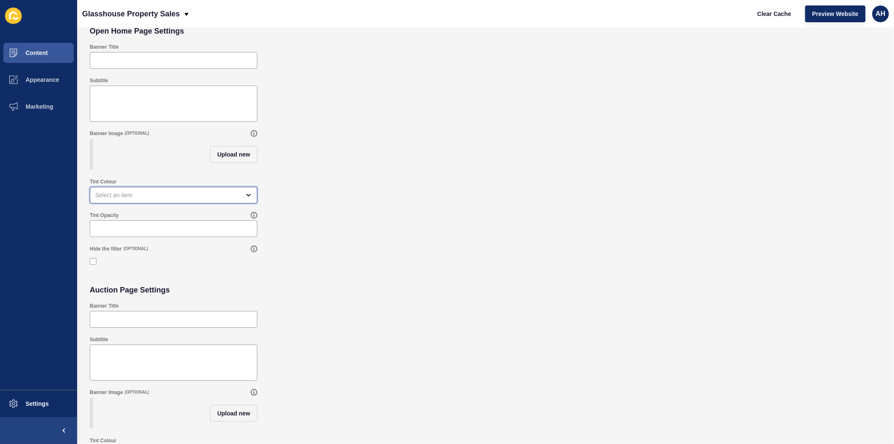
click at [135, 197] on div "open menu" at bounding box center [174, 195] width 168 height 17
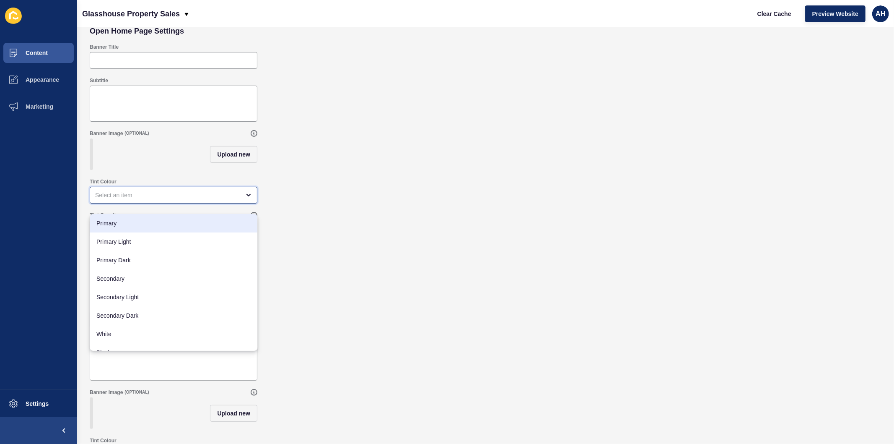
click at [136, 224] on span "Primary" at bounding box center [173, 223] width 154 height 8
type input "Primary"
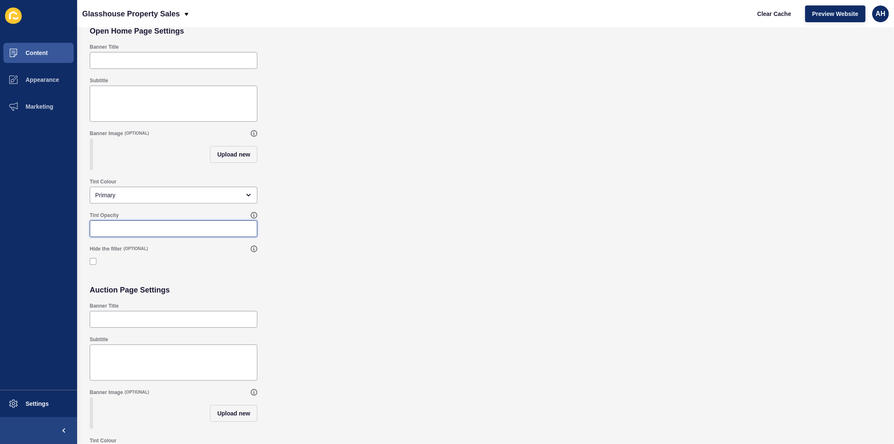
click at [140, 233] on input "Tint Opacity" at bounding box center [173, 228] width 157 height 8
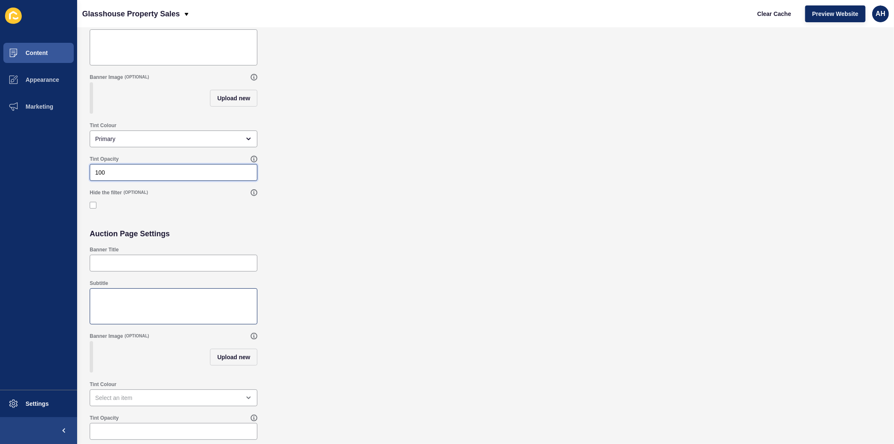
scroll to position [116, 0]
type input "100"
click at [154, 392] on div "open menu" at bounding box center [174, 397] width 168 height 17
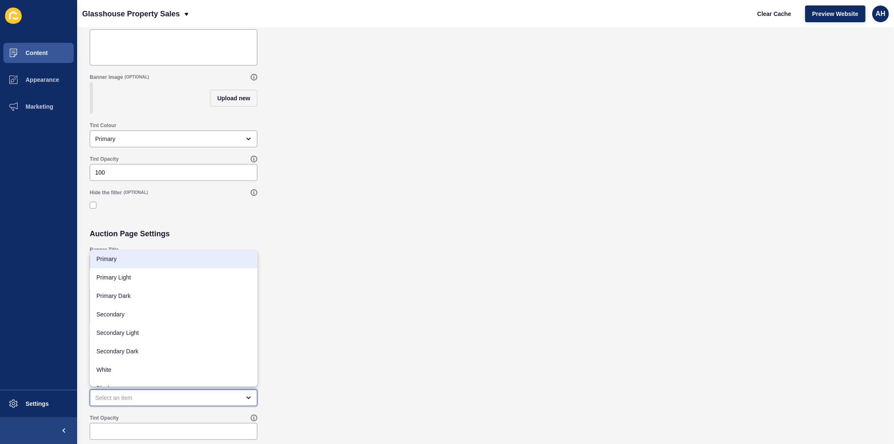
click at [144, 260] on span "Primary" at bounding box center [173, 259] width 154 height 8
type input "Primary"
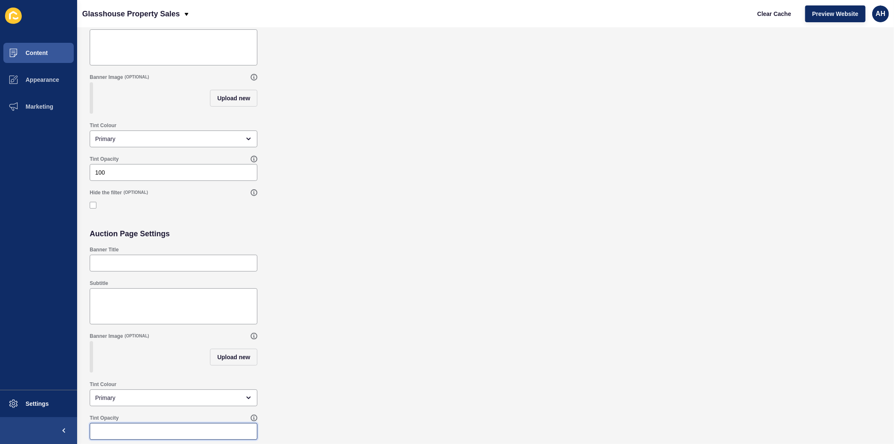
click at [121, 431] on input "Tint Opacity" at bounding box center [173, 431] width 157 height 8
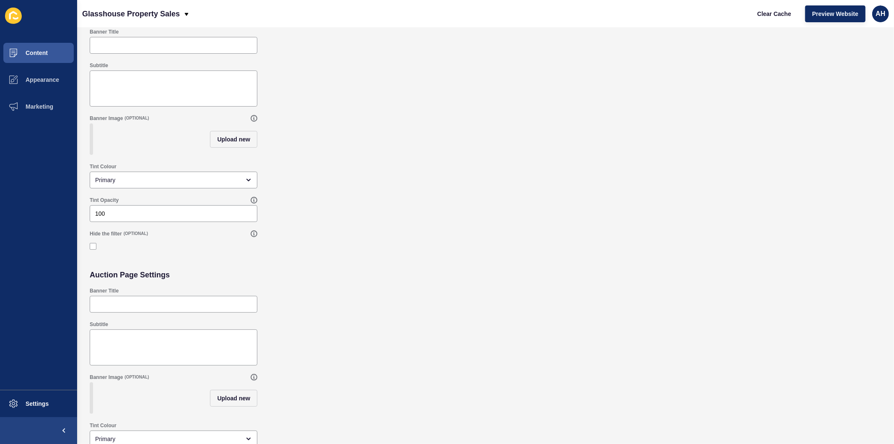
scroll to position [0, 0]
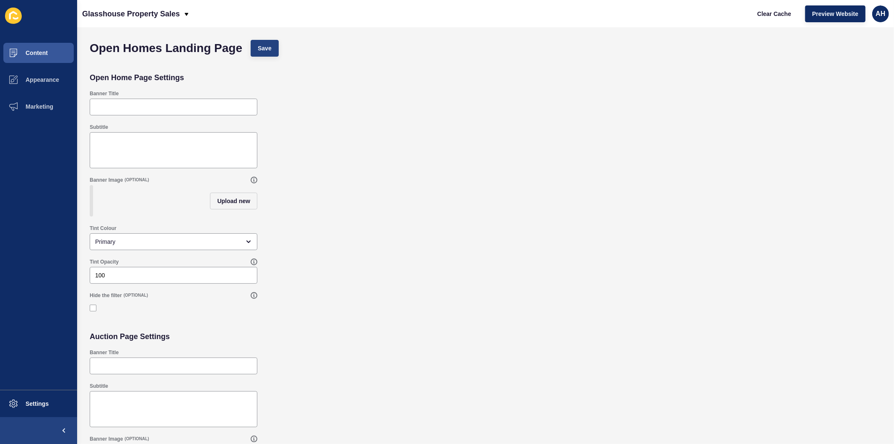
type input "100"
click at [267, 56] on button "Save" at bounding box center [265, 48] width 28 height 17
click at [52, 41] on button "Content" at bounding box center [38, 52] width 77 height 27
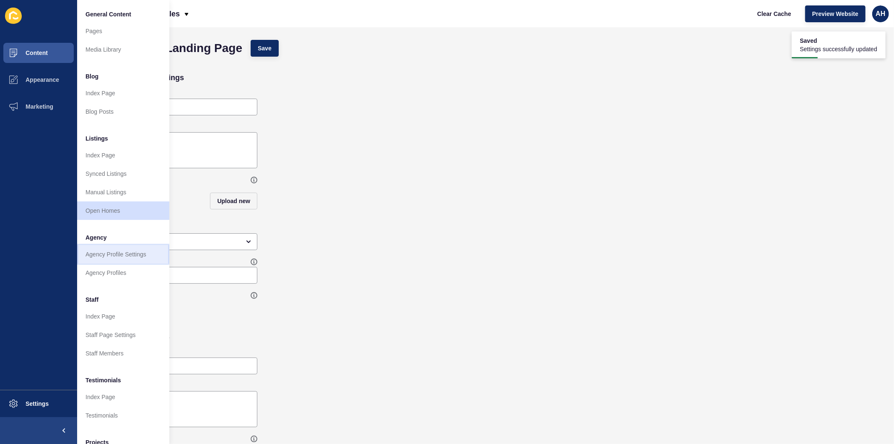
click at [119, 256] on link "Agency Profile Settings" at bounding box center [123, 254] width 92 height 18
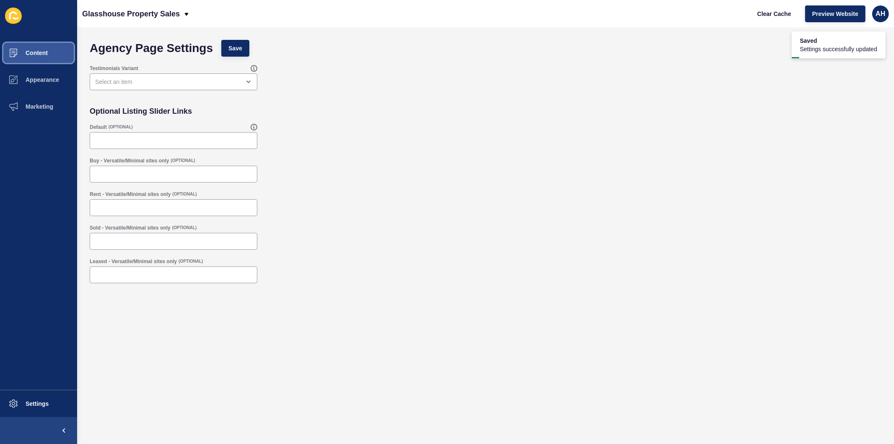
click at [39, 55] on span "Content" at bounding box center [23, 52] width 49 height 7
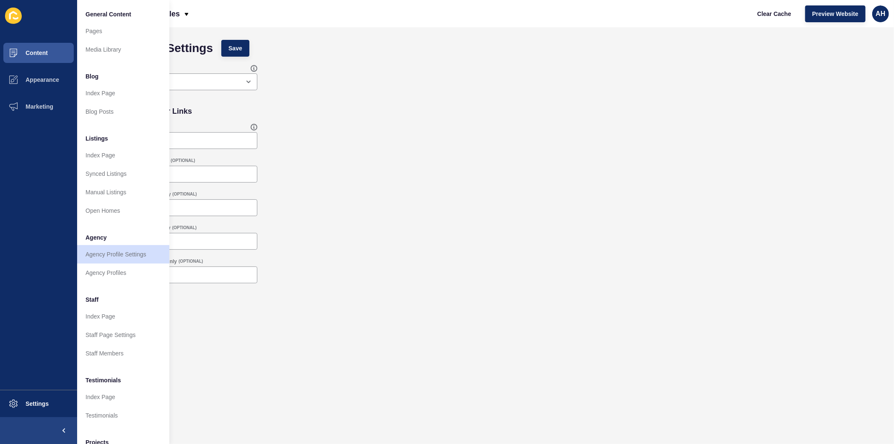
click at [283, 356] on form "Agency Page Settings Save Testimonials Variant Optional Listing Slider Links De…" at bounding box center [486, 219] width 800 height 366
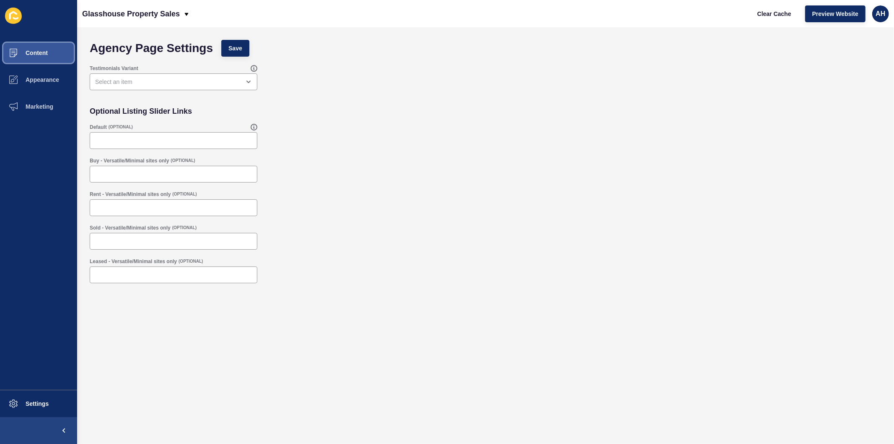
click at [44, 51] on span "Content" at bounding box center [23, 52] width 49 height 7
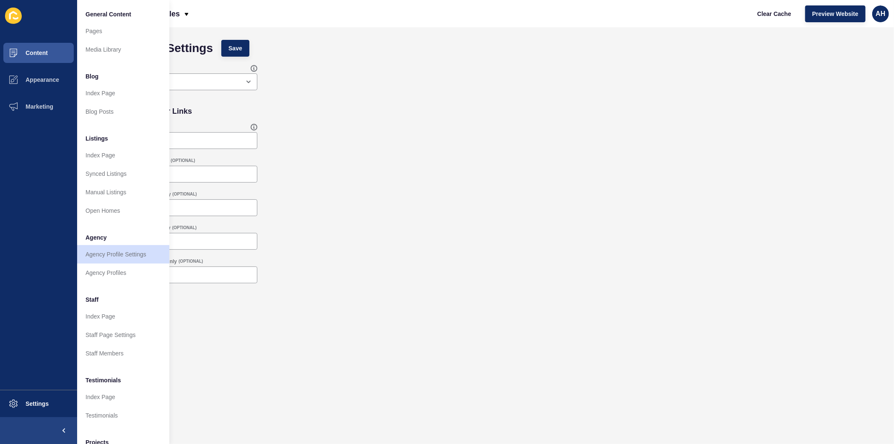
click at [364, 365] on form "Agency Page Settings Save Testimonials Variant Optional Listing Slider Links De…" at bounding box center [486, 219] width 800 height 366
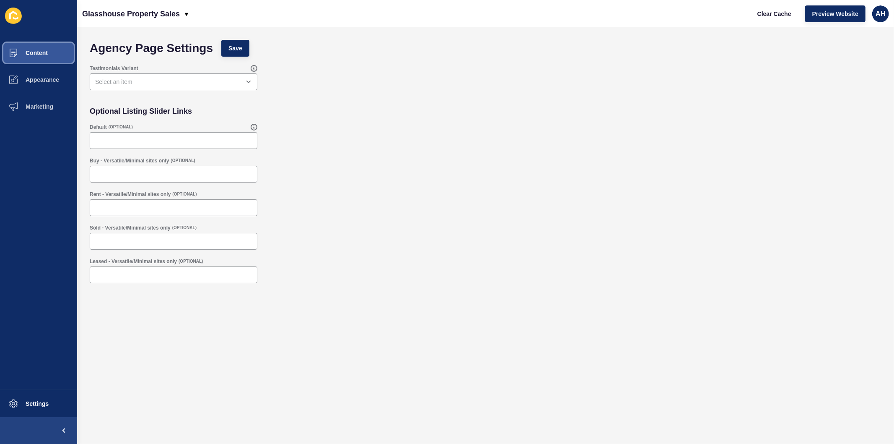
click at [37, 53] on span "Content" at bounding box center [23, 52] width 49 height 7
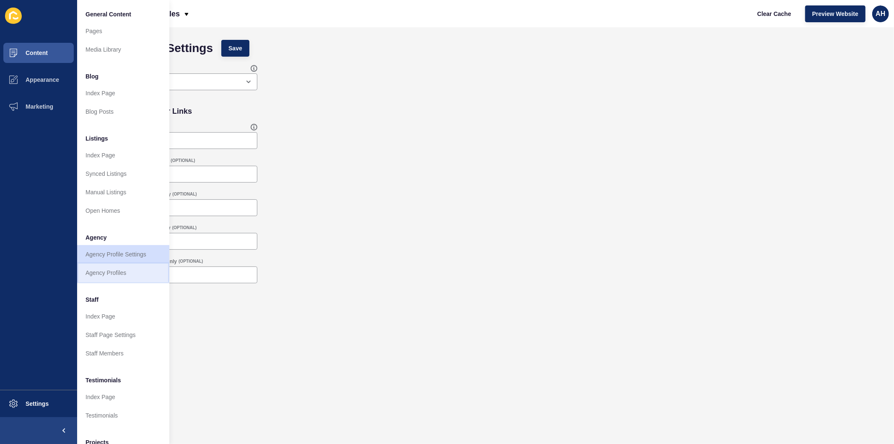
click at [113, 270] on link "Agency Profiles" at bounding box center [123, 272] width 92 height 18
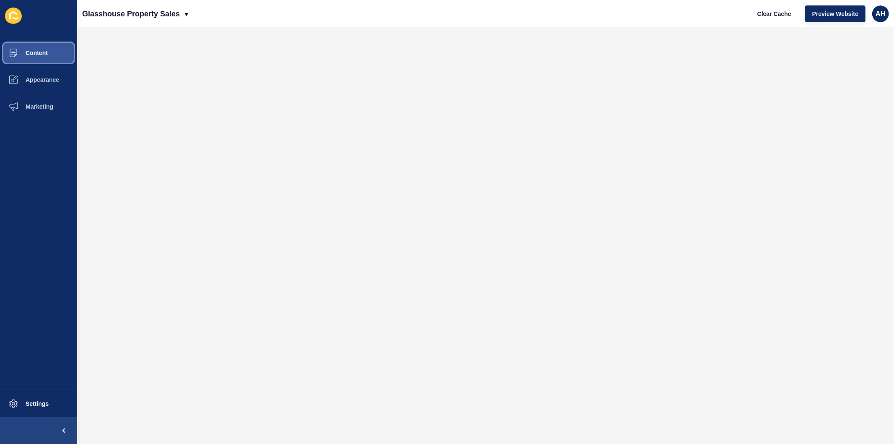
click at [31, 51] on span "Content" at bounding box center [23, 52] width 49 height 7
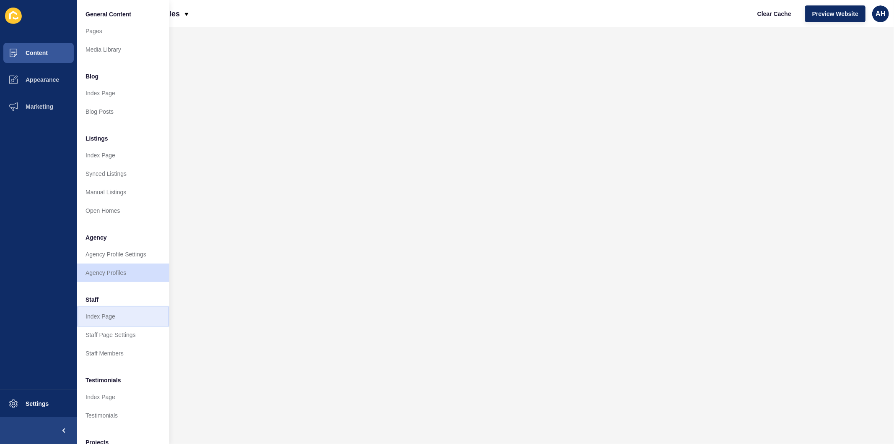
click at [119, 314] on link "Index Page" at bounding box center [123, 316] width 92 height 18
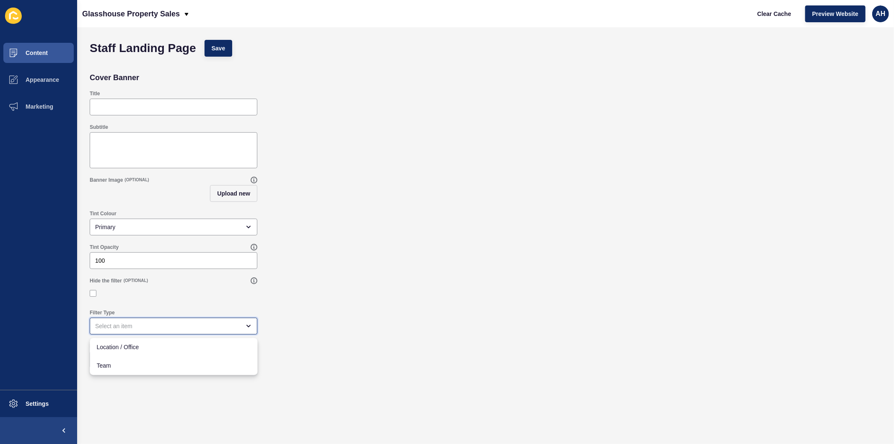
click at [153, 327] on div "close menu" at bounding box center [167, 326] width 145 height 8
click at [411, 397] on form "Staff Landing Page Save Cover Banner Title Subtitle Banner Image (OPTIONAL) Upl…" at bounding box center [486, 219] width 800 height 366
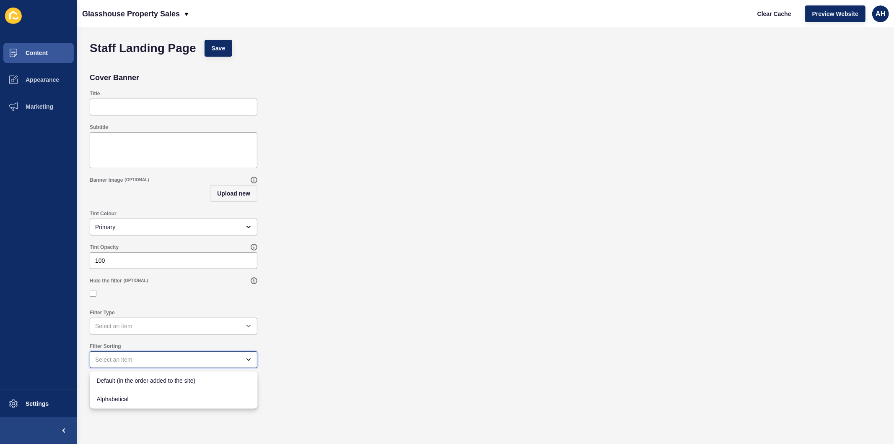
click at [173, 355] on div "close menu" at bounding box center [167, 359] width 145 height 8
click at [312, 370] on div "Filter Sorting" at bounding box center [486, 355] width 800 height 34
click at [34, 46] on button "Content" at bounding box center [38, 52] width 77 height 27
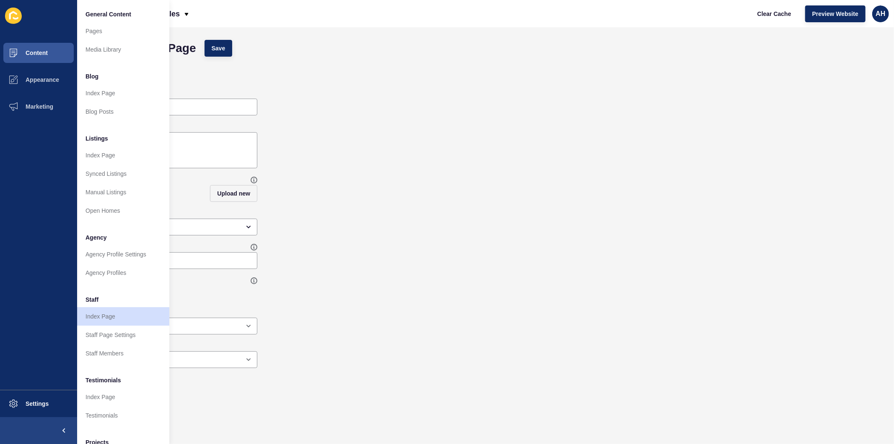
click at [356, 348] on div "Filter Sorting" at bounding box center [486, 355] width 800 height 34
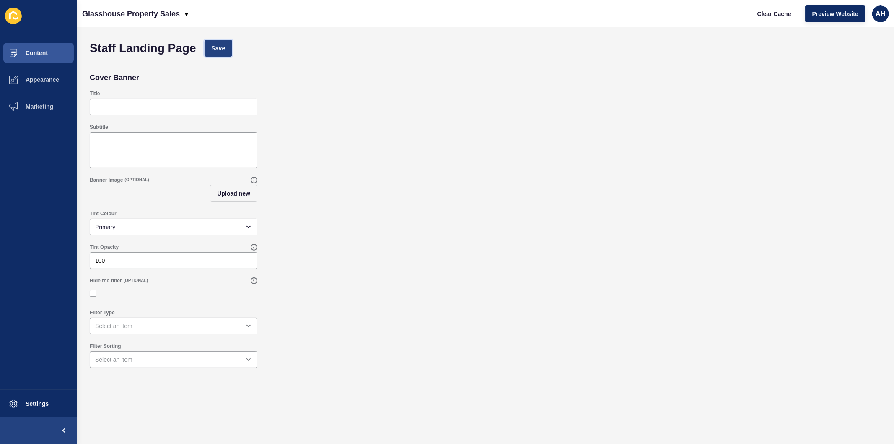
click at [217, 43] on button "Save" at bounding box center [219, 48] width 28 height 17
click at [32, 48] on button "Content" at bounding box center [38, 52] width 77 height 27
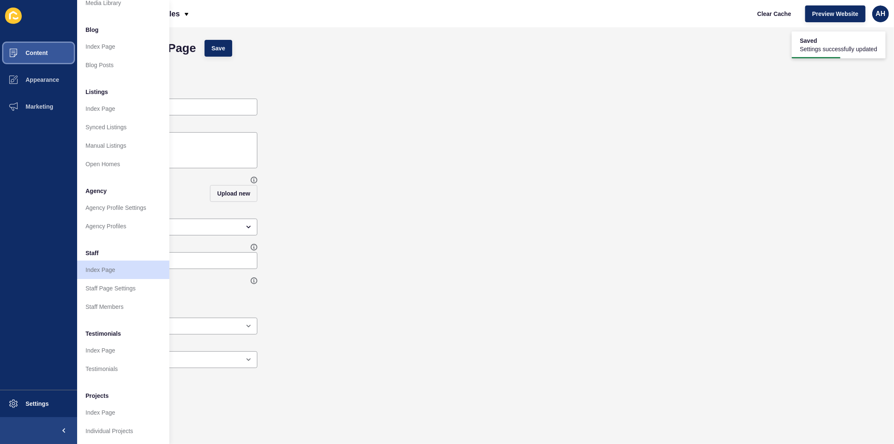
scroll to position [55, 0]
click at [344, 275] on div "Hide the filter (OPTIONAL)" at bounding box center [486, 289] width 800 height 32
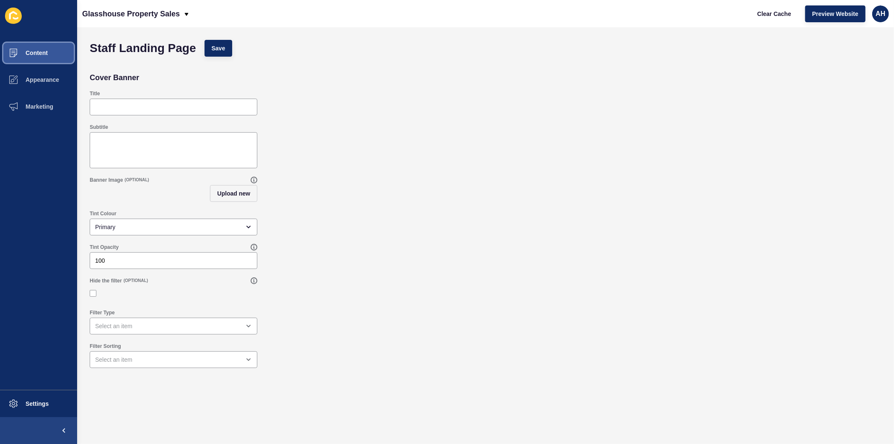
click at [37, 52] on span "Content" at bounding box center [23, 52] width 49 height 7
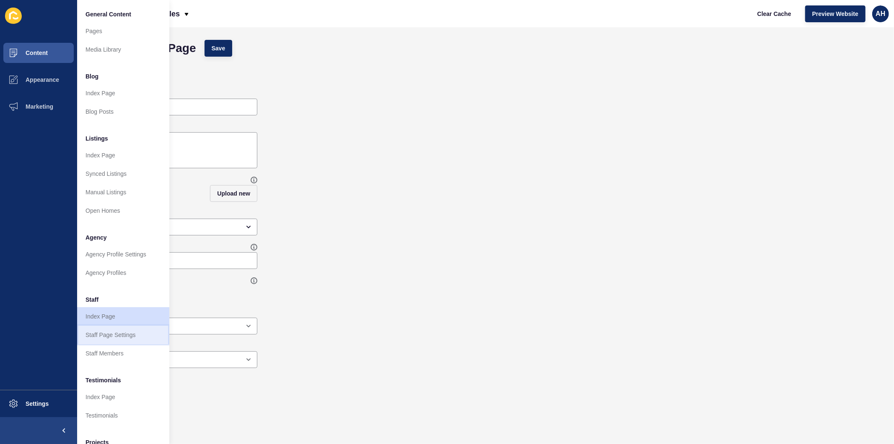
click at [108, 333] on link "Staff Page Settings" at bounding box center [123, 334] width 92 height 18
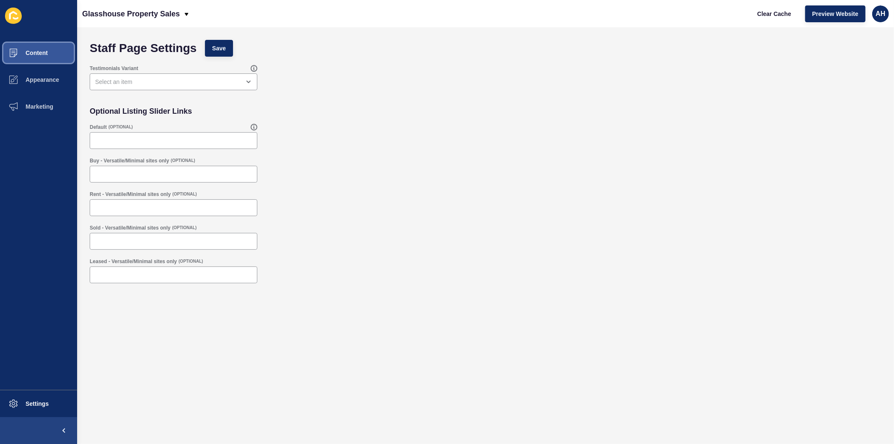
click at [35, 55] on span "Content" at bounding box center [23, 52] width 49 height 7
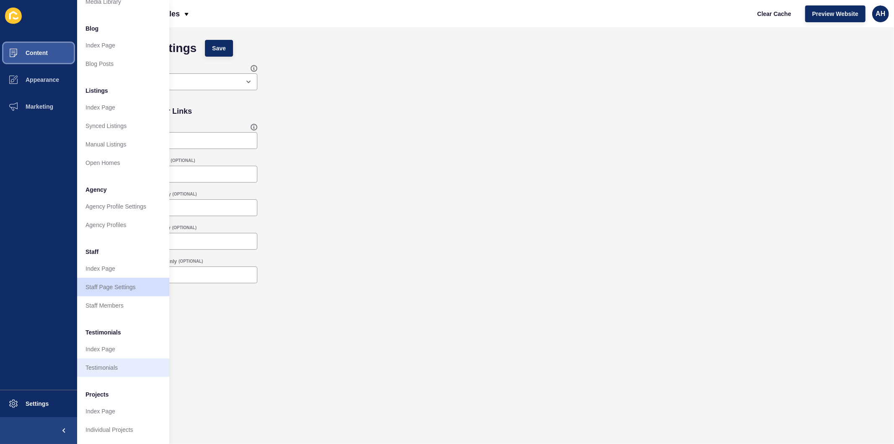
scroll to position [55, 0]
click at [110, 343] on link "Index Page" at bounding box center [123, 349] width 92 height 18
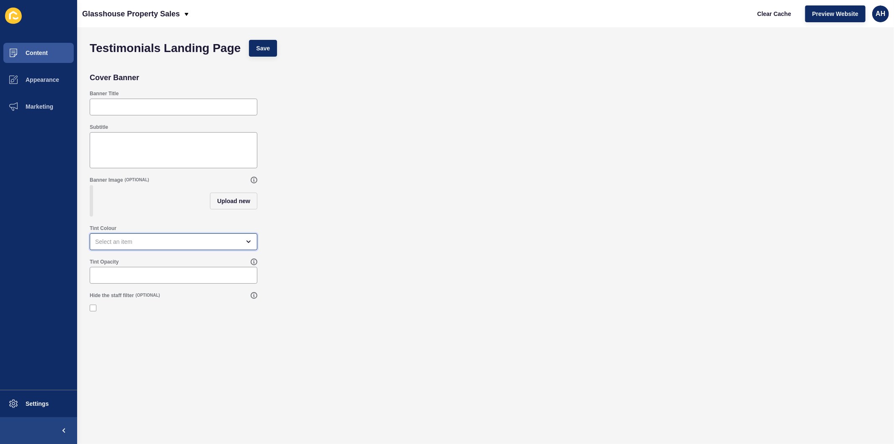
click at [125, 246] on div "open menu" at bounding box center [167, 241] width 145 height 8
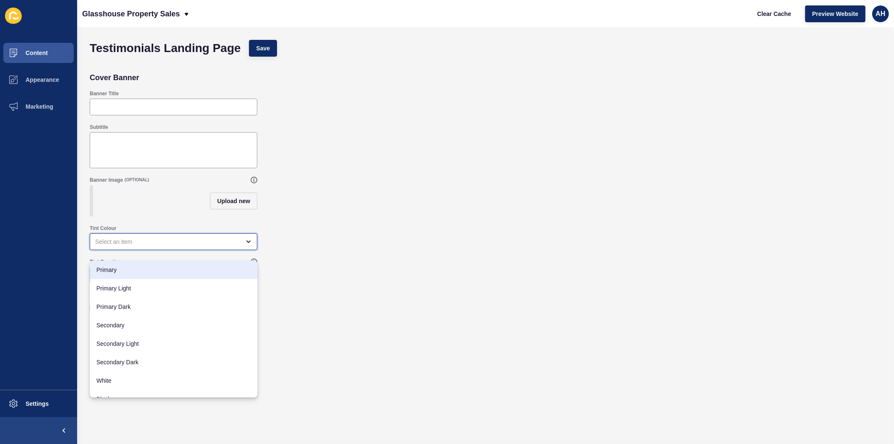
click at [126, 270] on span "Primary" at bounding box center [173, 269] width 154 height 8
type input "Primary"
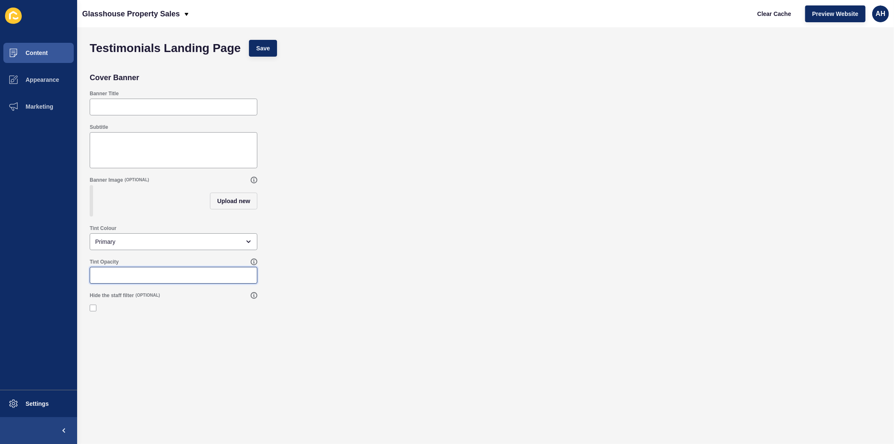
click at [122, 279] on input "Tint Opacity" at bounding box center [173, 275] width 157 height 8
type input "100"
click at [266, 51] on span "Save" at bounding box center [263, 48] width 14 height 8
click at [36, 57] on button "Content" at bounding box center [38, 52] width 77 height 27
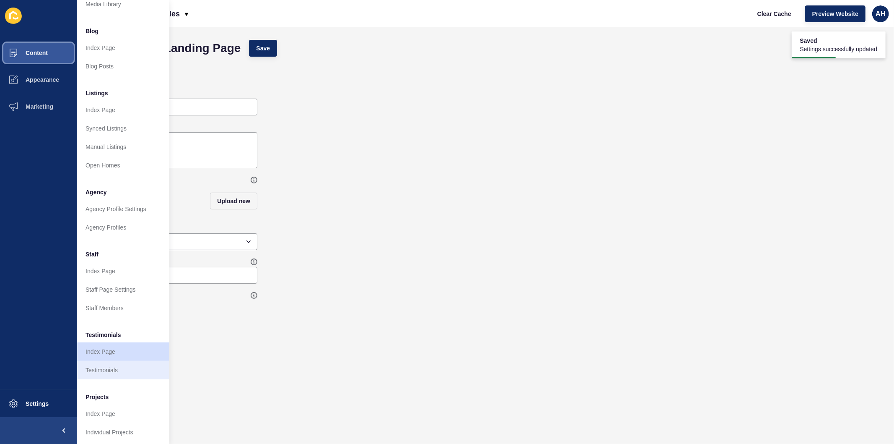
scroll to position [55, 0]
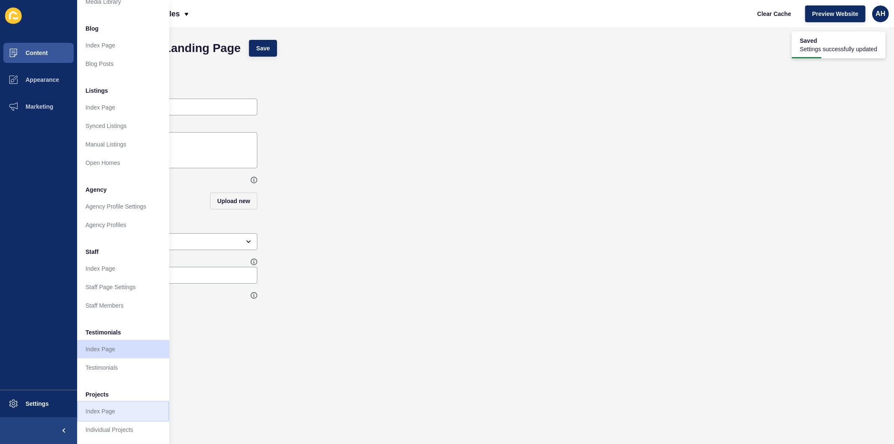
click at [106, 404] on link "Index Page" at bounding box center [123, 411] width 92 height 18
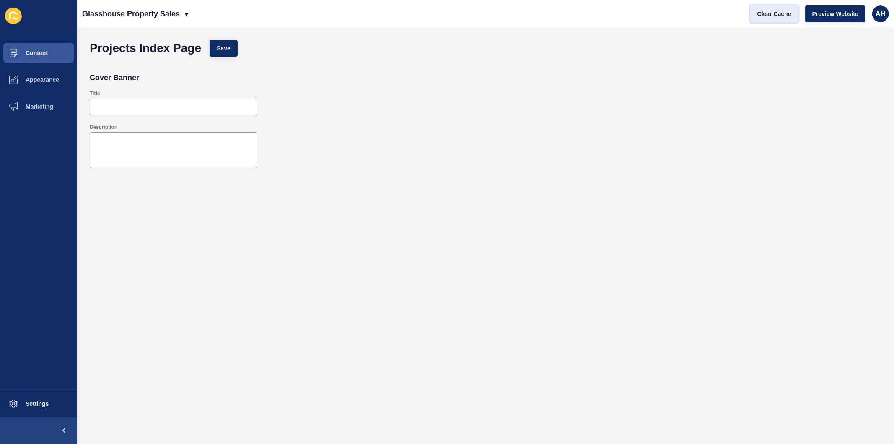
click at [761, 20] on button "Clear Cache" at bounding box center [775, 13] width 48 height 17
click at [35, 80] on span "Appearance" at bounding box center [29, 79] width 60 height 7
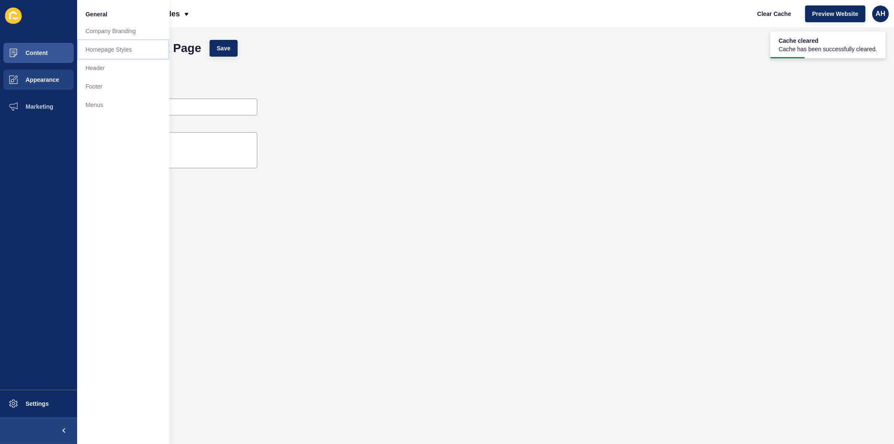
drag, startPoint x: 107, startPoint y: 44, endPoint x: 110, endPoint y: 49, distance: 5.8
click at [107, 44] on link "Homepage Styles" at bounding box center [123, 49] width 92 height 18
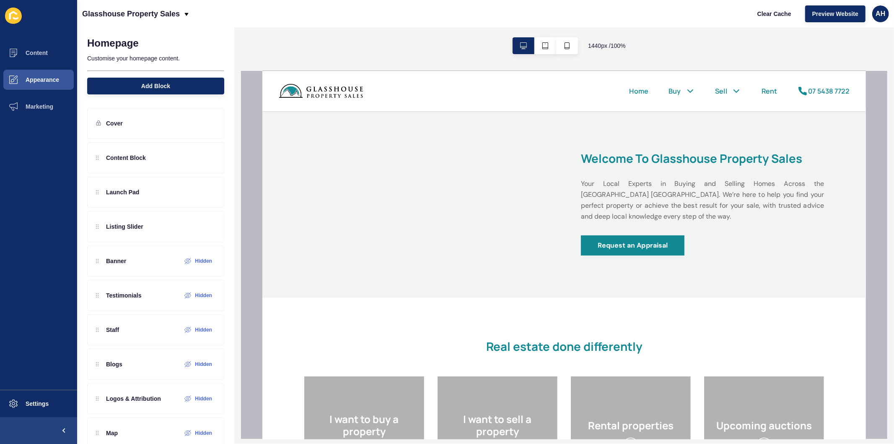
scroll to position [466, 0]
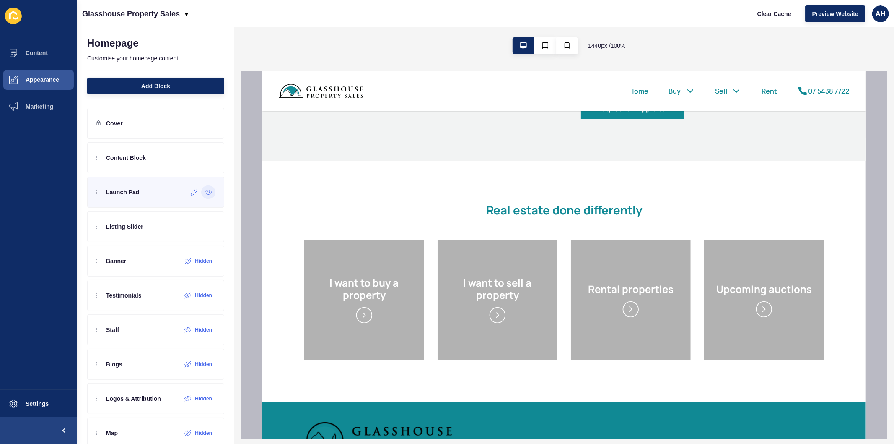
click at [205, 190] on icon at bounding box center [208, 192] width 7 height 5
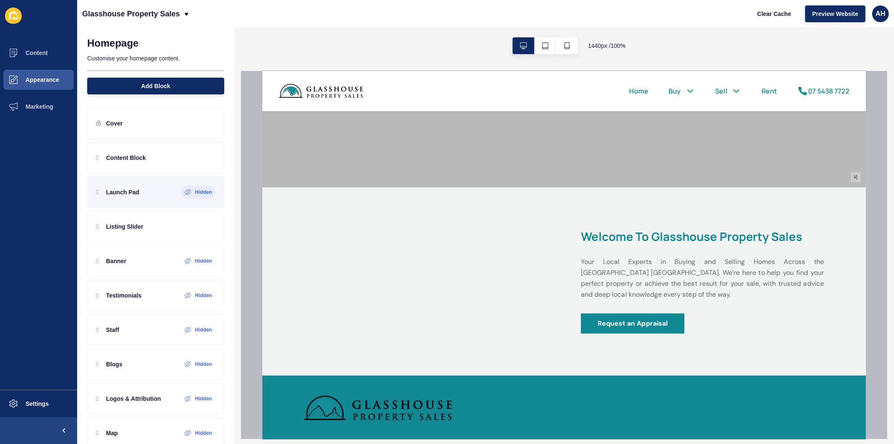
scroll to position [236, 0]
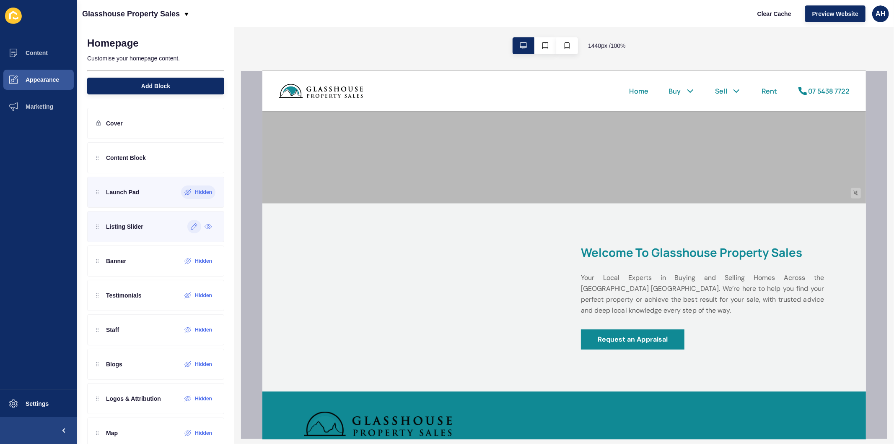
click at [191, 226] on icon at bounding box center [194, 226] width 7 height 7
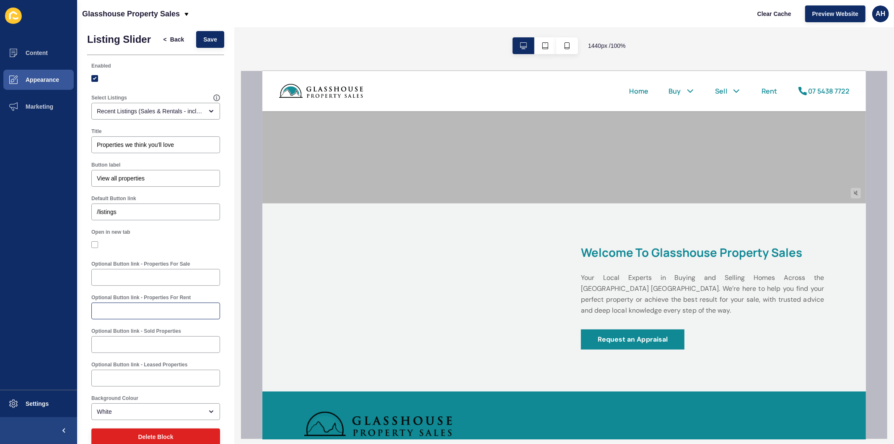
scroll to position [0, 0]
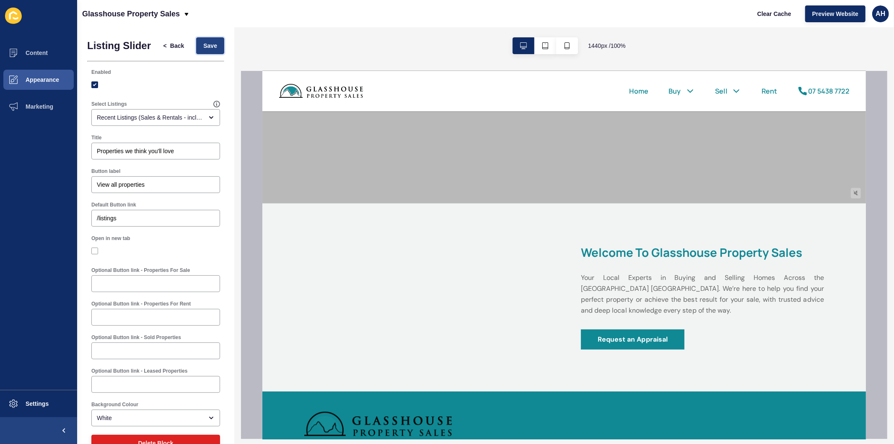
click at [203, 49] on span "Save" at bounding box center [210, 46] width 14 height 8
click at [170, 50] on span "Back" at bounding box center [177, 46] width 14 height 8
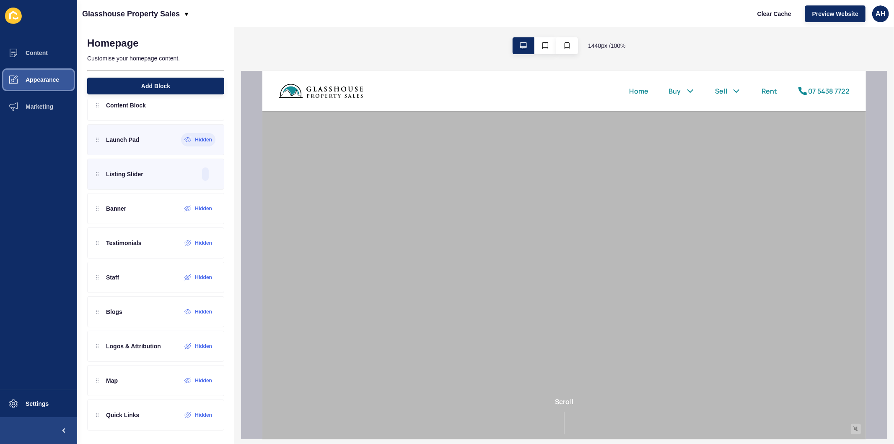
click at [40, 78] on span "Appearance" at bounding box center [29, 79] width 60 height 7
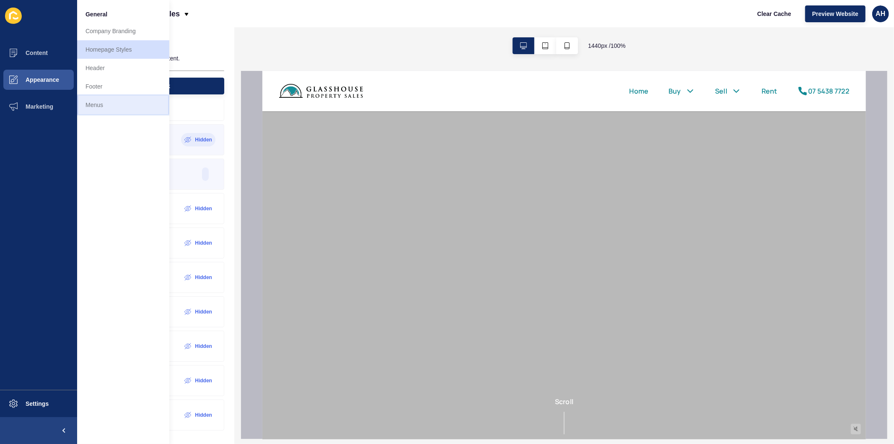
click at [106, 106] on link "Menus" at bounding box center [123, 105] width 92 height 18
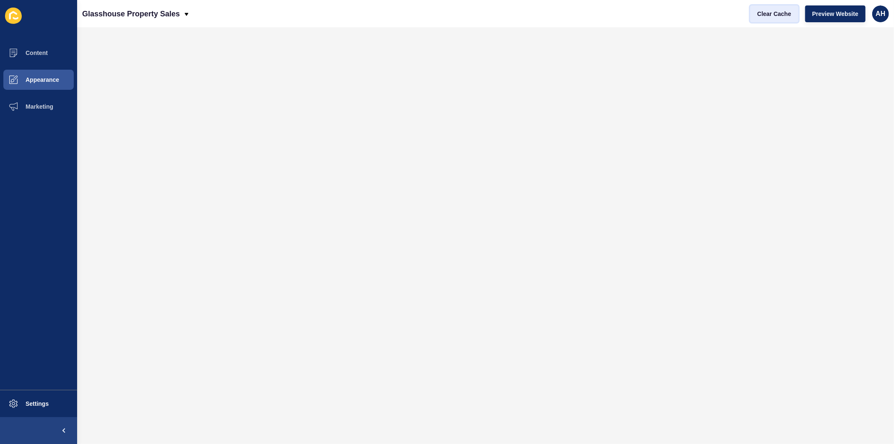
click at [761, 13] on span "Clear Cache" at bounding box center [775, 14] width 34 height 8
click at [768, 11] on span "Clear Cache" at bounding box center [775, 14] width 34 height 8
click at [42, 49] on span "Content" at bounding box center [23, 52] width 49 height 7
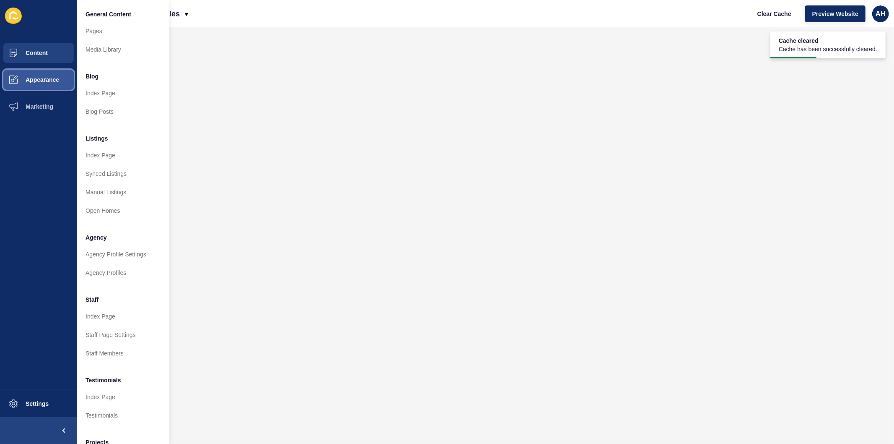
click at [47, 81] on span "Appearance" at bounding box center [29, 79] width 60 height 7
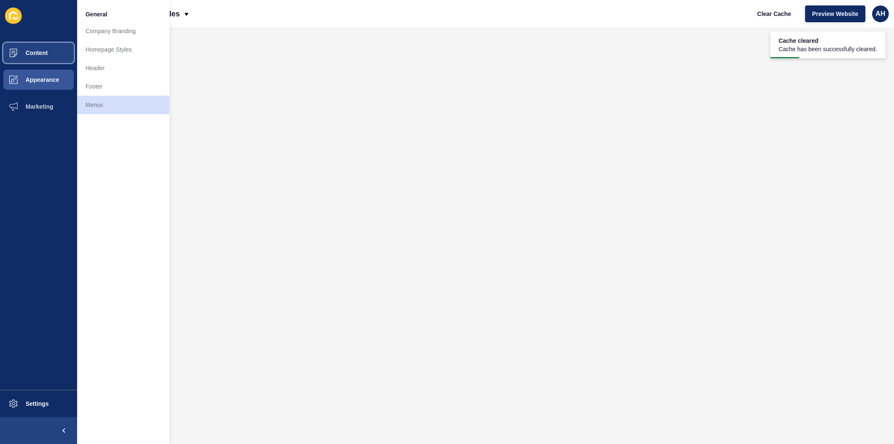
click at [52, 51] on button "Content" at bounding box center [38, 52] width 77 height 27
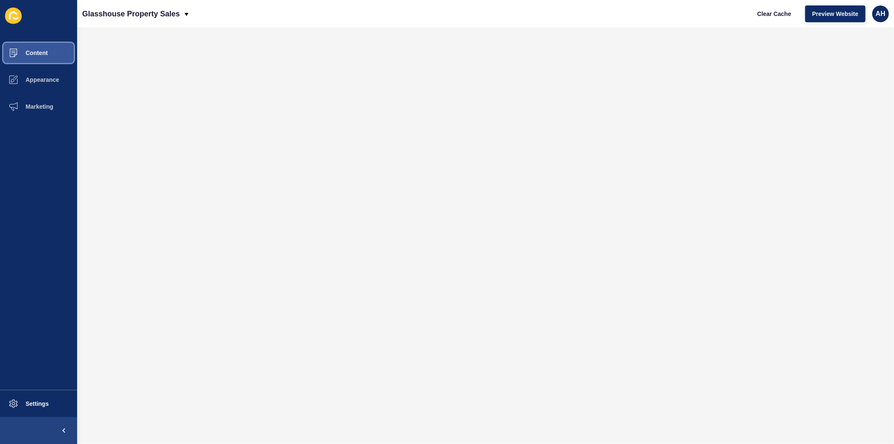
click at [34, 48] on button "Content" at bounding box center [38, 52] width 77 height 27
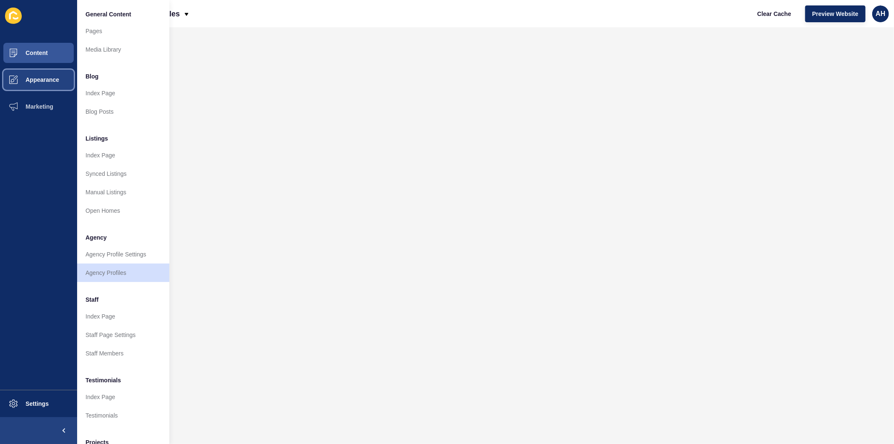
click at [36, 73] on button "Appearance" at bounding box center [38, 79] width 77 height 27
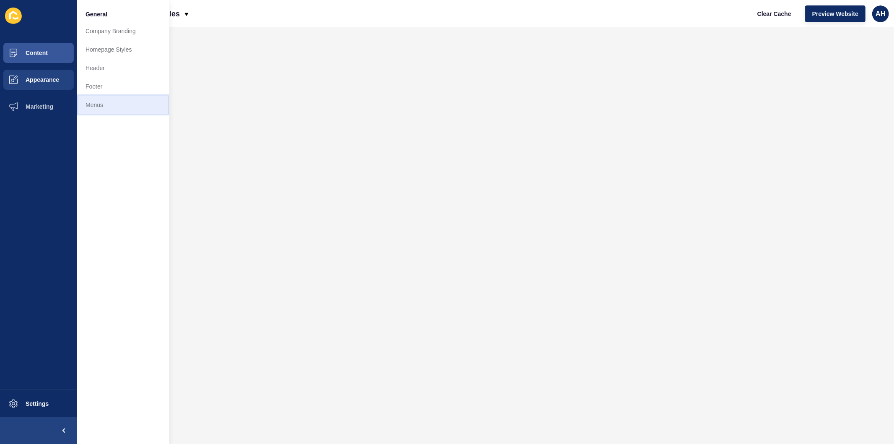
click at [101, 112] on link "Menus" at bounding box center [123, 105] width 92 height 18
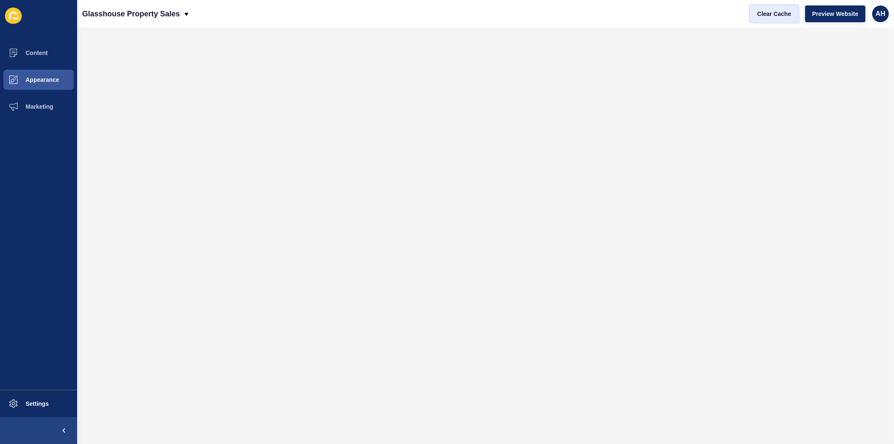
click at [770, 13] on span "Clear Cache" at bounding box center [775, 14] width 34 height 8
click at [49, 49] on button "Content" at bounding box center [38, 52] width 77 height 27
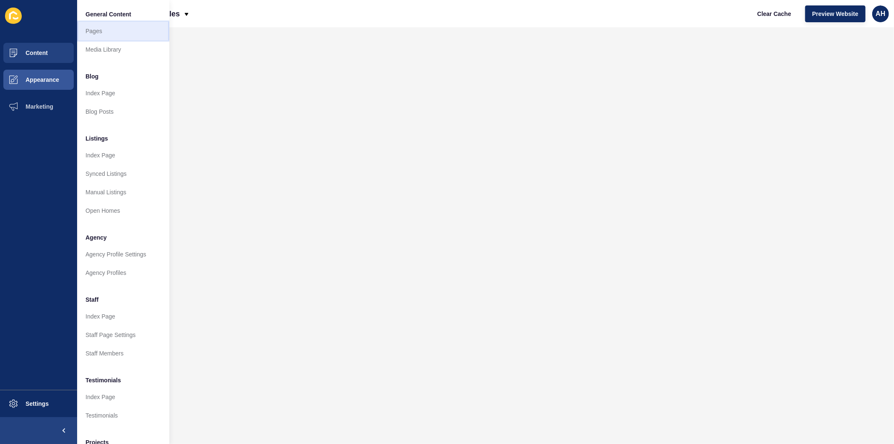
click at [122, 28] on link "Pages" at bounding box center [123, 31] width 92 height 18
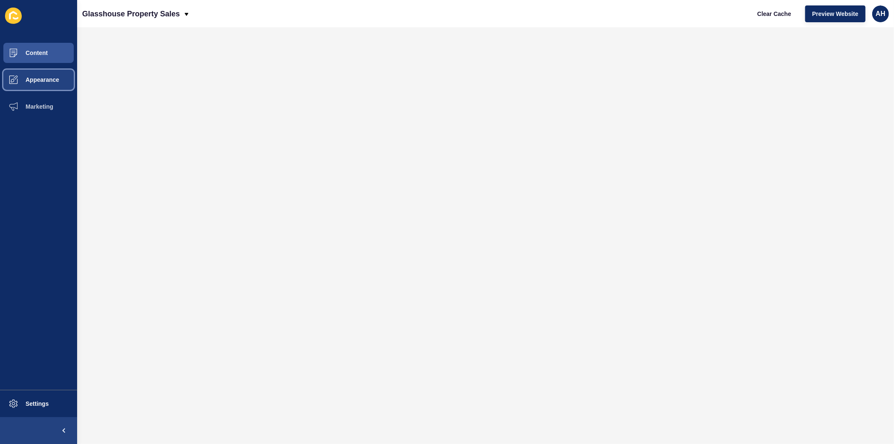
drag, startPoint x: 33, startPoint y: 80, endPoint x: 38, endPoint y: 86, distance: 8.0
click at [33, 80] on span "Appearance" at bounding box center [29, 79] width 60 height 7
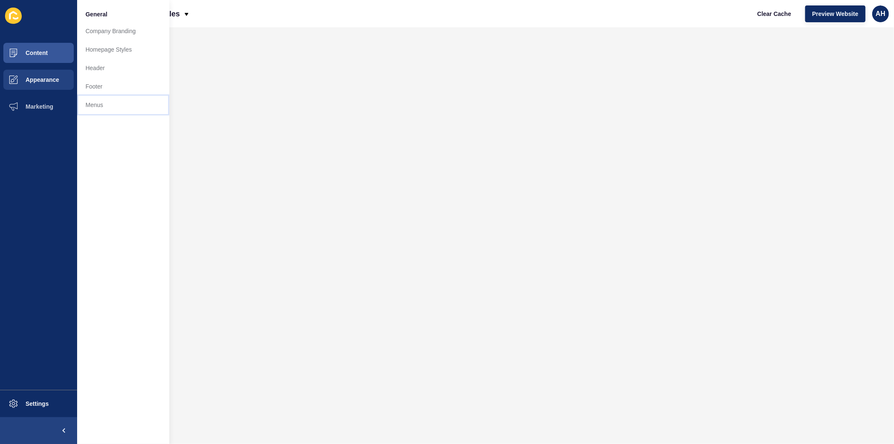
click at [106, 106] on link "Menus" at bounding box center [123, 105] width 92 height 18
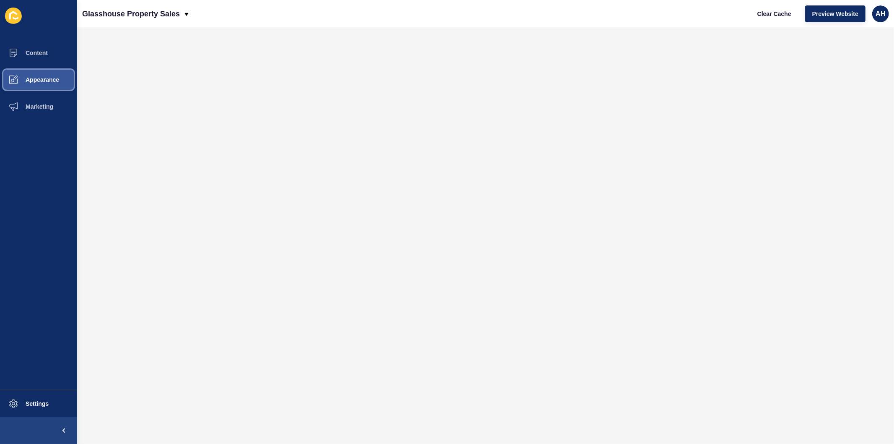
click at [44, 82] on span "Appearance" at bounding box center [29, 79] width 60 height 7
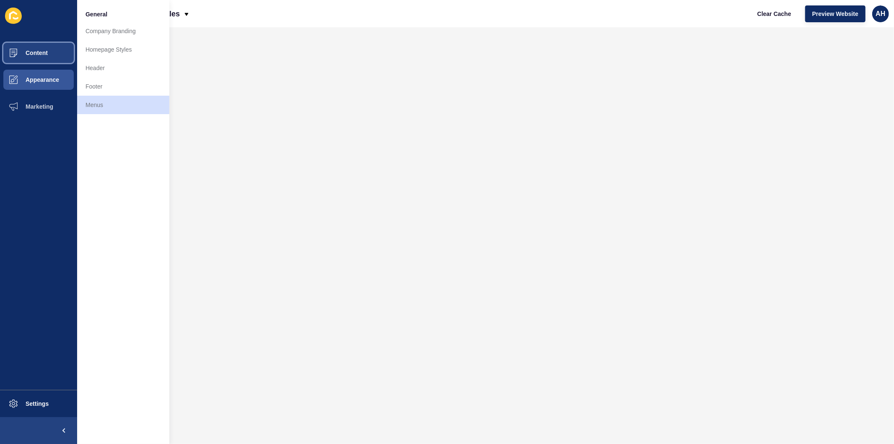
click at [43, 56] on span "Content" at bounding box center [23, 52] width 49 height 7
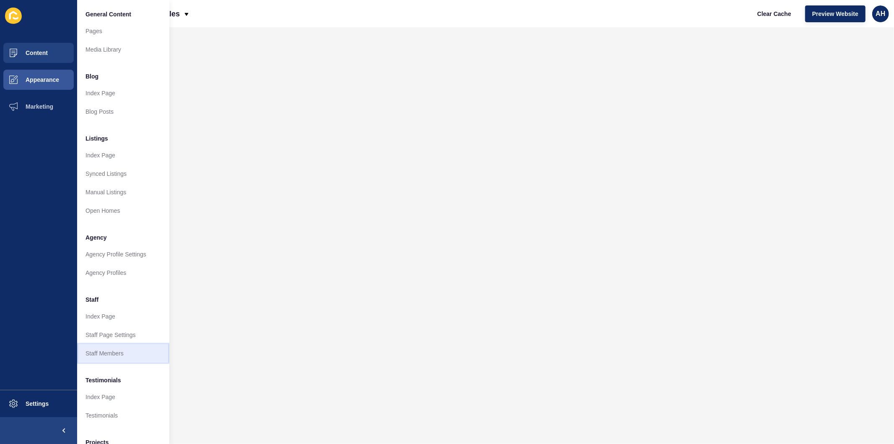
click at [114, 354] on link "Staff Members" at bounding box center [123, 353] width 92 height 18
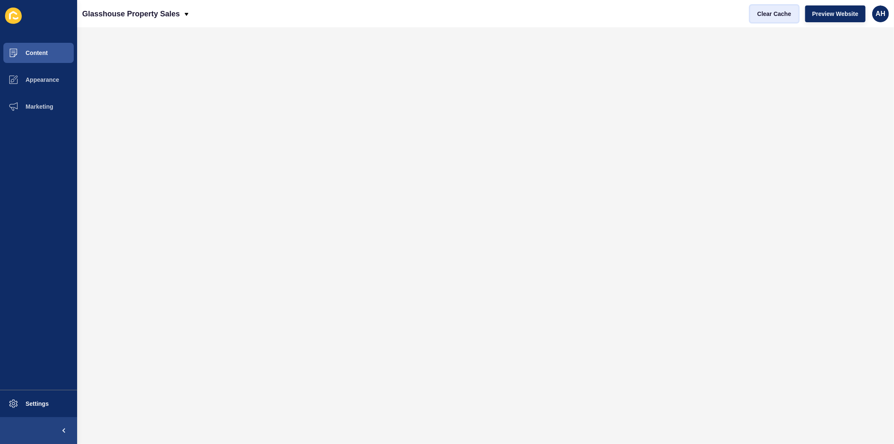
click at [778, 13] on span "Clear Cache" at bounding box center [775, 14] width 34 height 8
click at [771, 12] on span "Clear Cache" at bounding box center [775, 14] width 34 height 8
click at [47, 78] on span "Appearance" at bounding box center [29, 79] width 60 height 7
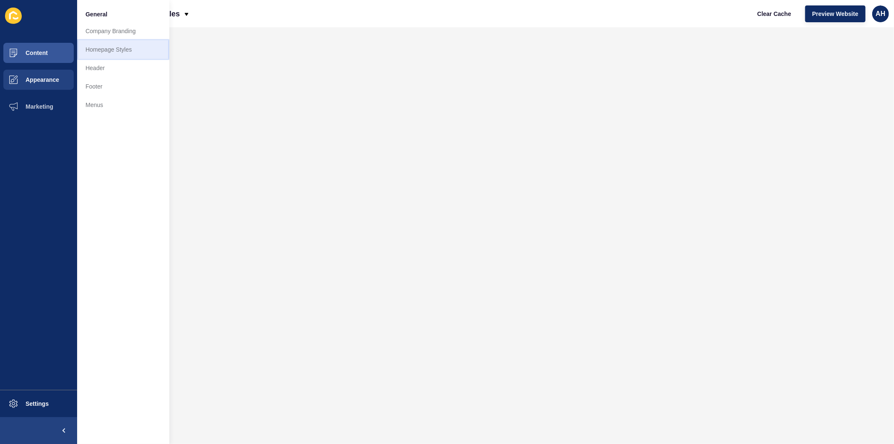
click at [120, 52] on link "Homepage Styles" at bounding box center [123, 49] width 92 height 18
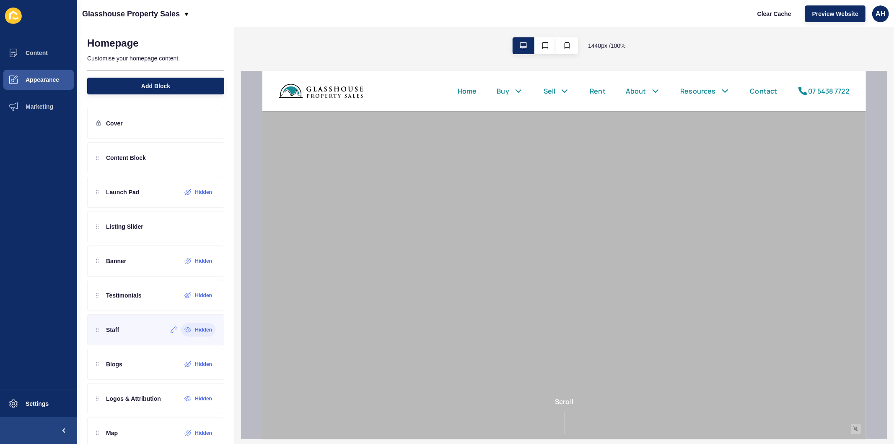
click at [195, 332] on label "Hidden" at bounding box center [203, 329] width 17 height 7
click at [191, 331] on icon at bounding box center [194, 329] width 7 height 7
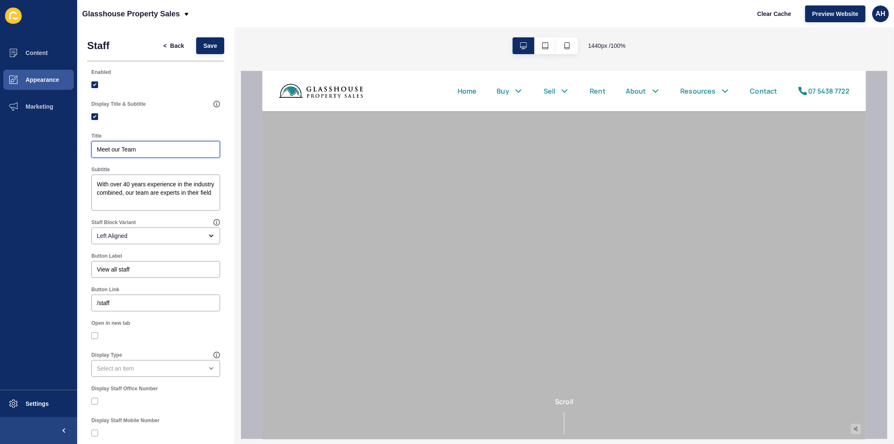
click at [136, 149] on input "Meet our Team" at bounding box center [156, 149] width 118 height 8
click at [141, 191] on textarea "With over 40 years experience in the industry combined, our team are experts in…" at bounding box center [156, 193] width 126 height 34
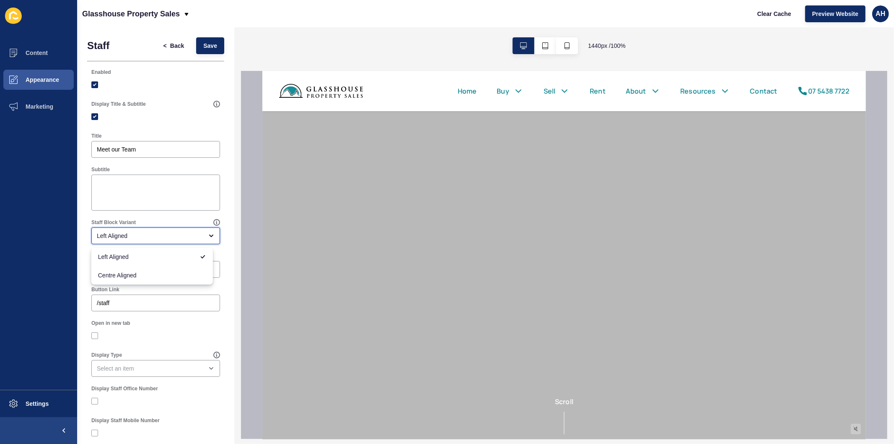
click at [148, 231] on div "Left Aligned" at bounding box center [155, 235] width 129 height 17
click at [148, 271] on span "Centre Aligned" at bounding box center [152, 275] width 108 height 8
type input "Centre Aligned"
drag, startPoint x: 136, startPoint y: 268, endPoint x: 69, endPoint y: 261, distance: 67.4
click at [69, 261] on div "Content Appearance Marketing Settings Glasshouse Property Sales Clear Cache Pre…" at bounding box center [447, 222] width 894 height 444
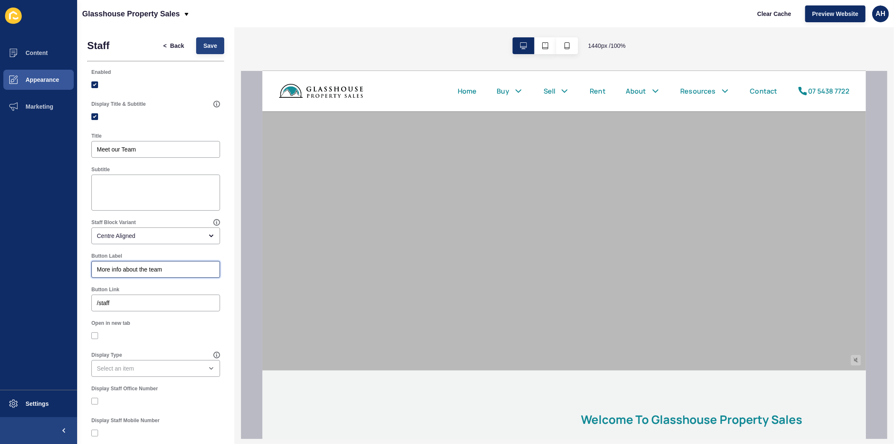
type input "More info about the team"
click at [207, 47] on span "Save" at bounding box center [210, 46] width 14 height 8
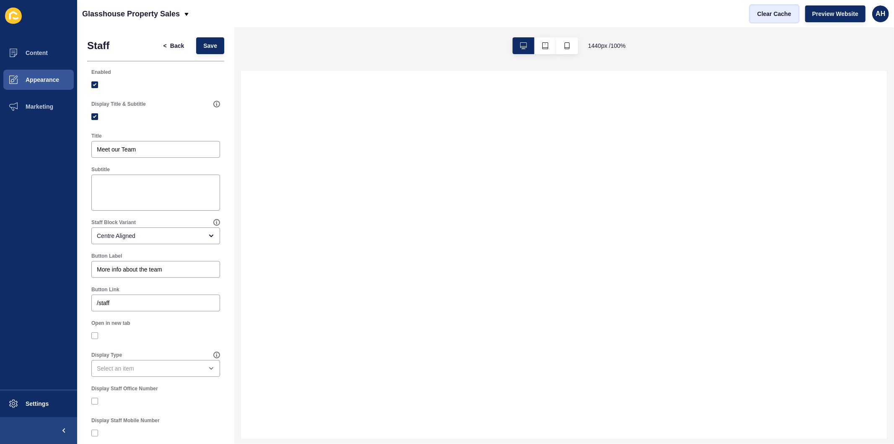
click at [766, 12] on span "Clear Cache" at bounding box center [775, 14] width 34 height 8
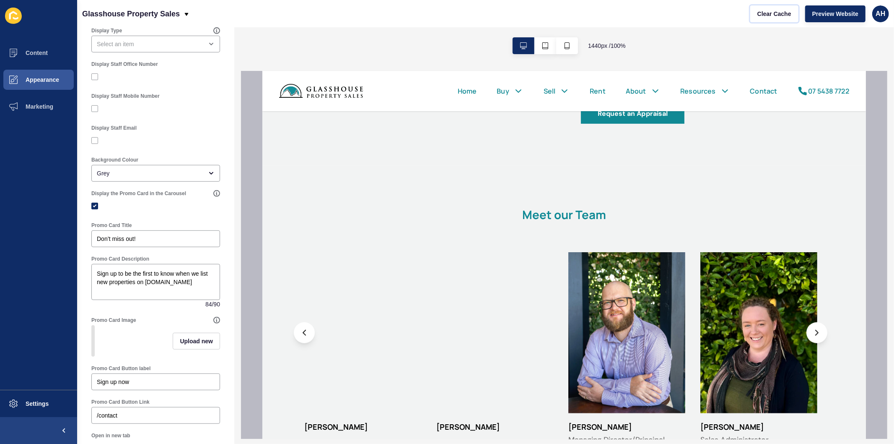
scroll to position [326, 0]
click at [166, 174] on div "Grey" at bounding box center [150, 171] width 106 height 8
click at [163, 190] on span "White" at bounding box center [152, 192] width 108 height 8
type input "White"
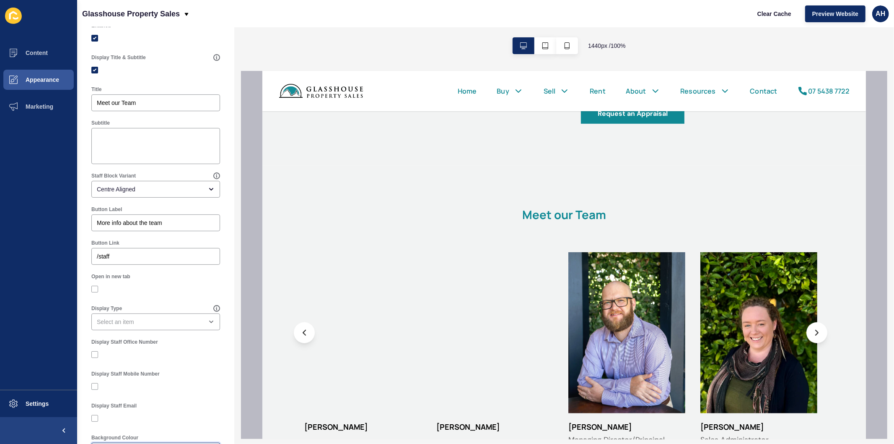
scroll to position [0, 0]
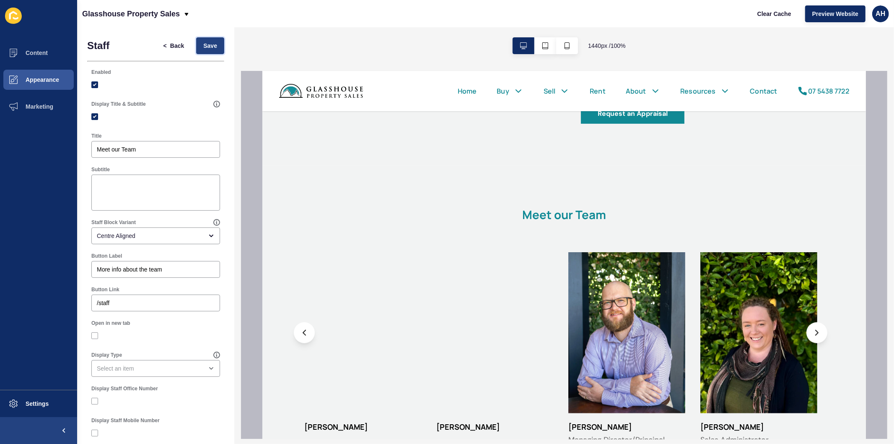
click at [205, 46] on span "Save" at bounding box center [210, 46] width 14 height 8
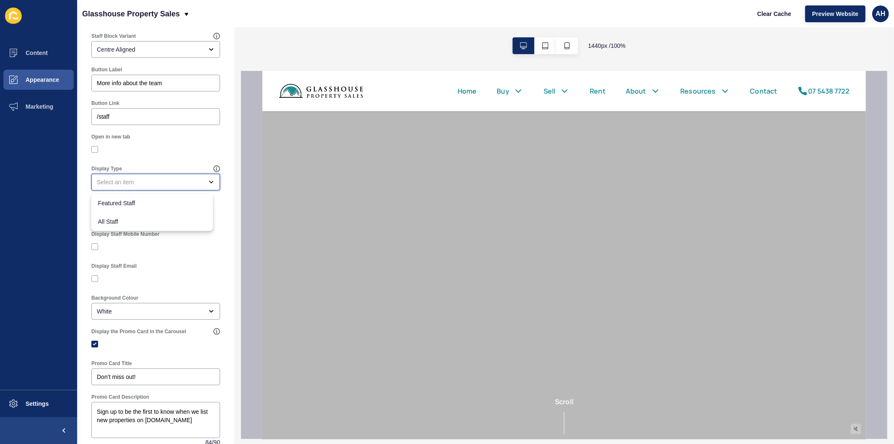
click at [187, 184] on div "close menu" at bounding box center [150, 182] width 106 height 8
click at [192, 265] on div "Display Staff Email" at bounding box center [155, 265] width 129 height 7
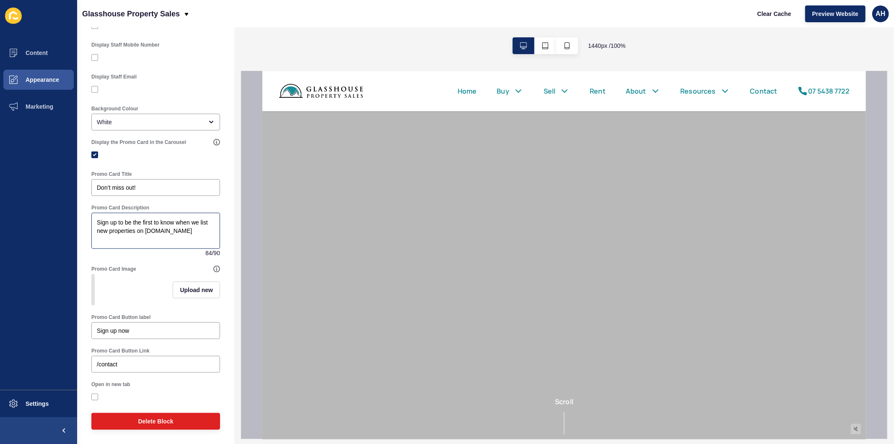
scroll to position [382, 0]
click at [93, 362] on div "/contact" at bounding box center [155, 364] width 129 height 17
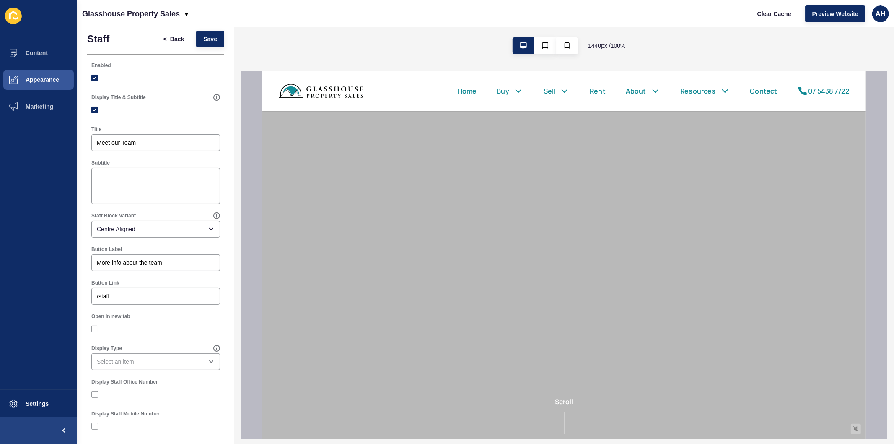
scroll to position [0, 0]
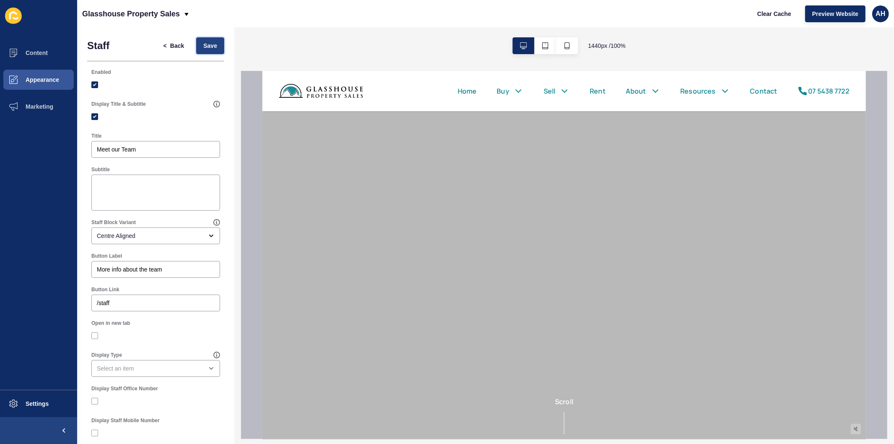
click at [201, 52] on button "Save" at bounding box center [210, 45] width 28 height 17
click at [773, 15] on span "Clear Cache" at bounding box center [775, 14] width 34 height 8
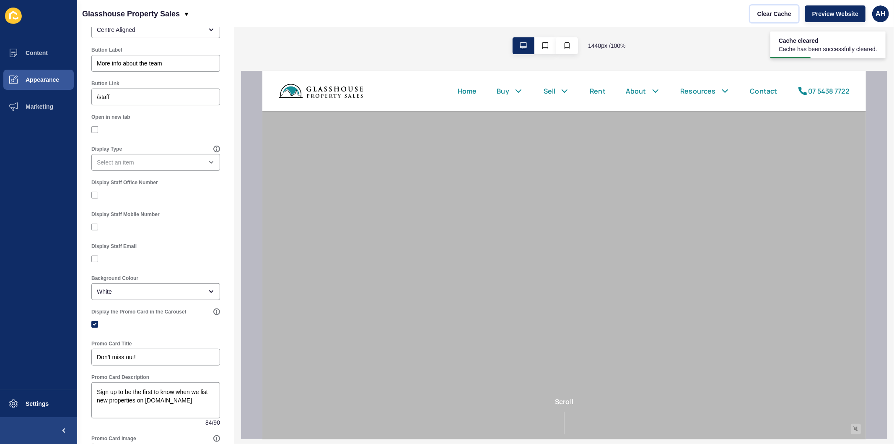
scroll to position [279, 0]
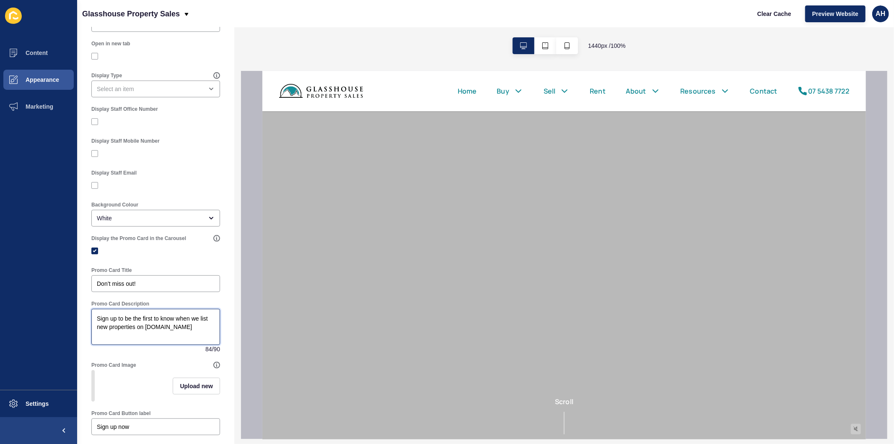
drag, startPoint x: 157, startPoint y: 332, endPoint x: 145, endPoint y: 326, distance: 13.2
click at [145, 326] on textarea "Sign up to be the first to know when we list new properties on loftproperties.c…" at bounding box center [156, 327] width 126 height 34
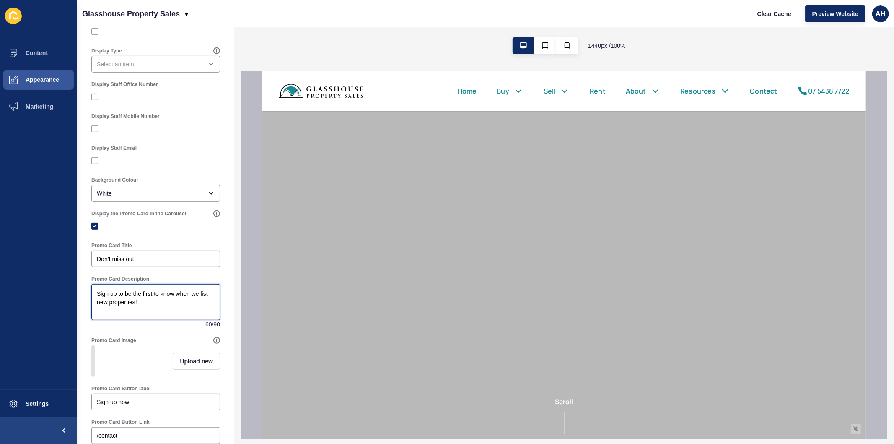
scroll to position [326, 0]
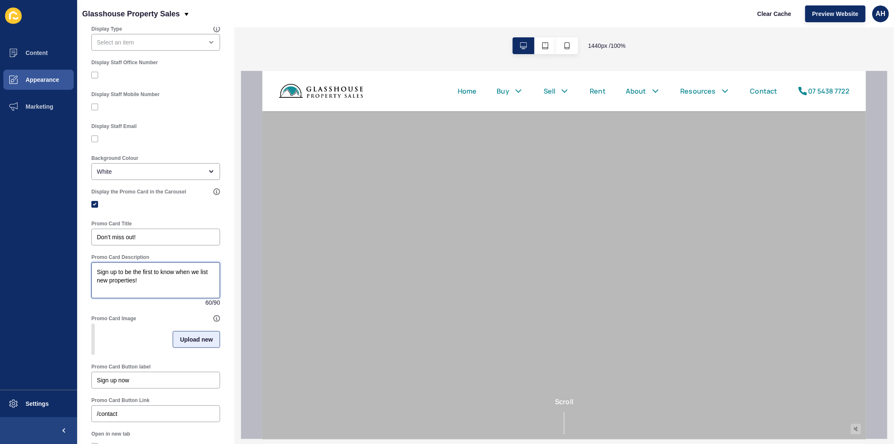
type textarea "Sign up to be the first to know when we list new properties!"
click at [180, 343] on span "Upload new" at bounding box center [196, 339] width 33 height 8
click at [161, 340] on span at bounding box center [155, 340] width 127 height 33
click at [92, 324] on input "Drag or click to upload" at bounding box center [92, 324] width 0 height 0
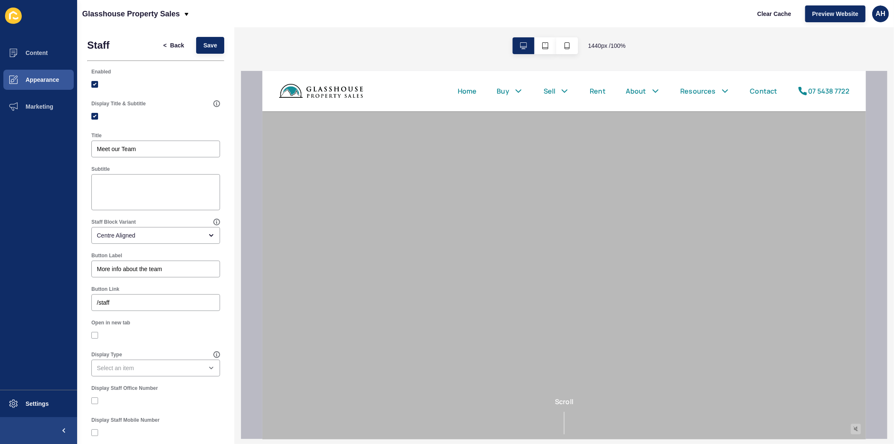
scroll to position [0, 0]
click at [203, 45] on span "Save" at bounding box center [210, 46] width 14 height 8
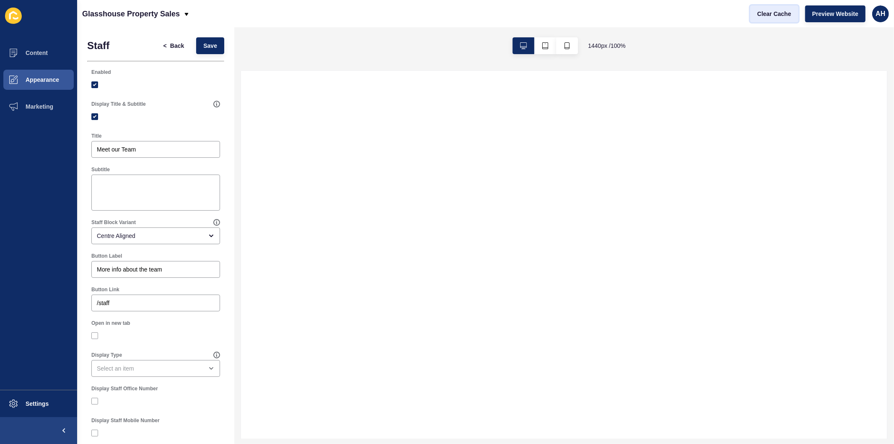
click at [757, 18] on button "Clear Cache" at bounding box center [775, 13] width 48 height 17
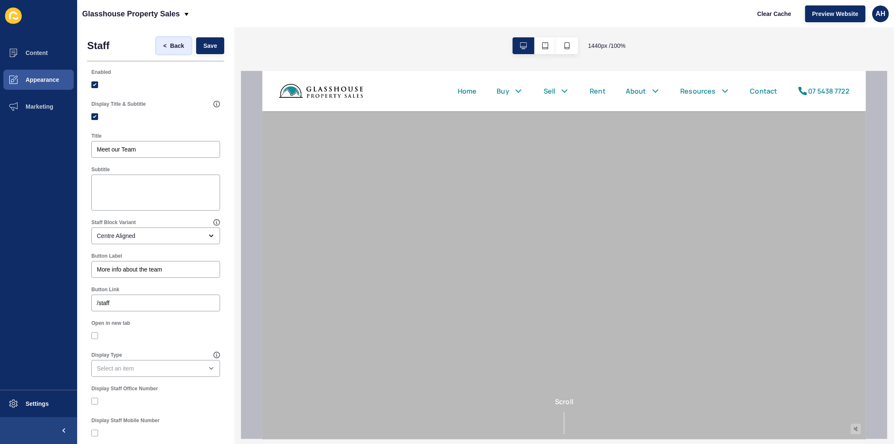
click at [170, 44] on span "Back" at bounding box center [177, 46] width 14 height 8
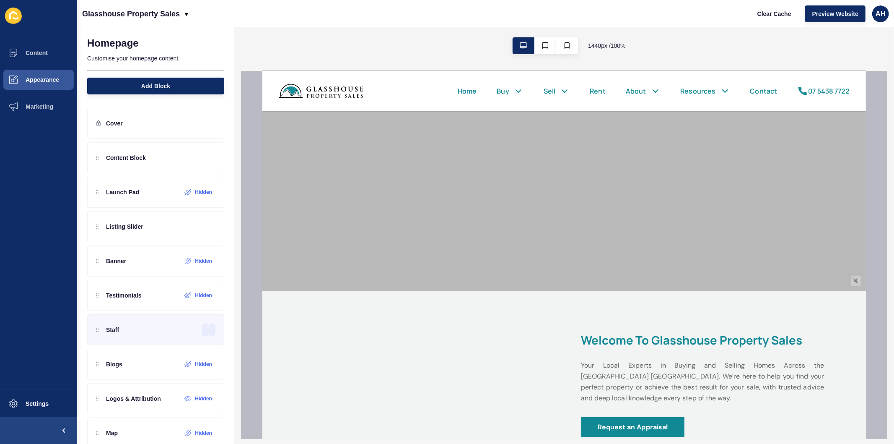
scroll to position [275, 0]
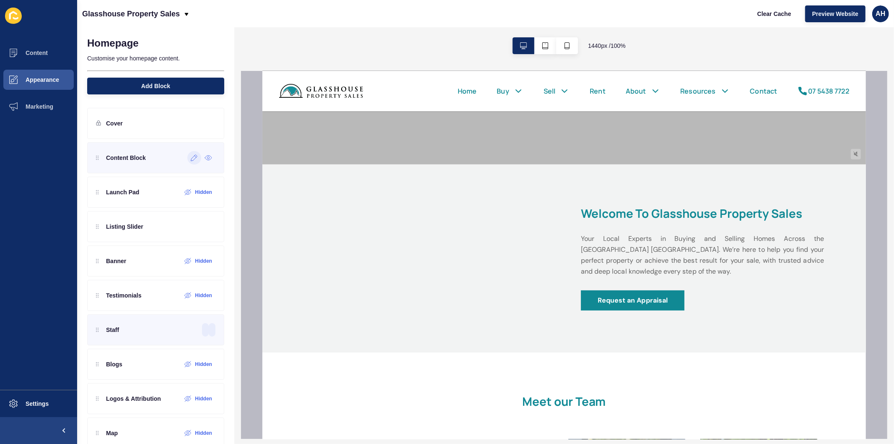
click at [191, 161] on icon at bounding box center [194, 158] width 6 height 6
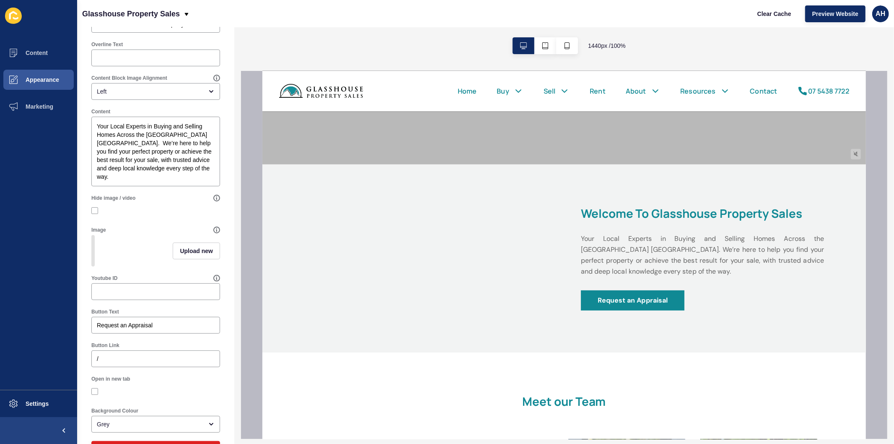
scroll to position [135, 0]
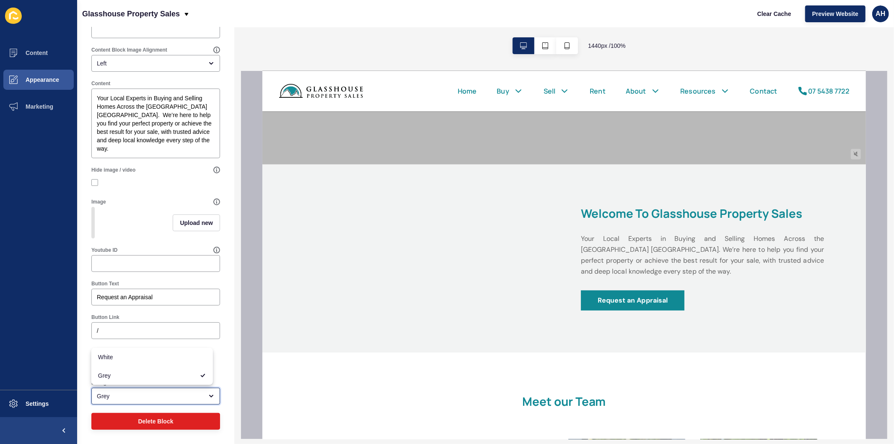
click at [117, 393] on div "Grey" at bounding box center [150, 396] width 106 height 8
drag, startPoint x: 127, startPoint y: 358, endPoint x: 141, endPoint y: 338, distance: 24.8
click at [127, 358] on span "White" at bounding box center [152, 357] width 108 height 8
type input "White"
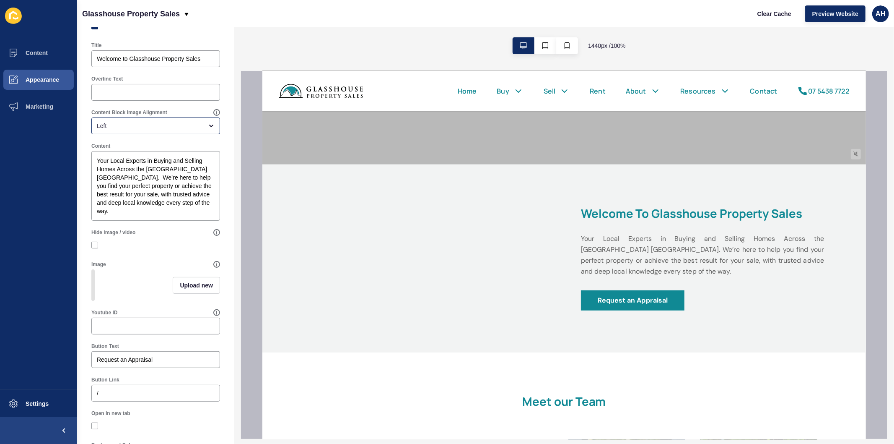
scroll to position [0, 0]
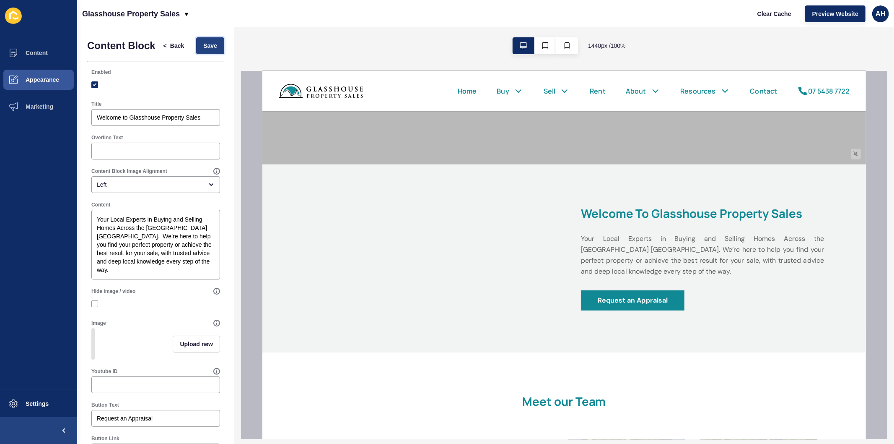
click at [210, 52] on button "Save" at bounding box center [210, 45] width 28 height 17
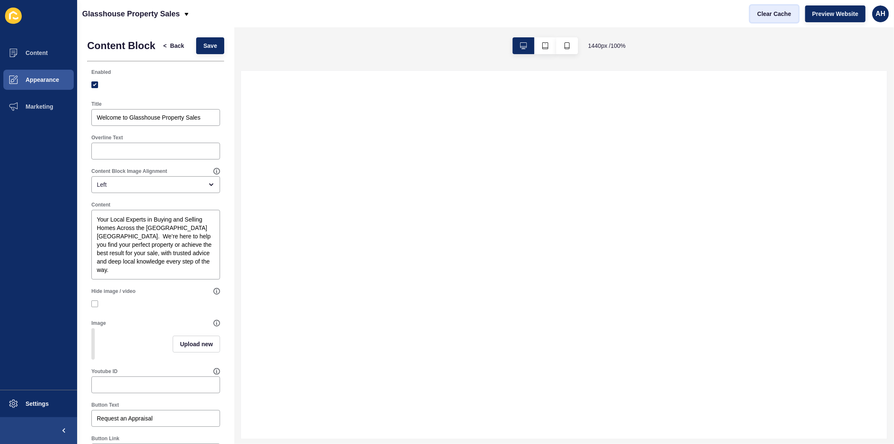
click at [762, 17] on span "Clear Cache" at bounding box center [775, 14] width 34 height 8
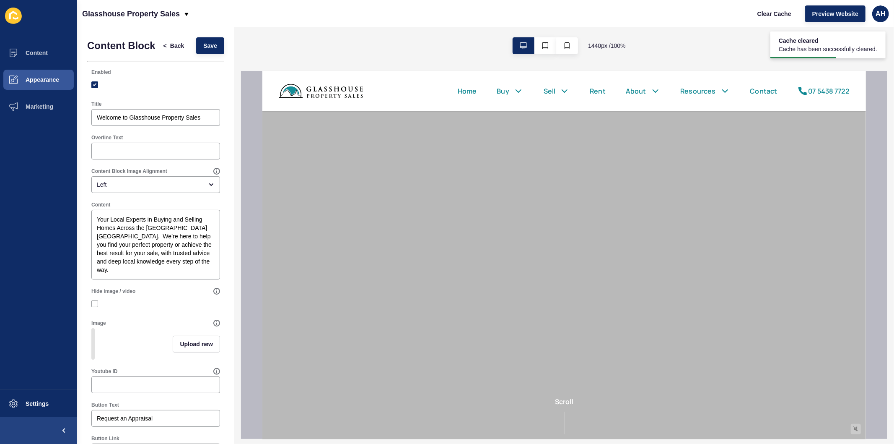
click at [140, 174] on label "Content Block Image Alignment" at bounding box center [129, 171] width 76 height 7
click at [140, 189] on div "Left" at bounding box center [150, 184] width 106 height 8
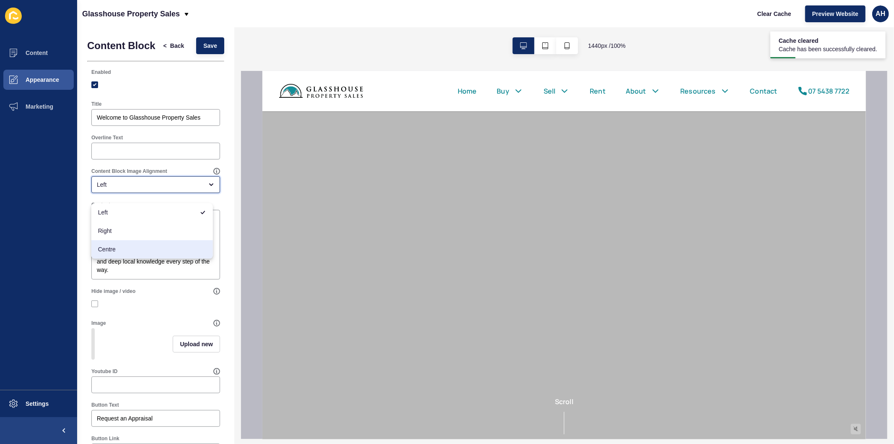
click at [123, 246] on span "Centre" at bounding box center [152, 249] width 108 height 8
type input "Centre"
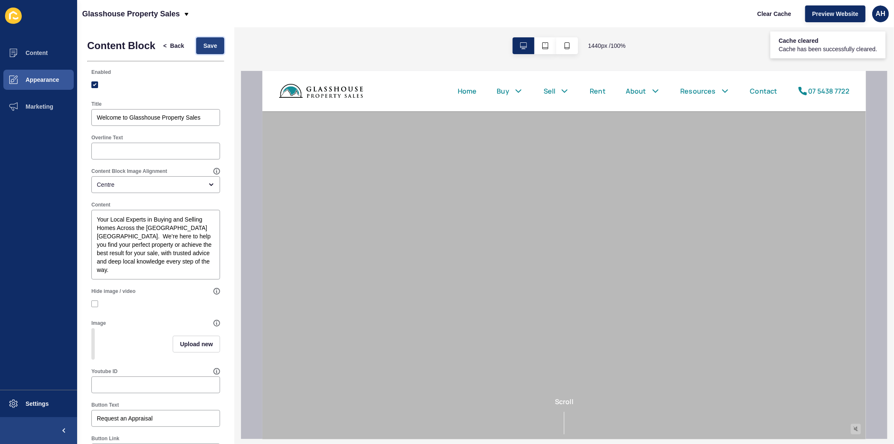
click at [203, 50] on span "Save" at bounding box center [210, 46] width 14 height 8
click at [777, 8] on button "Clear Cache" at bounding box center [775, 13] width 48 height 17
click at [129, 242] on textarea "Your Local Experts in Buying and Selling Homes Across the Sunshine Coast Hinter…" at bounding box center [156, 244] width 126 height 67
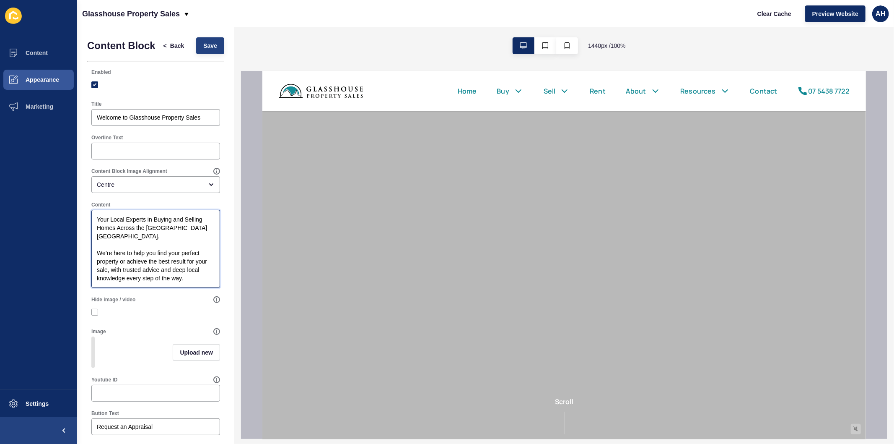
type textarea "Your Local Experts in Buying and Selling Homes Across the Sunshine Coast Hinter…"
click at [196, 54] on button "Save" at bounding box center [210, 45] width 28 height 17
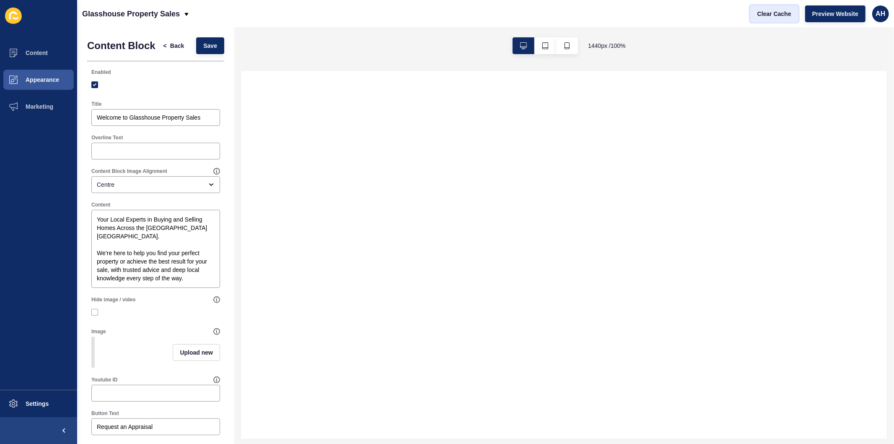
click at [766, 13] on span "Clear Cache" at bounding box center [775, 14] width 34 height 8
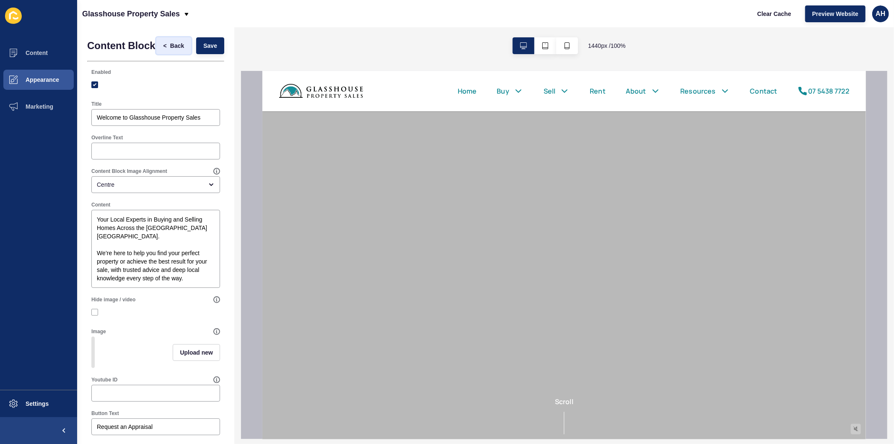
click at [171, 50] on span "Back" at bounding box center [177, 46] width 14 height 8
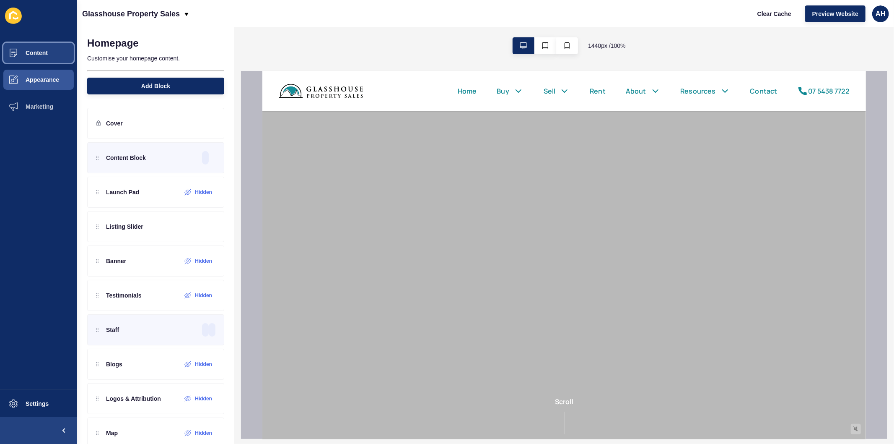
click at [41, 57] on button "Content" at bounding box center [38, 52] width 77 height 27
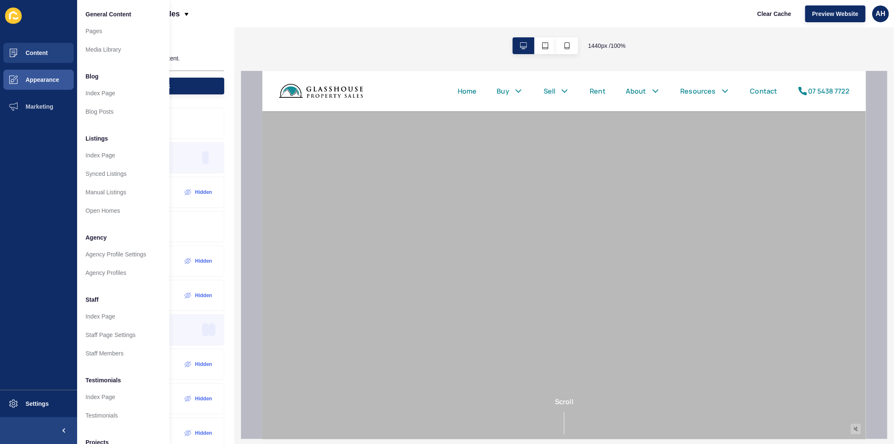
click at [101, 21] on li "General Content" at bounding box center [123, 13] width 92 height 17
click at [101, 26] on link "Pages" at bounding box center [123, 31] width 92 height 18
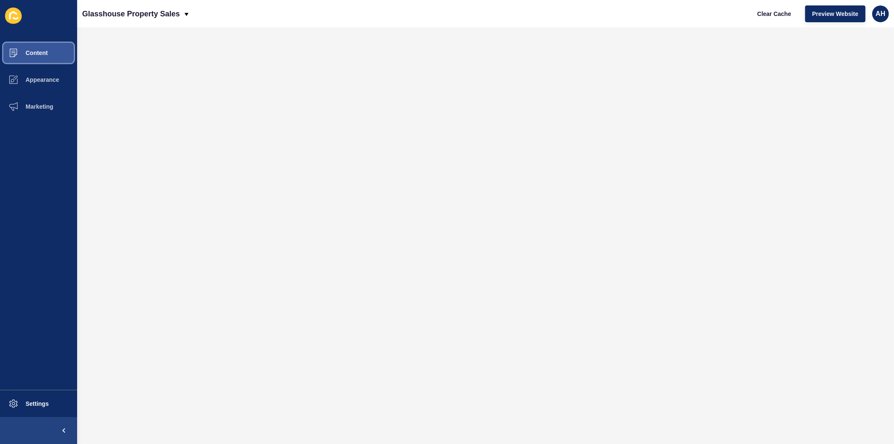
click at [38, 47] on button "Content" at bounding box center [38, 52] width 77 height 27
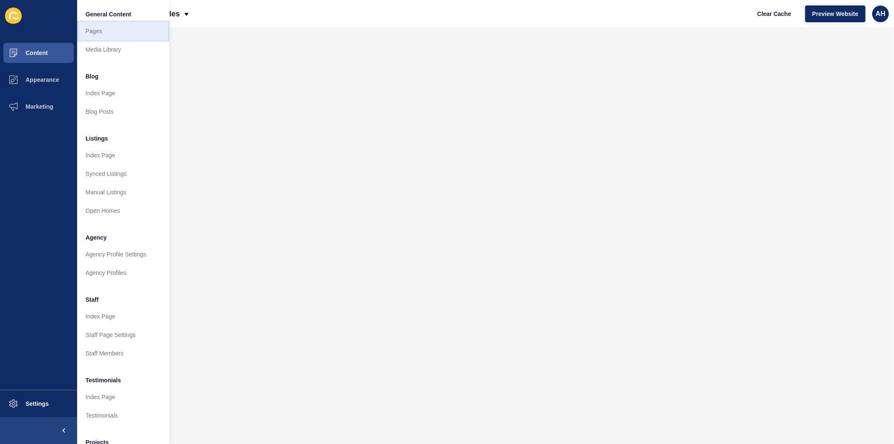
click at [106, 31] on link "Pages" at bounding box center [123, 31] width 92 height 18
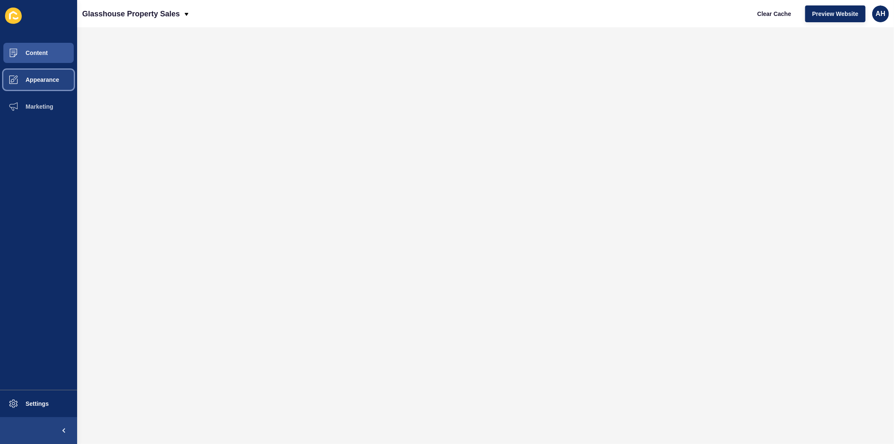
click at [44, 80] on span "Appearance" at bounding box center [29, 79] width 60 height 7
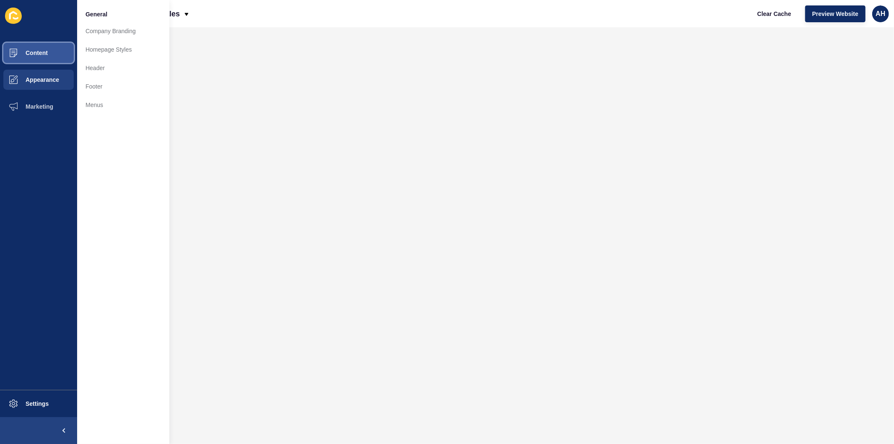
click at [44, 52] on span "Content" at bounding box center [23, 52] width 49 height 7
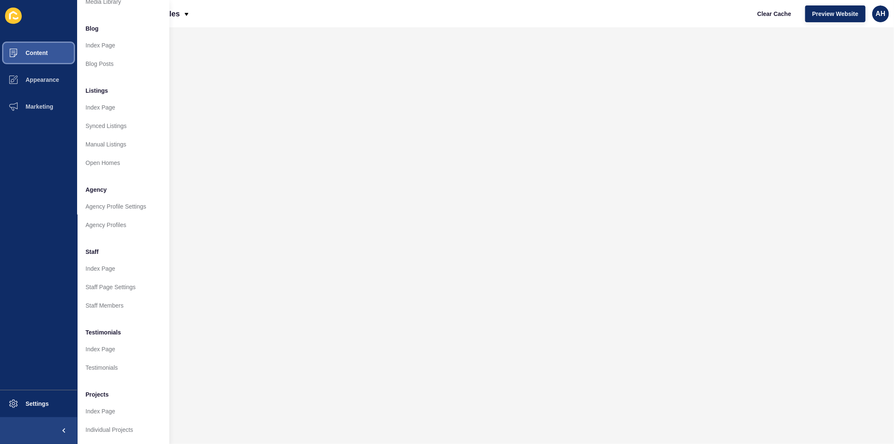
scroll to position [55, 0]
click at [37, 51] on span "Content" at bounding box center [23, 52] width 49 height 7
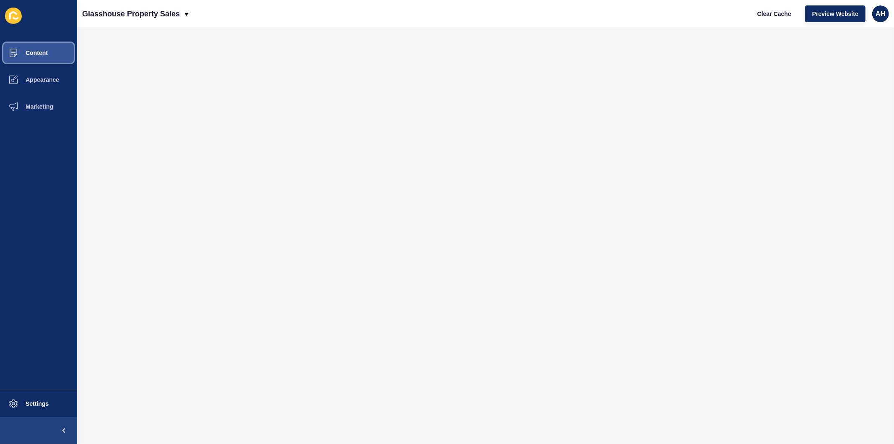
click at [47, 53] on span "Content" at bounding box center [23, 52] width 49 height 7
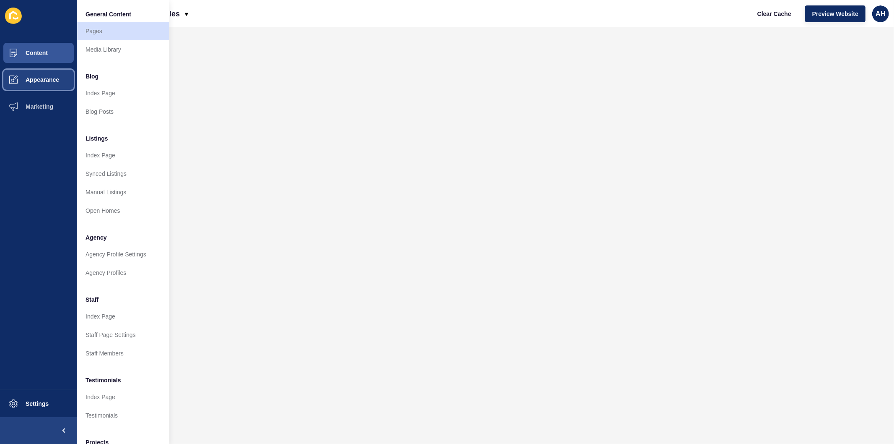
click at [44, 84] on button "Appearance" at bounding box center [38, 79] width 77 height 27
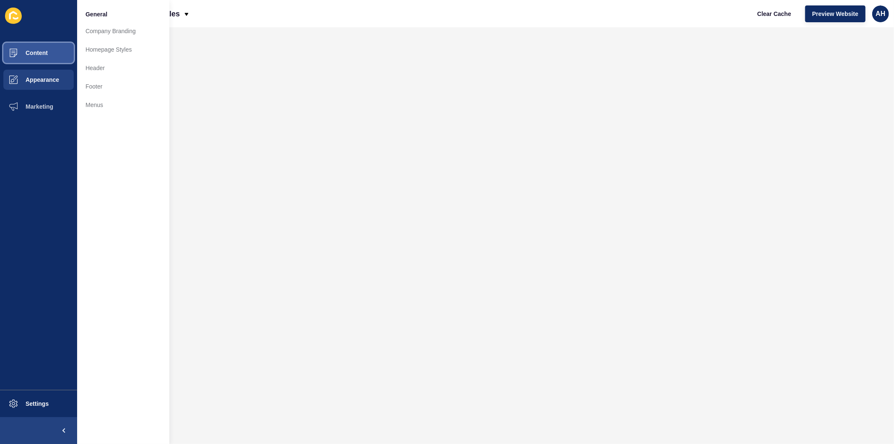
click at [49, 47] on button "Content" at bounding box center [38, 52] width 77 height 27
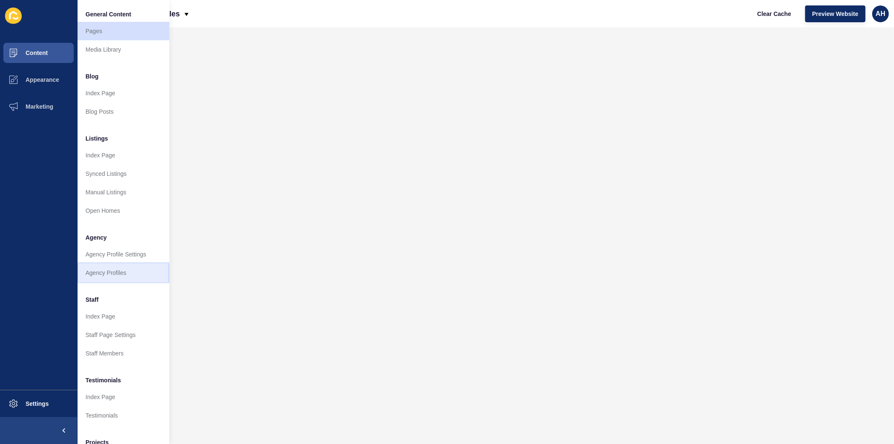
click at [119, 270] on link "Agency Profiles" at bounding box center [123, 272] width 92 height 18
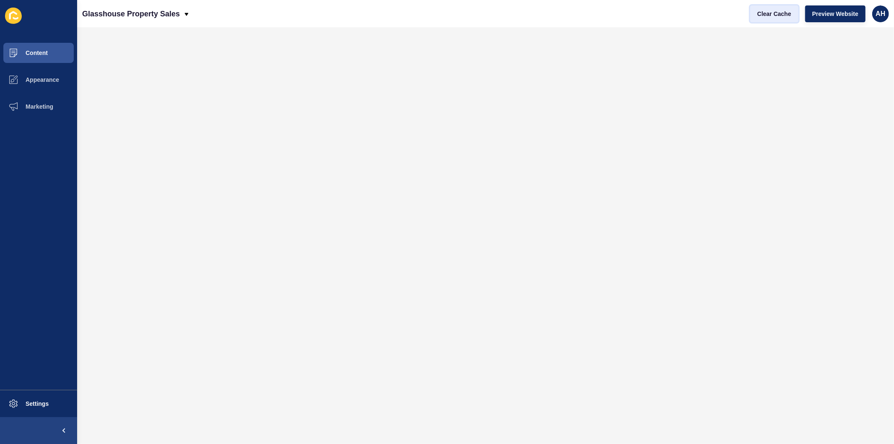
click at [771, 12] on span "Clear Cache" at bounding box center [775, 14] width 34 height 8
click at [770, 13] on span "Clear Cache" at bounding box center [775, 14] width 34 height 8
click at [774, 15] on span "Clear Cache" at bounding box center [775, 14] width 34 height 8
click at [38, 51] on span "Content" at bounding box center [23, 52] width 49 height 7
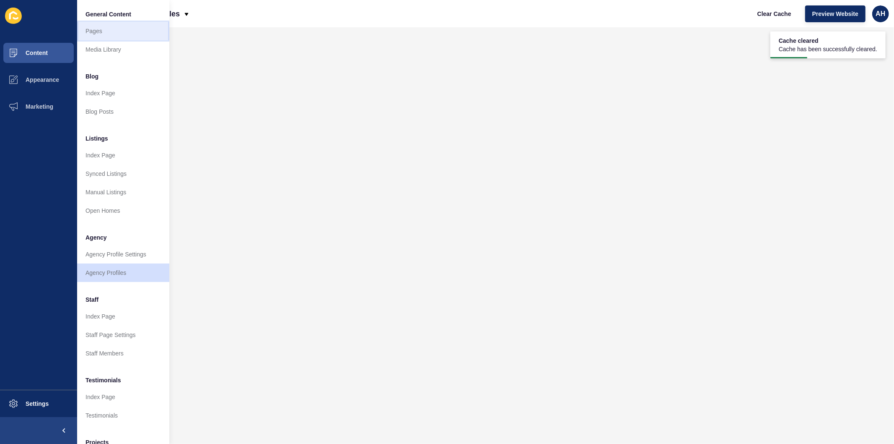
click at [105, 31] on link "Pages" at bounding box center [123, 31] width 92 height 18
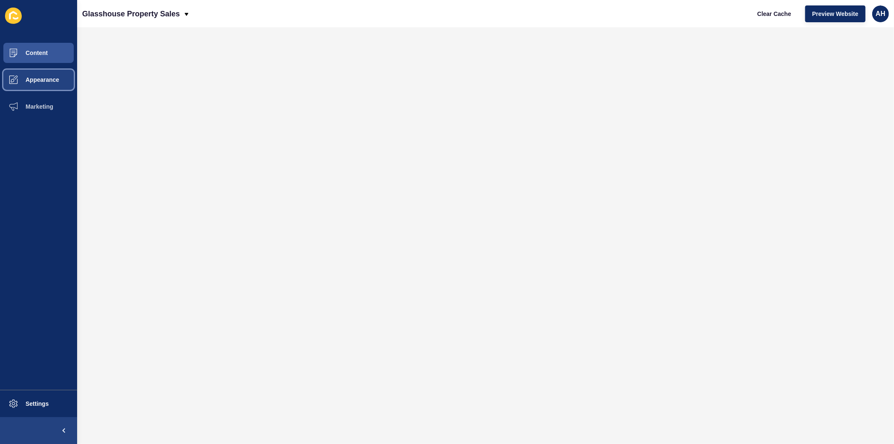
click at [41, 78] on span "Appearance" at bounding box center [29, 79] width 60 height 7
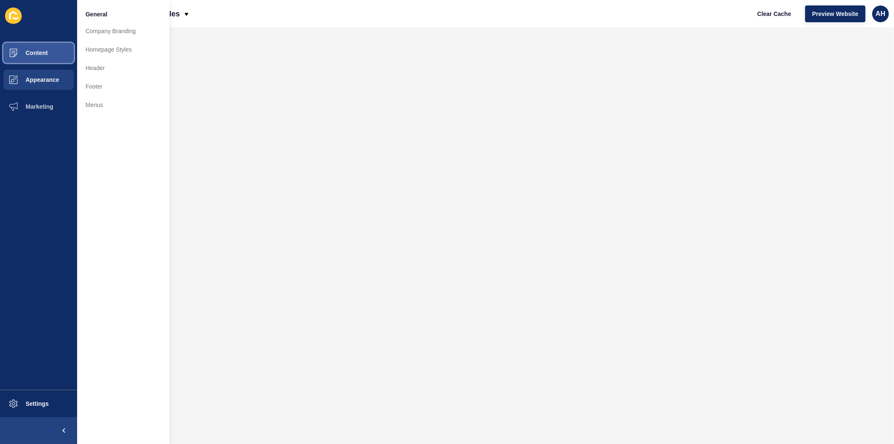
click at [44, 53] on span "Content" at bounding box center [23, 52] width 49 height 7
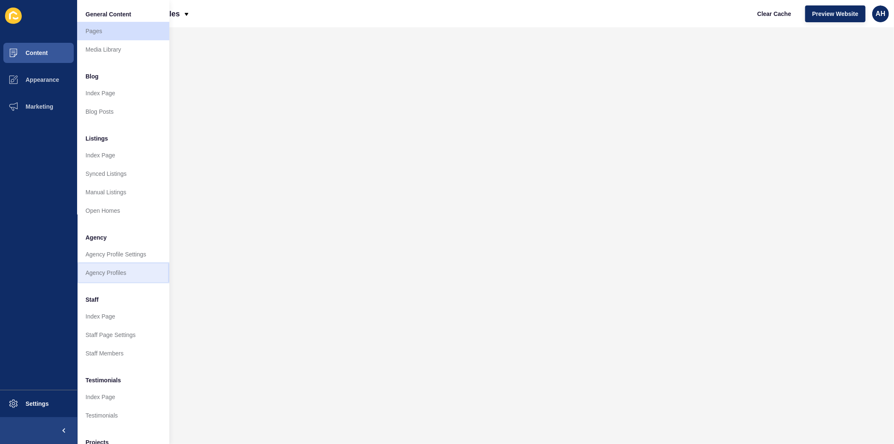
click at [101, 273] on link "Agency Profiles" at bounding box center [123, 272] width 92 height 18
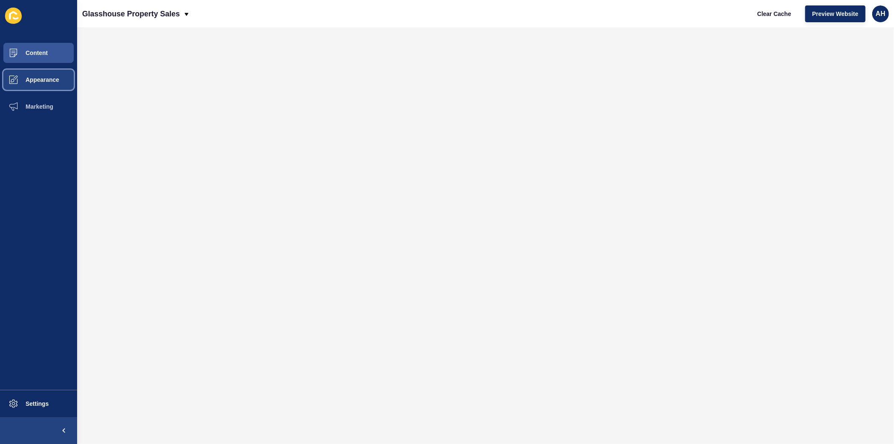
click at [39, 78] on span "Appearance" at bounding box center [29, 79] width 60 height 7
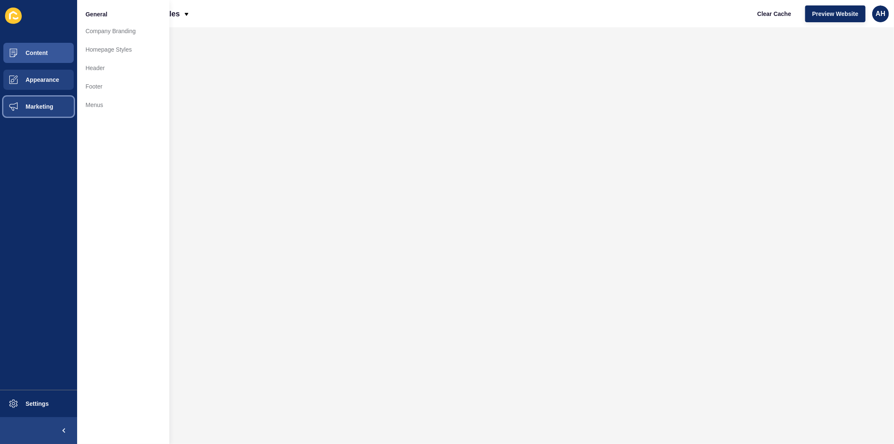
click at [43, 104] on span "Marketing" at bounding box center [26, 106] width 55 height 7
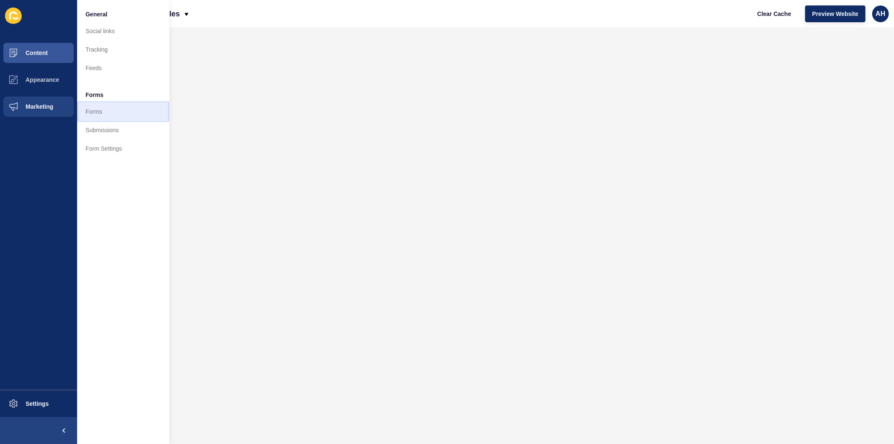
click at [109, 107] on link "Forms" at bounding box center [123, 111] width 92 height 18
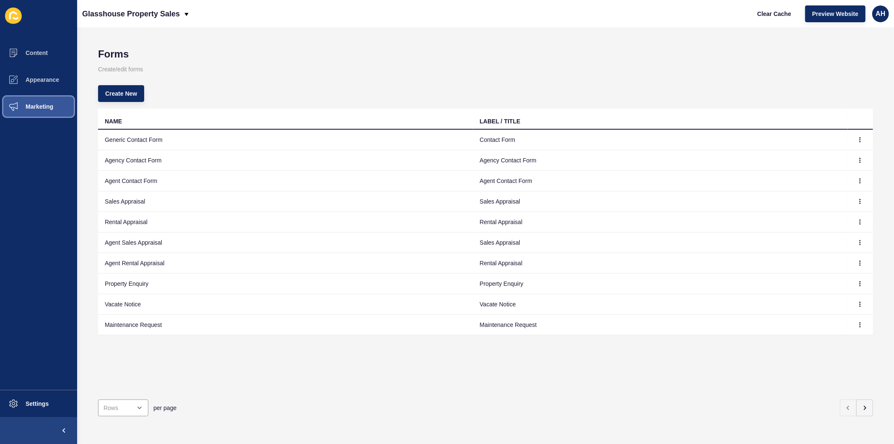
click at [47, 108] on span "Marketing" at bounding box center [26, 106] width 55 height 7
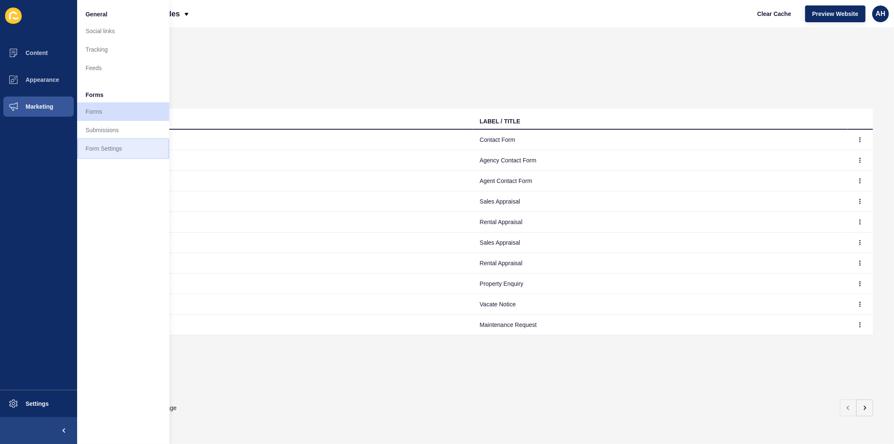
click at [110, 151] on link "Form Settings" at bounding box center [123, 148] width 92 height 18
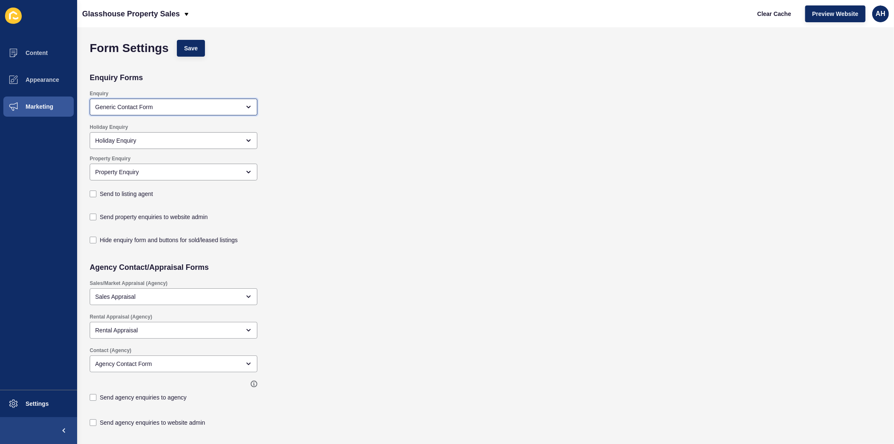
click at [236, 105] on div "Generic Contact Form" at bounding box center [167, 107] width 145 height 8
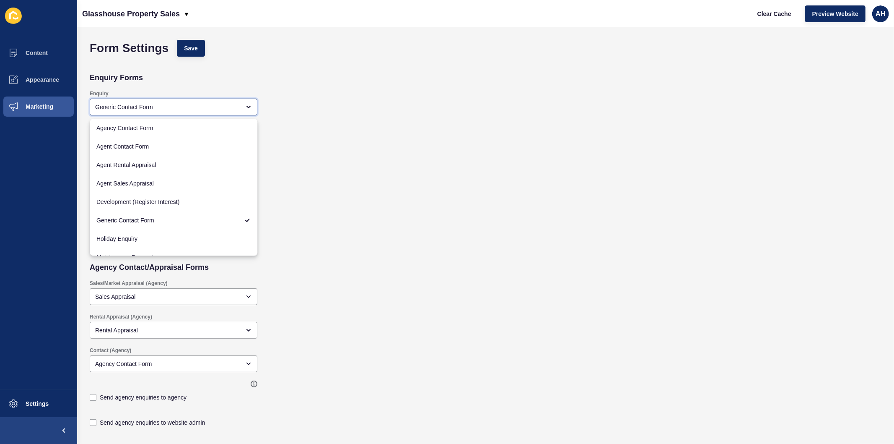
click at [236, 105] on div "Generic Contact Form" at bounding box center [167, 107] width 145 height 8
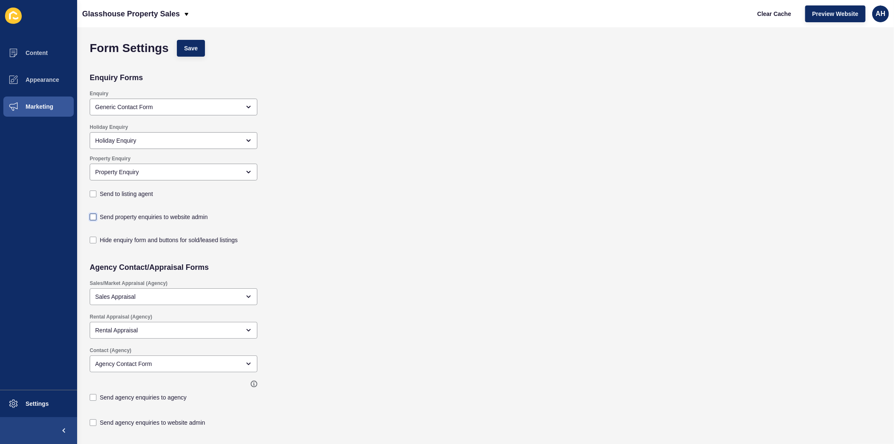
click at [94, 216] on label at bounding box center [93, 216] width 7 height 7
click at [94, 216] on input "Send property enquiries to website admin" at bounding box center [93, 216] width 5 height 5
click at [94, 216] on label at bounding box center [93, 216] width 7 height 7
click at [94, 216] on input "Send property enquiries to website admin" at bounding box center [93, 216] width 5 height 5
checkbox input "false"
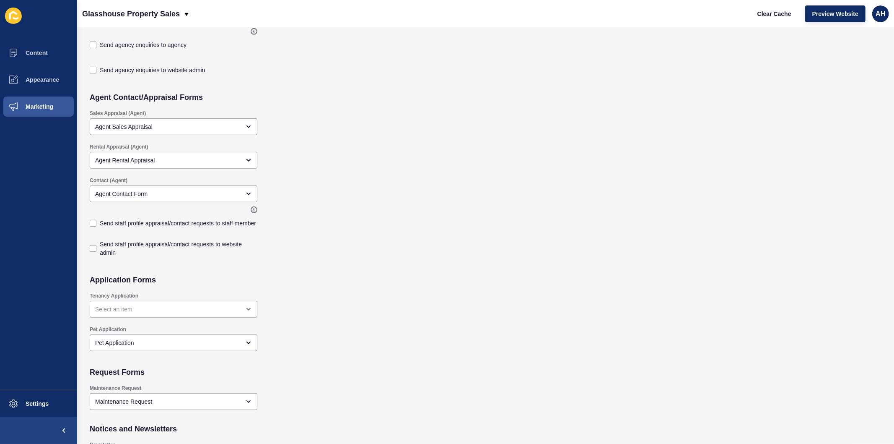
scroll to position [338, 0]
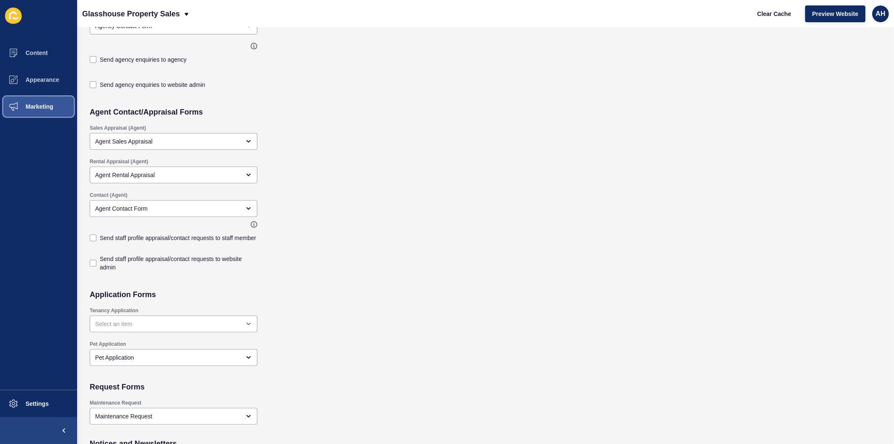
click at [26, 106] on span "Marketing" at bounding box center [26, 106] width 55 height 7
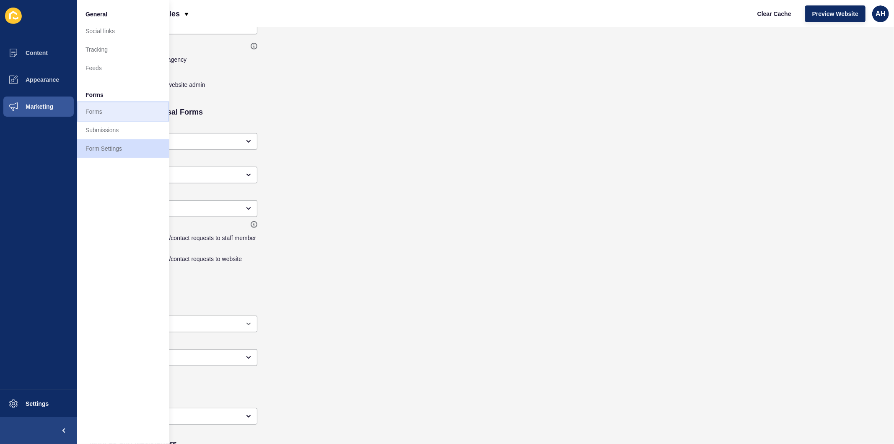
click at [110, 110] on link "Forms" at bounding box center [123, 111] width 92 height 18
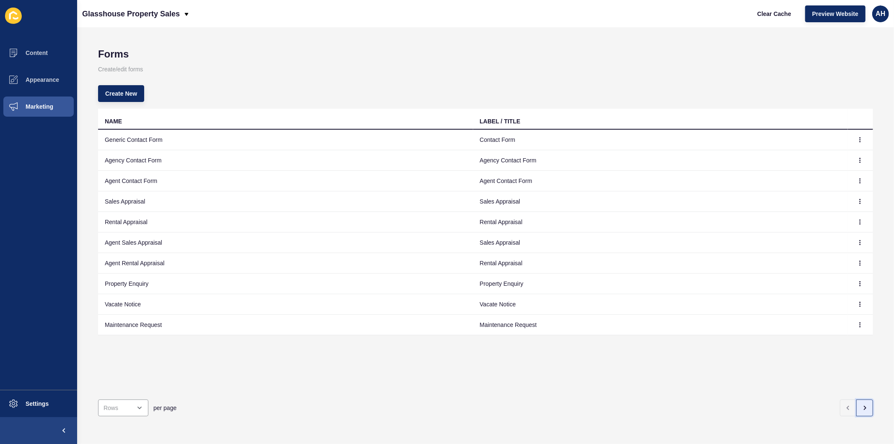
click at [862, 404] on icon "button" at bounding box center [865, 407] width 7 height 7
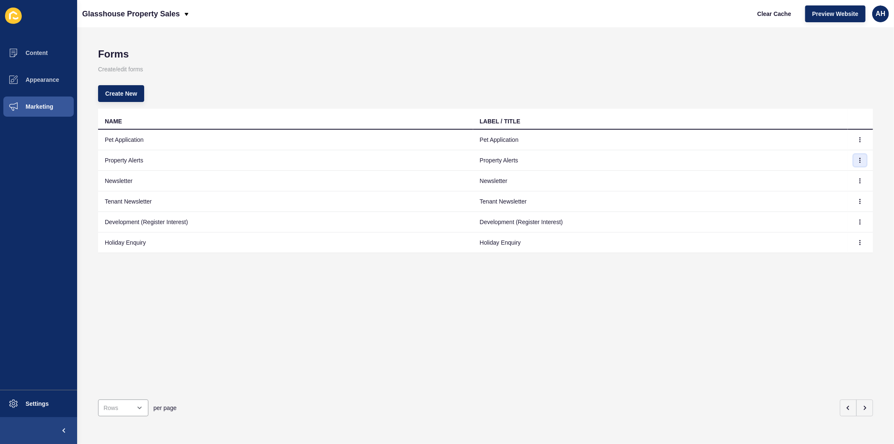
click at [857, 159] on button "button" at bounding box center [860, 160] width 13 height 12
click at [818, 174] on link "Edit" at bounding box center [830, 176] width 59 height 18
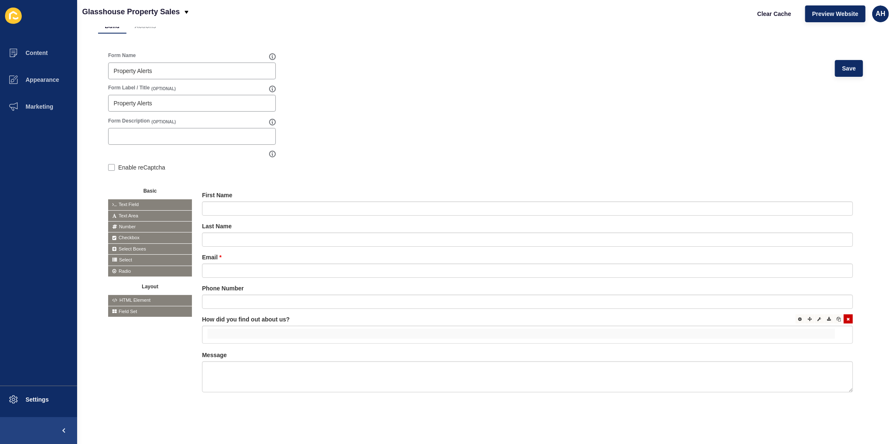
scroll to position [58, 0]
click at [745, 328] on input "false" at bounding box center [522, 333] width 628 height 10
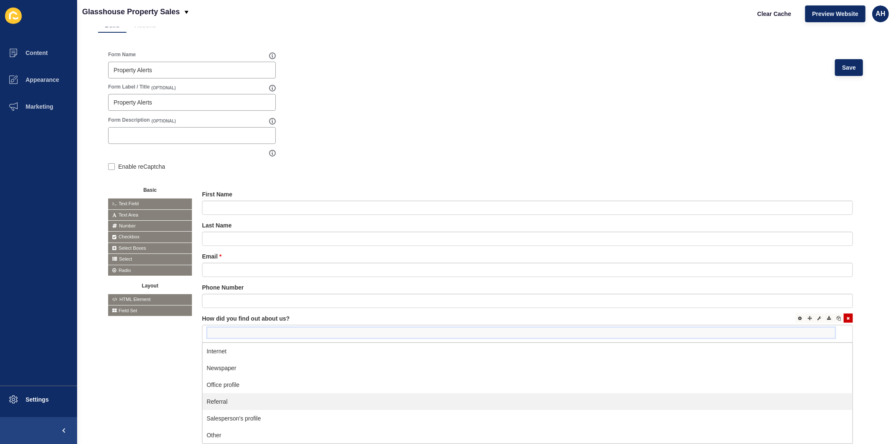
scroll to position [59, 0]
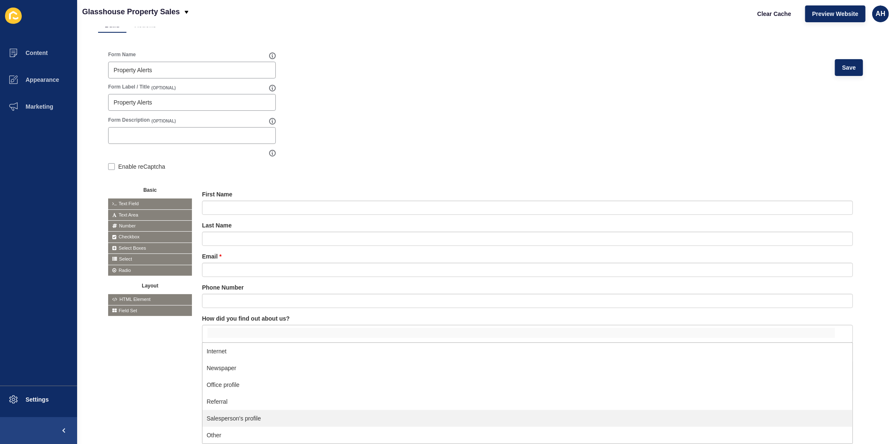
click at [134, 382] on div "Basic Text Field Text Area Number Password Checkbox Select Boxes Select Radio B…" at bounding box center [485, 296] width 755 height 232
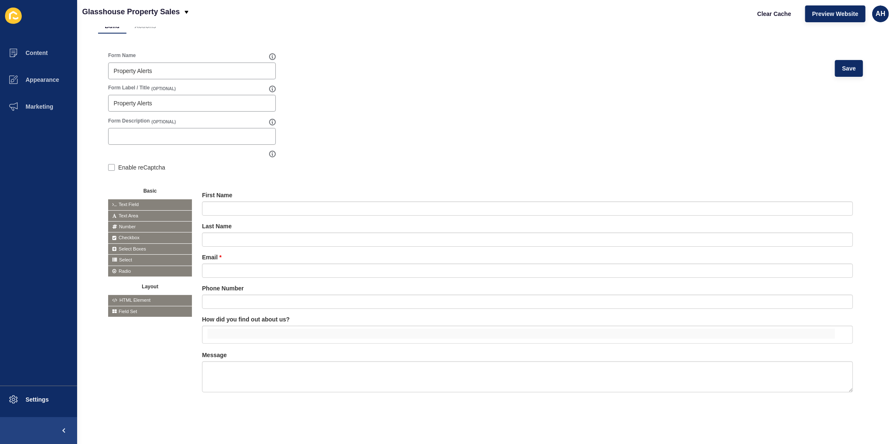
scroll to position [58, 0]
click at [243, 376] on textarea at bounding box center [527, 376] width 651 height 31
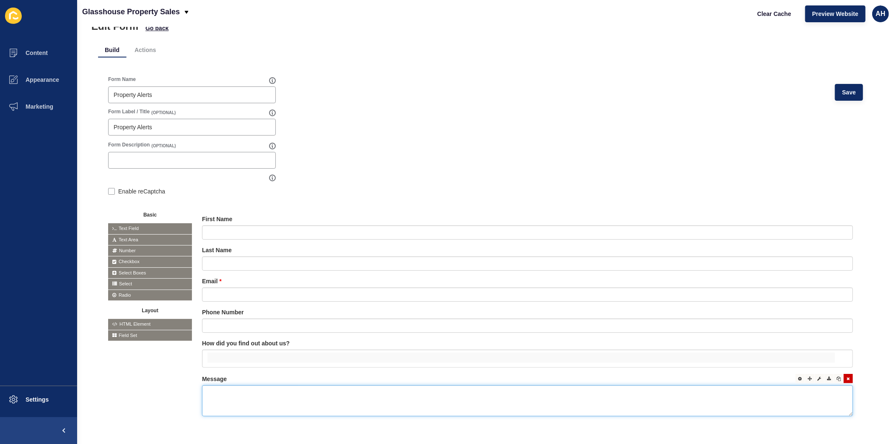
scroll to position [0, 0]
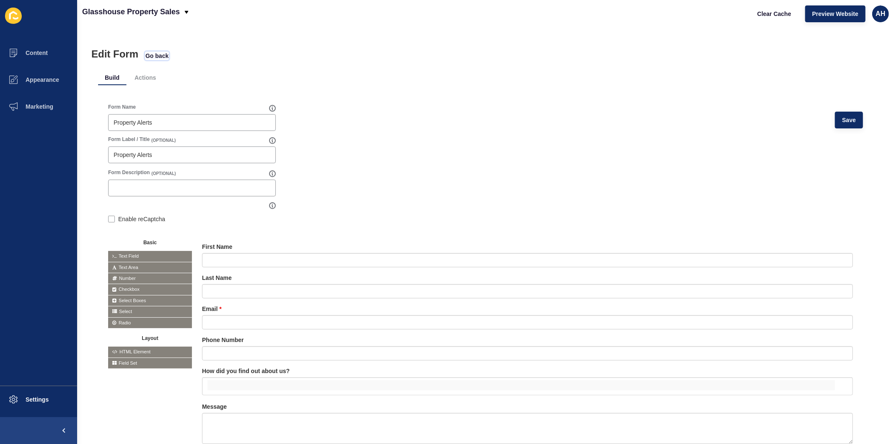
click at [161, 53] on span "Go back" at bounding box center [156, 56] width 23 height 8
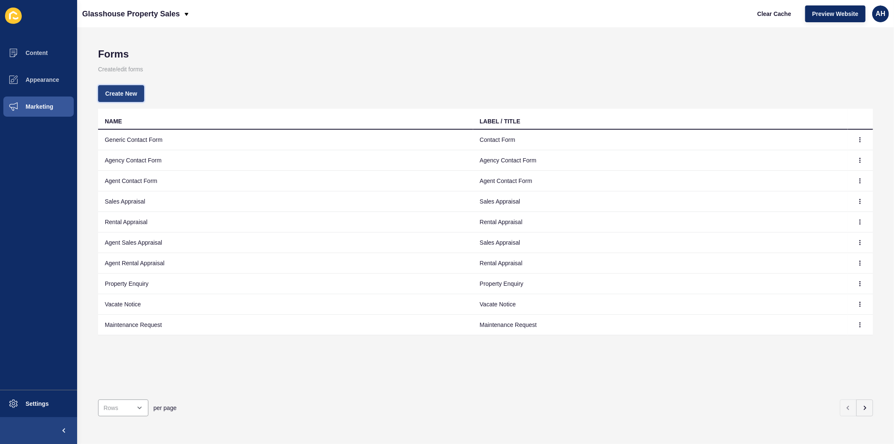
click at [132, 90] on span "Create New" at bounding box center [121, 93] width 32 height 8
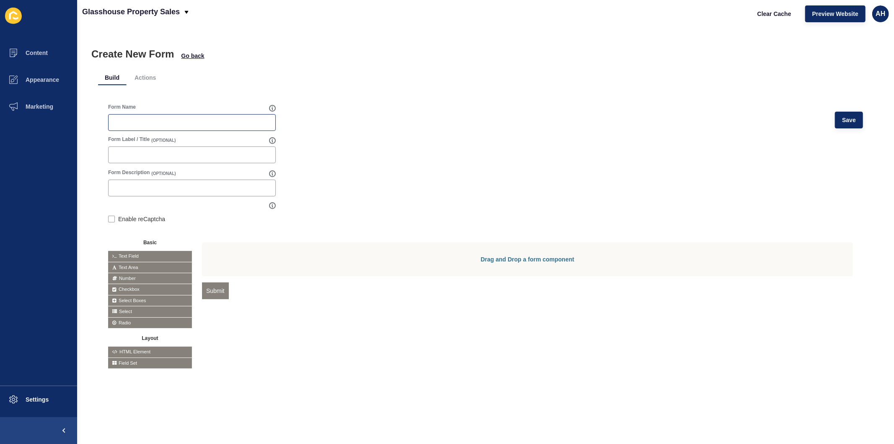
click at [148, 116] on div at bounding box center [192, 122] width 168 height 17
type input "Buyer Alerts"
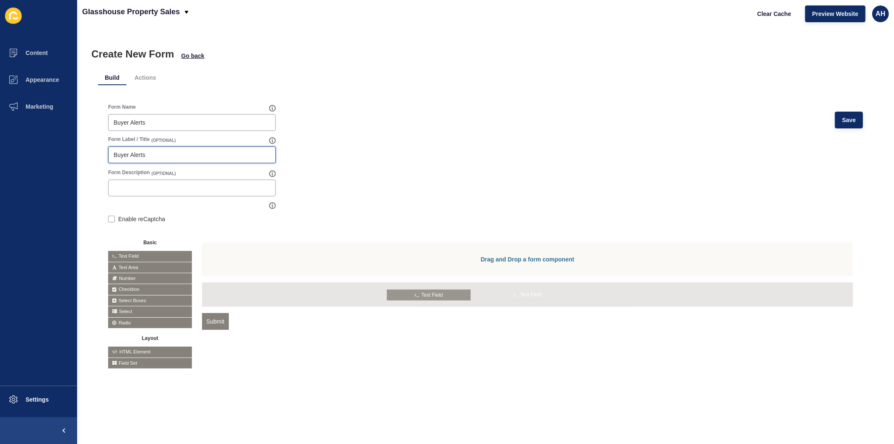
drag, startPoint x: 146, startPoint y: 252, endPoint x: 426, endPoint y: 291, distance: 282.3
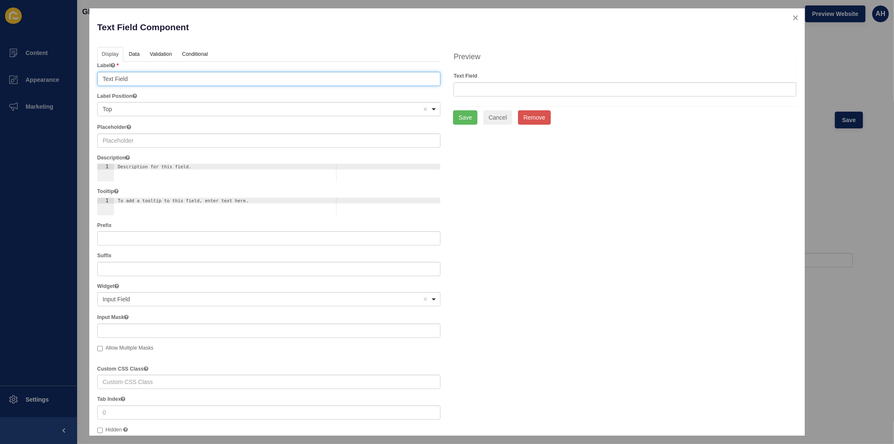
drag, startPoint x: 144, startPoint y: 75, endPoint x: 52, endPoint y: 74, distance: 92.2
click at [52, 74] on div "Text Field Component Help Display Data Validation API Conditional Logic Layout …" at bounding box center [447, 222] width 894 height 444
type input "First Name"
click at [463, 115] on button "Save" at bounding box center [465, 117] width 24 height 14
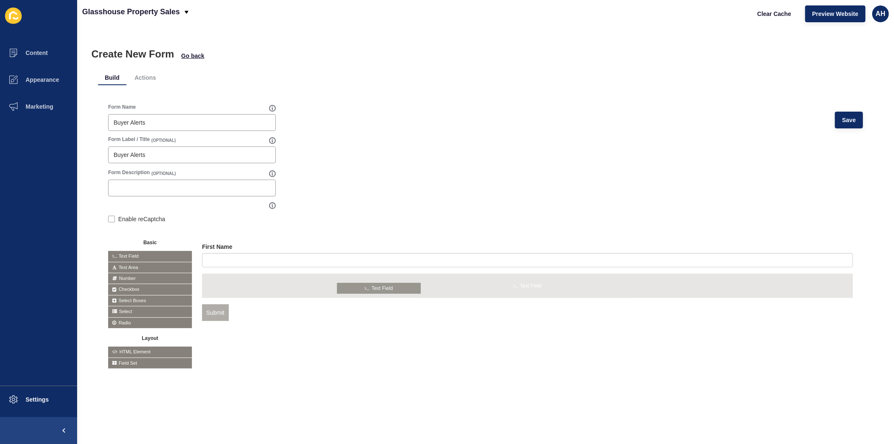
drag, startPoint x: 143, startPoint y: 252, endPoint x: 372, endPoint y: 284, distance: 231.1
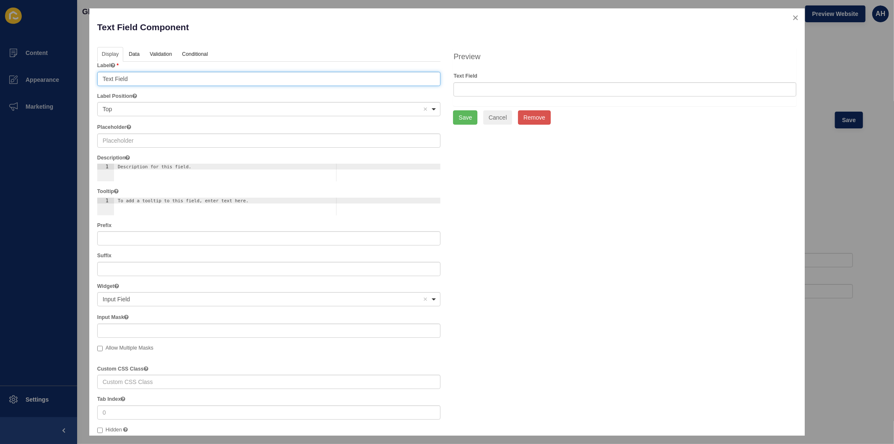
drag, startPoint x: 138, startPoint y: 76, endPoint x: 43, endPoint y: 76, distance: 95.6
click at [37, 76] on div "Text Field Component Help Display Data Validation API Conditional Logic Layout …" at bounding box center [447, 222] width 894 height 444
type input "Last Name"
click at [465, 116] on button "Save" at bounding box center [465, 117] width 24 height 14
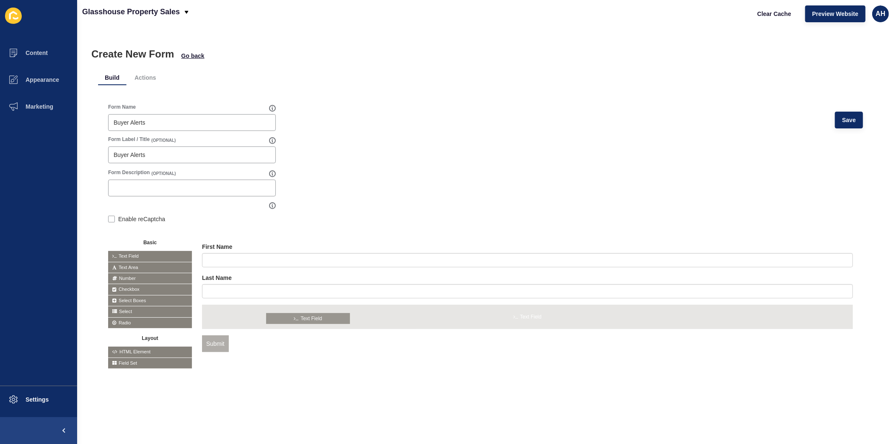
drag, startPoint x: 137, startPoint y: 252, endPoint x: 296, endPoint y: 315, distance: 170.7
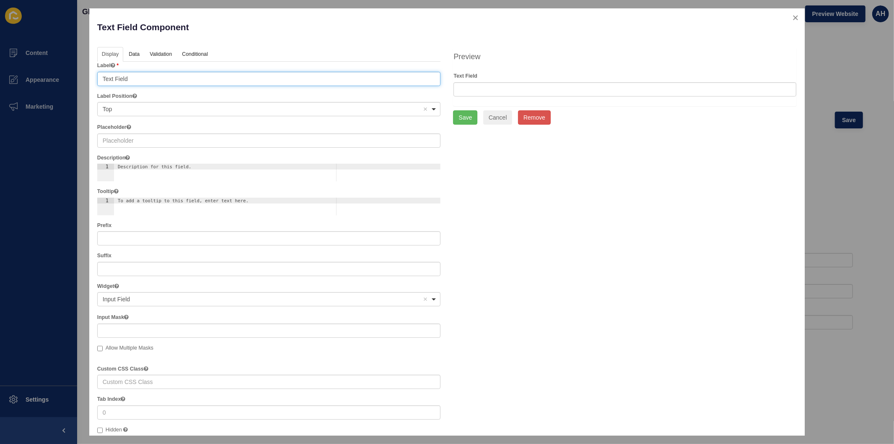
click at [153, 80] on input "Text Field" at bounding box center [269, 79] width 344 height 14
type input "Email"
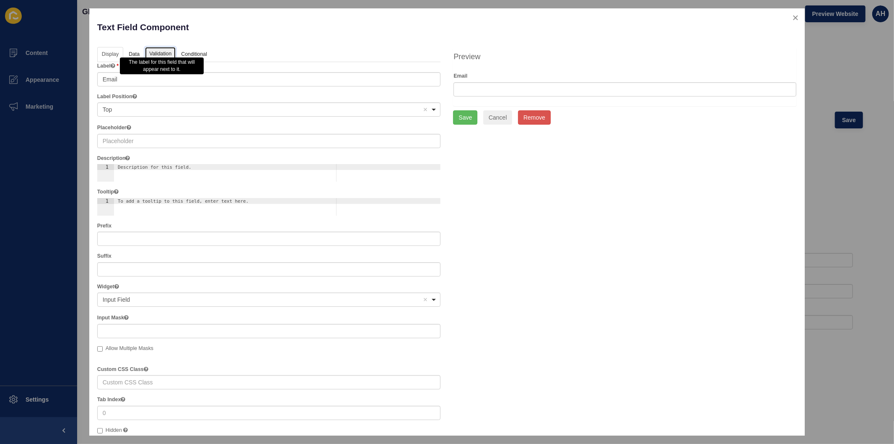
click at [166, 51] on link "Validation" at bounding box center [160, 55] width 31 height 16
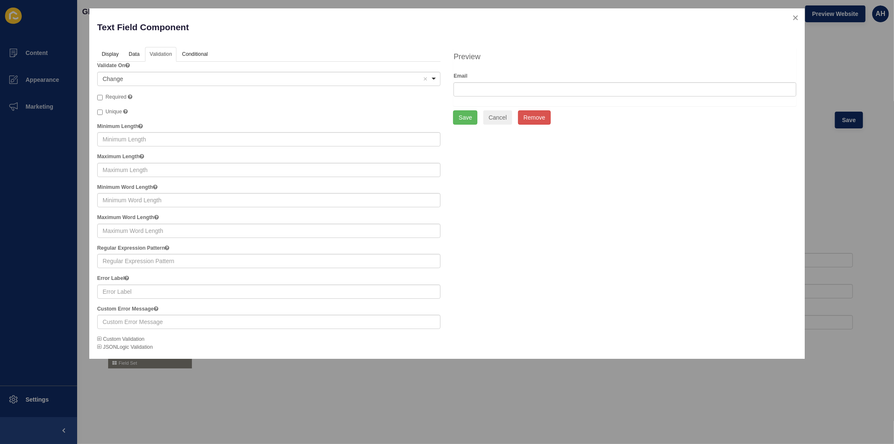
click at [99, 94] on label "Required" at bounding box center [114, 97] width 35 height 8
click at [99, 95] on input "Required" at bounding box center [99, 97] width 5 height 5
checkbox input "true"
click at [466, 118] on button "Save" at bounding box center [465, 117] width 24 height 14
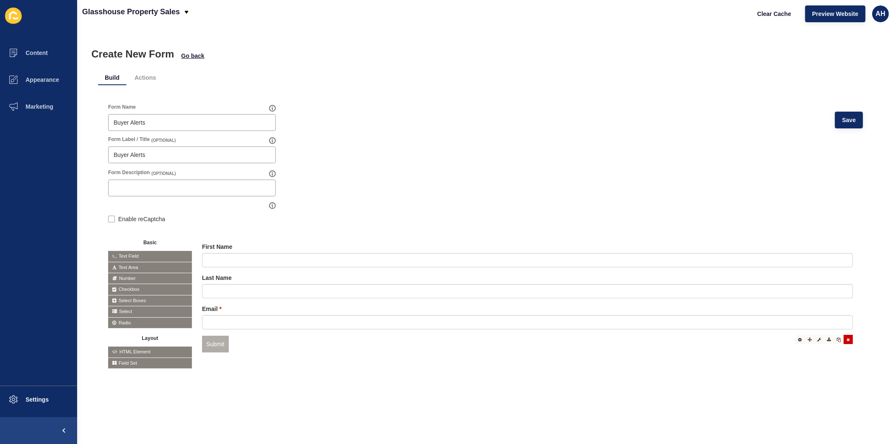
click at [847, 340] on icon at bounding box center [848, 339] width 3 height 4
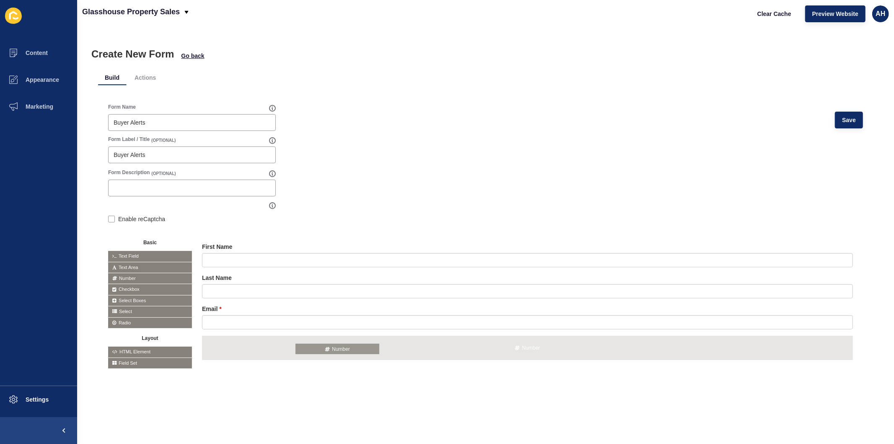
drag, startPoint x: 132, startPoint y: 275, endPoint x: 320, endPoint y: 345, distance: 200.6
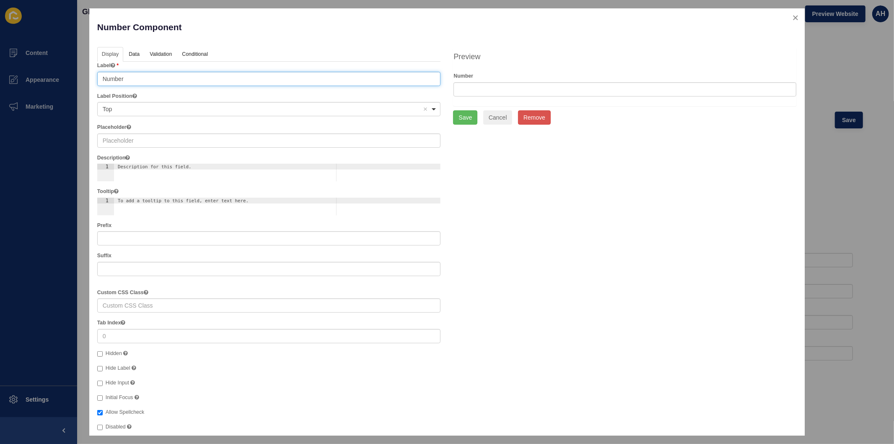
click at [108, 76] on input "Number" at bounding box center [269, 79] width 344 height 14
click at [101, 81] on input "Number" at bounding box center [269, 79] width 344 height 14
type input "Phone Number"
click at [462, 119] on button "Save" at bounding box center [465, 117] width 24 height 14
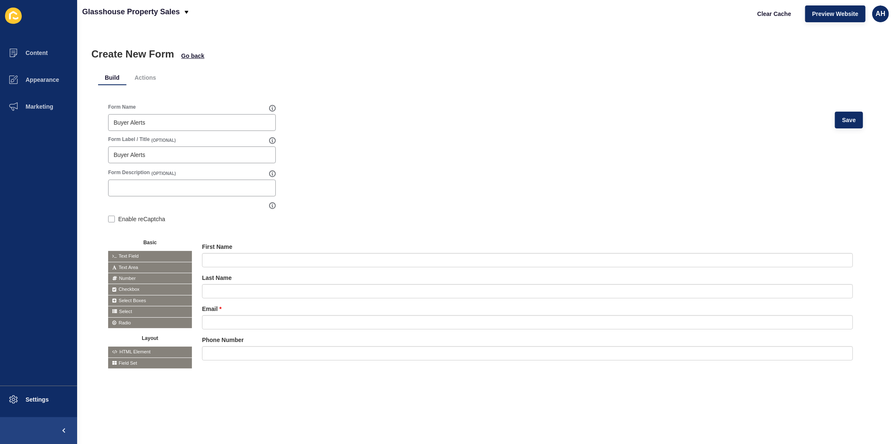
click at [140, 309] on span "Select" at bounding box center [150, 311] width 84 height 10
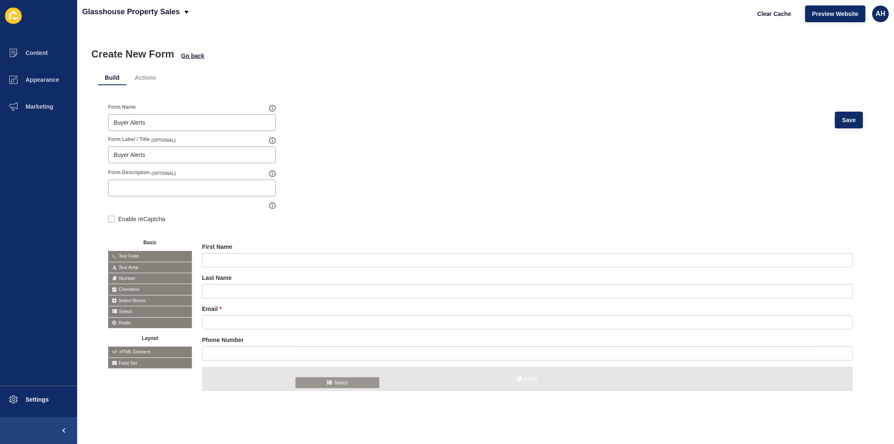
drag, startPoint x: 140, startPoint y: 309, endPoint x: 329, endPoint y: 379, distance: 202.2
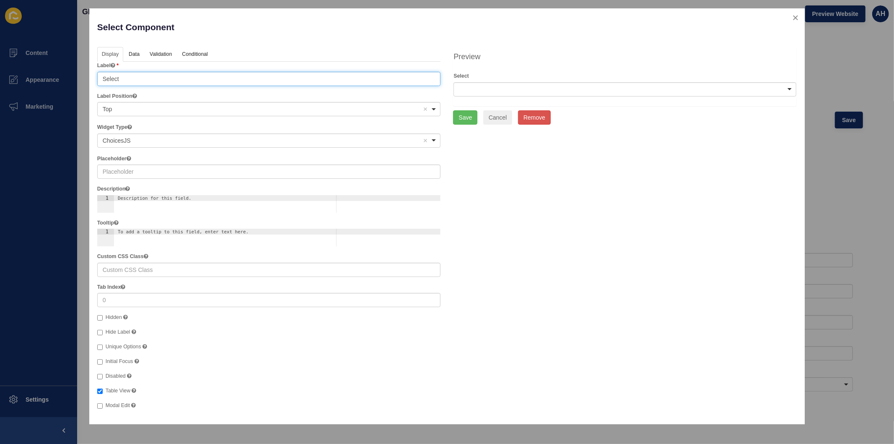
drag, startPoint x: 139, startPoint y: 78, endPoint x: 86, endPoint y: 78, distance: 53.2
click at [86, 78] on div "Select Component Help Display Data Validation API Conditional Logic Layout Labe…" at bounding box center [447, 222] width 894 height 444
click at [545, 122] on button "Remove" at bounding box center [534, 117] width 33 height 14
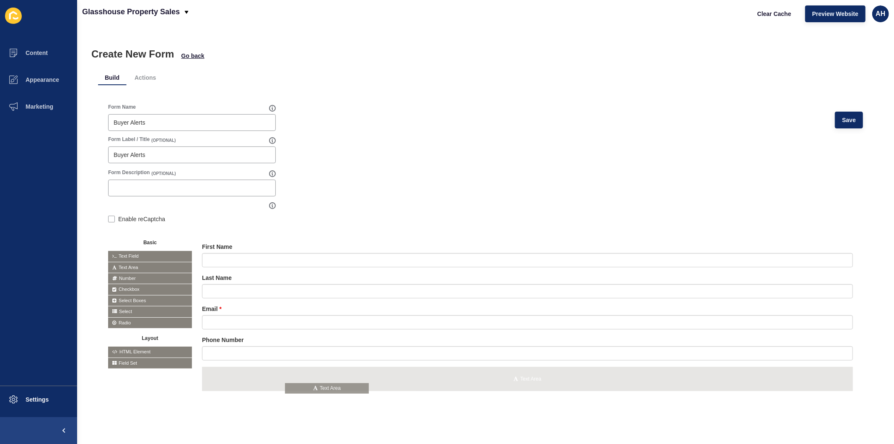
drag, startPoint x: 149, startPoint y: 265, endPoint x: 326, endPoint y: 386, distance: 214.5
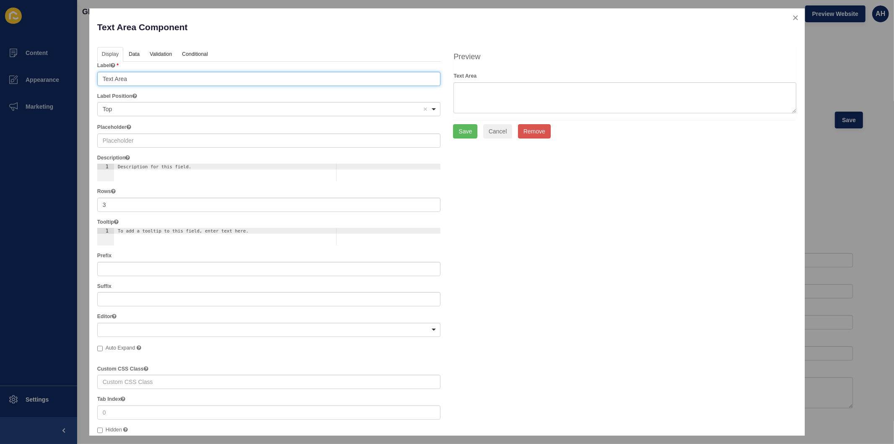
drag, startPoint x: 133, startPoint y: 77, endPoint x: 53, endPoint y: 81, distance: 79.8
click at [50, 81] on div "Text Area Component Help Display Data Validation API Conditional Logic Layout L…" at bounding box center [447, 222] width 894 height 444
type input "Message"
click at [462, 130] on button "Save" at bounding box center [465, 131] width 24 height 14
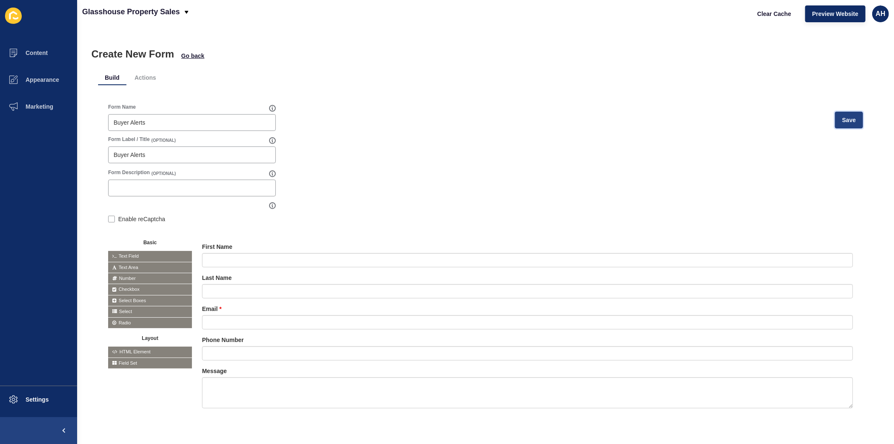
click at [835, 119] on button "Save" at bounding box center [849, 120] width 28 height 17
click at [193, 57] on span "Go back" at bounding box center [192, 56] width 23 height 8
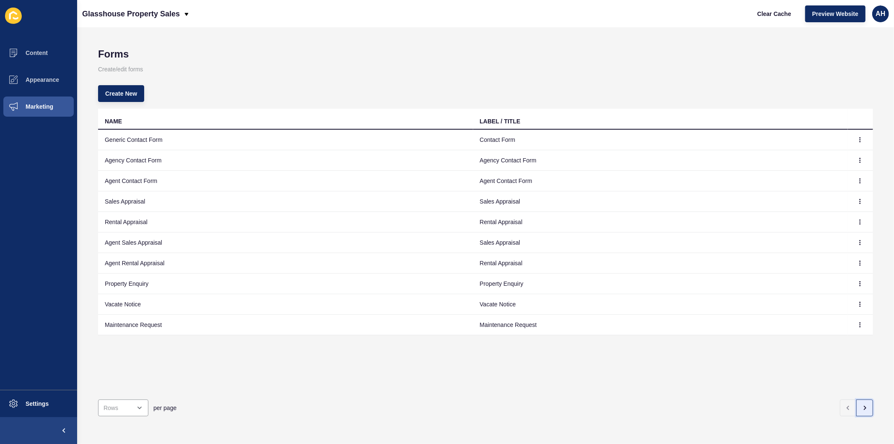
click at [862, 404] on icon "button" at bounding box center [865, 407] width 7 height 7
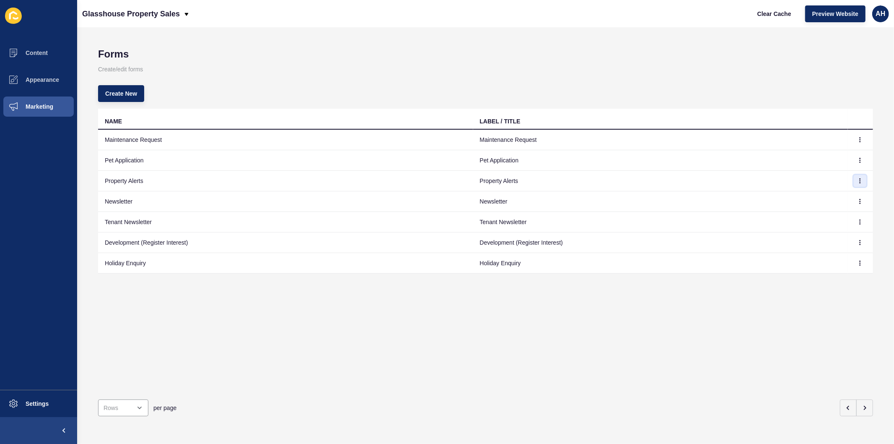
click at [858, 181] on icon "button" at bounding box center [860, 180] width 5 height 5
click at [811, 197] on link "Edit" at bounding box center [830, 197] width 59 height 18
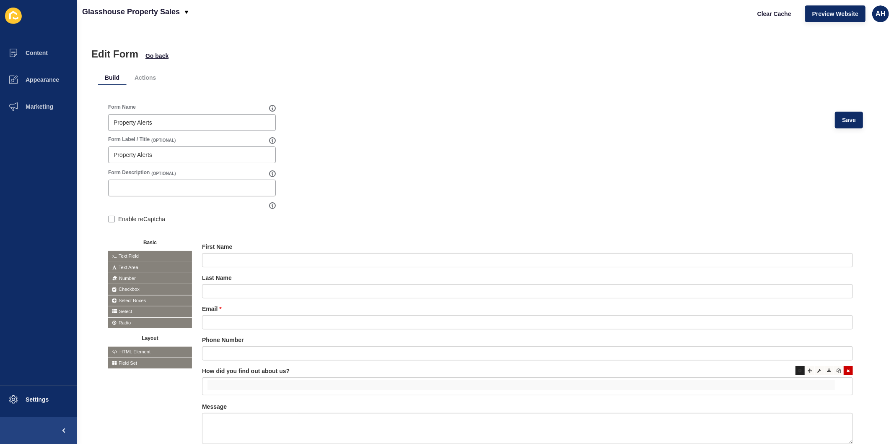
click at [799, 370] on icon at bounding box center [801, 370] width 4 height 4
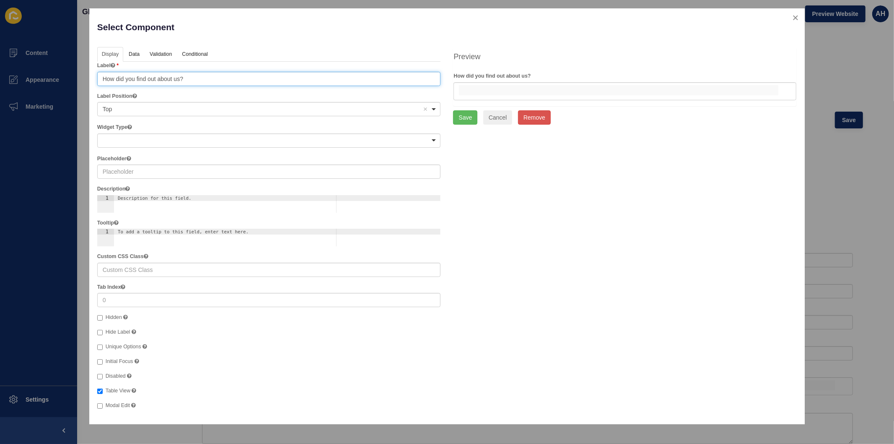
click at [223, 78] on input "How did you find out about us?" at bounding box center [269, 79] width 344 height 14
click at [577, 274] on div "Display Data Validation API Conditional Logic Layout Label How did you find out…" at bounding box center [447, 231] width 712 height 369
click at [137, 45] on div "Select Component" at bounding box center [269, 31] width 356 height 31
click at [140, 53] on link "Data" at bounding box center [133, 55] width 19 height 16
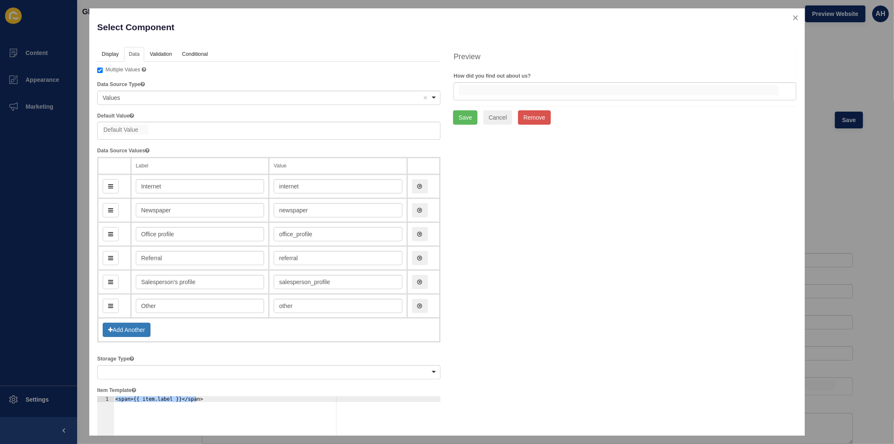
click at [573, 346] on div "Display Data Validation API Conditional Logic Layout Label How did you find out…" at bounding box center [447, 432] width 712 height 771
click at [160, 48] on link "Validation" at bounding box center [160, 55] width 31 height 16
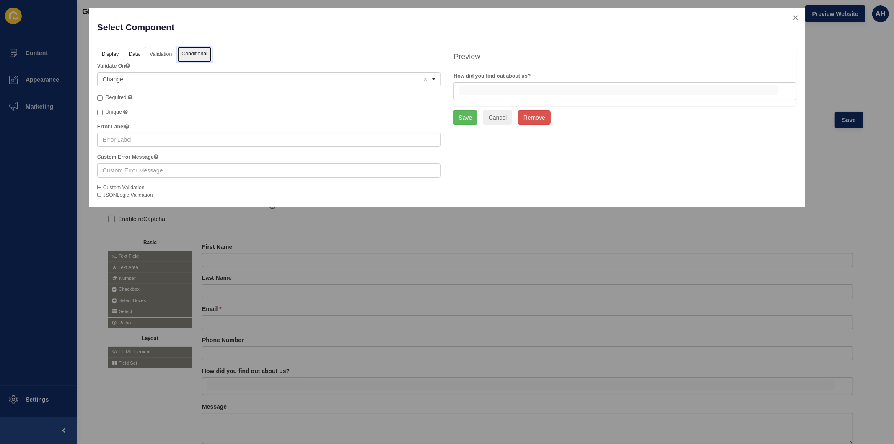
click at [198, 51] on link "Conditional" at bounding box center [194, 55] width 34 height 16
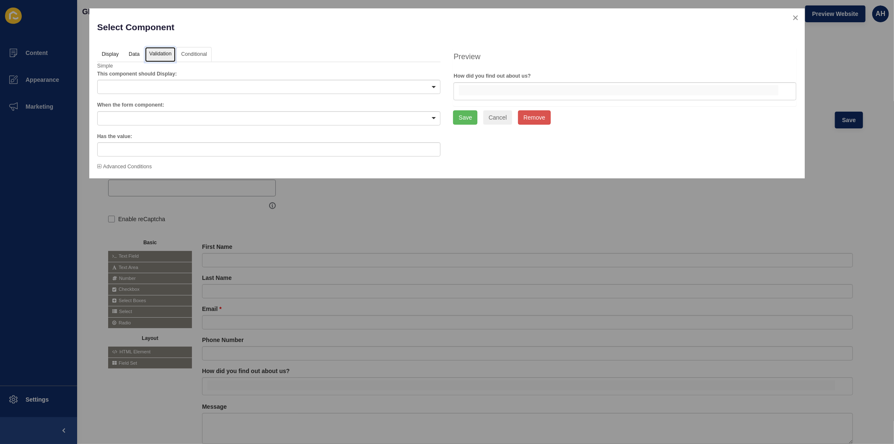
click at [157, 57] on link "Validation" at bounding box center [160, 55] width 31 height 16
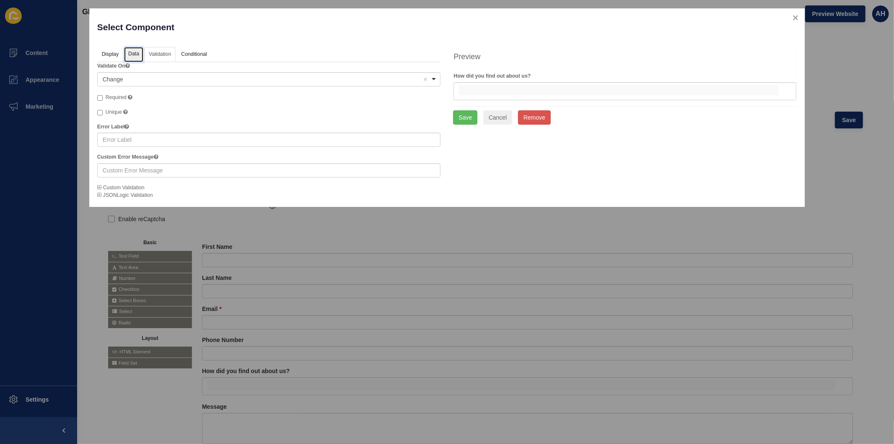
click at [132, 55] on link "Data" at bounding box center [133, 55] width 19 height 16
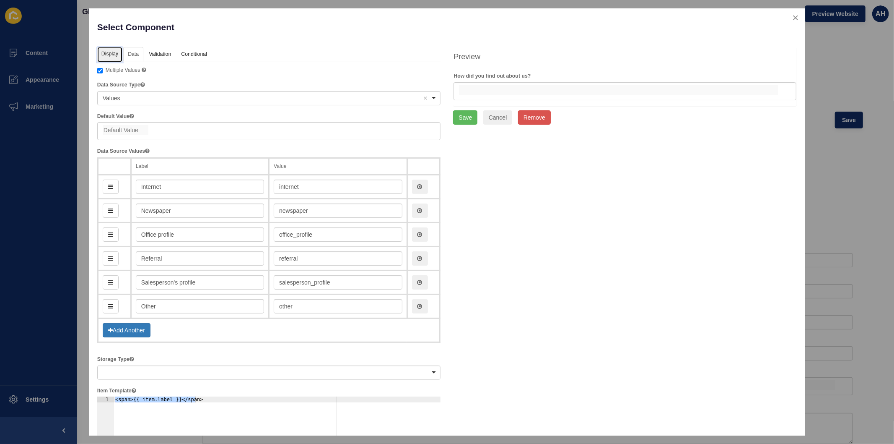
click at [105, 53] on link "Display" at bounding box center [109, 55] width 25 height 16
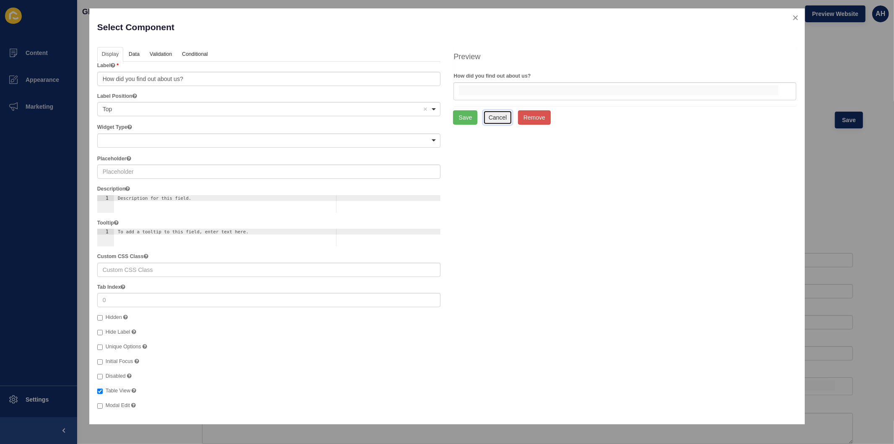
click at [499, 122] on button "Cancel" at bounding box center [497, 117] width 29 height 14
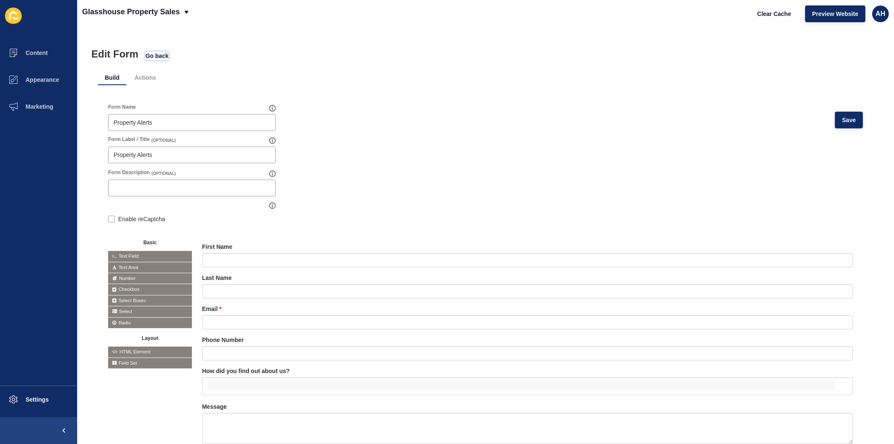
click at [155, 55] on span "Go back" at bounding box center [156, 56] width 23 height 8
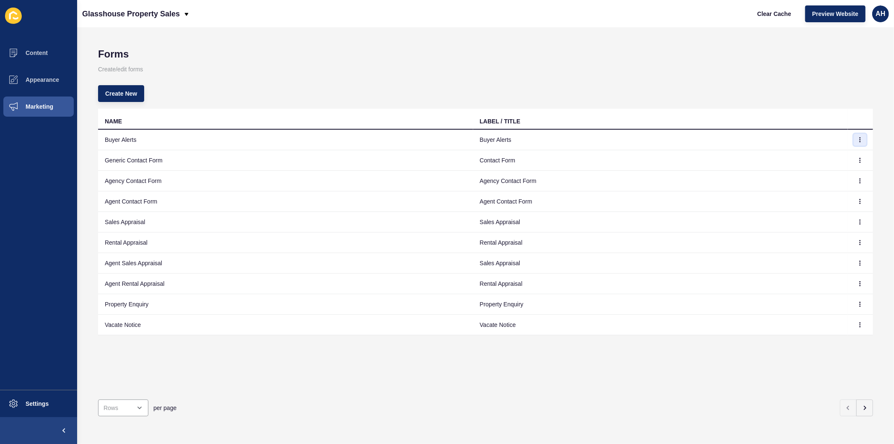
click at [858, 140] on icon "button" at bounding box center [860, 139] width 5 height 5
click at [822, 156] on link "Edit" at bounding box center [830, 156] width 59 height 18
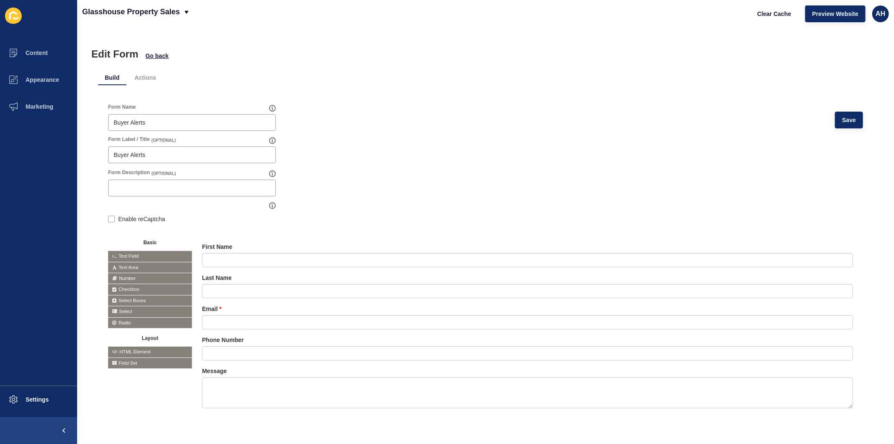
click at [138, 309] on span "Select" at bounding box center [150, 311] width 84 height 10
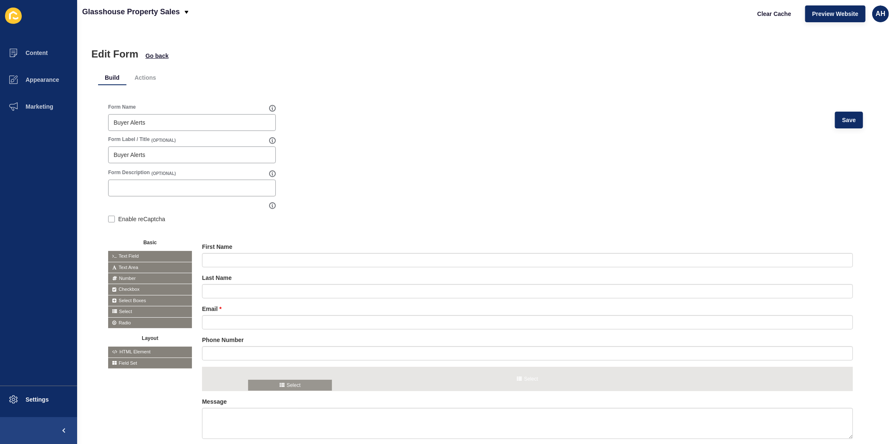
drag, startPoint x: 138, startPoint y: 309, endPoint x: 279, endPoint y: 382, distance: 158.5
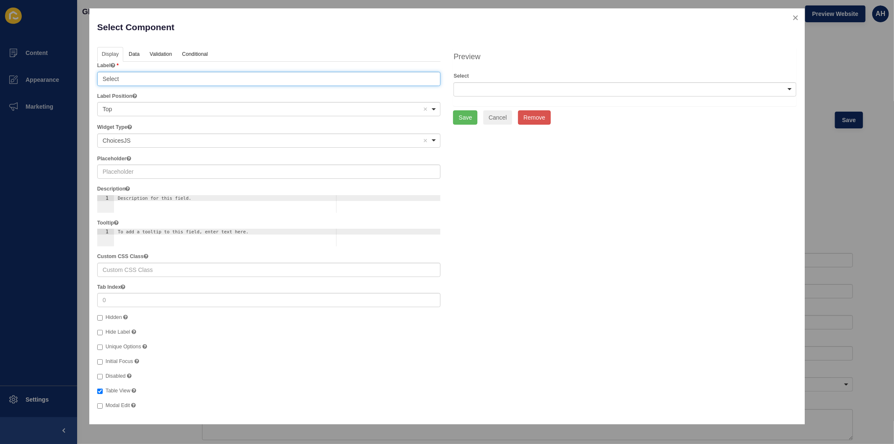
click at [166, 79] on input "Select" at bounding box center [269, 79] width 344 height 14
paste input "text"
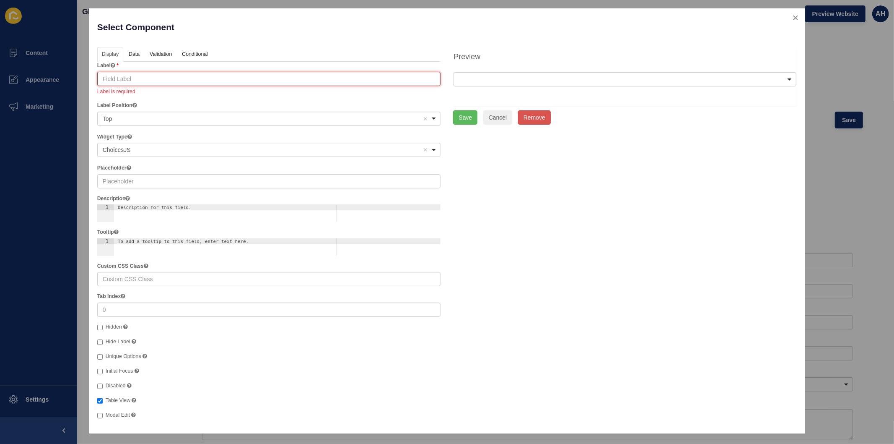
paste input "text"
click at [171, 80] on input "text" at bounding box center [269, 79] width 344 height 14
paste input "How did you find out about us?"
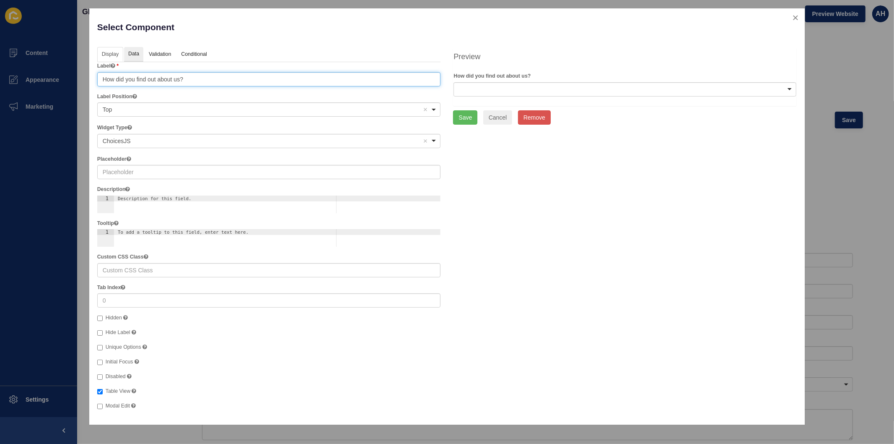
type input "How did you find out about us?"
click at [139, 51] on link "Data" at bounding box center [133, 55] width 19 height 16
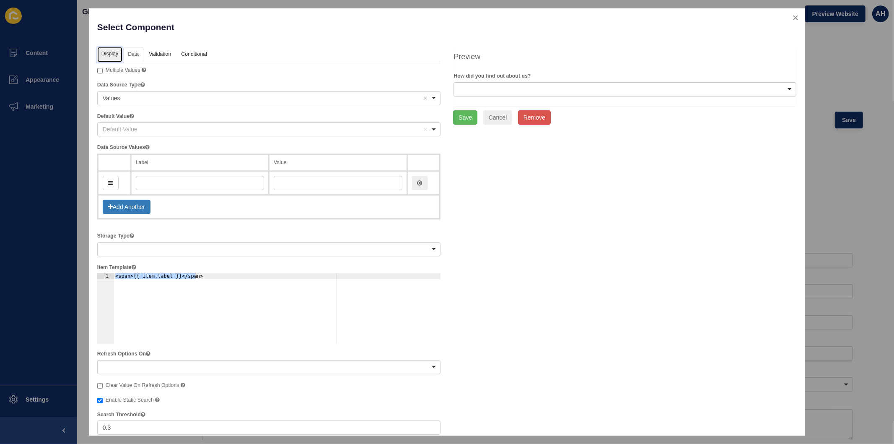
click at [109, 50] on link "Display" at bounding box center [109, 55] width 25 height 16
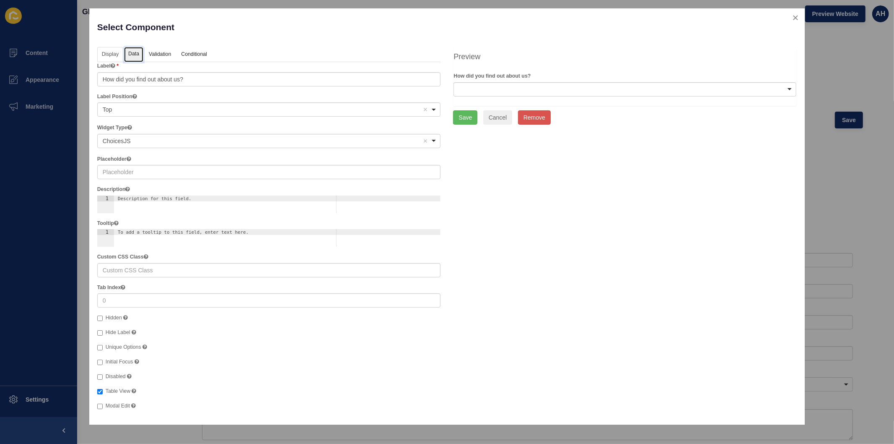
click at [130, 48] on link "Data" at bounding box center [133, 55] width 19 height 16
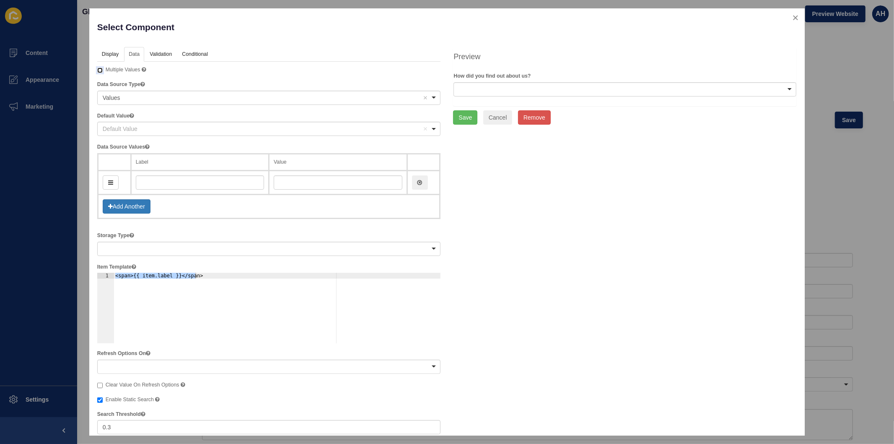
click at [99, 70] on input "Multiple Values" at bounding box center [99, 70] width 5 height 5
checkbox input "true"
click at [174, 185] on input "text" at bounding box center [200, 186] width 128 height 14
type input "I"
type input "i"
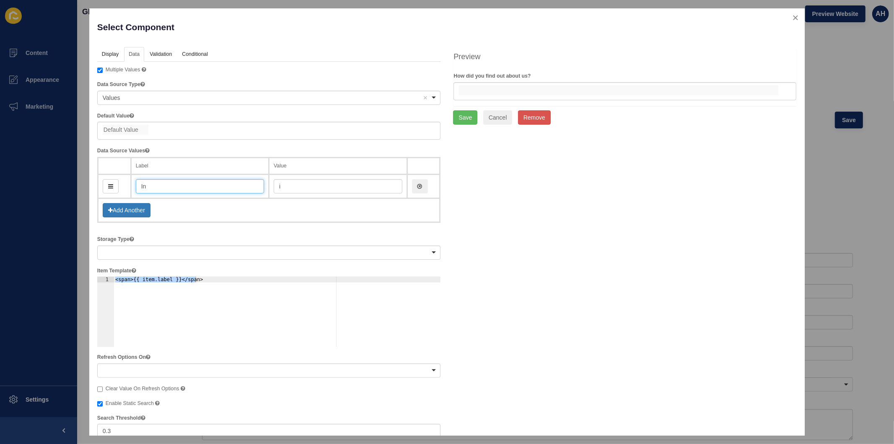
type input "Int"
type input "int"
type input "Inte"
type input "inte"
type input "Inter"
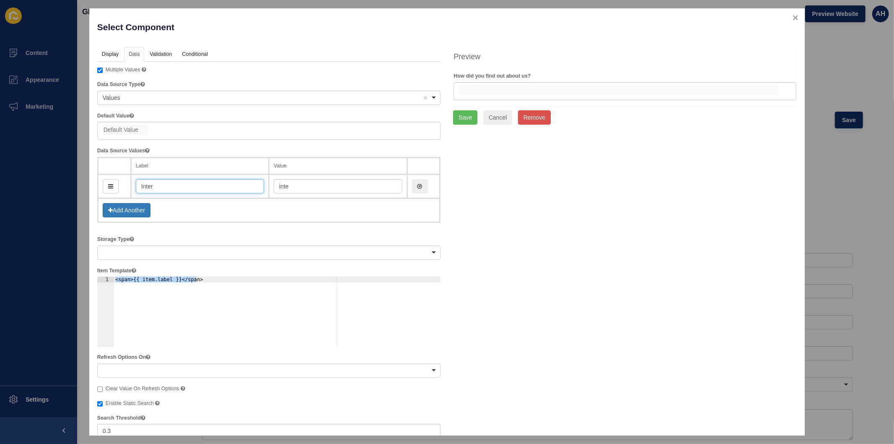
type input "inter"
type input "Internet"
type input "internet"
click at [141, 205] on button "Add Another" at bounding box center [127, 210] width 48 height 14
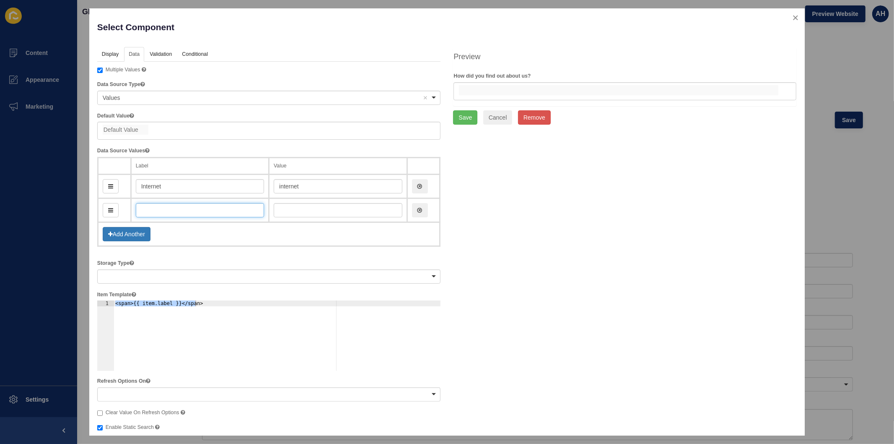
click at [153, 210] on input "text" at bounding box center [200, 210] width 128 height 14
type input "Ne"
type input "n"
type input "New"
type input "new"
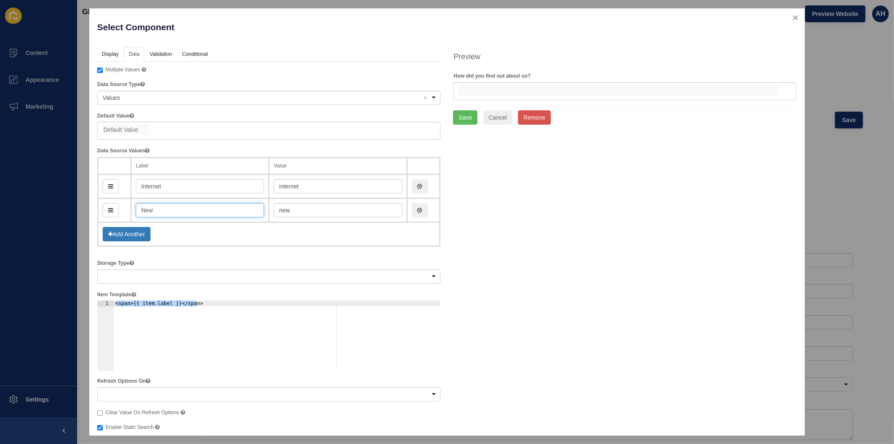
type input "Newspaper"
type input "newspaper"
click at [130, 234] on button "Add Another" at bounding box center [127, 234] width 48 height 14
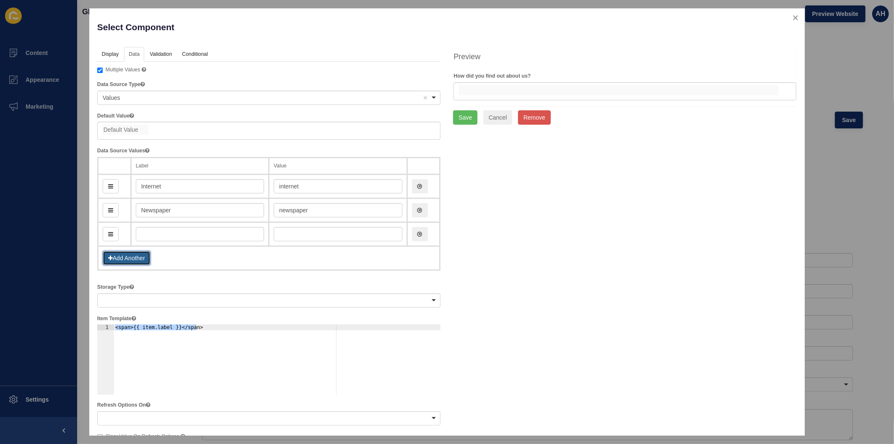
click at [127, 256] on button "Add Another" at bounding box center [127, 258] width 48 height 14
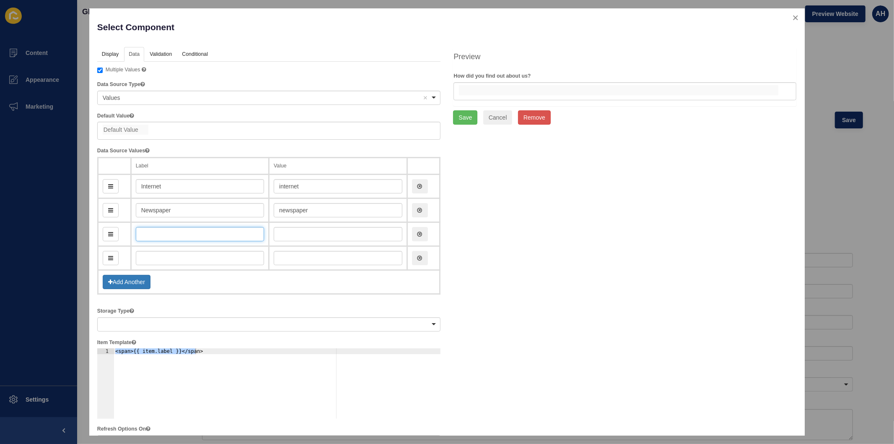
click at [167, 231] on input "text" at bounding box center [200, 234] width 128 height 14
type input "Office profile"
type input "officeProfile"
click at [161, 251] on input "text" at bounding box center [200, 258] width 128 height 14
type input "Referral"
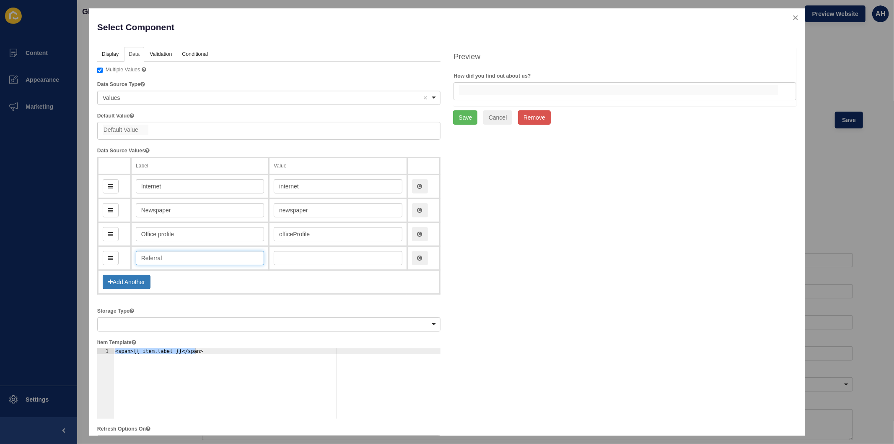
type input "referral"
click at [133, 277] on button "Add Another" at bounding box center [127, 282] width 48 height 14
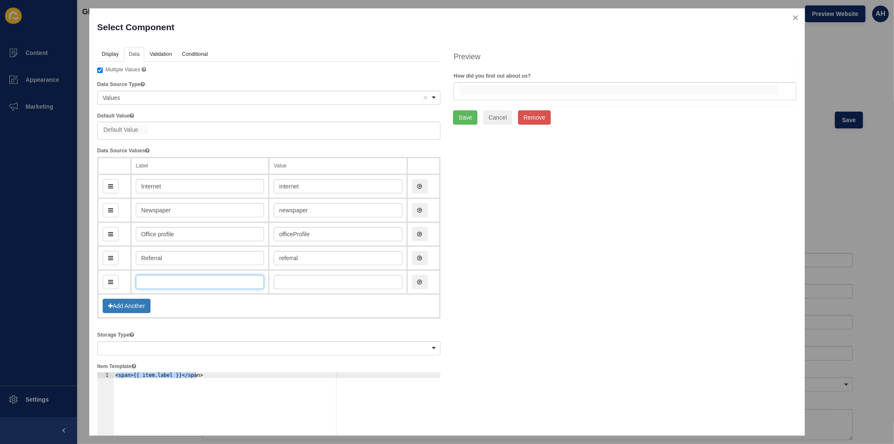
click at [161, 279] on input "text" at bounding box center [200, 282] width 128 height 14
type input "Salesperson's profile"
type input "salespersonsProfile"
click at [124, 300] on button "Add Another" at bounding box center [127, 306] width 48 height 14
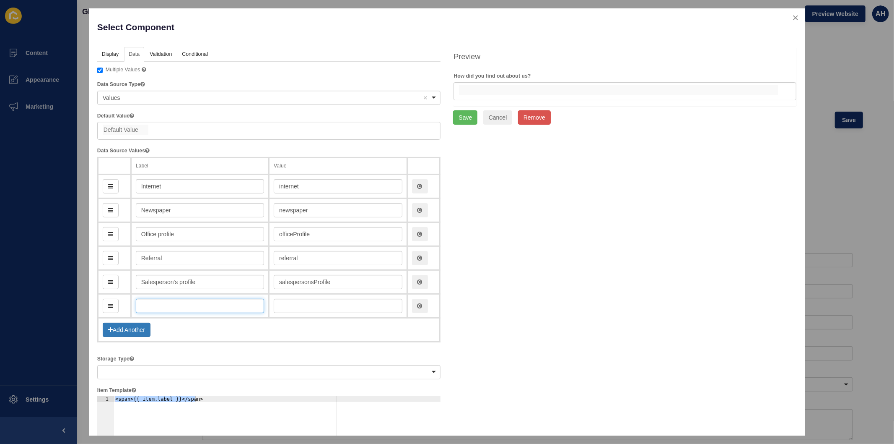
click at [182, 304] on input "text" at bounding box center [200, 306] width 128 height 14
drag, startPoint x: 172, startPoint y: 302, endPoint x: 182, endPoint y: 301, distance: 9.7
click at [172, 302] on input "text" at bounding box center [200, 306] width 128 height 14
type input "Ot"
type input "o"
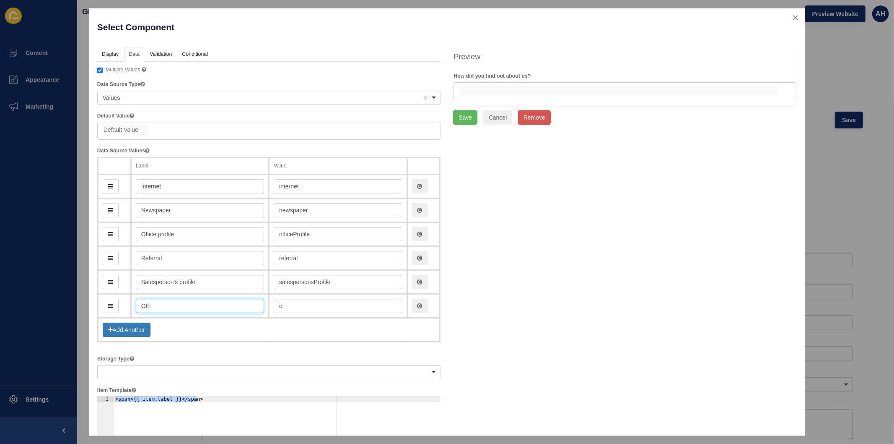
type input "Othe"
type input "oth"
type input "Other"
type input "other"
type input "Other"
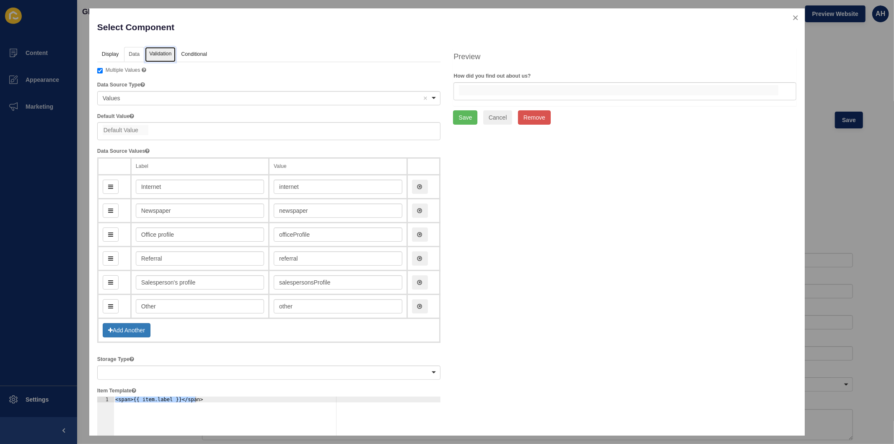
click at [161, 52] on link "Validation" at bounding box center [160, 55] width 31 height 16
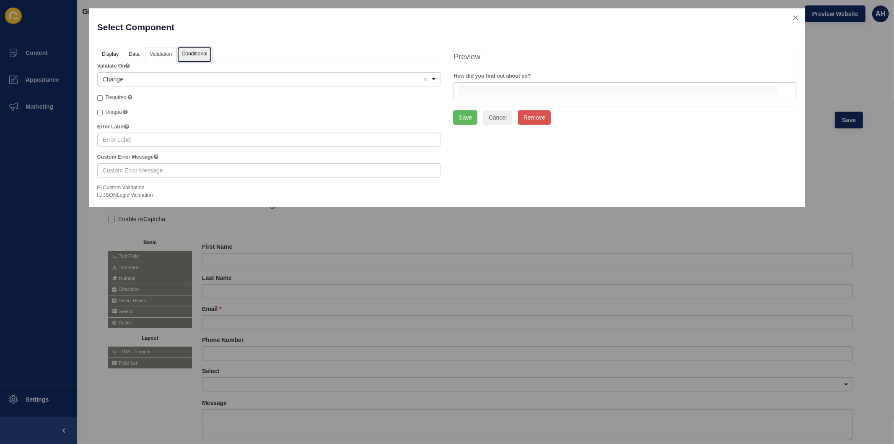
click at [190, 55] on link "Conditional" at bounding box center [194, 55] width 34 height 16
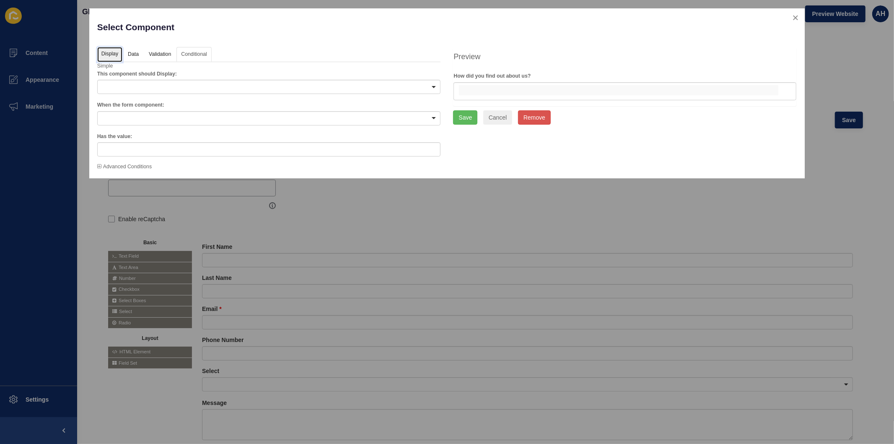
click at [104, 49] on link "Display" at bounding box center [109, 55] width 25 height 16
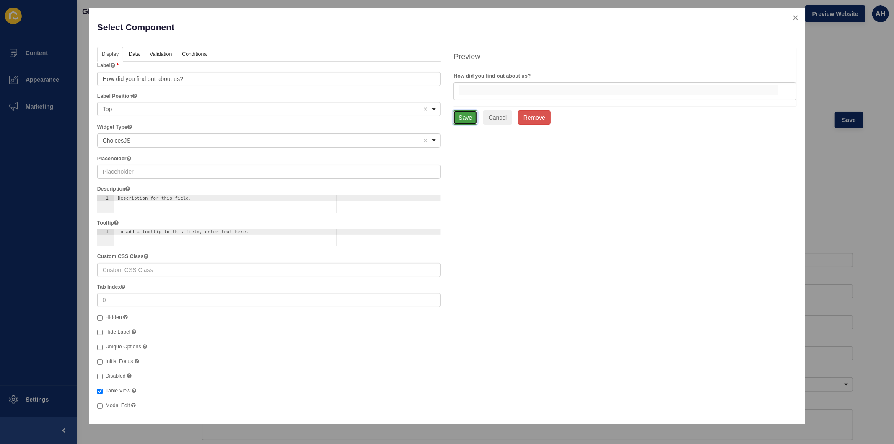
click at [465, 122] on button "Save" at bounding box center [465, 117] width 24 height 14
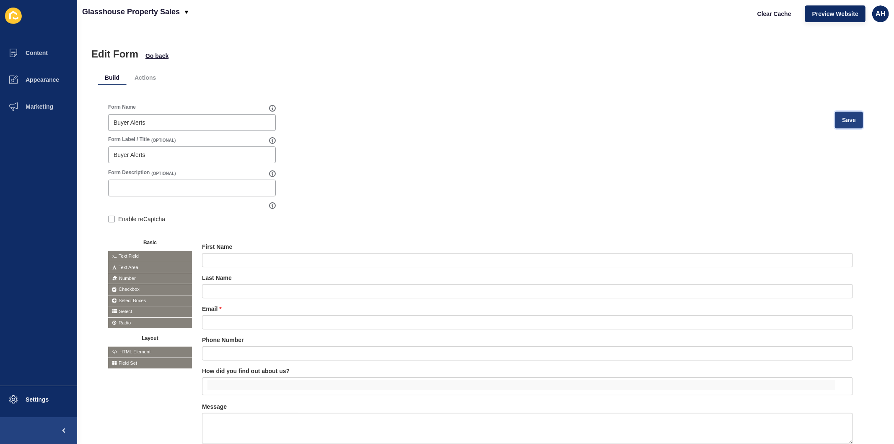
click at [851, 119] on button "Save" at bounding box center [849, 120] width 28 height 17
click at [39, 47] on button "Content" at bounding box center [38, 52] width 77 height 27
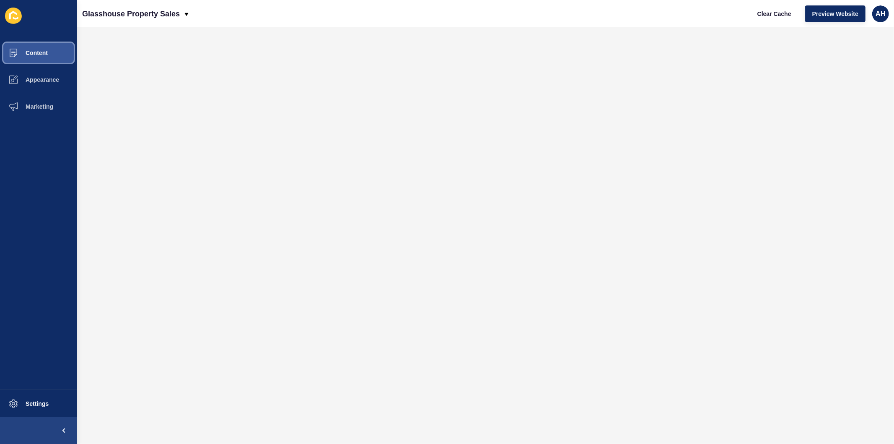
click at [32, 57] on button "Content" at bounding box center [38, 52] width 77 height 27
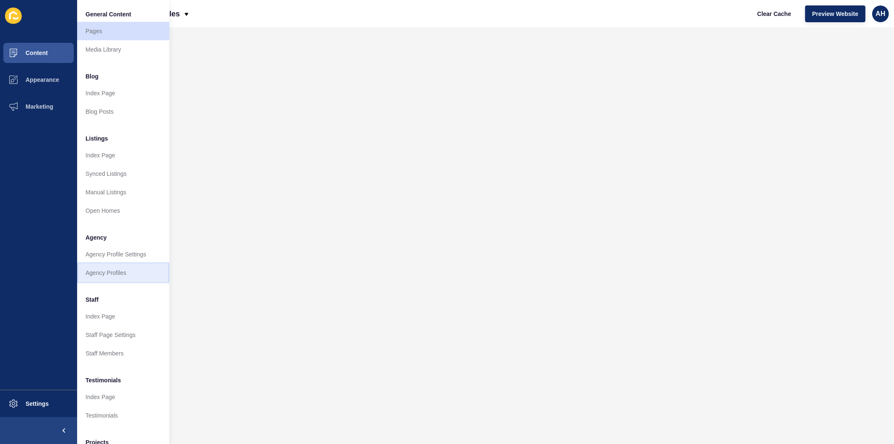
click at [118, 270] on link "Agency Profiles" at bounding box center [123, 272] width 92 height 18
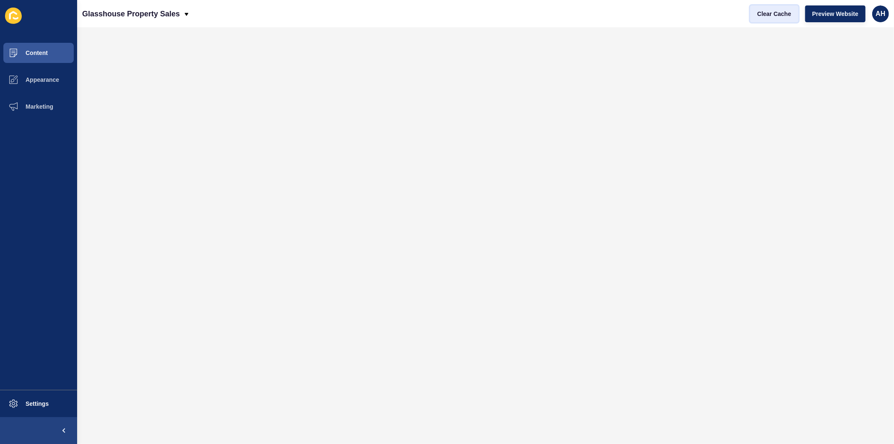
click at [770, 15] on span "Clear Cache" at bounding box center [775, 14] width 34 height 8
click at [43, 52] on span "Content" at bounding box center [23, 52] width 49 height 7
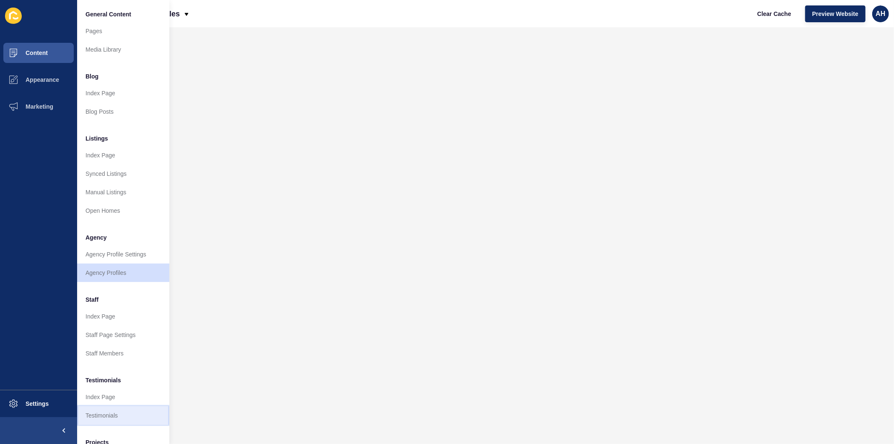
click at [106, 414] on link "Testimonials" at bounding box center [123, 415] width 92 height 18
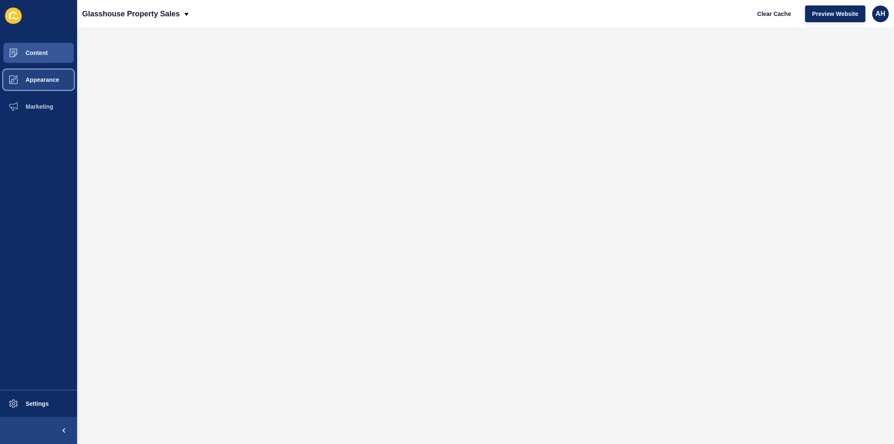
click at [36, 71] on button "Appearance" at bounding box center [38, 79] width 77 height 27
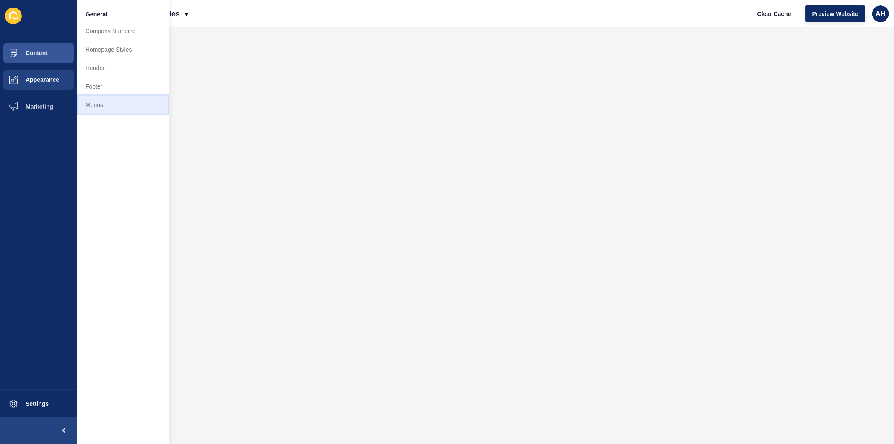
click at [111, 107] on link "Menus" at bounding box center [123, 105] width 92 height 18
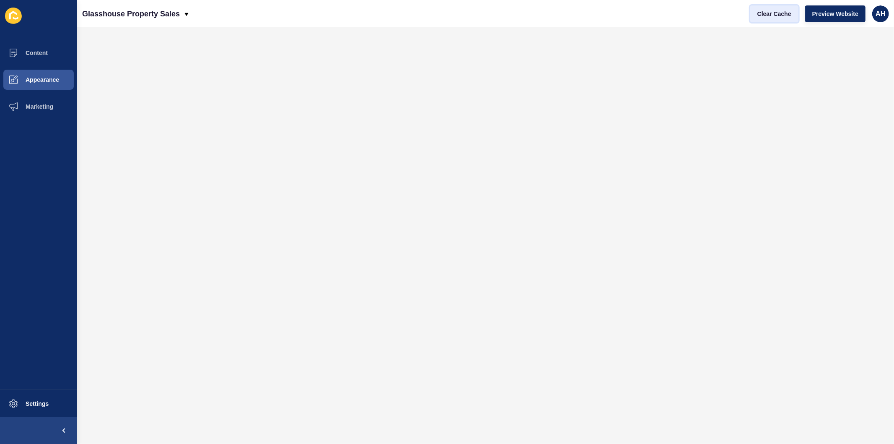
click at [769, 14] on span "Clear Cache" at bounding box center [775, 14] width 34 height 8
click at [765, 9] on button "Clear Cache" at bounding box center [775, 13] width 48 height 17
click at [32, 79] on span "Appearance" at bounding box center [29, 79] width 60 height 7
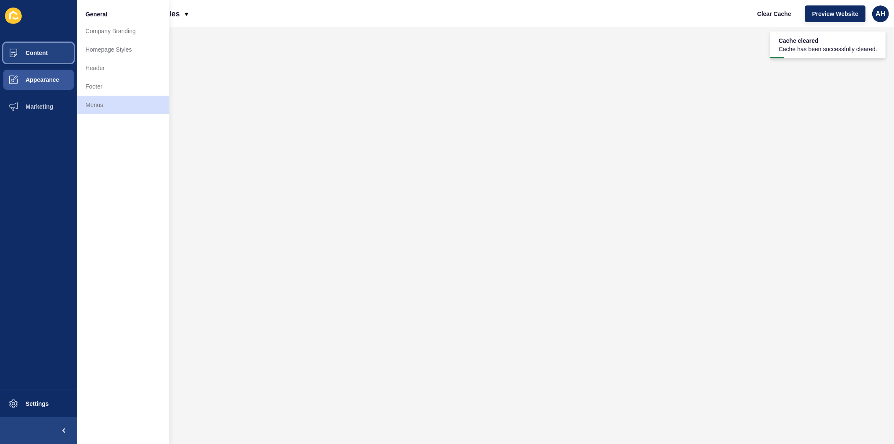
click at [32, 53] on span "Content" at bounding box center [23, 52] width 49 height 7
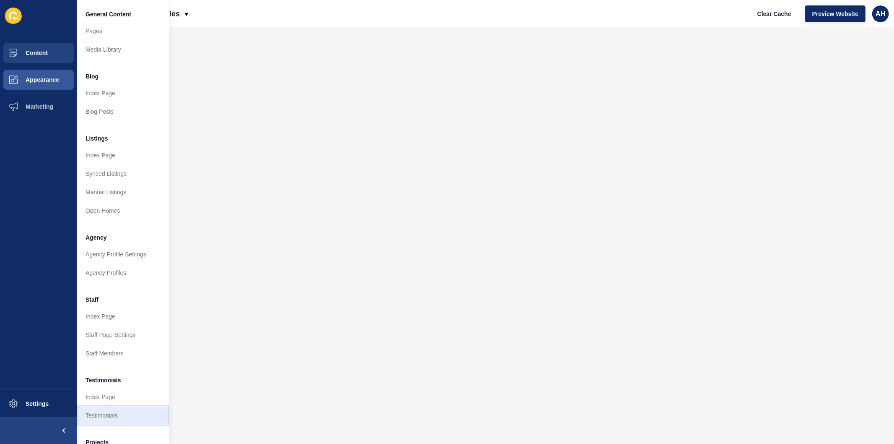
click at [99, 407] on link "Testimonials" at bounding box center [123, 415] width 92 height 18
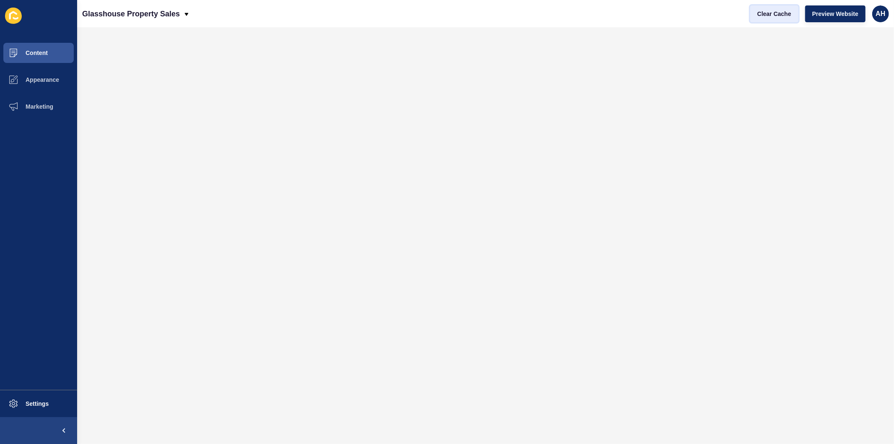
click at [778, 15] on span "Clear Cache" at bounding box center [775, 14] width 34 height 8
click at [30, 78] on span "Appearance" at bounding box center [29, 79] width 60 height 7
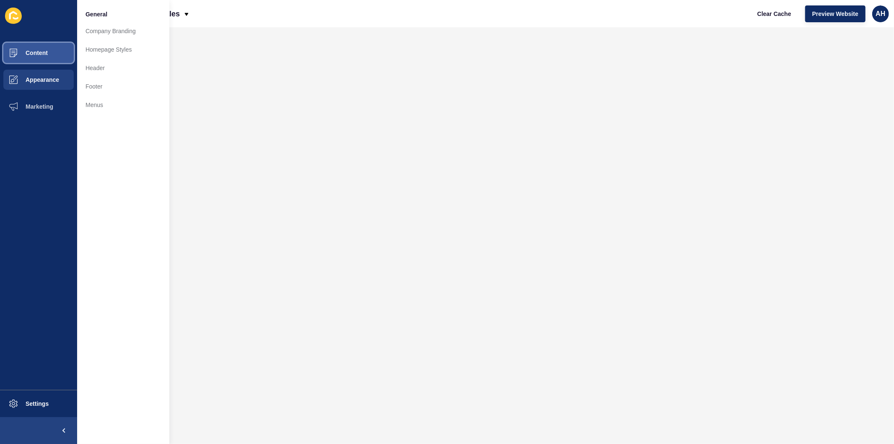
click at [40, 48] on button "Content" at bounding box center [38, 52] width 77 height 27
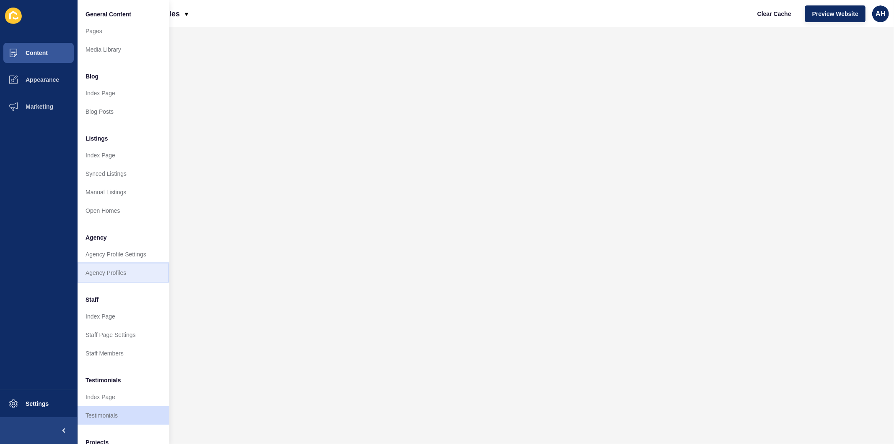
click at [105, 273] on link "Agency Profiles" at bounding box center [123, 272] width 92 height 18
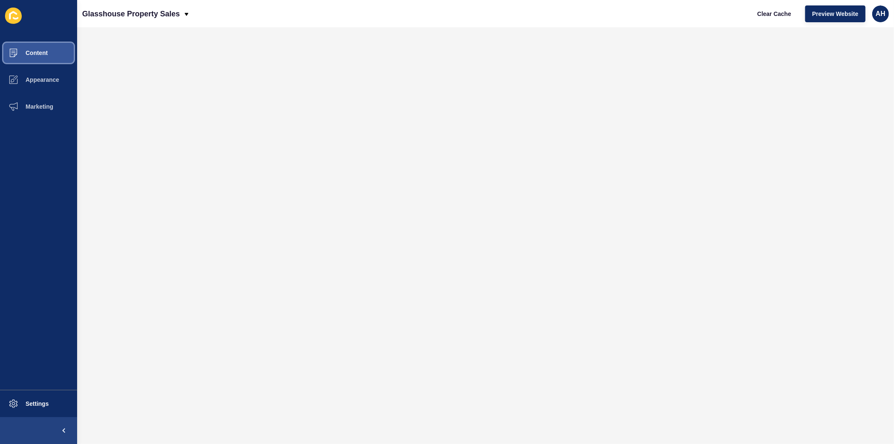
click at [46, 44] on button "Content" at bounding box center [38, 52] width 77 height 27
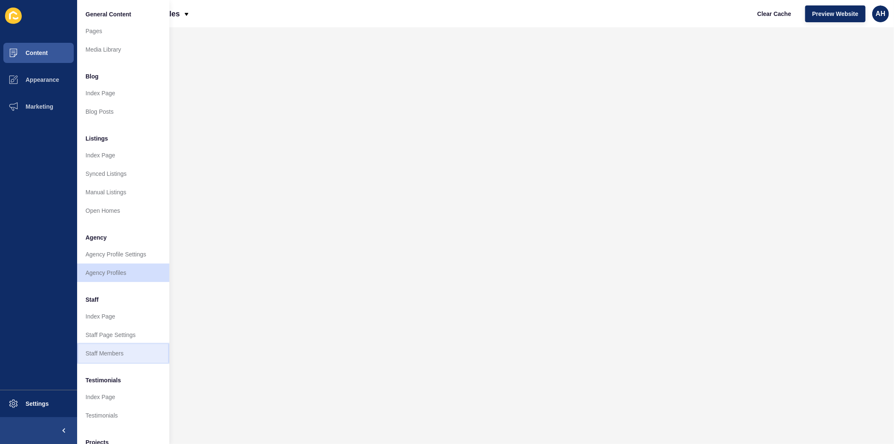
click at [107, 353] on link "Staff Members" at bounding box center [123, 353] width 92 height 18
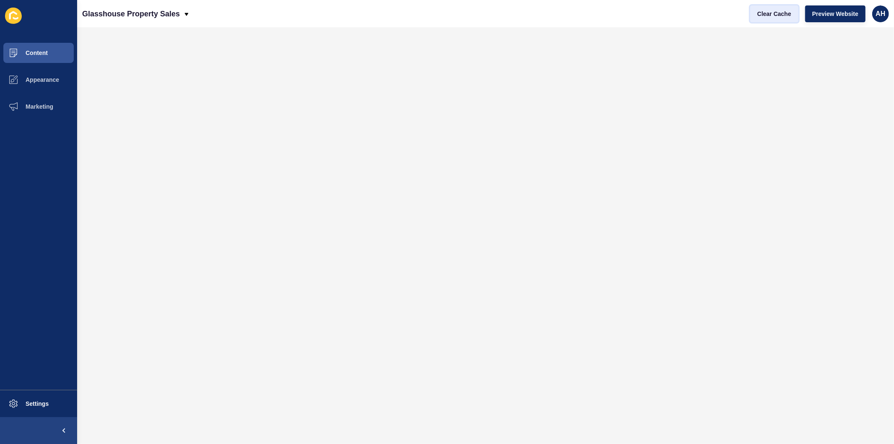
click at [760, 13] on span "Clear Cache" at bounding box center [775, 14] width 34 height 8
click at [39, 51] on span "Content" at bounding box center [23, 52] width 49 height 7
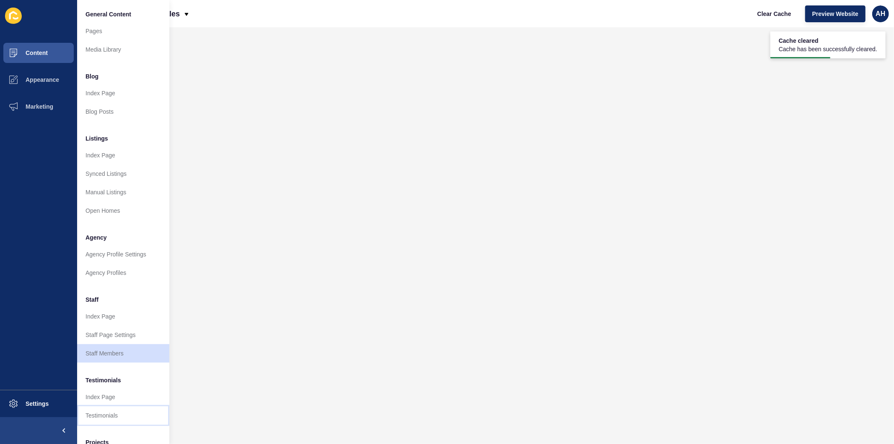
click at [105, 416] on link "Testimonials" at bounding box center [123, 415] width 92 height 18
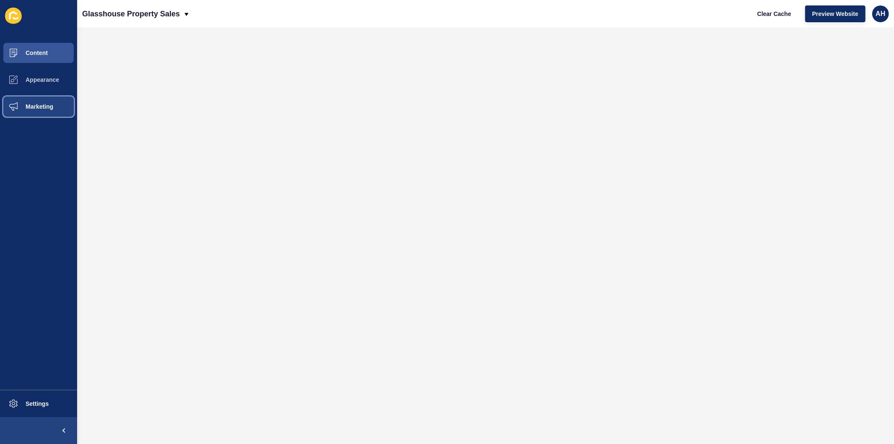
click at [34, 109] on span "Marketing" at bounding box center [26, 106] width 55 height 7
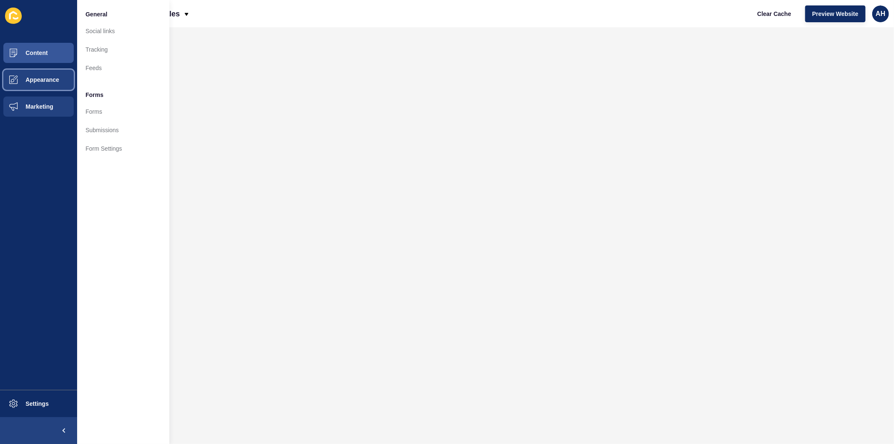
click at [44, 73] on button "Appearance" at bounding box center [38, 79] width 77 height 27
drag, startPoint x: 106, startPoint y: 84, endPoint x: 135, endPoint y: 99, distance: 32.4
click at [106, 84] on link "Footer" at bounding box center [123, 86] width 92 height 18
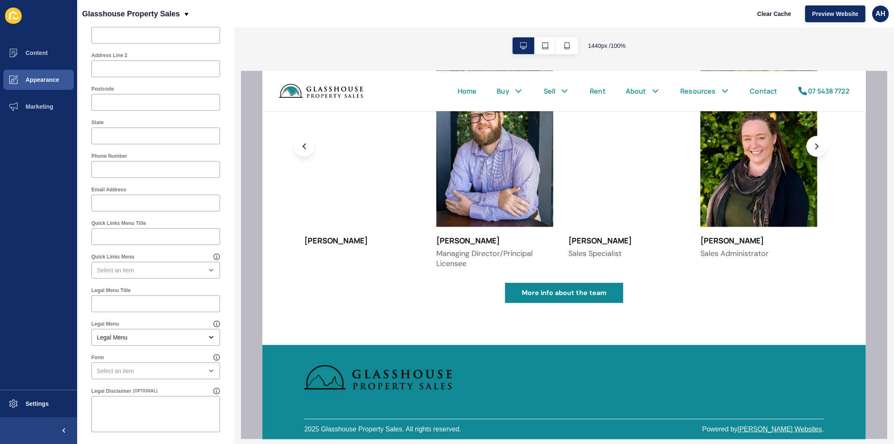
scroll to position [328, 0]
click at [36, 54] on span "Content" at bounding box center [23, 52] width 49 height 7
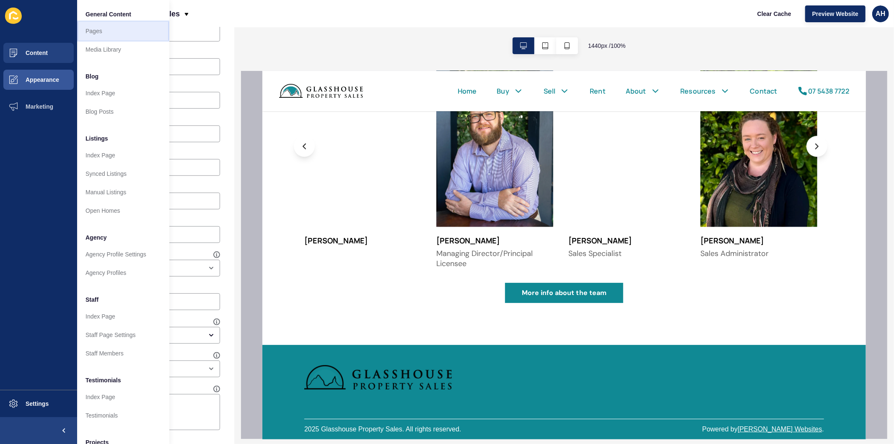
click at [95, 31] on link "Pages" at bounding box center [123, 31] width 92 height 18
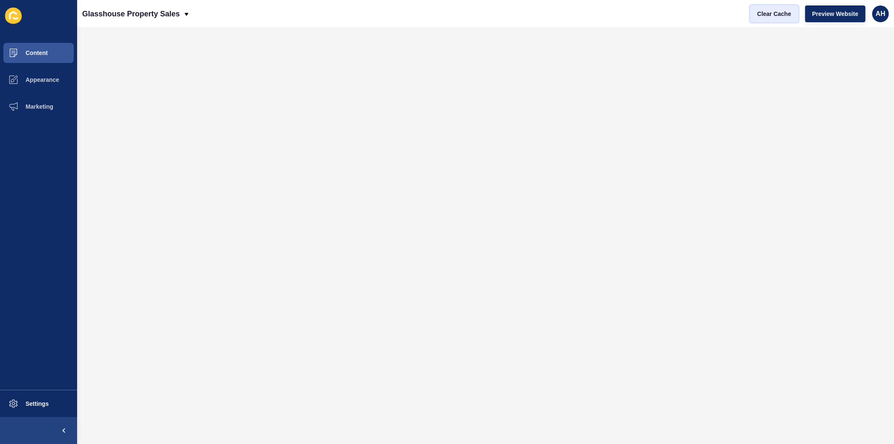
click at [774, 14] on span "Clear Cache" at bounding box center [775, 14] width 34 height 8
click at [766, 17] on span "Clear Cache" at bounding box center [775, 14] width 34 height 8
click at [762, 18] on span "Clear Cache" at bounding box center [775, 14] width 34 height 8
click at [37, 79] on span "Appearance" at bounding box center [29, 79] width 60 height 7
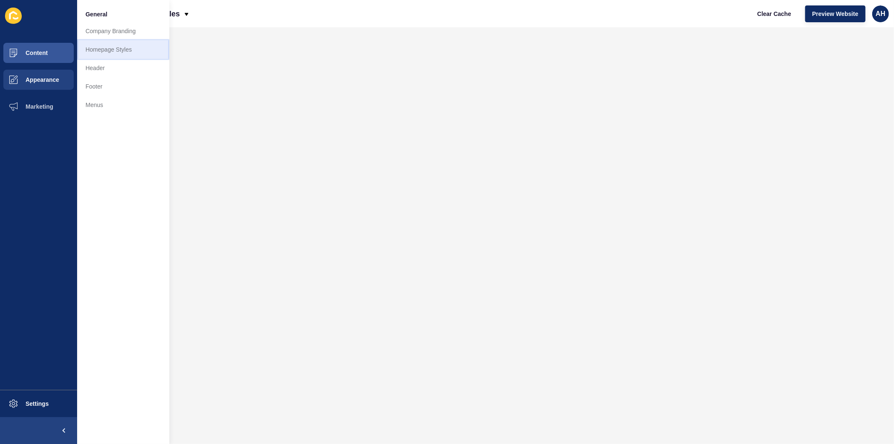
click at [129, 47] on link "Homepage Styles" at bounding box center [123, 49] width 92 height 18
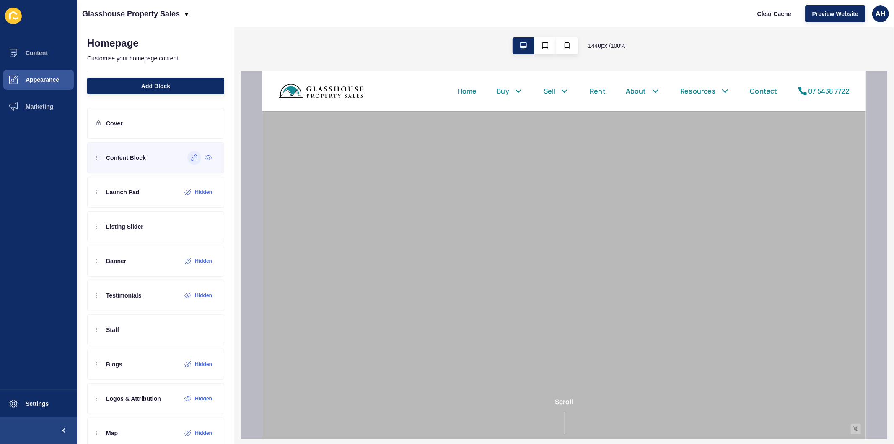
click at [191, 157] on icon at bounding box center [194, 157] width 7 height 7
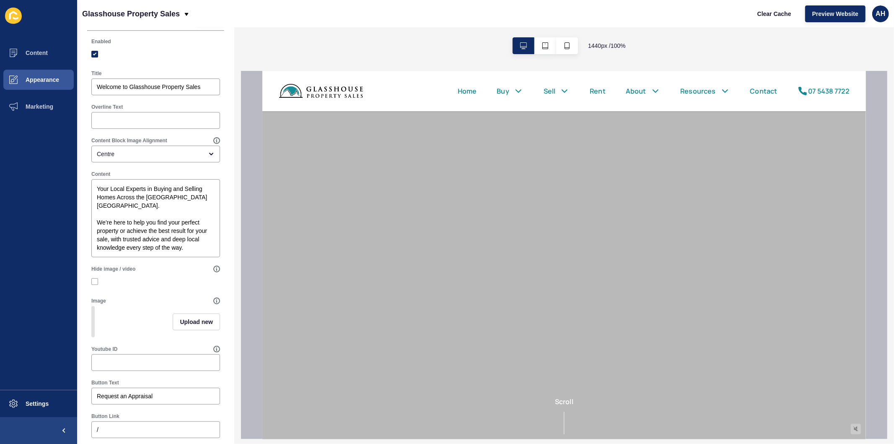
scroll to position [47, 0]
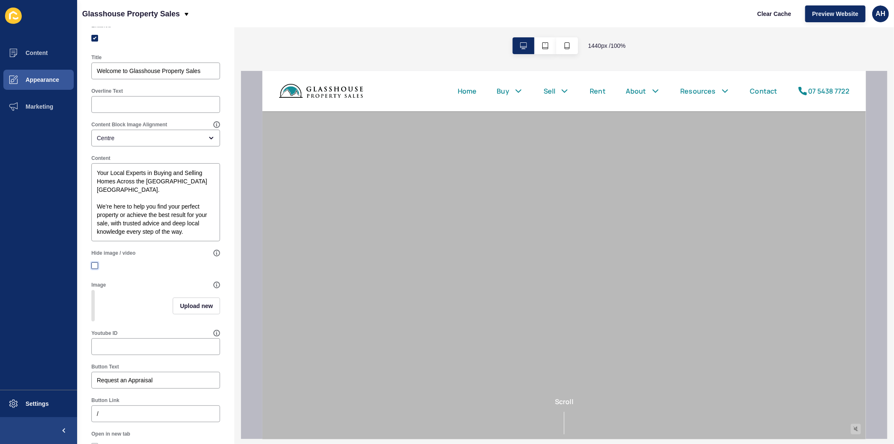
click at [93, 269] on label at bounding box center [94, 265] width 7 height 7
click at [93, 268] on input "Hide image / video" at bounding box center [95, 265] width 5 height 5
checkbox input "true"
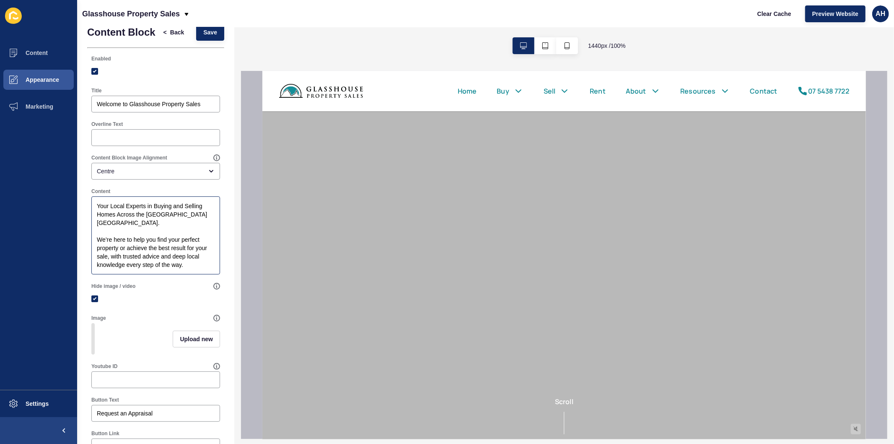
scroll to position [0, 0]
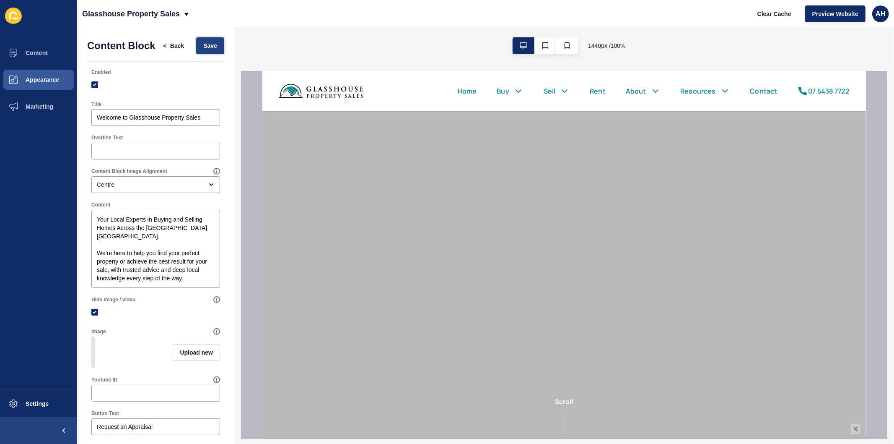
click at [203, 50] on span "Save" at bounding box center [210, 46] width 14 height 8
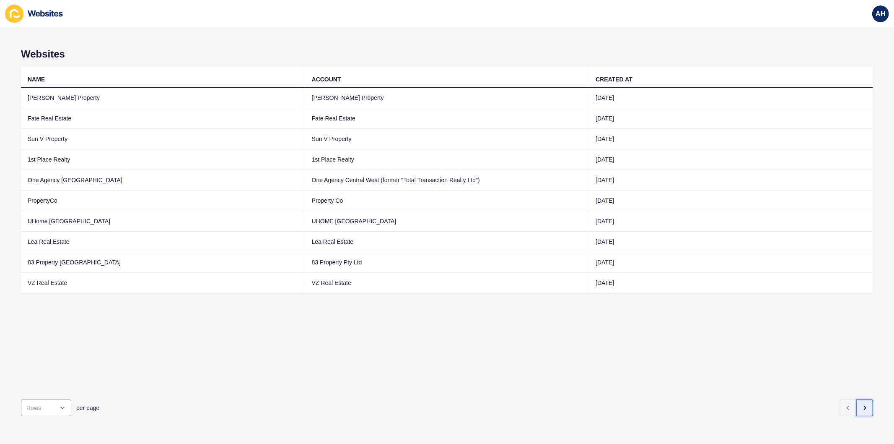
click at [865, 406] on icon "button" at bounding box center [866, 407] width 2 height 3
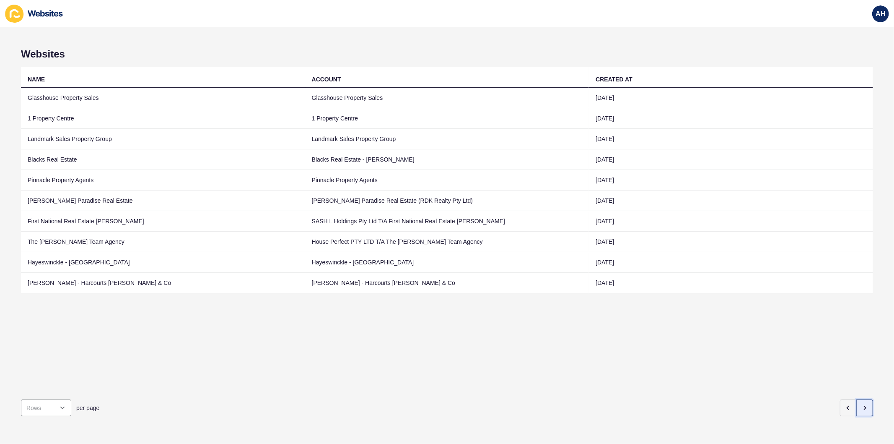
click at [862, 404] on icon "button" at bounding box center [865, 407] width 7 height 7
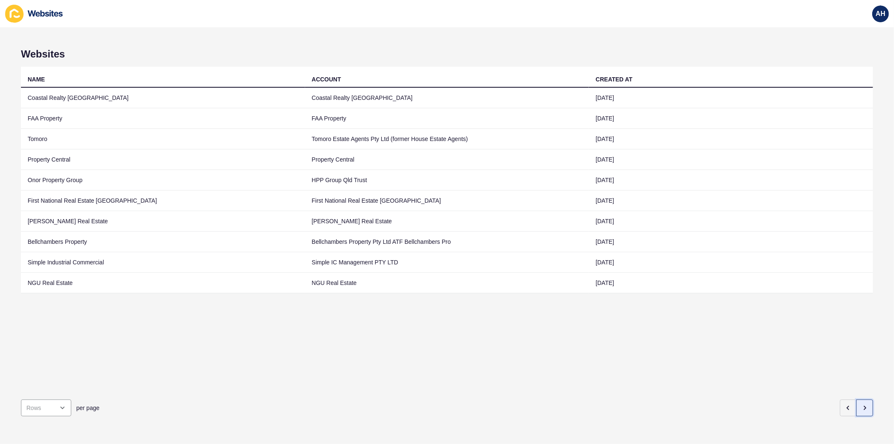
click at [857, 400] on button "button" at bounding box center [865, 407] width 17 height 17
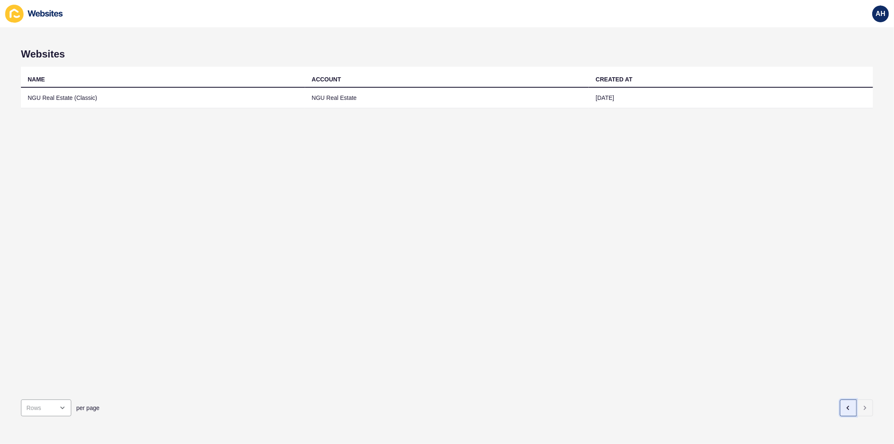
click at [840, 399] on button "button" at bounding box center [848, 407] width 17 height 17
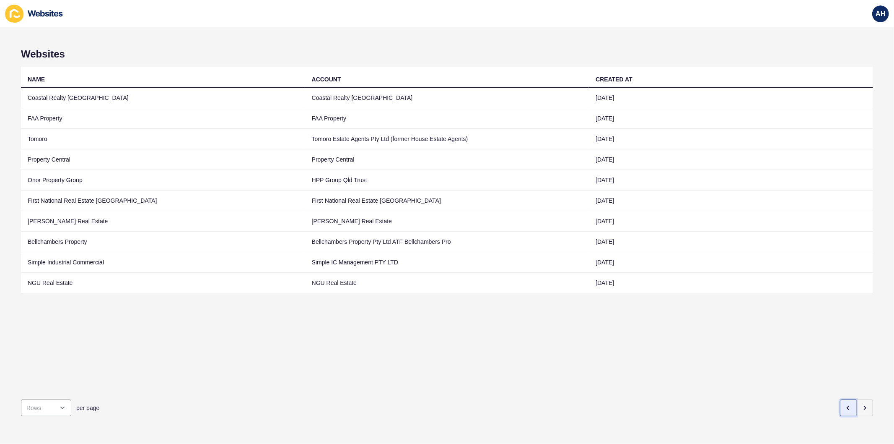
click at [840, 399] on button "button" at bounding box center [848, 407] width 17 height 17
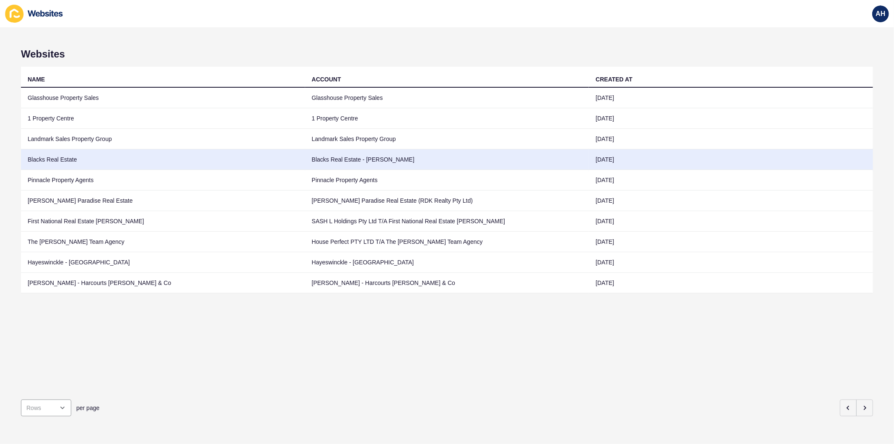
click at [375, 164] on td "Blacks Real Estate - [PERSON_NAME]" at bounding box center [447, 159] width 284 height 21
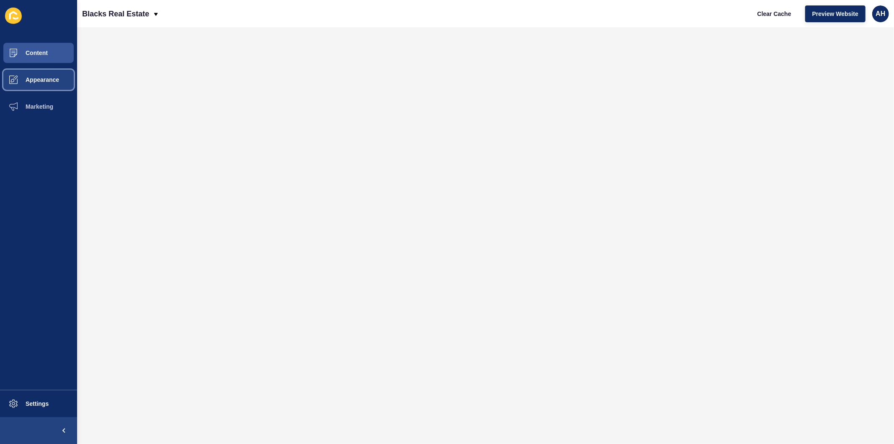
click at [38, 75] on button "Appearance" at bounding box center [38, 79] width 77 height 27
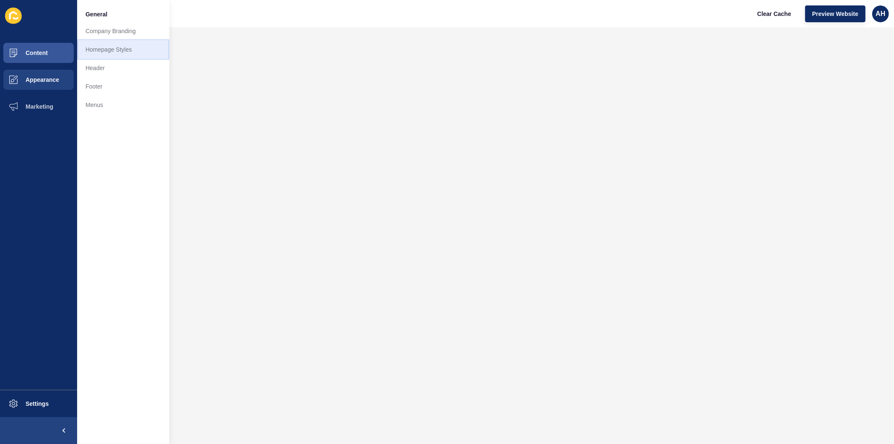
click at [113, 49] on link "Homepage Styles" at bounding box center [123, 49] width 92 height 18
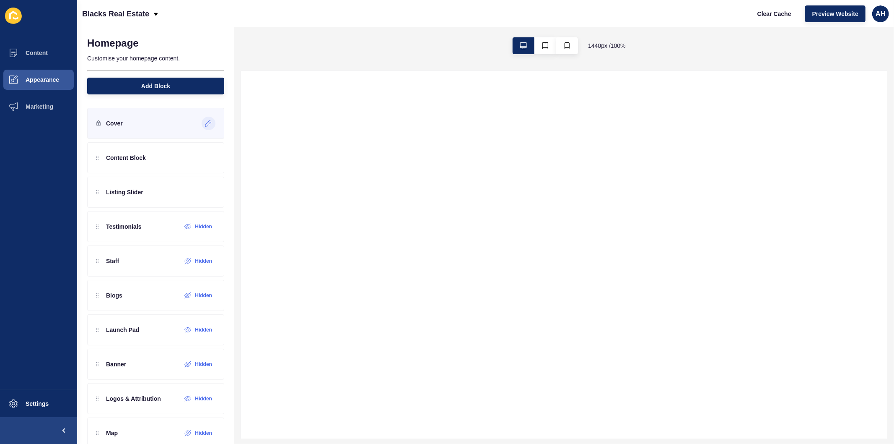
click at [205, 120] on icon at bounding box center [208, 123] width 6 height 6
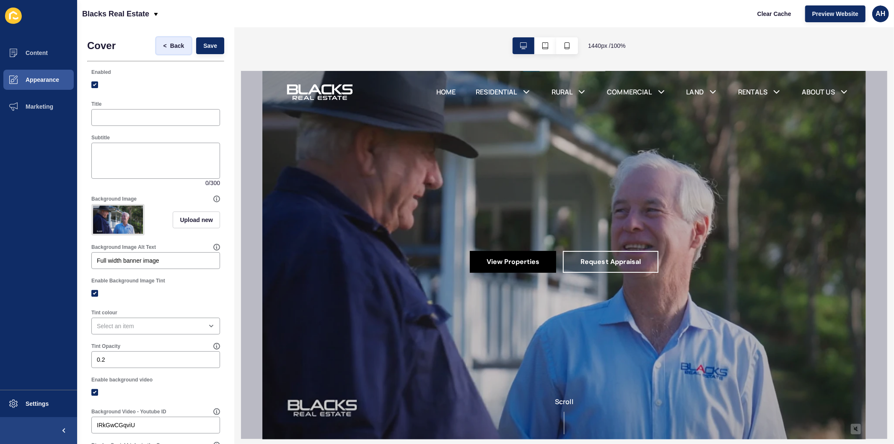
click at [170, 47] on span "Back" at bounding box center [177, 46] width 14 height 8
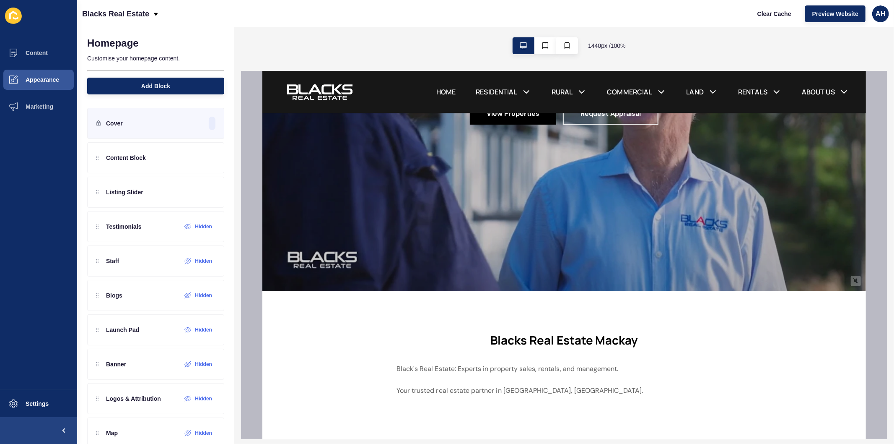
scroll to position [186, 0]
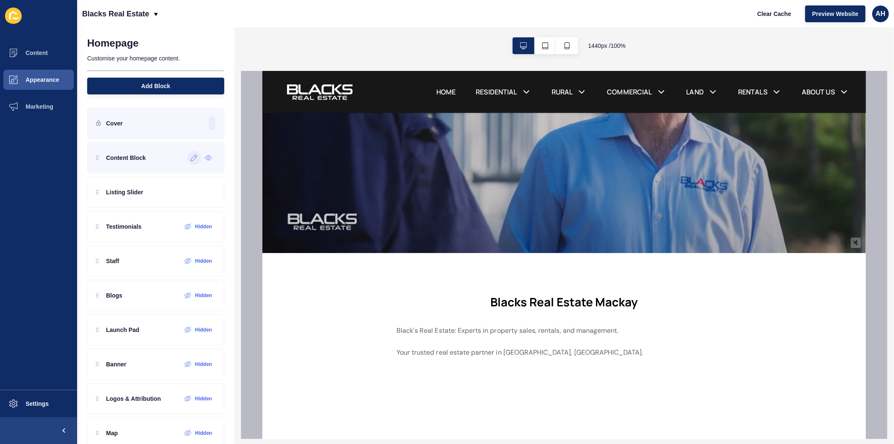
click at [191, 155] on icon at bounding box center [194, 157] width 7 height 7
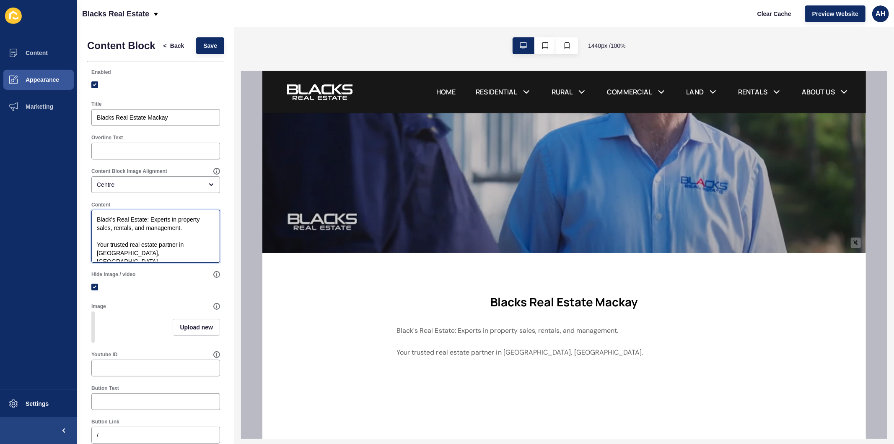
click at [158, 255] on textarea "Black's Real Estate: Experts in property sales, rentals, and management. Your t…" at bounding box center [156, 236] width 126 height 50
click at [161, 260] on textarea "Black's Real Estate: Experts in property sales, rentals, and management. Your t…" at bounding box center [156, 236] width 126 height 50
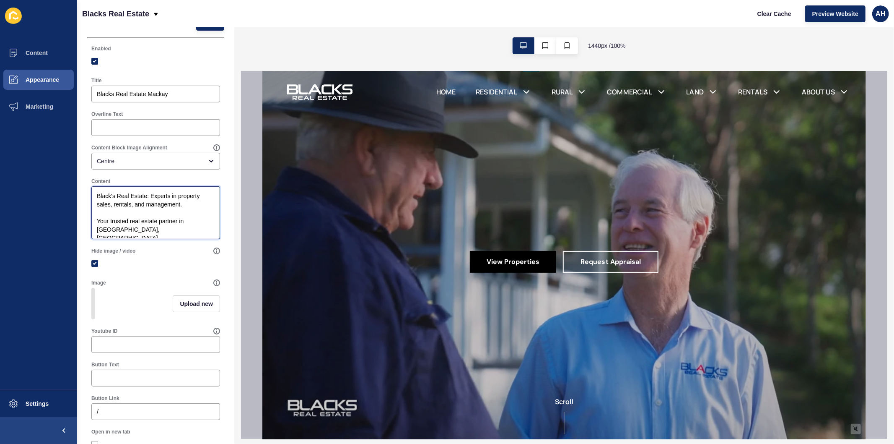
scroll to position [47, 0]
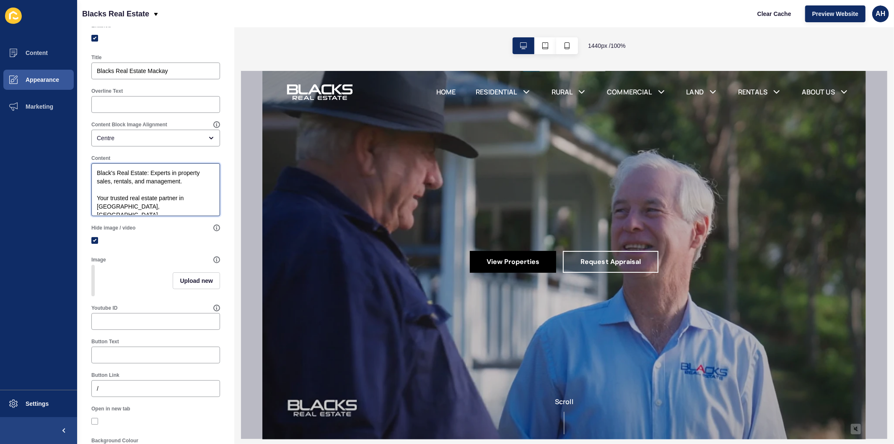
click at [166, 214] on textarea "Black's Real Estate: Experts in property sales, rentals, and management. Your t…" at bounding box center [156, 189] width 126 height 50
click at [133, 212] on textarea "Black's Real Estate: Experts in property sales, rentals, and management. Your t…" at bounding box center [156, 189] width 126 height 50
paste textarea "s was founded in [DATE] with the core values of honesty, integrity, transparenc…"
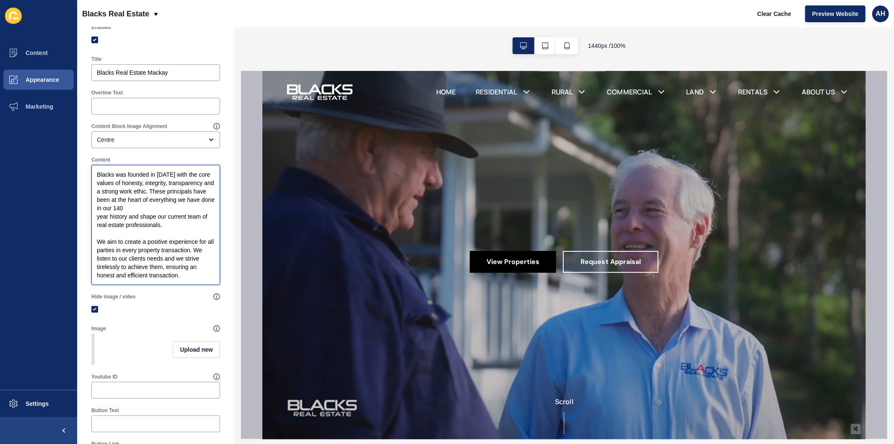
scroll to position [0, 0]
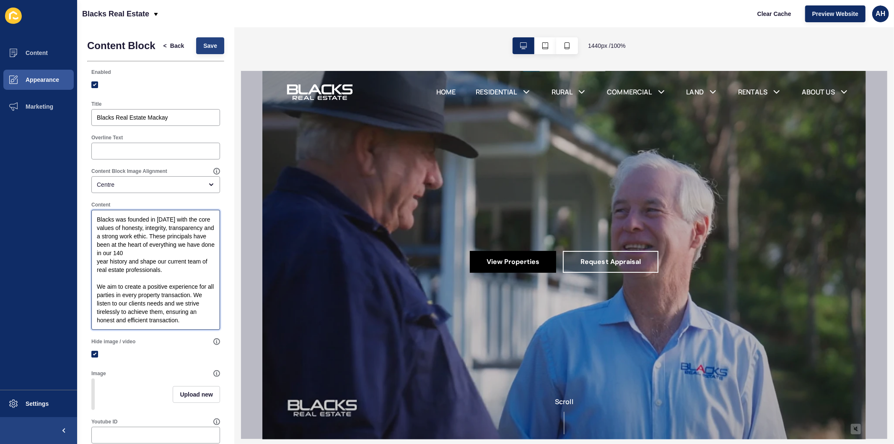
type textarea "Blacks was founded in [DATE] with the core values of honesty, integrity, transp…"
click at [202, 42] on button "Save" at bounding box center [210, 45] width 28 height 17
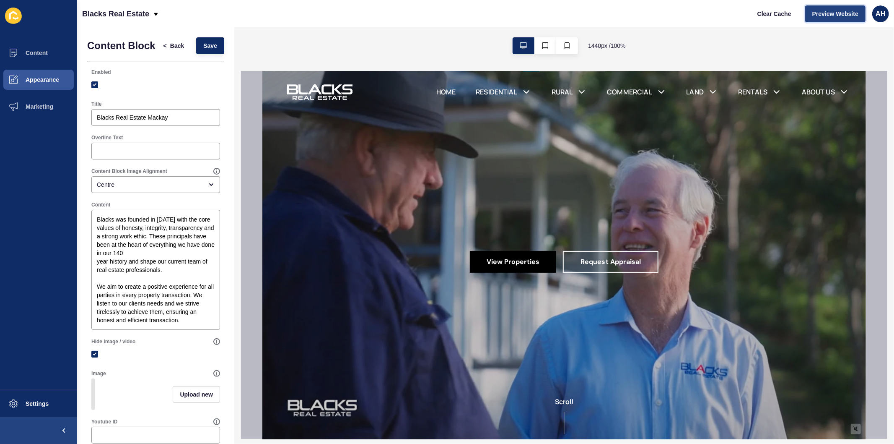
click at [829, 13] on span "Preview Website" at bounding box center [836, 14] width 46 height 8
